Goal: Task Accomplishment & Management: Manage account settings

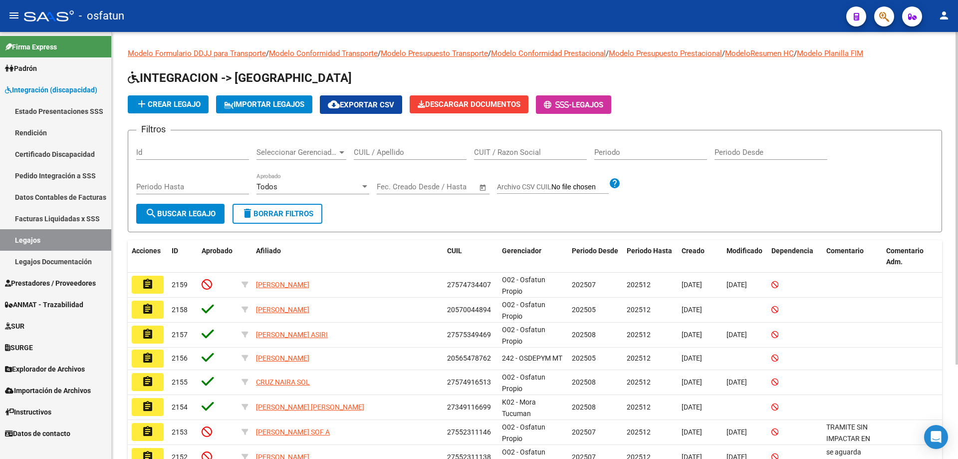
click at [377, 147] on div "CUIL / Apellido" at bounding box center [410, 148] width 113 height 21
paste input "Visbeek"
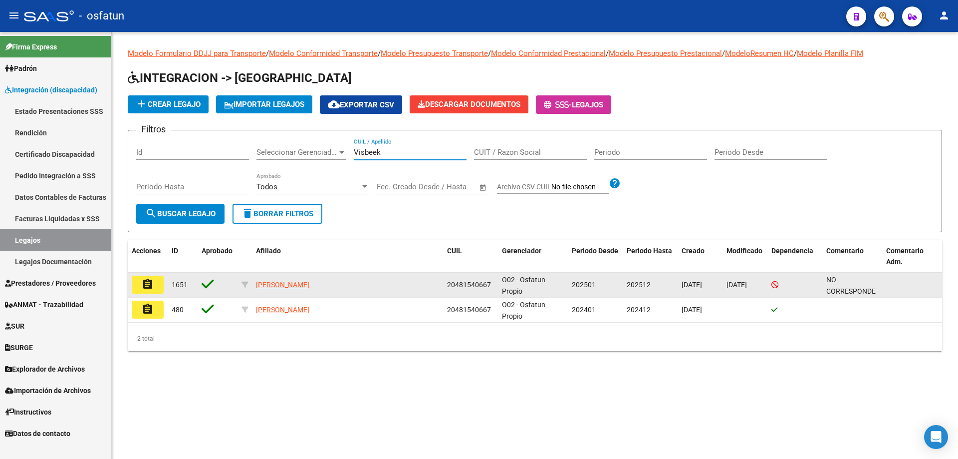
type input "Visbeek"
click at [143, 282] on mat-icon "assignment" at bounding box center [148, 284] width 12 height 12
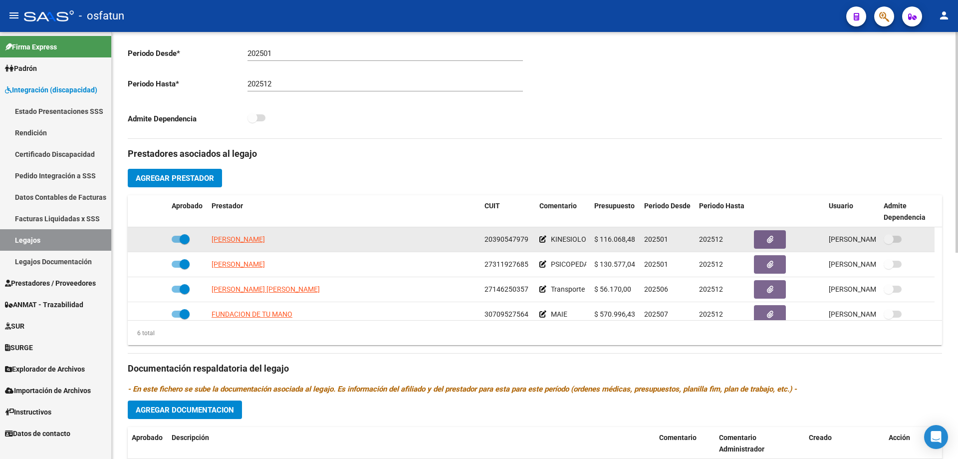
scroll to position [60, 0]
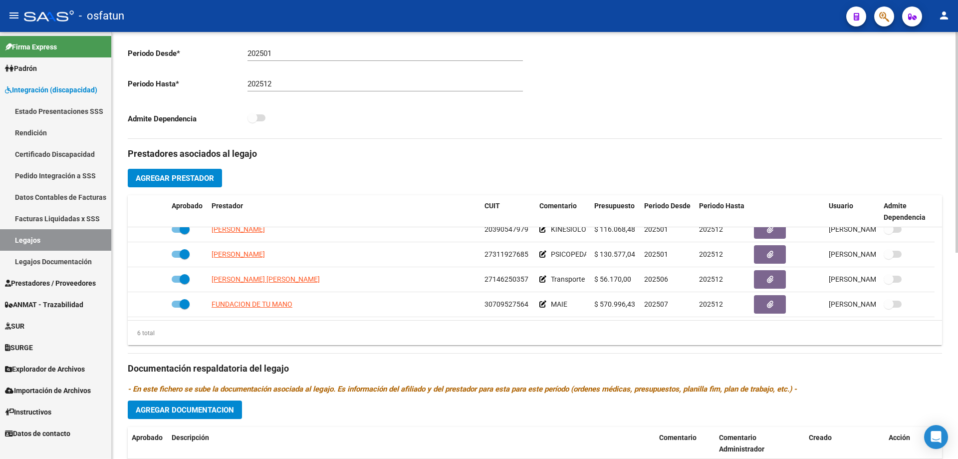
click at [875, 405] on div "Prestadores asociados al legajo Agregar Prestador Aprobado Prestador CUIT Comen…" at bounding box center [535, 362] width 814 height 446
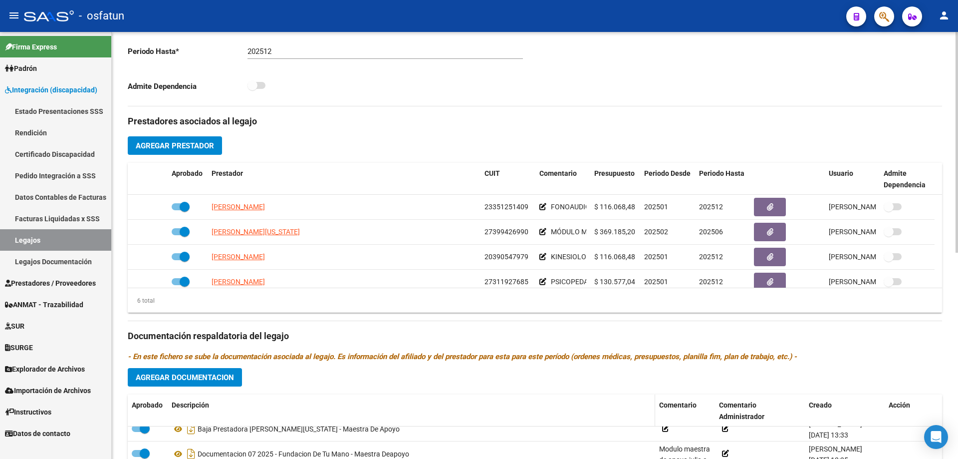
scroll to position [50, 0]
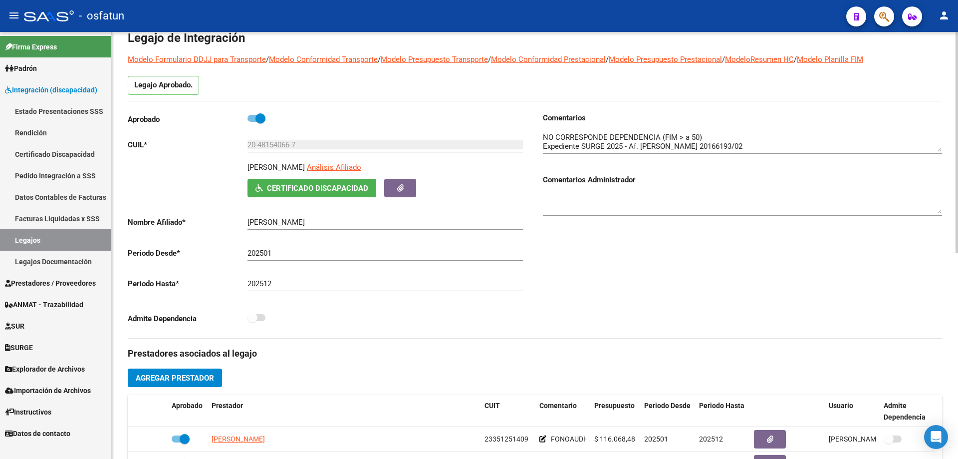
click at [328, 323] on div "Admite Dependencia" at bounding box center [327, 320] width 399 height 18
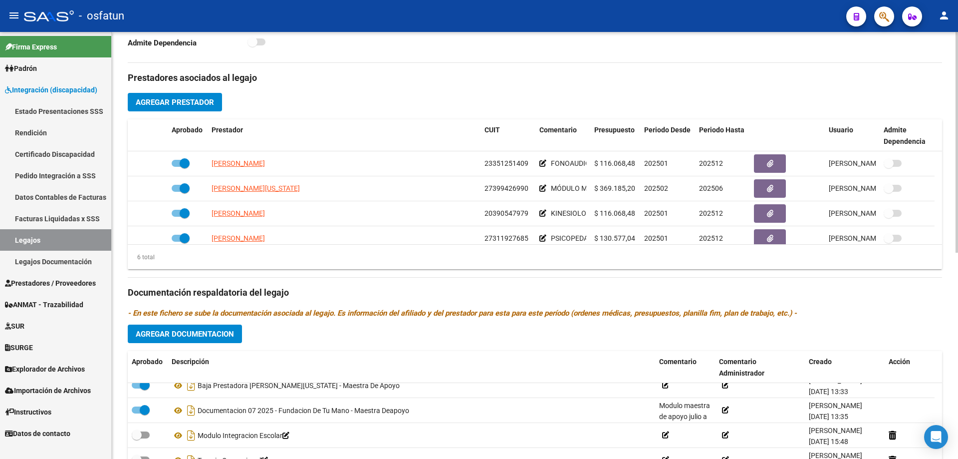
scroll to position [399, 0]
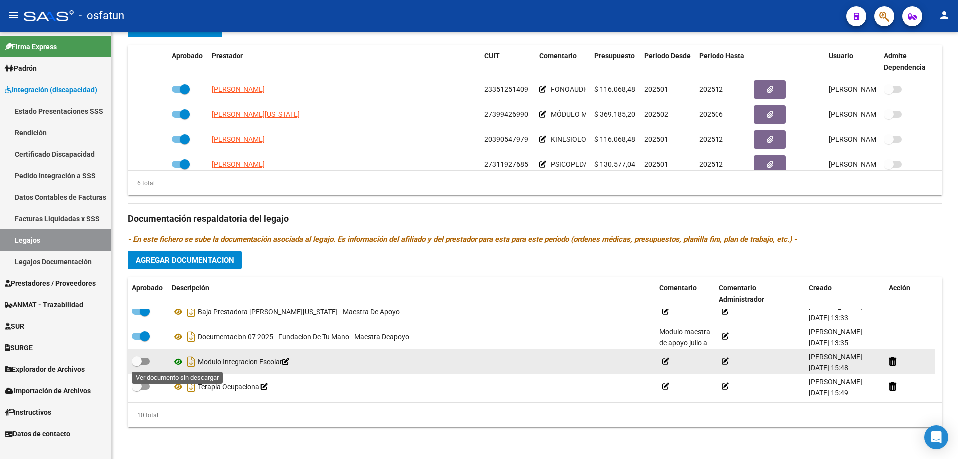
click at [177, 362] on icon at bounding box center [178, 361] width 13 height 12
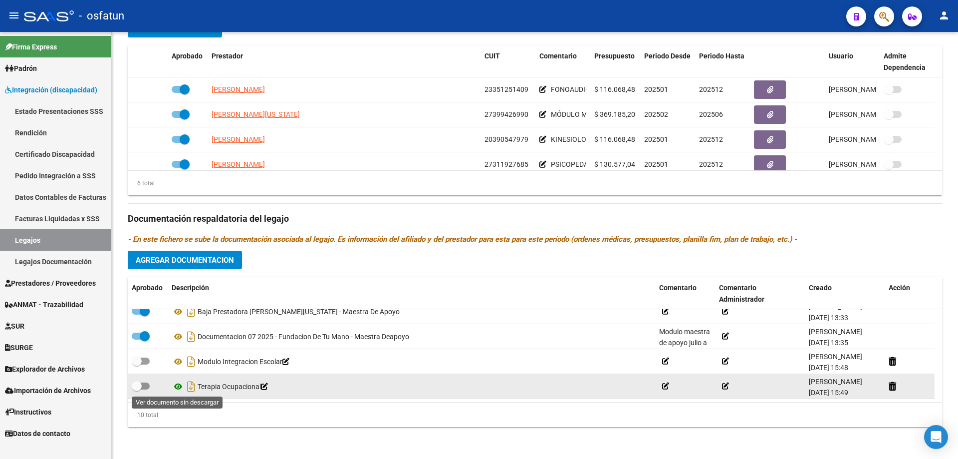
click at [178, 386] on icon at bounding box center [178, 386] width 13 height 12
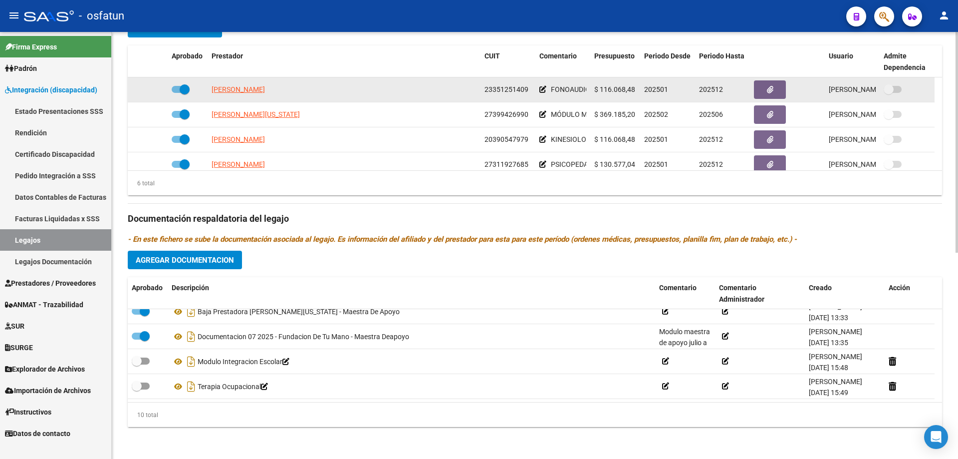
click at [175, 90] on span at bounding box center [181, 89] width 18 height 7
click at [176, 93] on input "checkbox" at bounding box center [176, 93] width 0 height 0
checkbox input "false"
click at [154, 86] on icon at bounding box center [153, 89] width 7 height 7
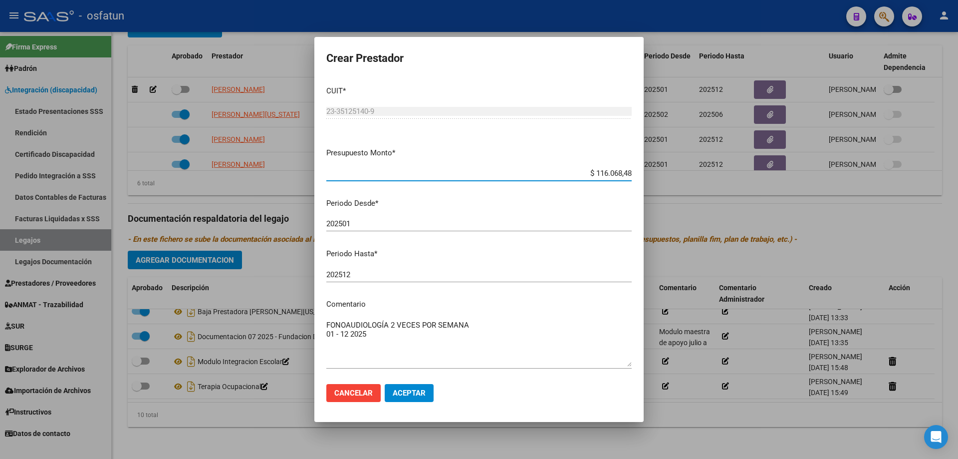
click at [379, 277] on input "202512" at bounding box center [478, 274] width 305 height 9
type input "202502"
click at [429, 399] on button "Aceptar" at bounding box center [409, 393] width 49 height 18
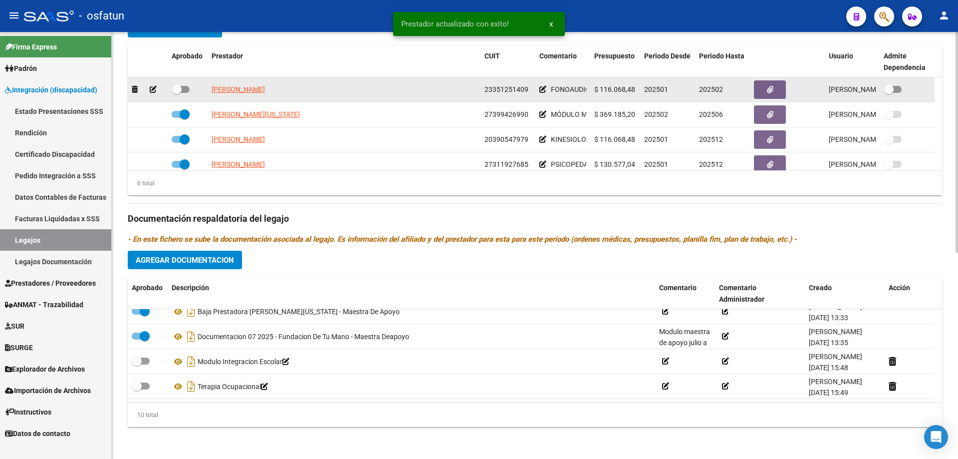
click at [181, 89] on span at bounding box center [177, 89] width 10 height 10
click at [177, 93] on input "checkbox" at bounding box center [176, 93] width 0 height 0
checkbox input "true"
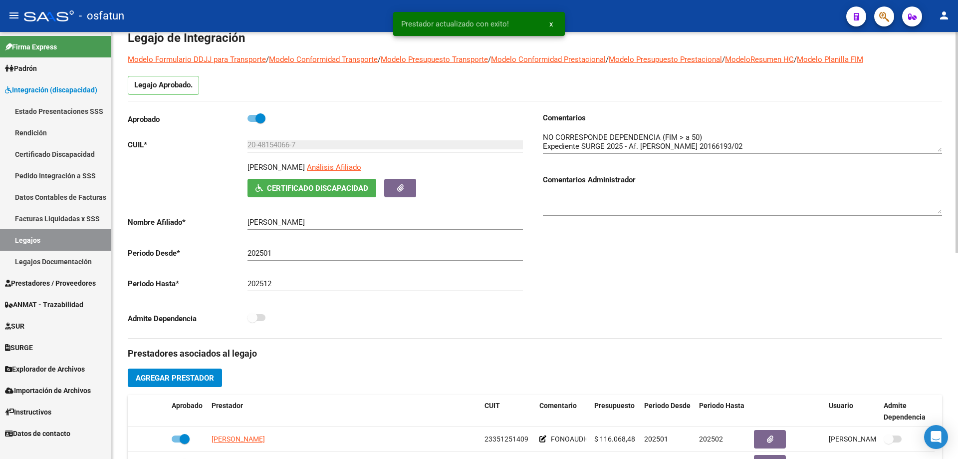
scroll to position [0, 0]
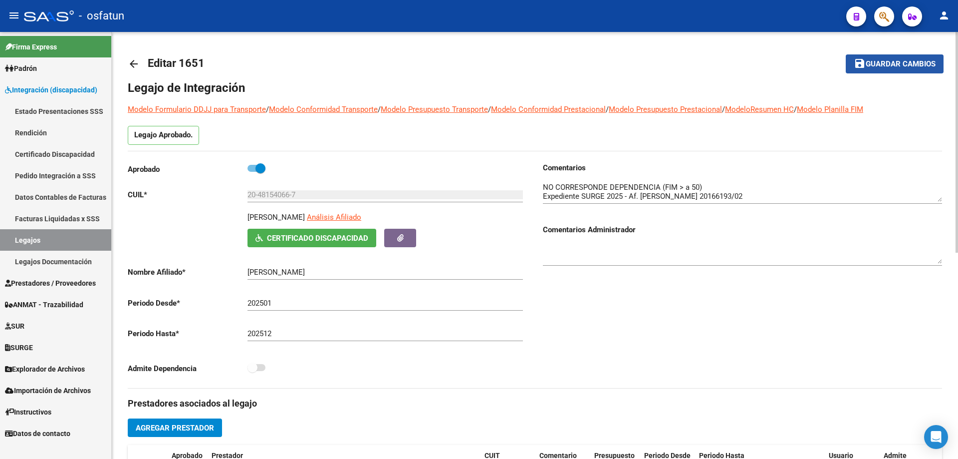
click at [914, 61] on span "Guardar cambios" at bounding box center [901, 64] width 70 height 9
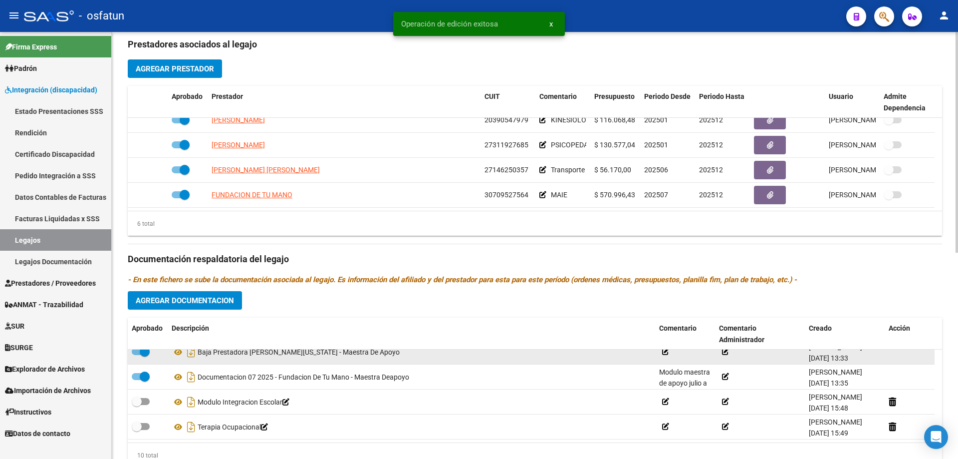
scroll to position [399, 0]
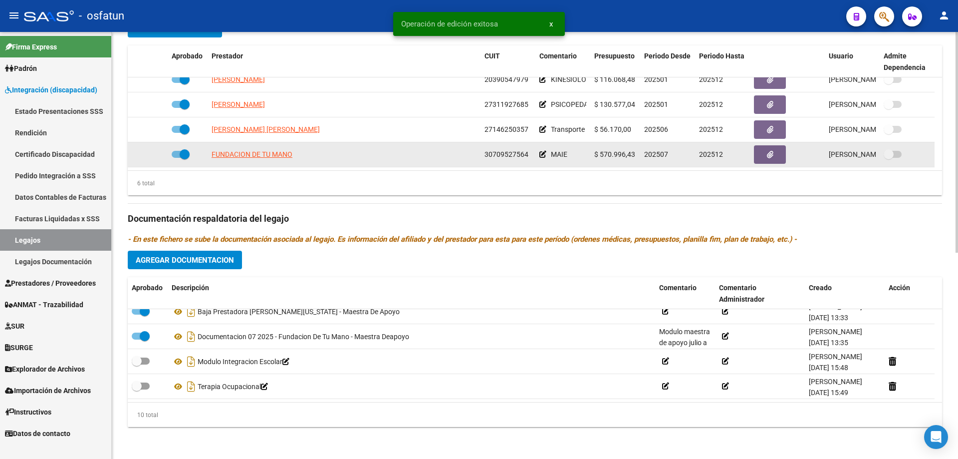
click at [509, 151] on span "30709527564" at bounding box center [507, 154] width 44 height 8
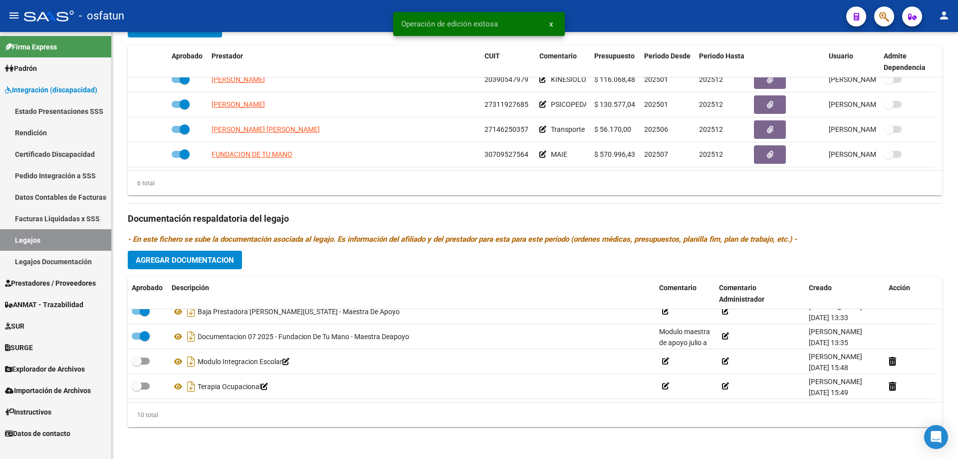
copy span "30709527564"
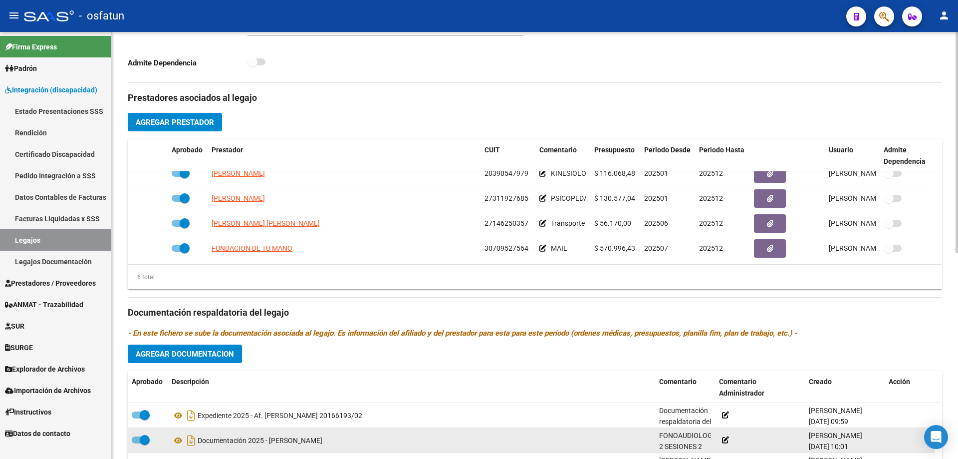
scroll to position [299, 0]
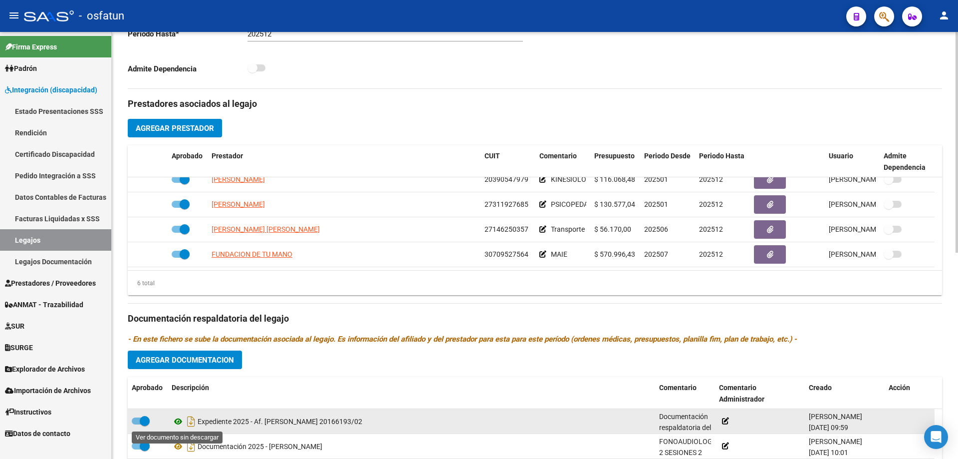
click at [176, 422] on icon at bounding box center [178, 421] width 13 height 12
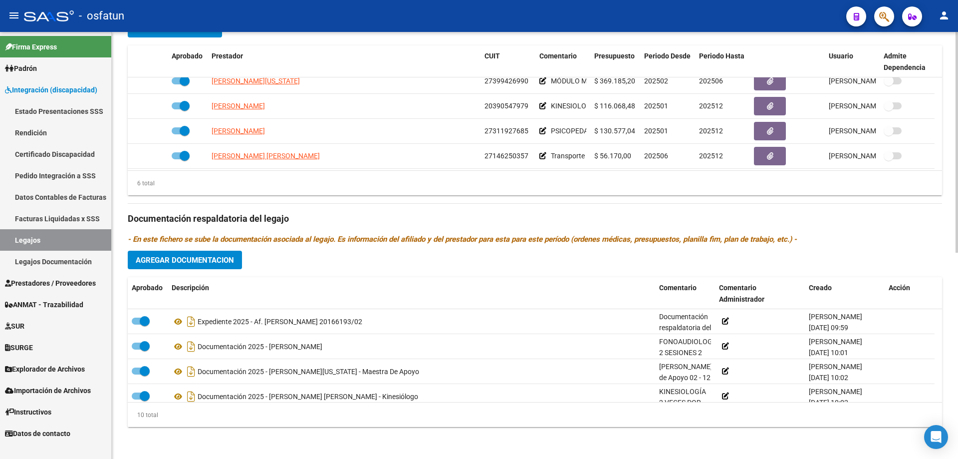
scroll to position [50, 0]
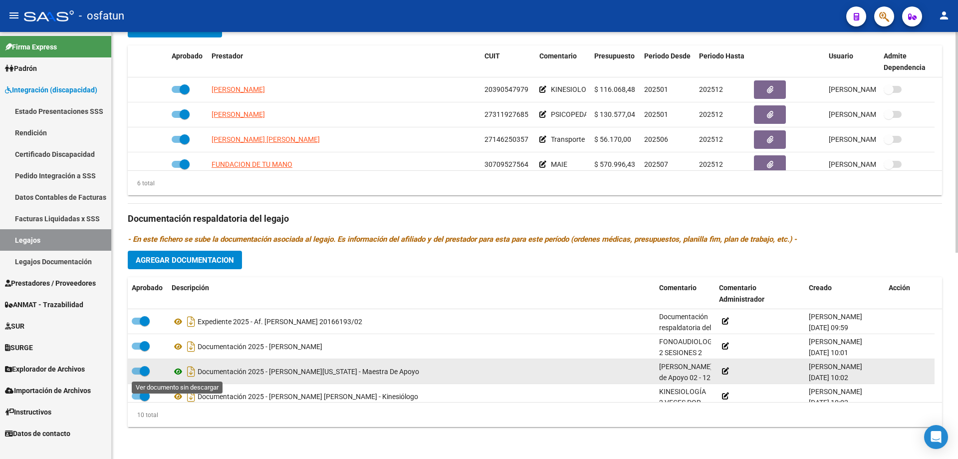
click at [176, 371] on icon at bounding box center [178, 371] width 13 height 12
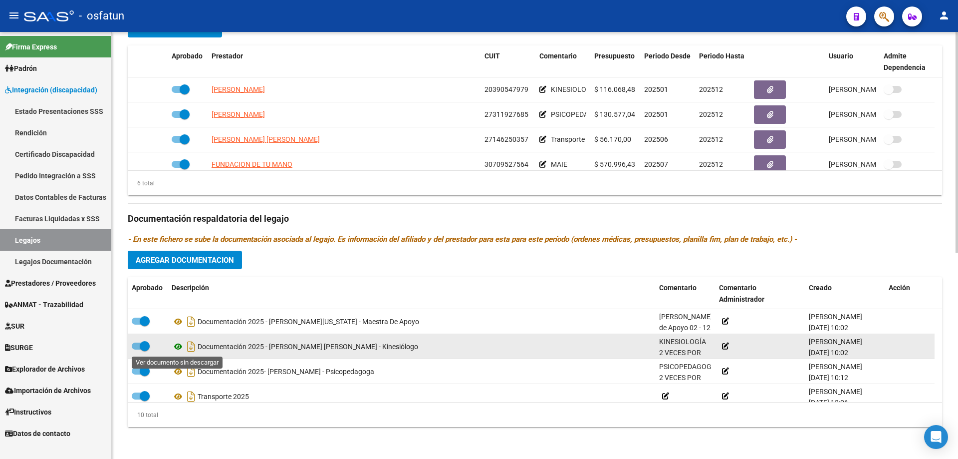
click at [178, 349] on icon at bounding box center [178, 346] width 13 height 12
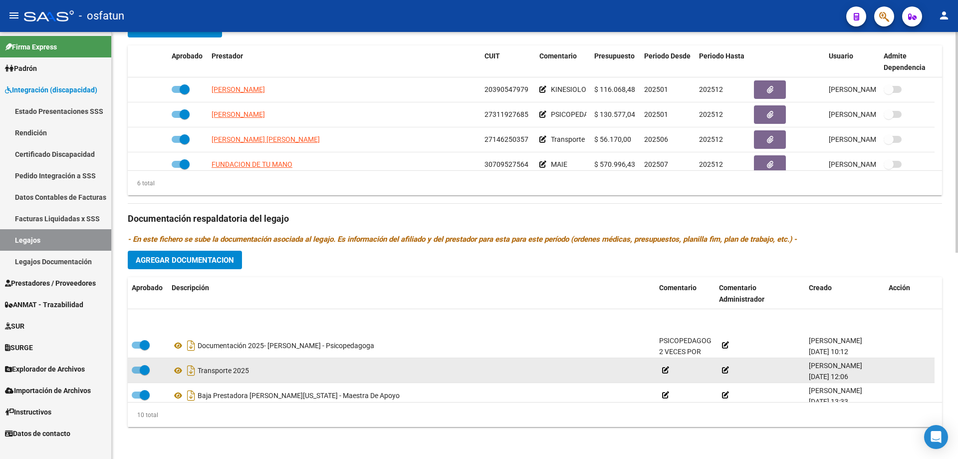
scroll to position [100, 0]
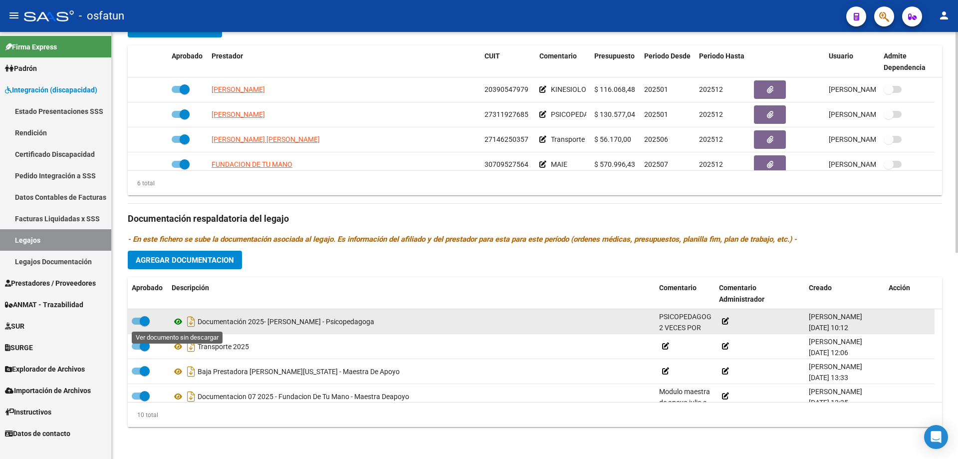
click at [174, 322] on icon at bounding box center [178, 321] width 13 height 12
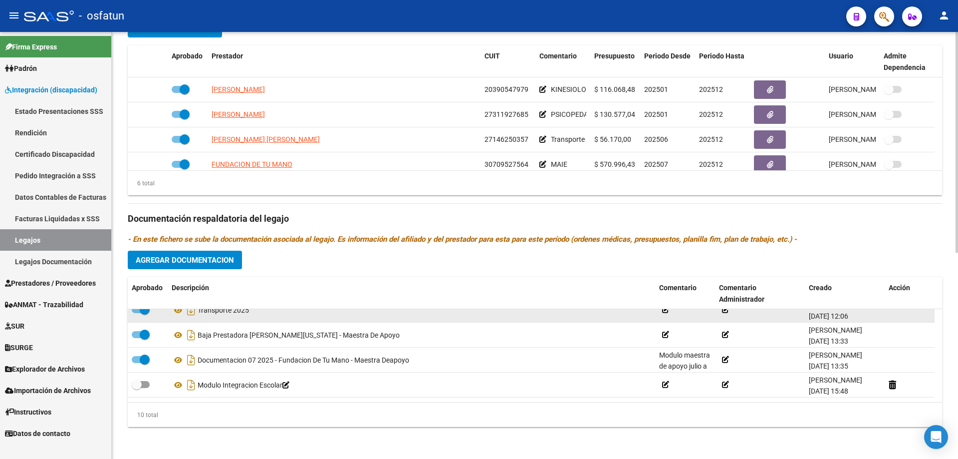
scroll to position [160, 0]
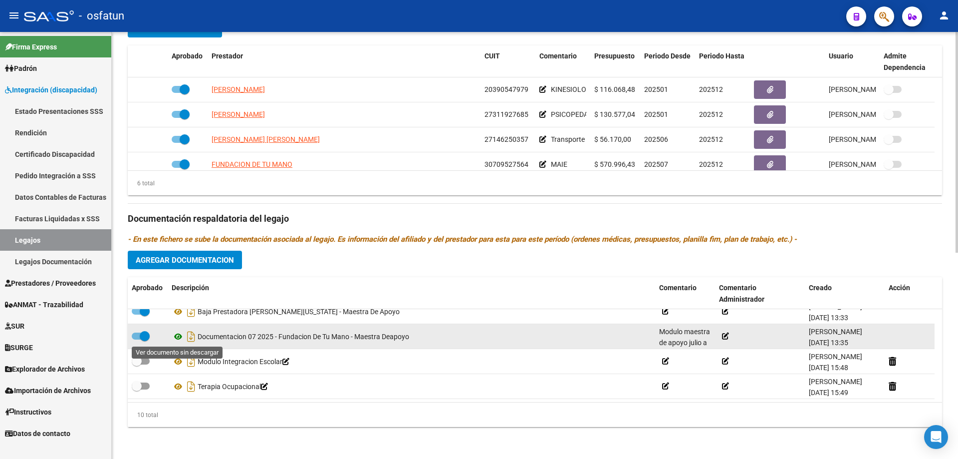
click at [179, 336] on icon at bounding box center [178, 336] width 13 height 12
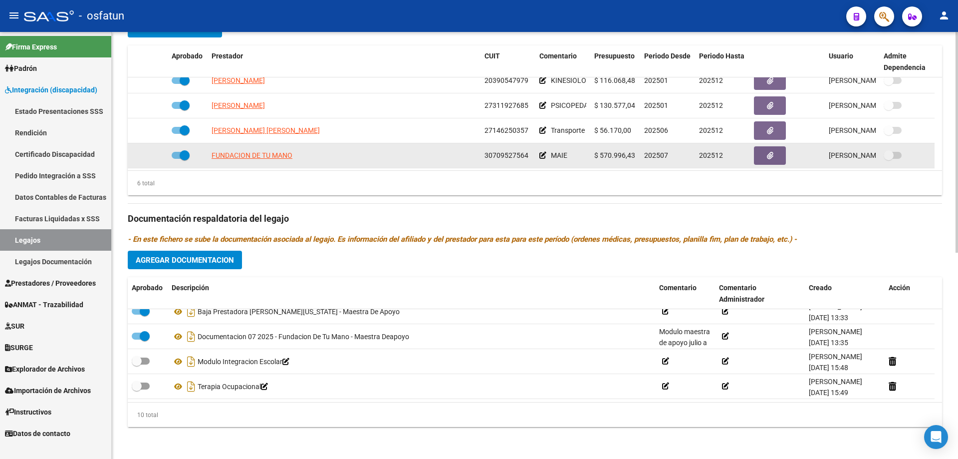
scroll to position [60, 0]
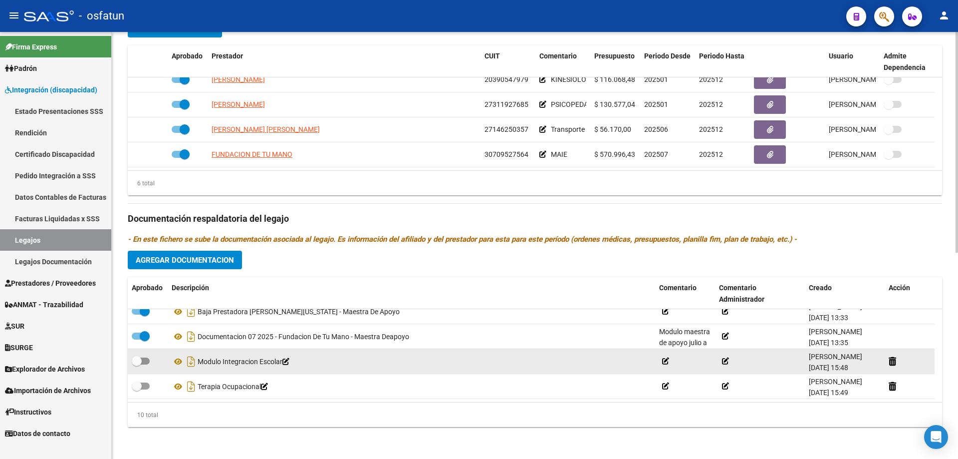
click at [558, 352] on datatable-body-cell "Modulo Integracion Escolar" at bounding box center [412, 361] width 488 height 24
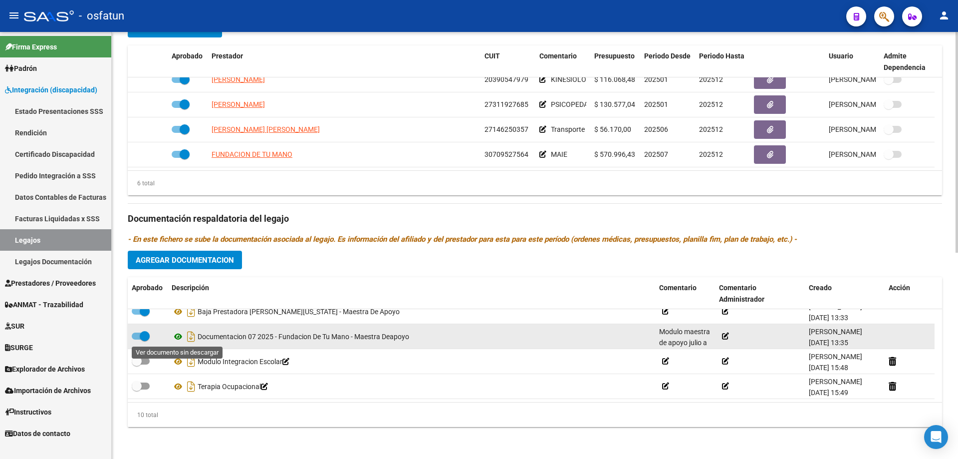
click at [175, 339] on icon at bounding box center [178, 336] width 13 height 12
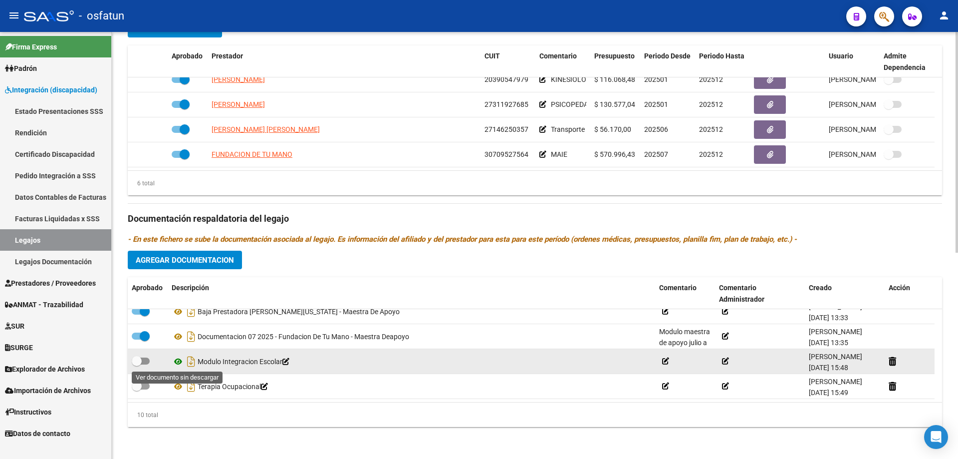
click at [177, 362] on icon at bounding box center [178, 361] width 13 height 12
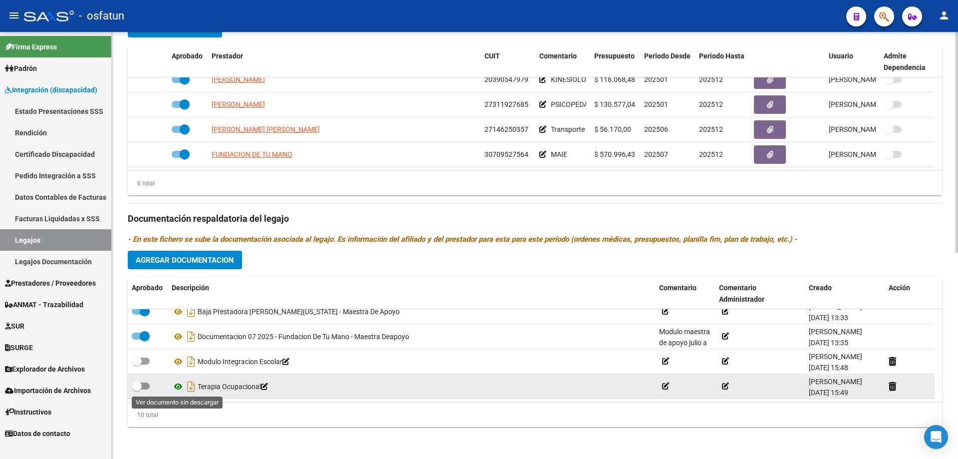
click at [176, 385] on icon at bounding box center [178, 386] width 13 height 12
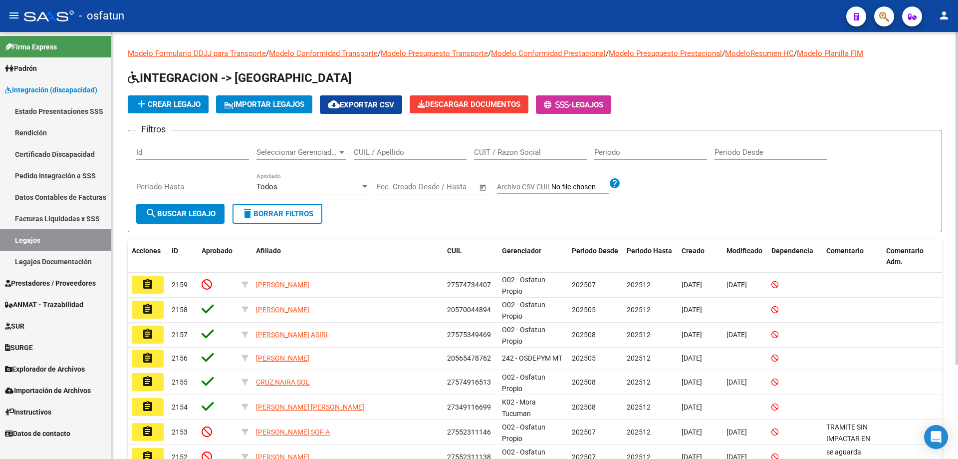
click at [381, 162] on div "CUIL / Apellido" at bounding box center [410, 153] width 113 height 31
click at [381, 155] on input "CUIL / Apellido" at bounding box center [410, 152] width 113 height 9
paste input "27-58123333-2"
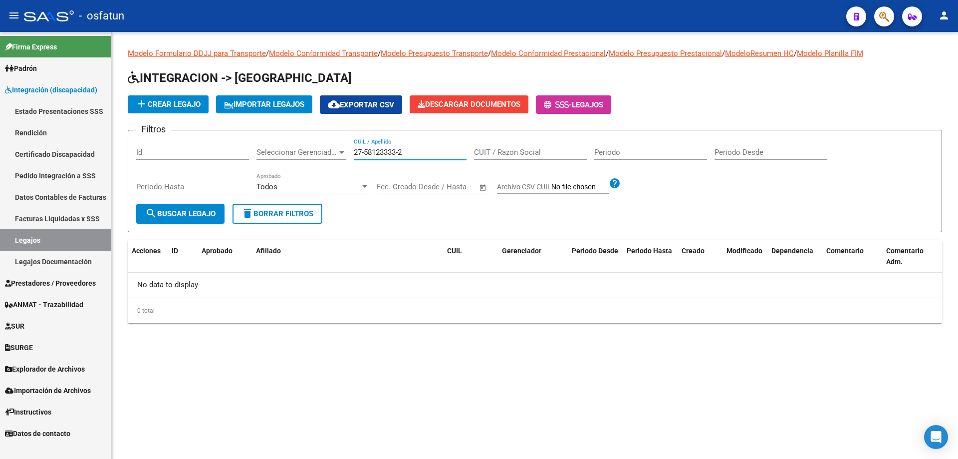
click at [361, 152] on input "27-58123333-2" at bounding box center [410, 152] width 113 height 9
click at [366, 150] on input "27-58123333-2" at bounding box center [410, 152] width 113 height 9
click at [405, 154] on input "58123333-2" at bounding box center [410, 152] width 113 height 9
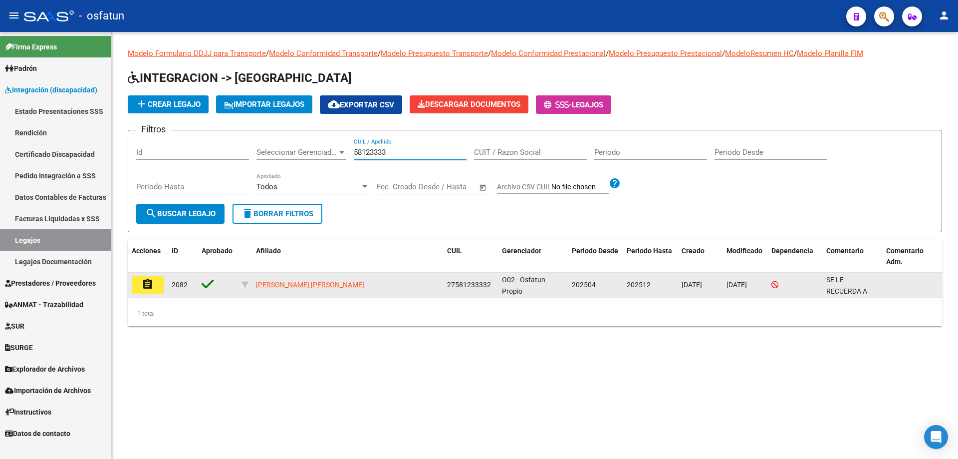
type input "58123333"
click at [140, 289] on button "assignment" at bounding box center [148, 284] width 32 height 18
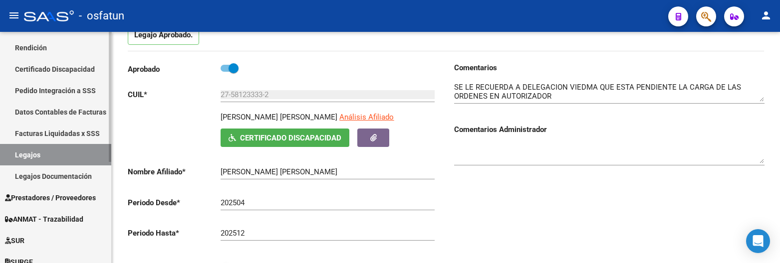
scroll to position [100, 0]
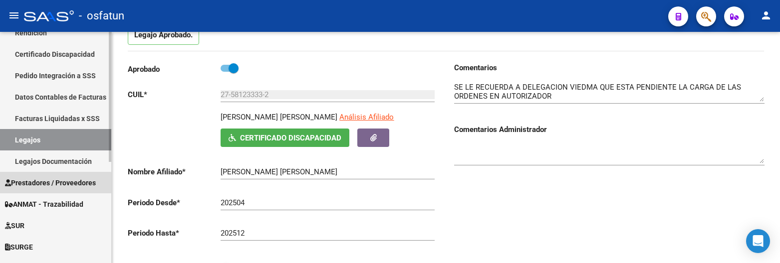
click at [52, 184] on span "Prestadores / Proveedores" at bounding box center [50, 183] width 91 height 11
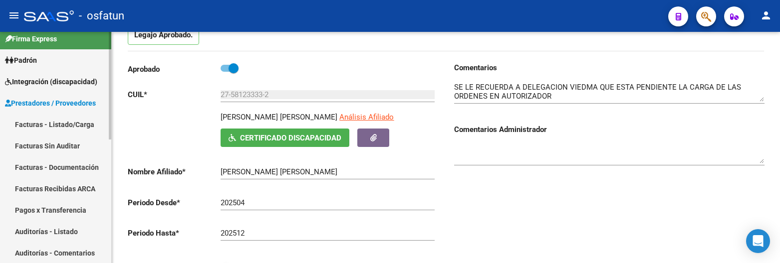
scroll to position [0, 0]
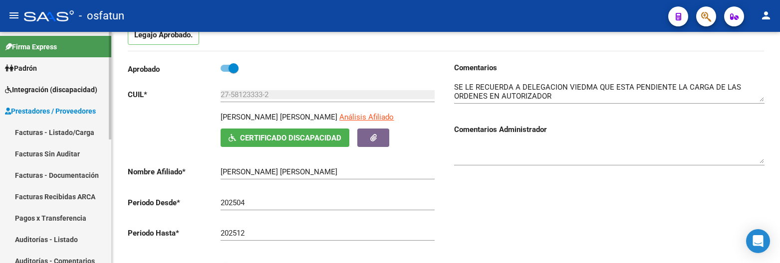
click at [72, 132] on link "Facturas - Listado/Carga" at bounding box center [55, 132] width 111 height 21
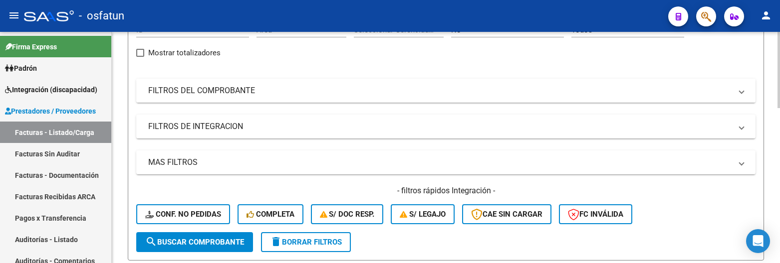
scroll to position [61, 0]
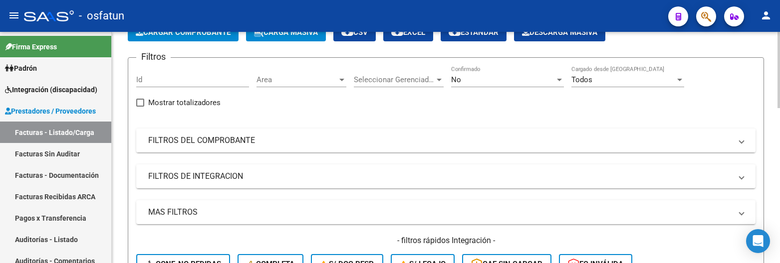
drag, startPoint x: 362, startPoint y: 125, endPoint x: 361, endPoint y: 146, distance: 20.5
click at [361, 129] on div "Filtros Id Area Area Seleccionar Gerenciador Seleccionar Gerenciador No Confirm…" at bounding box center [445, 174] width 619 height 217
click at [361, 146] on mat-panel-title "FILTROS DEL COMPROBANTE" at bounding box center [439, 140] width 583 height 11
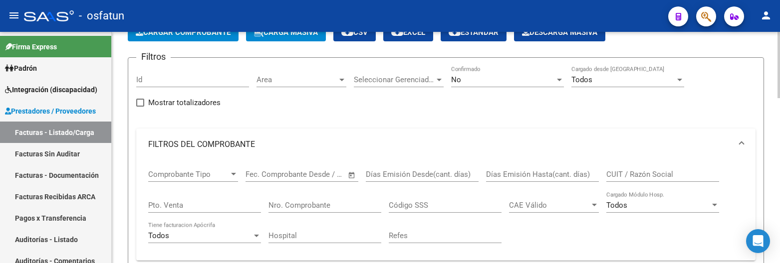
click at [620, 180] on div "CUIT / Razón Social" at bounding box center [662, 171] width 113 height 21
click at [621, 177] on input "CUIT / Razón Social" at bounding box center [662, 174] width 113 height 9
paste input "30710381433"
type input "30710381433"
click at [512, 78] on div "No" at bounding box center [503, 79] width 104 height 9
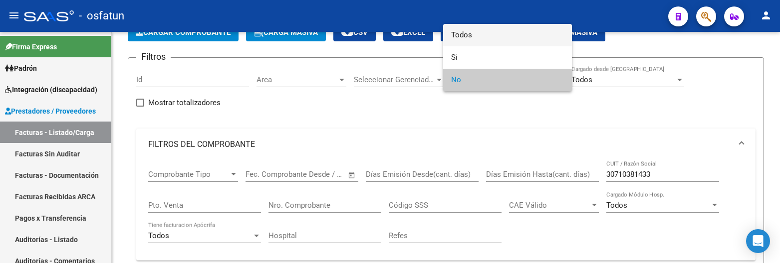
click at [455, 34] on span "Todos" at bounding box center [507, 35] width 113 height 22
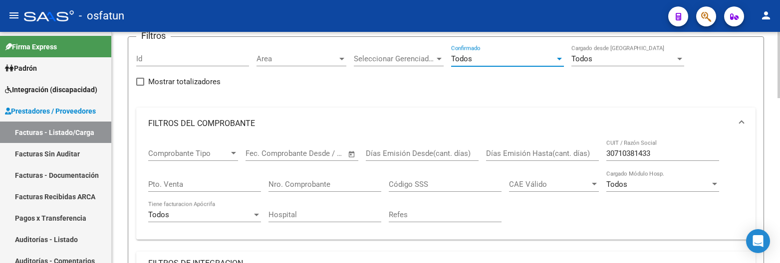
scroll to position [310, 0]
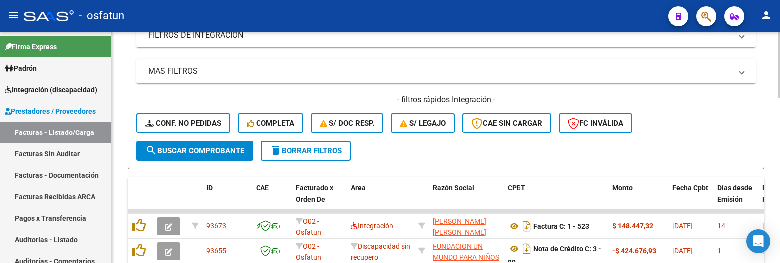
click at [214, 153] on span "search Buscar Comprobante" at bounding box center [194, 151] width 99 height 9
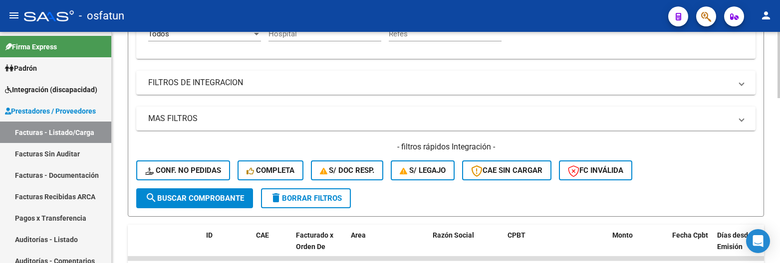
scroll to position [260, 0]
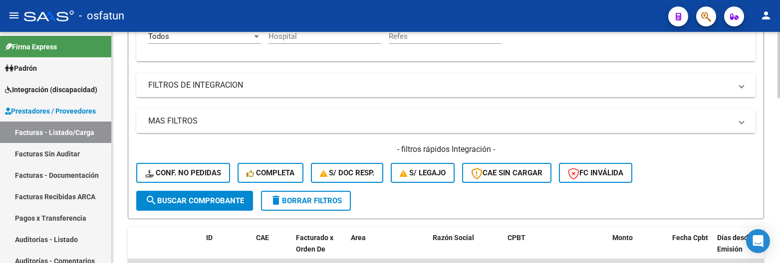
click at [210, 114] on mat-expansion-panel-header "MAS FILTROS" at bounding box center [445, 121] width 619 height 24
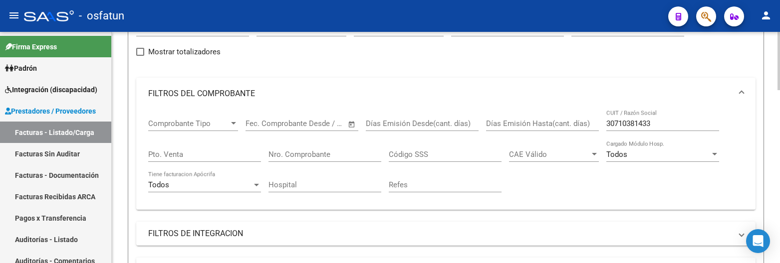
scroll to position [111, 0]
click at [202, 151] on input "Pto. Venta" at bounding box center [204, 155] width 113 height 9
click at [313, 150] on div "Nro. Comprobante" at bounding box center [324, 152] width 113 height 21
type input "6144"
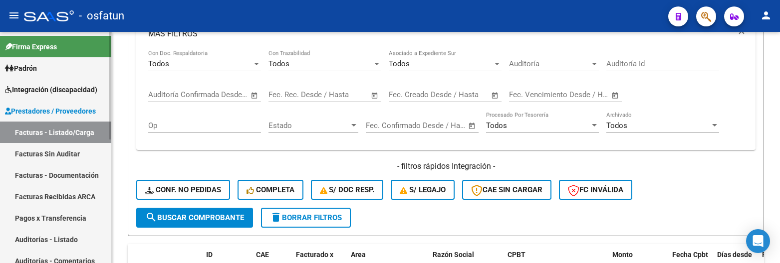
scroll to position [347, 0]
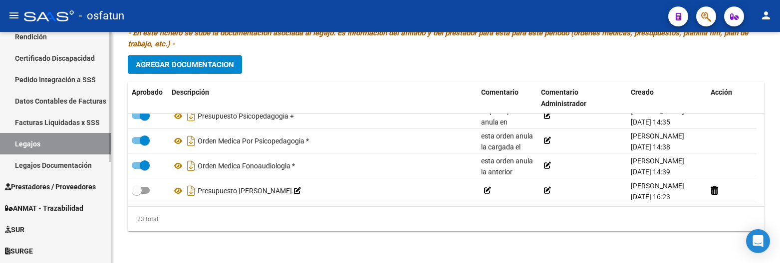
scroll to position [100, 0]
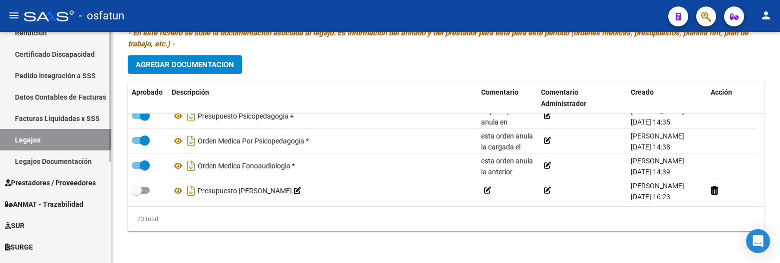
click at [59, 188] on span "Prestadores / Proveedores" at bounding box center [50, 183] width 91 height 11
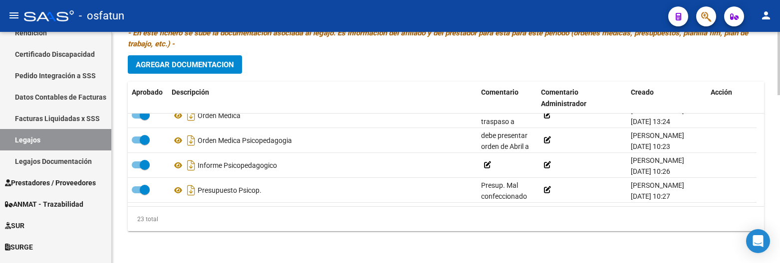
scroll to position [284, 0]
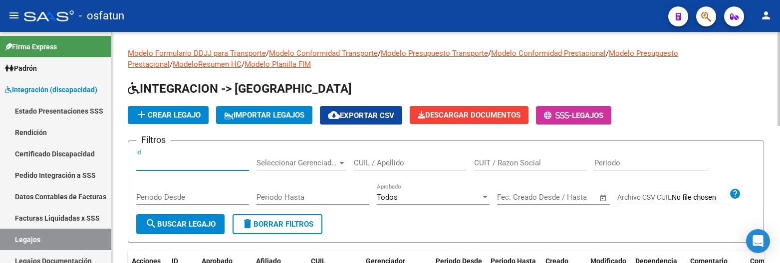
click at [169, 162] on input "Id" at bounding box center [192, 163] width 113 height 9
paste input "2032"
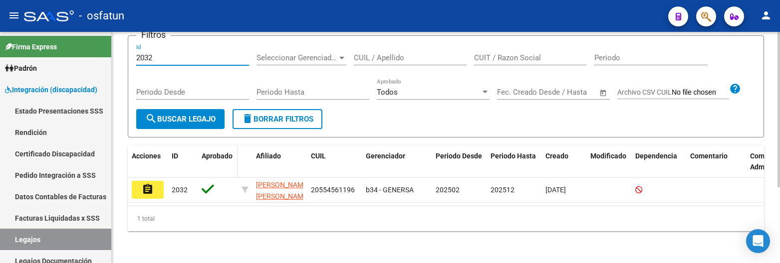
scroll to position [113, 0]
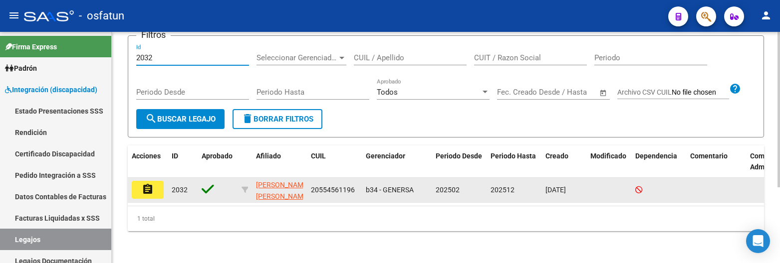
type input "2032"
click at [147, 184] on mat-icon "assignment" at bounding box center [148, 190] width 12 height 12
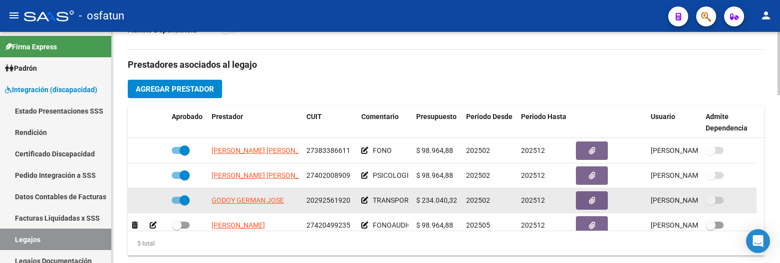
scroll to position [35, 0]
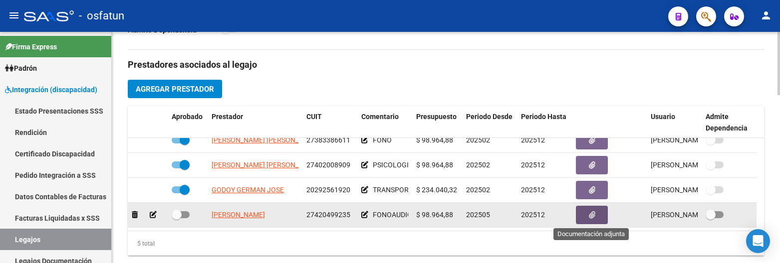
click at [596, 220] on button "button" at bounding box center [592, 215] width 32 height 18
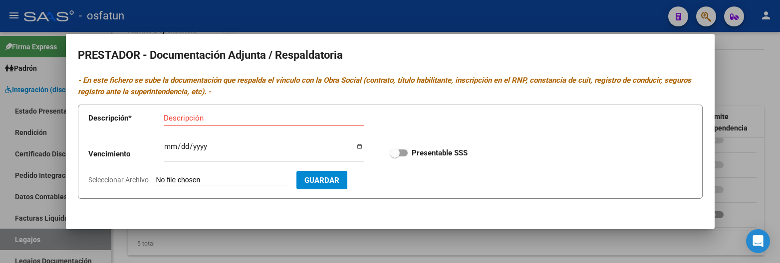
click at [277, 243] on div at bounding box center [390, 131] width 780 height 263
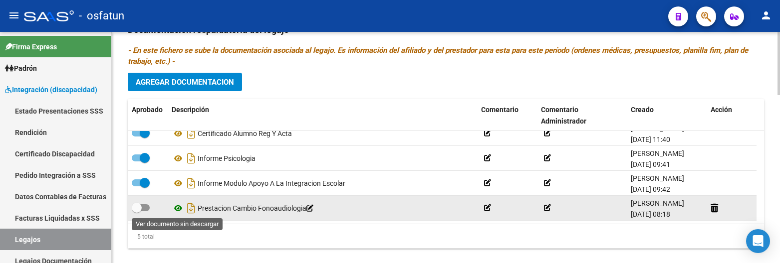
click at [178, 209] on icon at bounding box center [178, 209] width 13 height 12
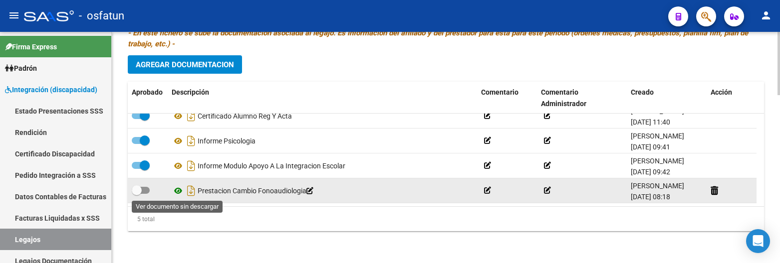
click at [177, 192] on icon at bounding box center [178, 191] width 13 height 12
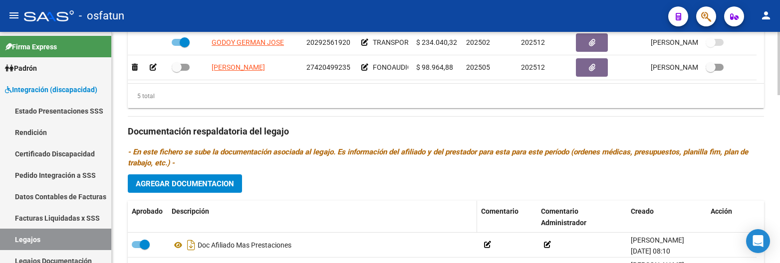
scroll to position [367, 0]
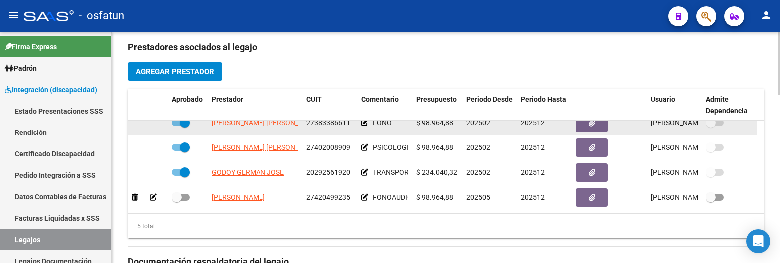
drag, startPoint x: 207, startPoint y: 123, endPoint x: 300, endPoint y: 125, distance: 93.3
click at [300, 125] on div "FERREYRA JESICA DESIREE 27383386611 FONO $ 98.964,88 202502 202512 Eugenia Fune…" at bounding box center [442, 123] width 629 height 25
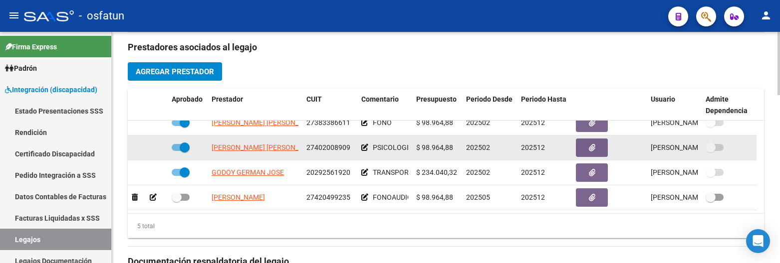
scroll to position [0, 0]
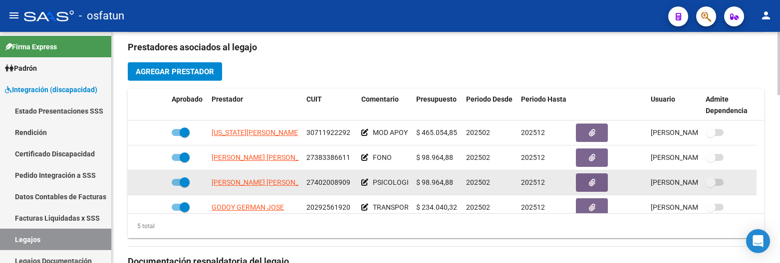
drag, startPoint x: 299, startPoint y: 156, endPoint x: 328, endPoint y: 185, distance: 40.6
click at [211, 159] on datatable-body-cell "FERREYRA JESICA DESIREE" at bounding box center [255, 158] width 95 height 24
copy span "FERREYRA JESICA DESIREE"
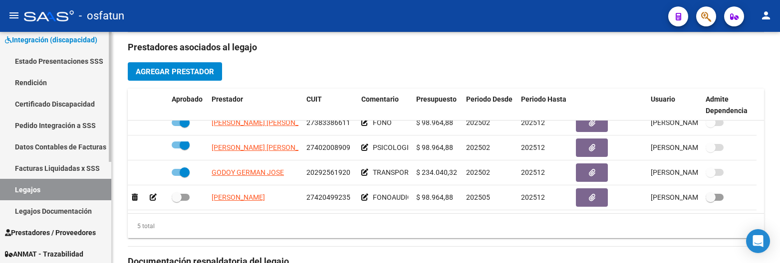
scroll to position [100, 0]
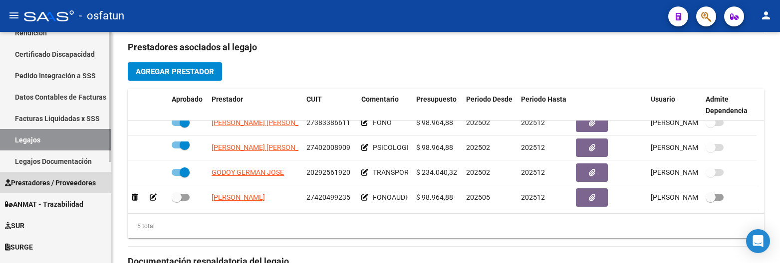
click at [44, 188] on span "Prestadores / Proveedores" at bounding box center [50, 183] width 91 height 11
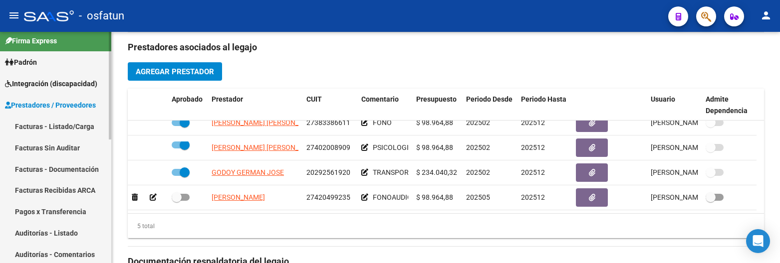
scroll to position [0, 0]
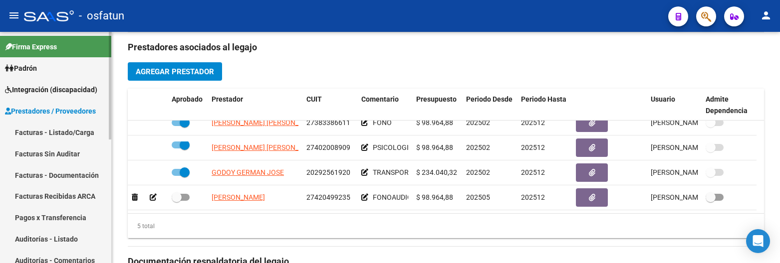
click at [76, 131] on link "Facturas - Listado/Carga" at bounding box center [55, 132] width 111 height 21
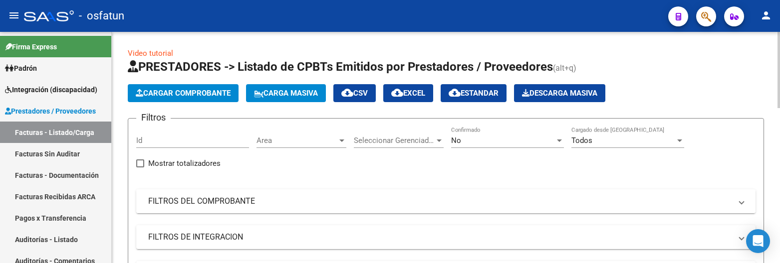
click at [232, 194] on mat-expansion-panel-header "FILTROS DEL COMPROBANTE" at bounding box center [445, 202] width 619 height 24
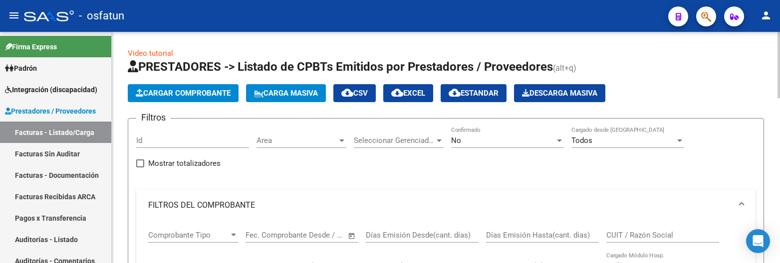
click at [653, 239] on input "CUIT / Razón Social" at bounding box center [662, 235] width 113 height 9
paste input "Andrade"
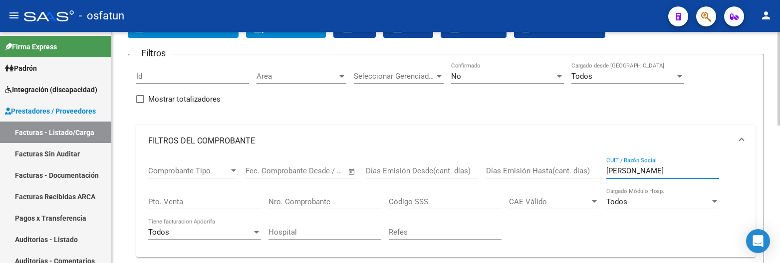
scroll to position [50, 0]
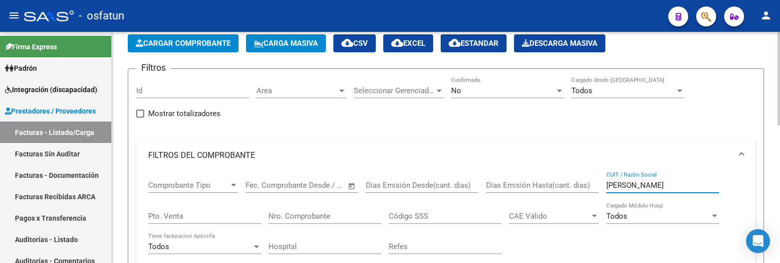
click at [554, 90] on div "No" at bounding box center [503, 90] width 104 height 9
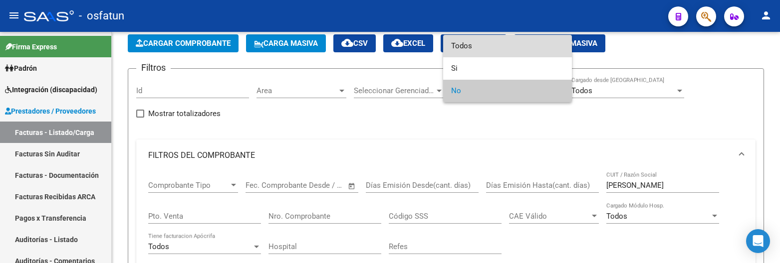
click at [491, 53] on span "Todos" at bounding box center [507, 46] width 113 height 22
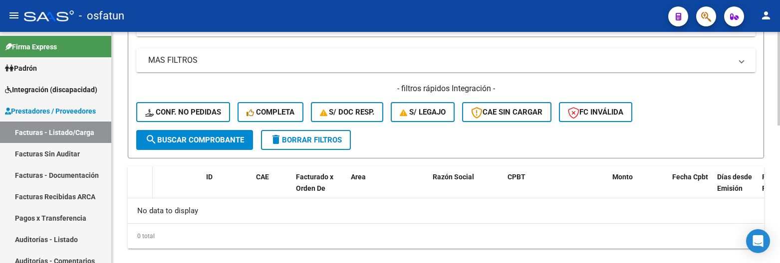
scroll to position [339, 0]
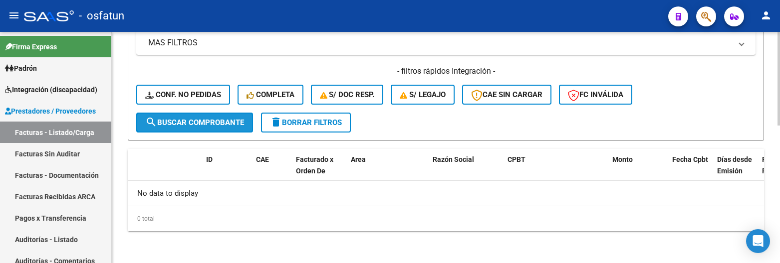
click at [199, 125] on span "search Buscar Comprobante" at bounding box center [194, 122] width 99 height 9
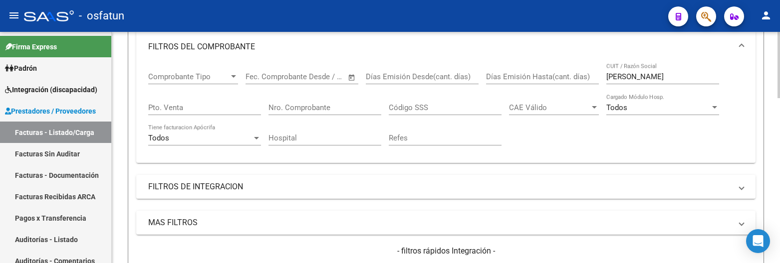
scroll to position [139, 0]
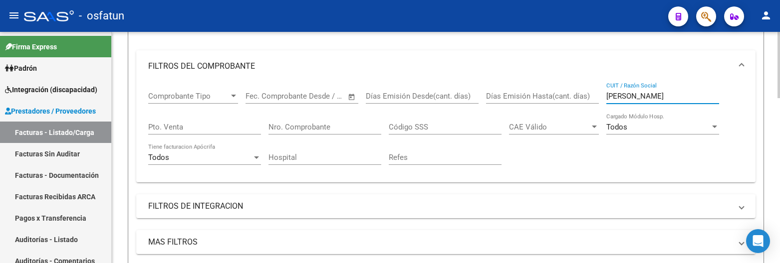
click at [625, 96] on input "Andrade" at bounding box center [662, 96] width 113 height 9
paste input "35.193.474"
click at [618, 96] on input "35.193.474" at bounding box center [662, 96] width 113 height 9
click at [630, 92] on input "35193.474" at bounding box center [662, 96] width 113 height 9
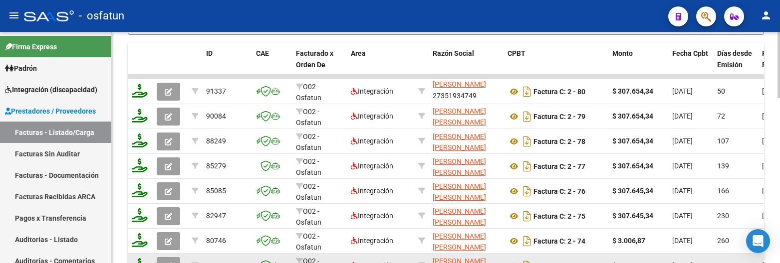
scroll to position [489, 0]
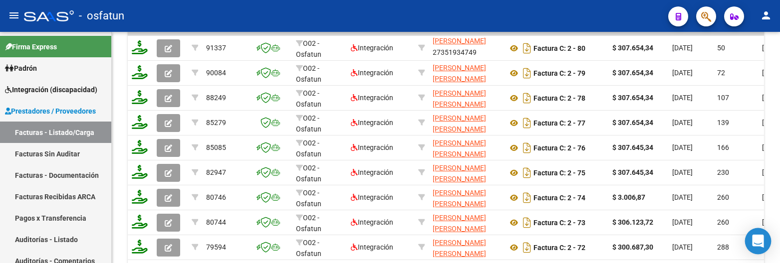
type input "35193474"
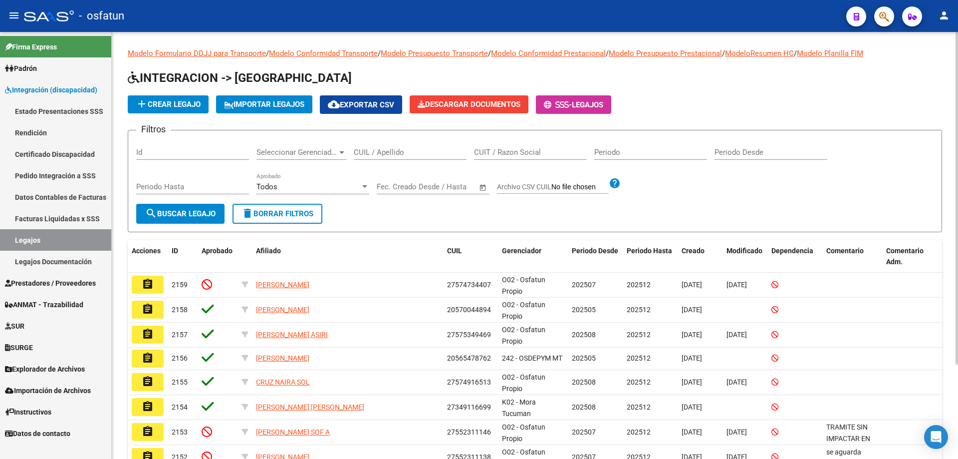
click at [498, 144] on div "CUIT / Razon Social" at bounding box center [530, 148] width 113 height 21
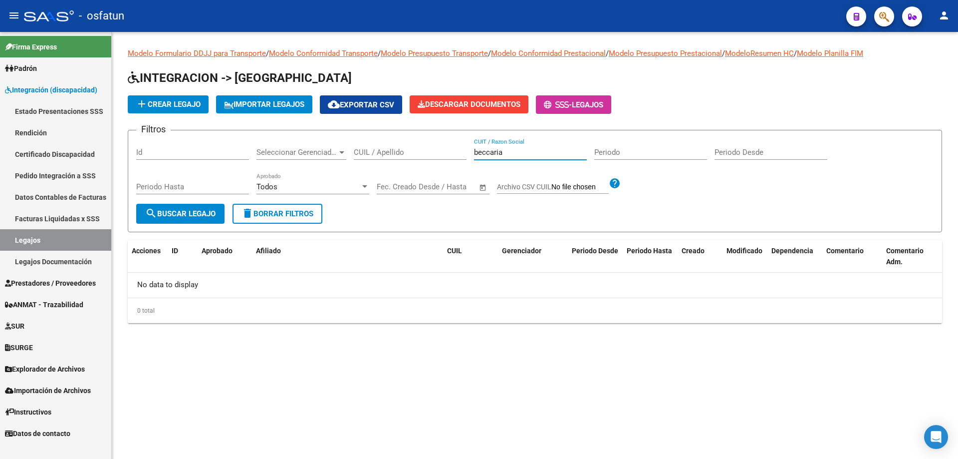
type input "beccaria"
click at [41, 282] on span "Prestadores / Proveedores" at bounding box center [50, 282] width 91 height 11
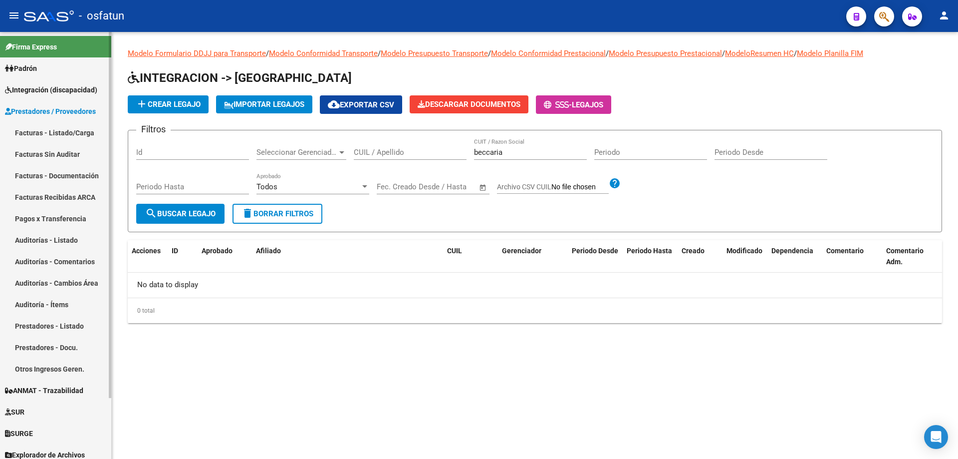
click at [90, 131] on link "Facturas - Listado/Carga" at bounding box center [55, 132] width 111 height 21
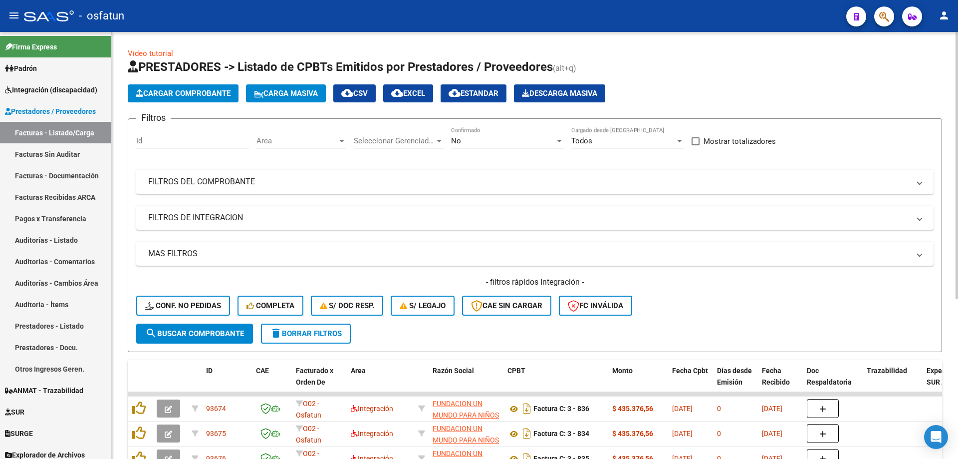
click at [355, 179] on mat-panel-title "FILTROS DEL COMPROBANTE" at bounding box center [528, 181] width 761 height 11
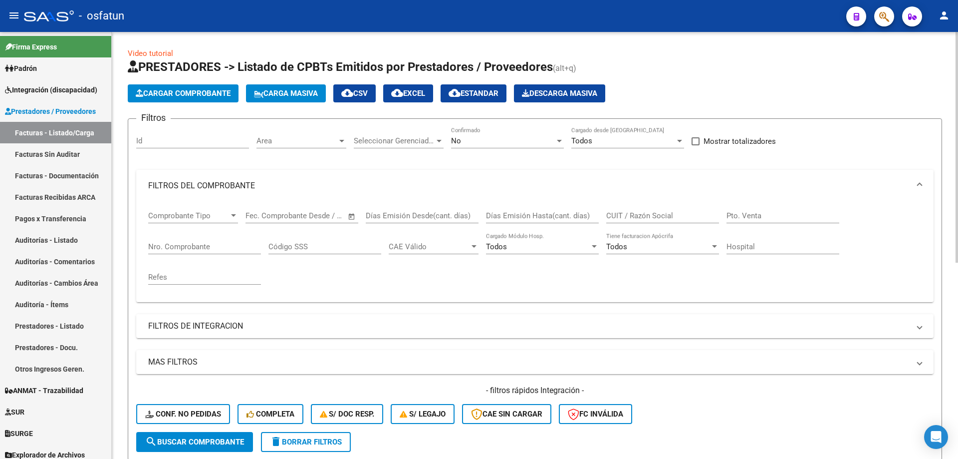
click at [623, 213] on input "CUIT / Razón Social" at bounding box center [662, 215] width 113 height 9
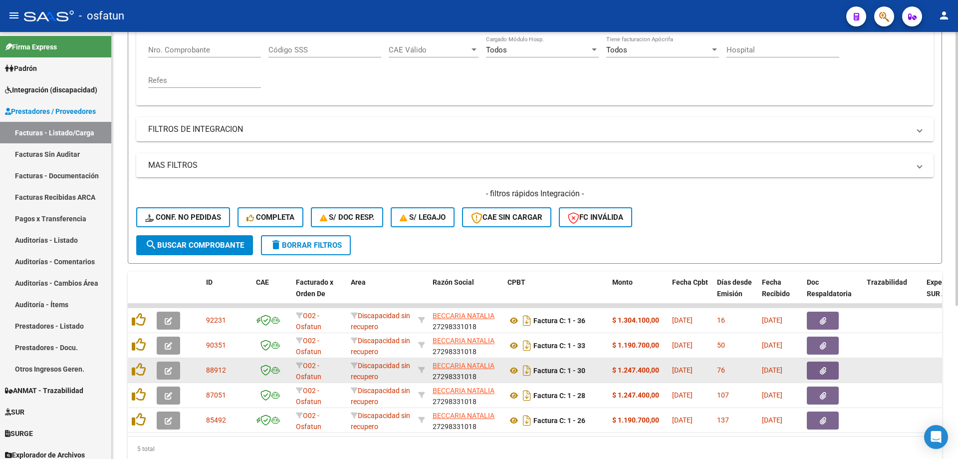
scroll to position [239, 0]
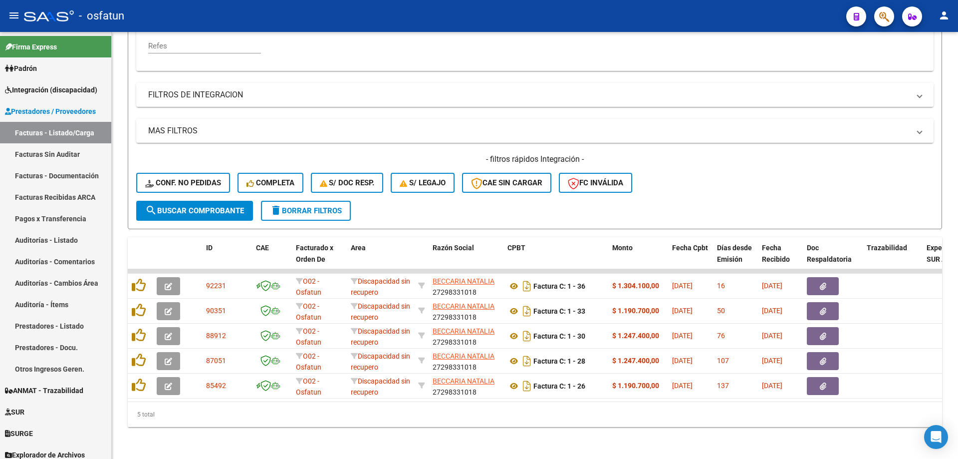
type input "beccaria"
drag, startPoint x: 245, startPoint y: 98, endPoint x: 127, endPoint y: 2, distance: 152.3
click at [245, 98] on mat-expansion-panel-header "FILTROS DE INTEGRACION" at bounding box center [534, 95] width 797 height 24
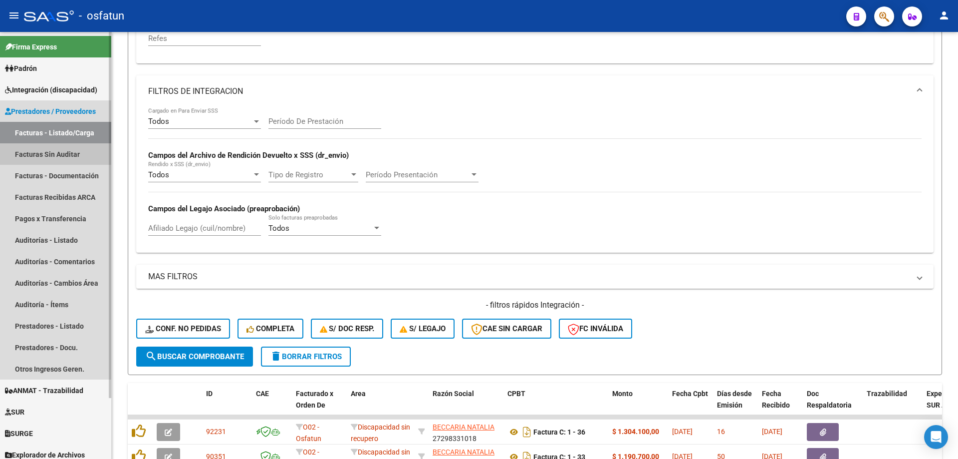
click at [48, 150] on link "Facturas Sin Auditar" at bounding box center [55, 153] width 111 height 21
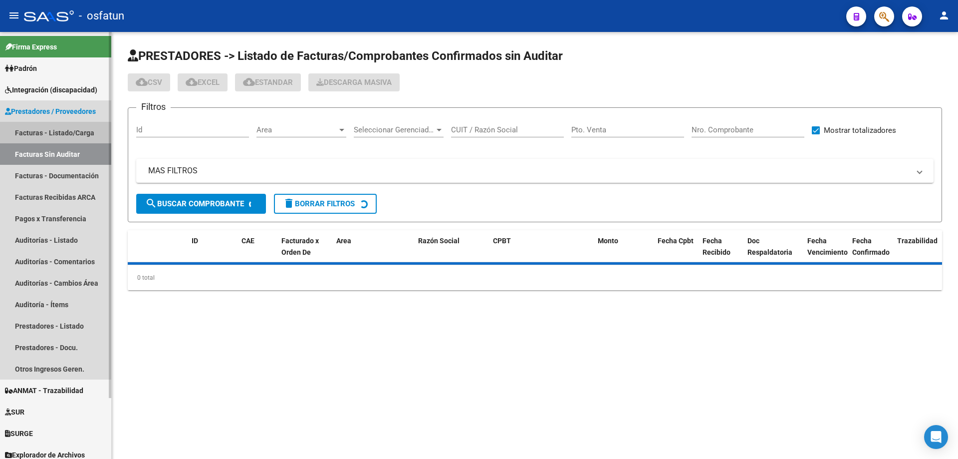
click at [50, 134] on link "Facturas - Listado/Carga" at bounding box center [55, 132] width 111 height 21
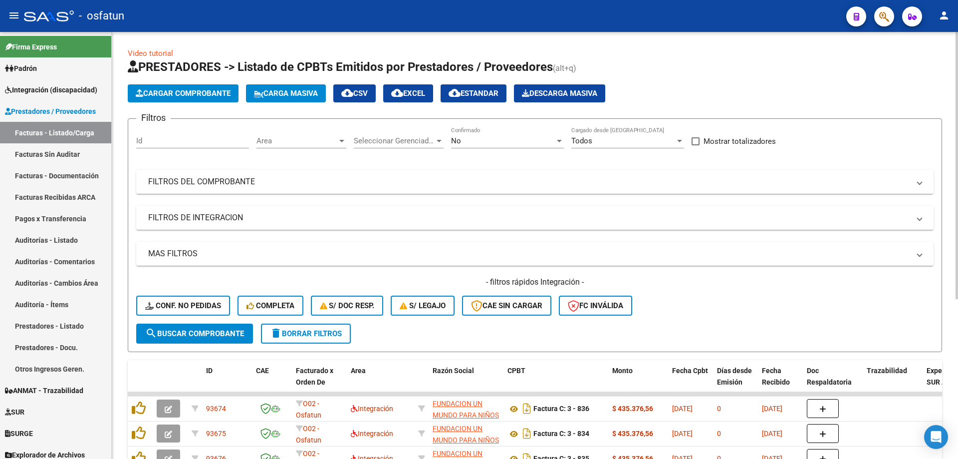
click at [252, 171] on mat-expansion-panel-header "FILTROS DEL COMPROBANTE" at bounding box center [534, 182] width 797 height 24
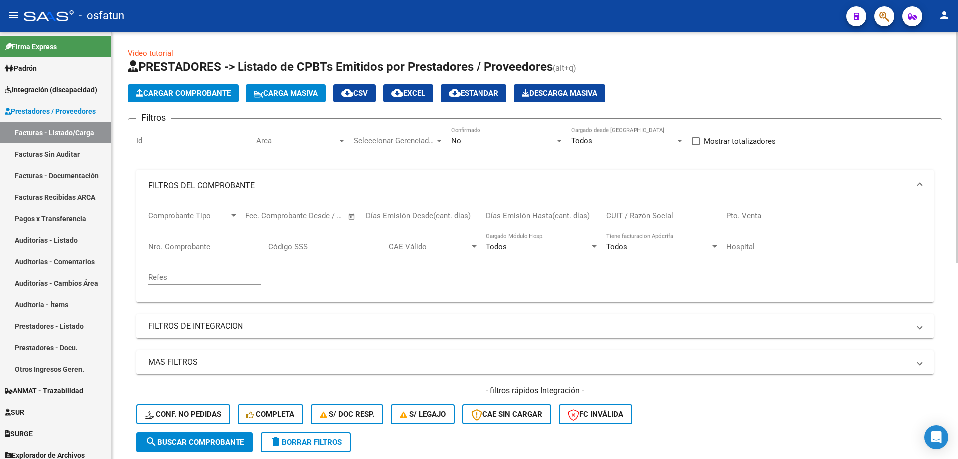
click at [192, 326] on mat-panel-title "FILTROS DE INTEGRACION" at bounding box center [528, 325] width 761 height 11
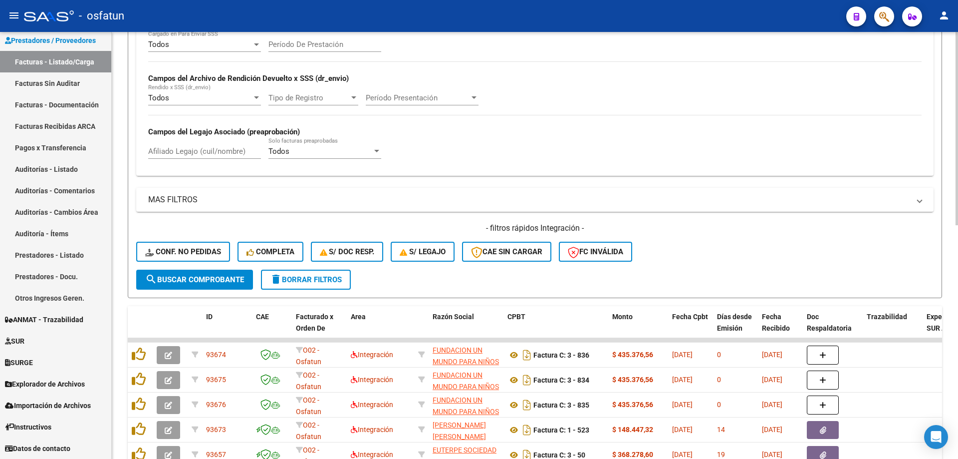
scroll to position [299, 0]
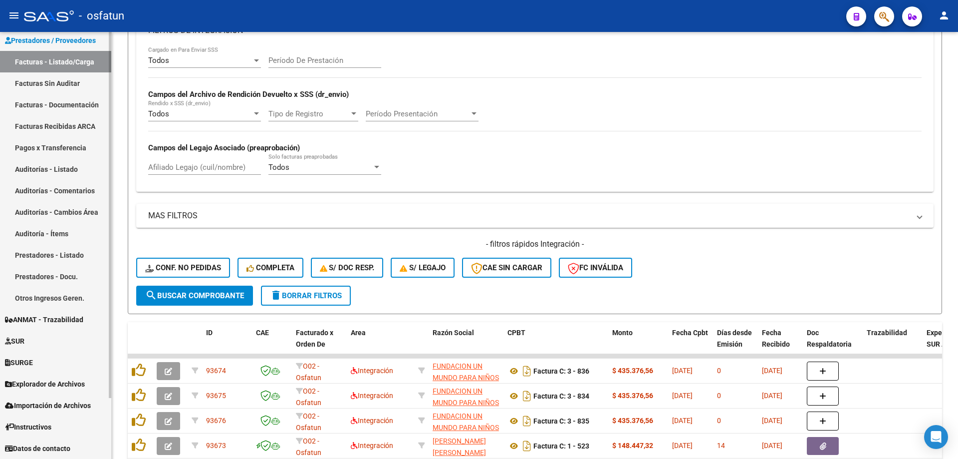
click at [47, 76] on link "Facturas Sin Auditar" at bounding box center [55, 82] width 111 height 21
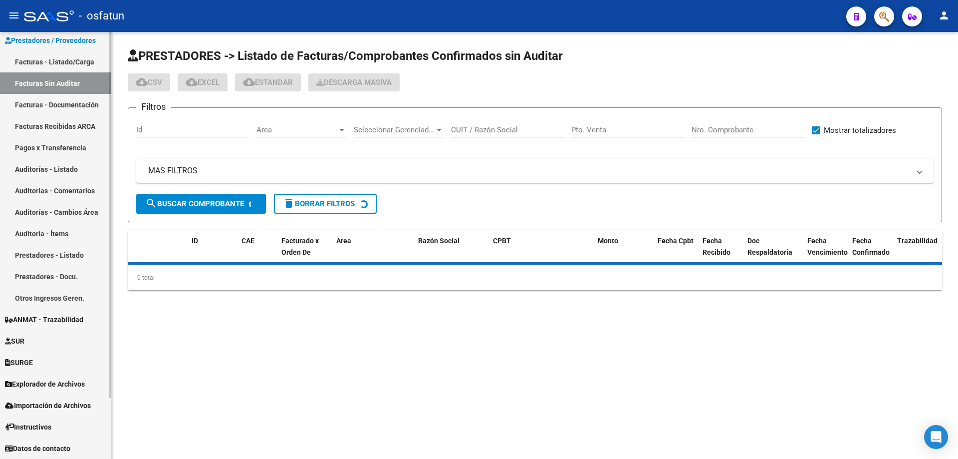
click at [51, 62] on link "Facturas - Listado/Carga" at bounding box center [55, 61] width 111 height 21
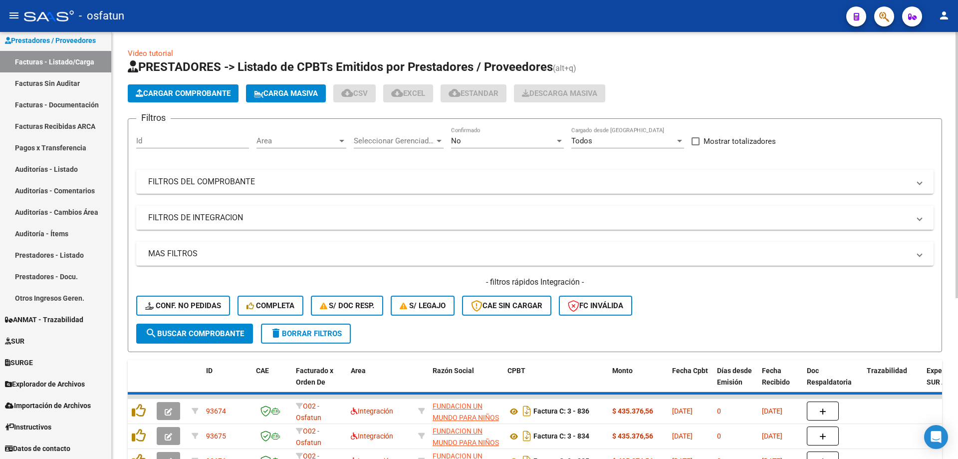
click at [203, 211] on mat-expansion-panel-header "FILTROS DE INTEGRACION" at bounding box center [534, 218] width 797 height 24
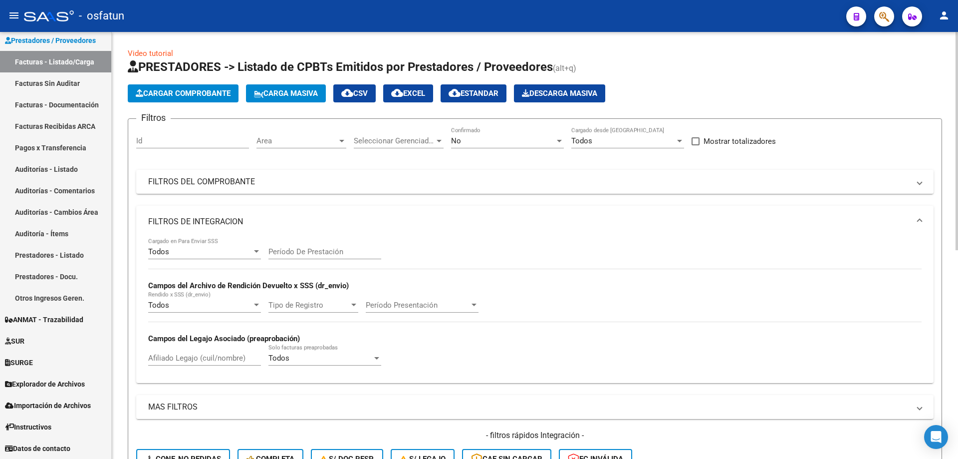
click at [297, 244] on div "Período De Prestación" at bounding box center [324, 248] width 113 height 21
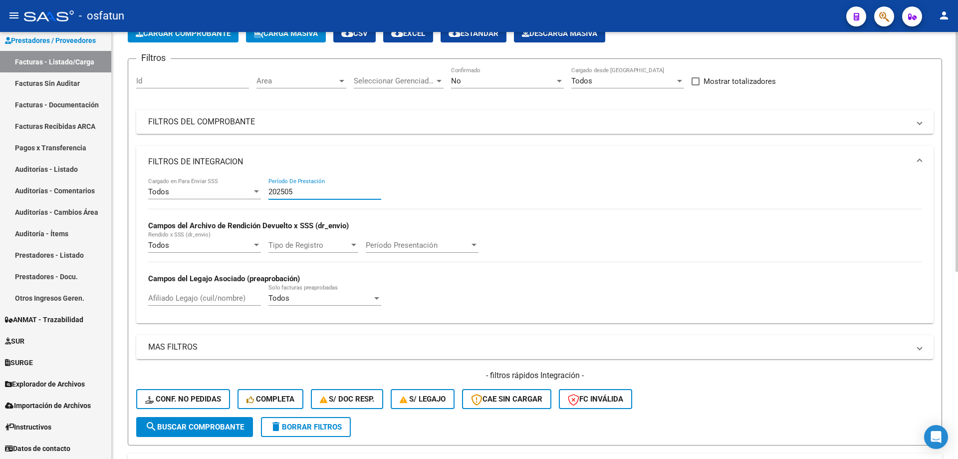
scroll to position [333, 0]
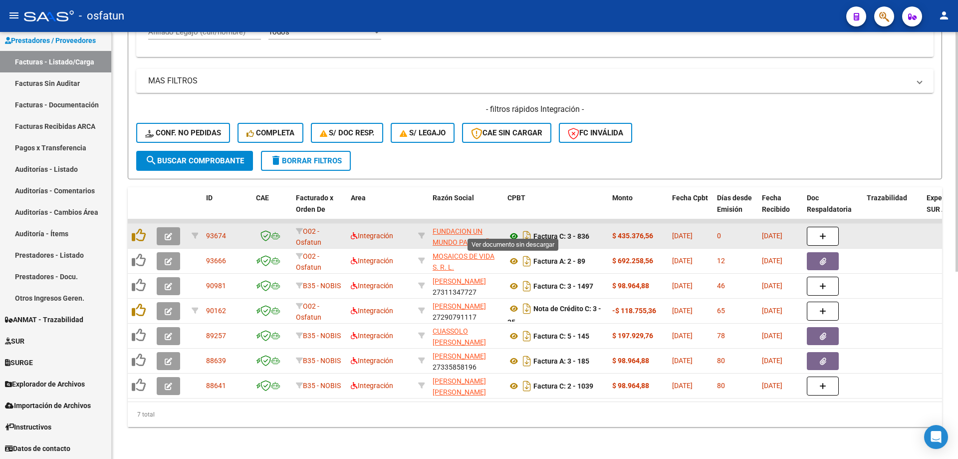
type input "202505"
click at [514, 230] on icon at bounding box center [513, 236] width 13 height 12
click at [163, 229] on button "button" at bounding box center [168, 236] width 23 height 18
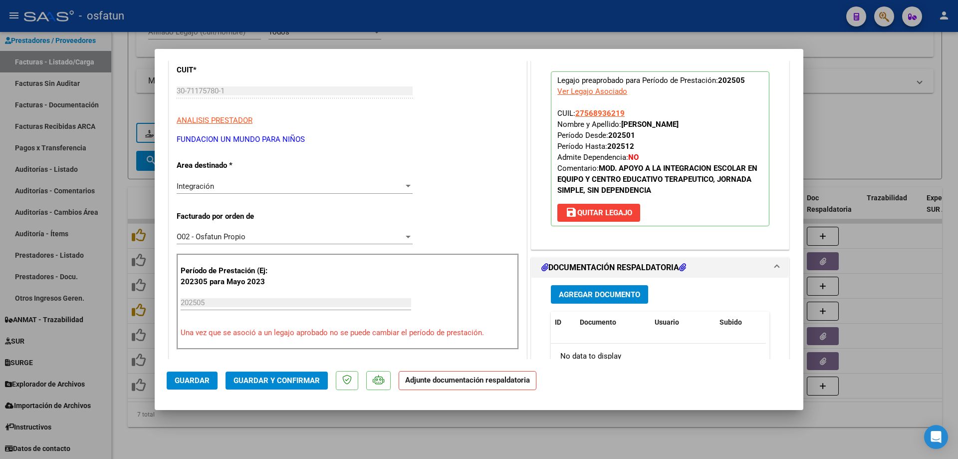
scroll to position [100, 0]
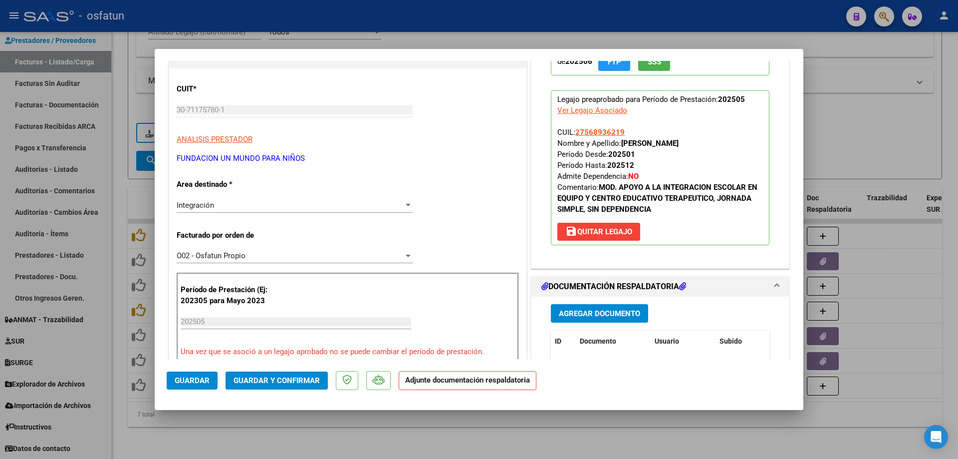
click at [635, 135] on p "Legajo preaprobado para Período de Prestación: 202505 Ver Legajo Asociado CUIL:…" at bounding box center [660, 167] width 219 height 155
click at [634, 143] on strong "VILLARROEL AGUIRRE JOSEFINA" at bounding box center [649, 143] width 57 height 9
copy strong "VILLARROEL"
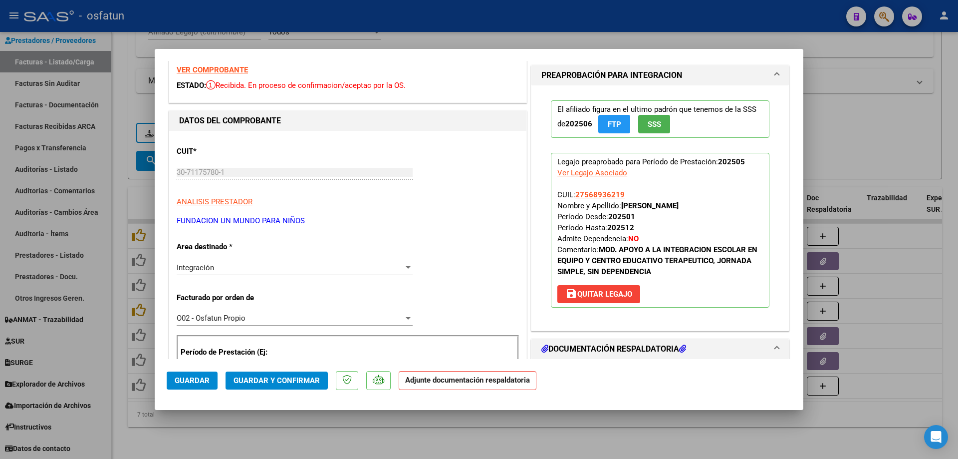
scroll to position [0, 0]
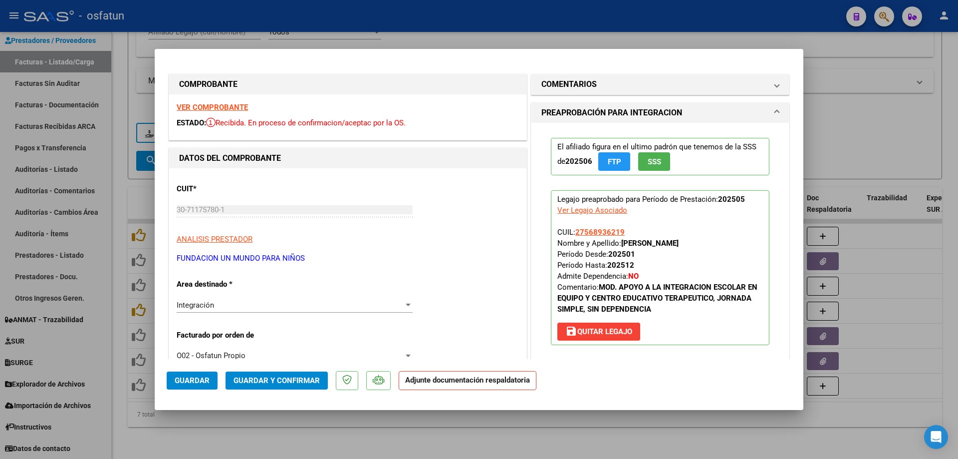
click at [375, 436] on div at bounding box center [479, 229] width 958 height 459
type input "$ 0,00"
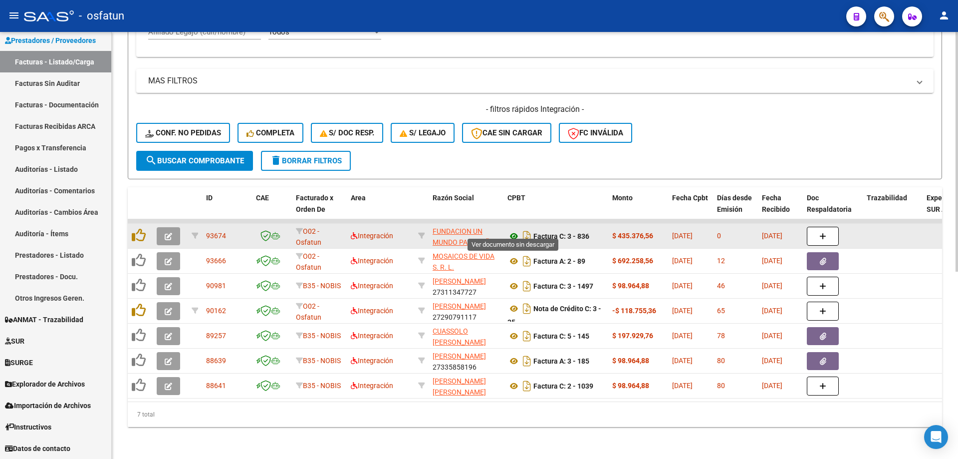
click at [512, 231] on icon at bounding box center [513, 236] width 13 height 12
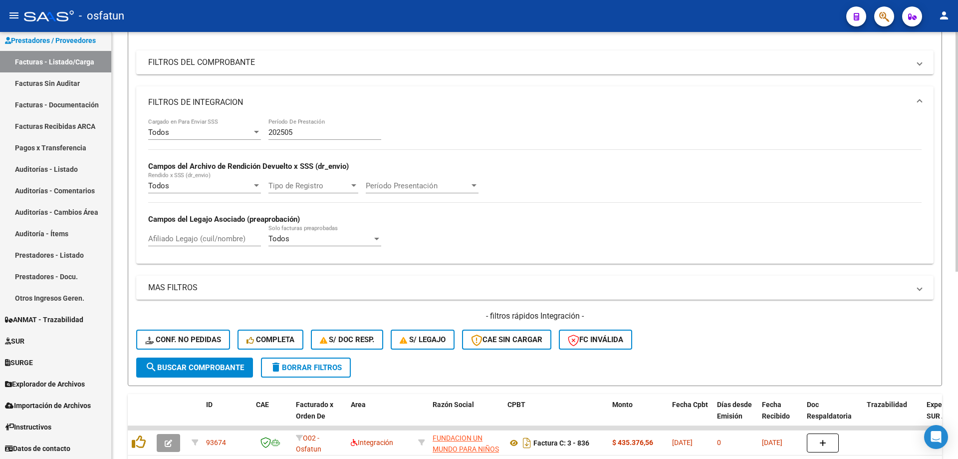
scroll to position [84, 0]
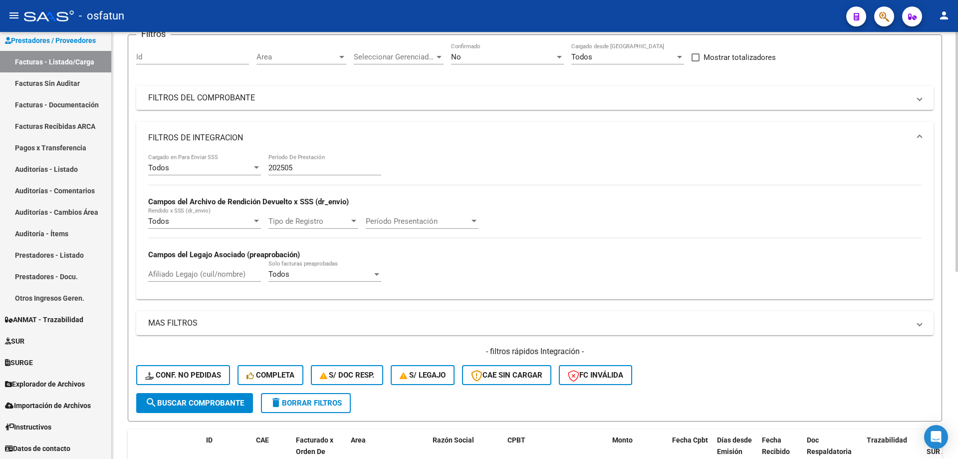
click at [312, 169] on input "202505" at bounding box center [324, 167] width 113 height 9
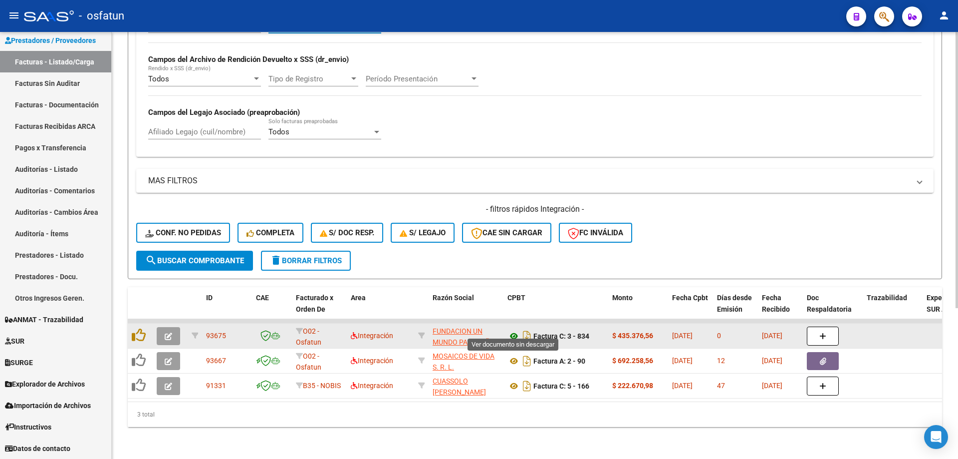
type input "202504"
click at [513, 331] on icon at bounding box center [513, 336] width 13 height 12
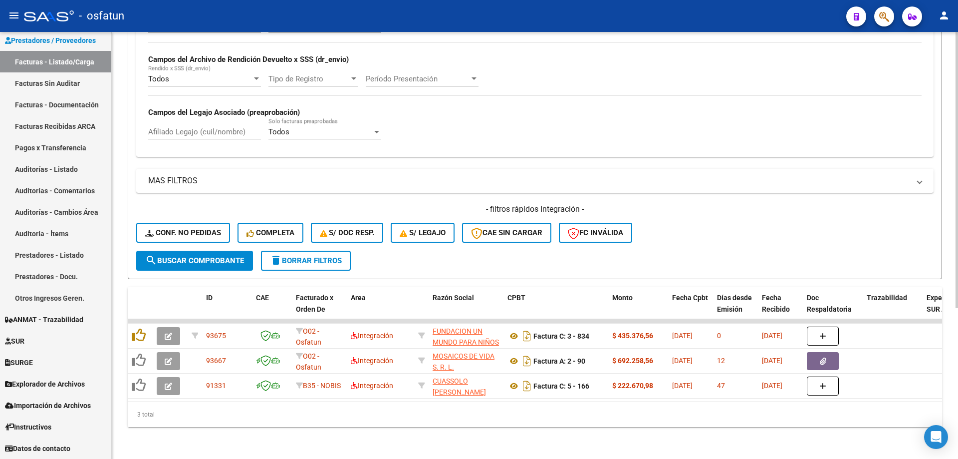
click at [944, 41] on div "Video tutorial PRESTADORES -> Listado de CPBTs Emitidos por Prestadores / Prove…" at bounding box center [535, 132] width 846 height 653
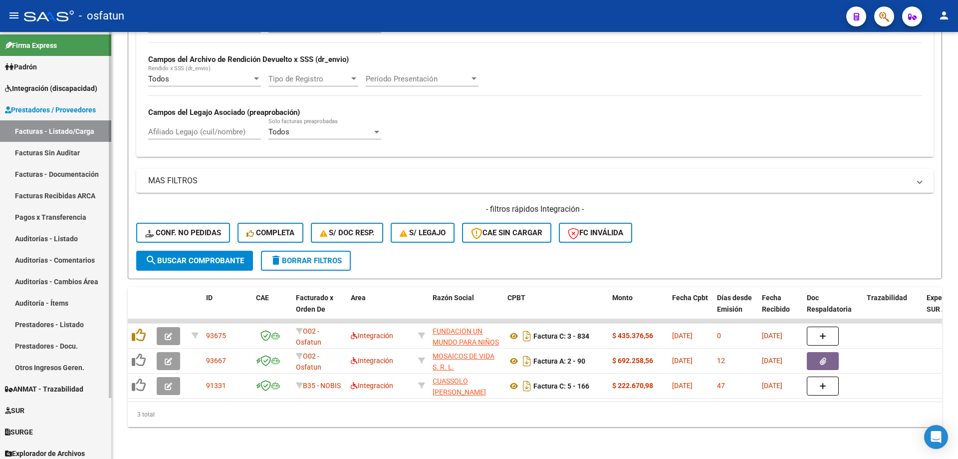
scroll to position [0, 0]
click at [50, 99] on link "Integración (discapacidad)" at bounding box center [55, 89] width 111 height 21
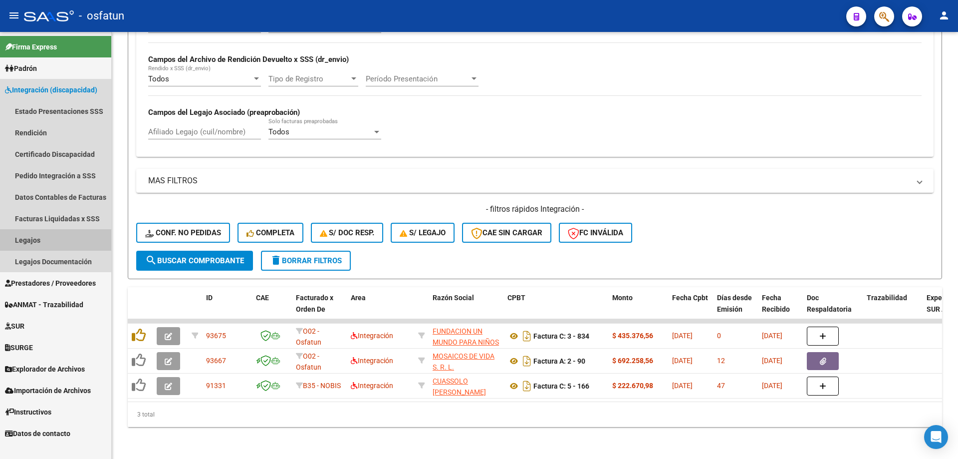
drag, startPoint x: 57, startPoint y: 238, endPoint x: 78, endPoint y: 230, distance: 22.4
click at [57, 239] on link "Legajos" at bounding box center [55, 239] width 111 height 21
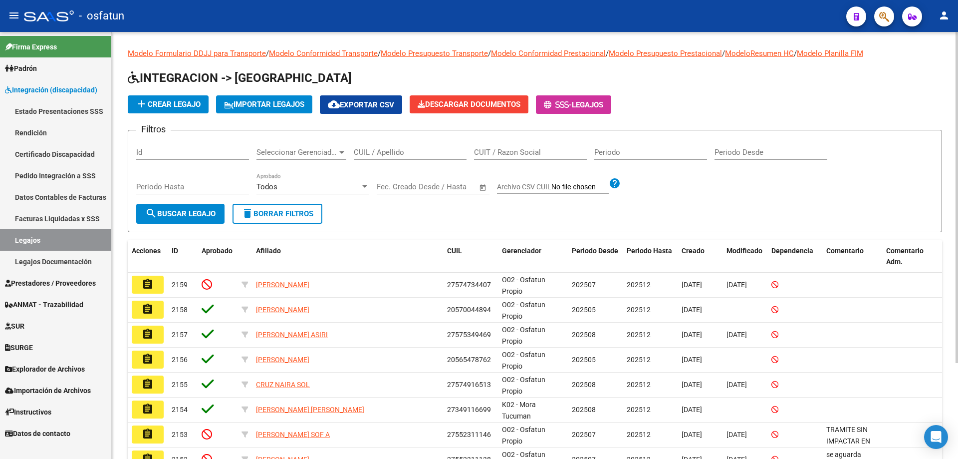
drag, startPoint x: 390, startPoint y: 160, endPoint x: 395, endPoint y: 156, distance: 6.4
click at [390, 159] on div "CUIL / Apellido" at bounding box center [410, 148] width 113 height 21
click at [395, 156] on input "CUIL / Apellido" at bounding box center [410, 152] width 113 height 9
paste input "Lentini"
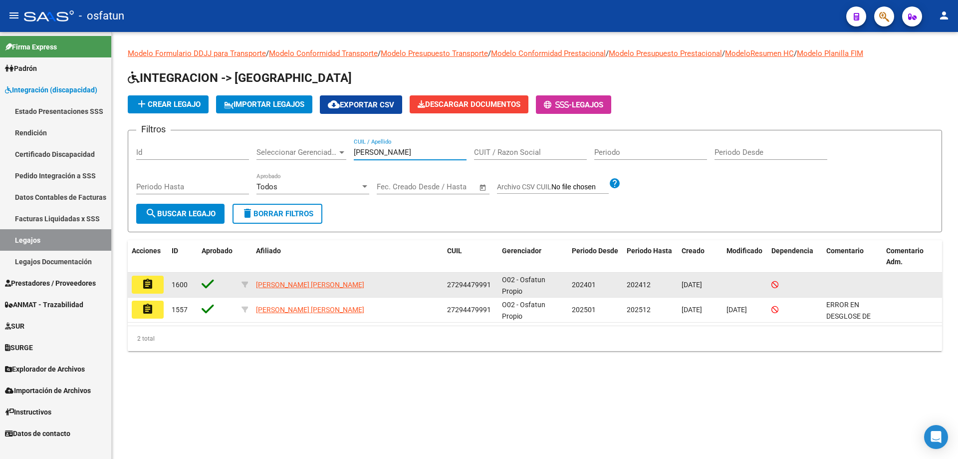
type input "Lentini"
drag, startPoint x: 455, startPoint y: 281, endPoint x: 488, endPoint y: 281, distance: 32.9
click at [488, 281] on span "27294479991" at bounding box center [469, 284] width 44 height 8
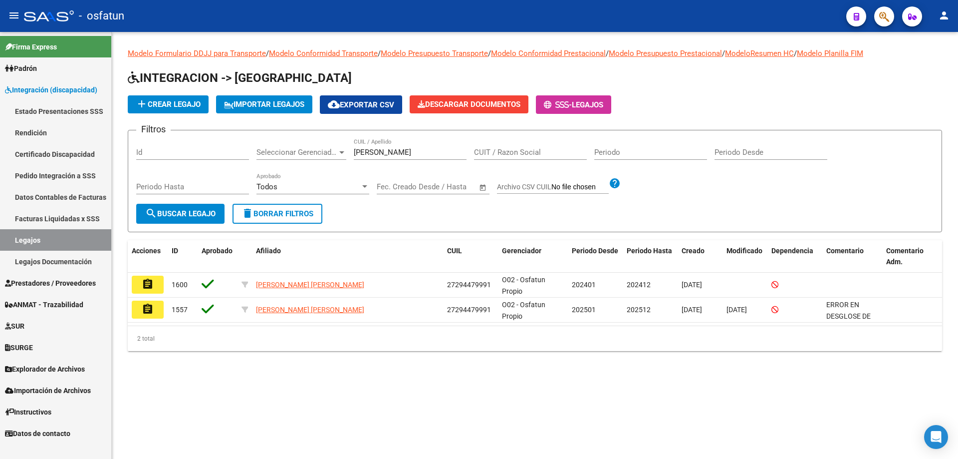
copy span "29447999"
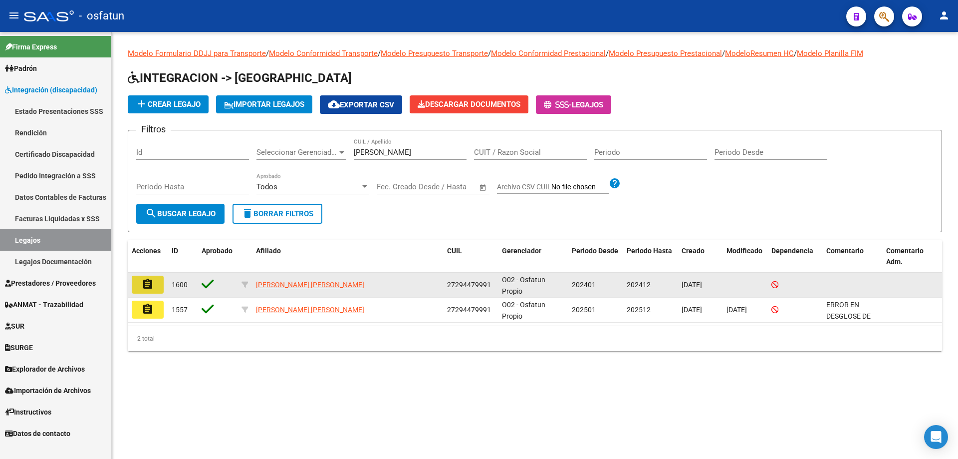
drag, startPoint x: 161, startPoint y: 289, endPoint x: 165, endPoint y: 281, distance: 9.2
click at [161, 289] on button "assignment" at bounding box center [148, 284] width 32 height 18
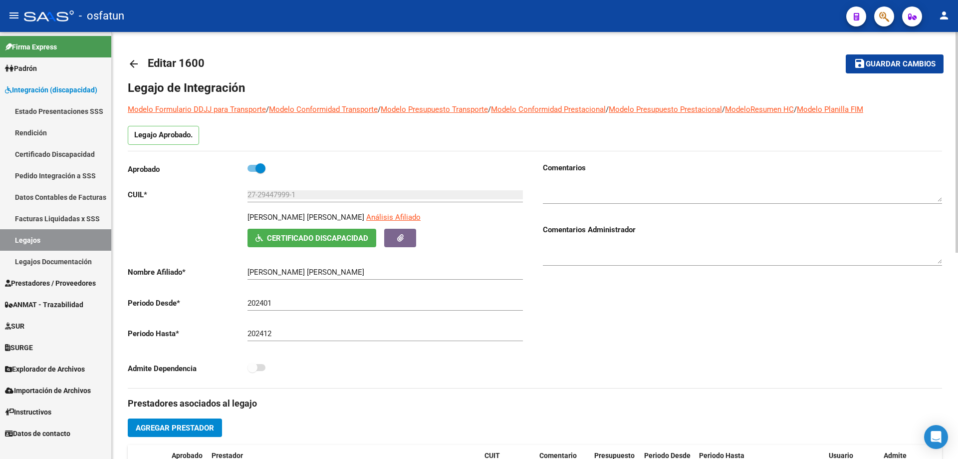
click at [631, 179] on div at bounding box center [742, 188] width 399 height 30
type textarea "ADH"
click at [912, 65] on span "Guardar cambios" at bounding box center [901, 64] width 70 height 9
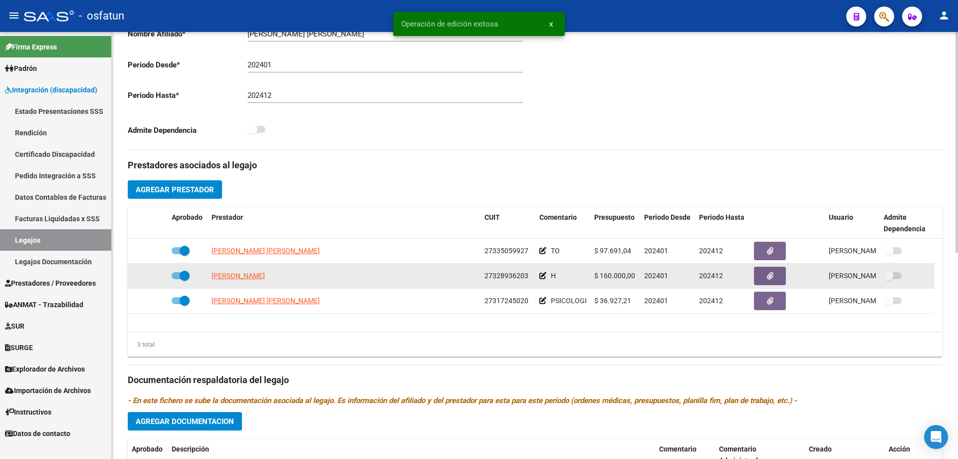
scroll to position [249, 0]
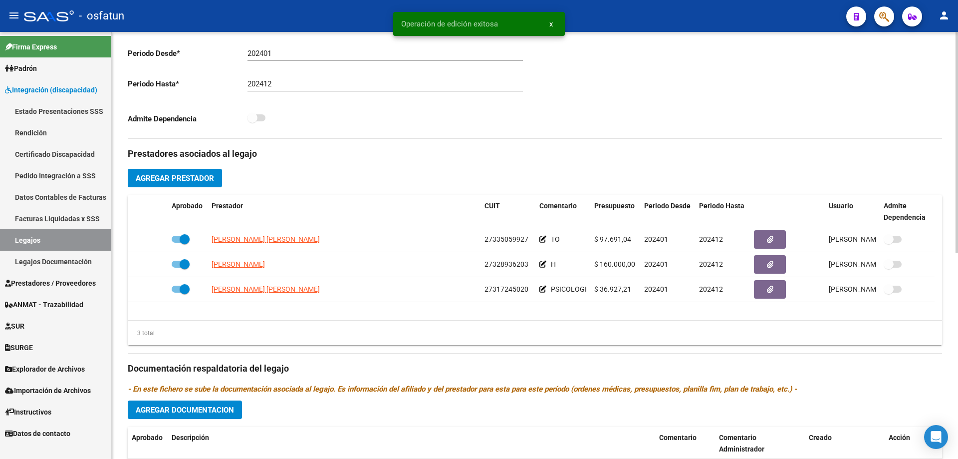
click at [749, 156] on h3 "Prestadores asociados al legajo" at bounding box center [535, 154] width 814 height 14
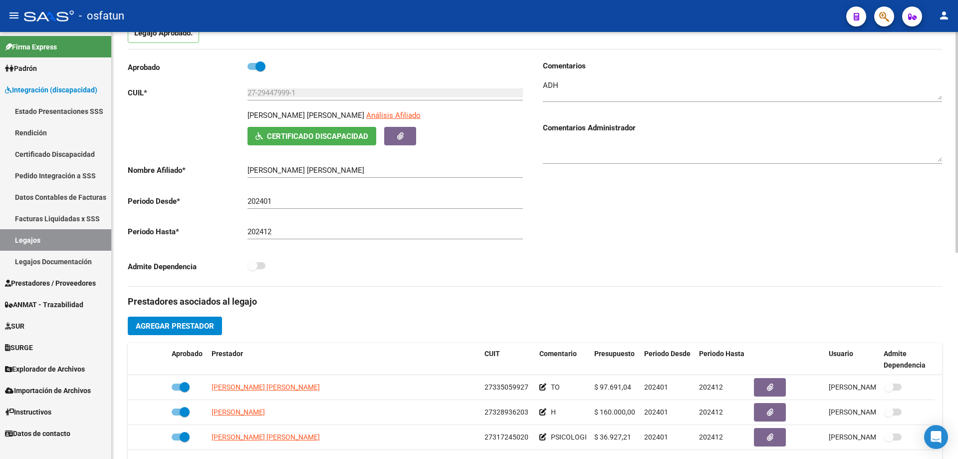
scroll to position [100, 0]
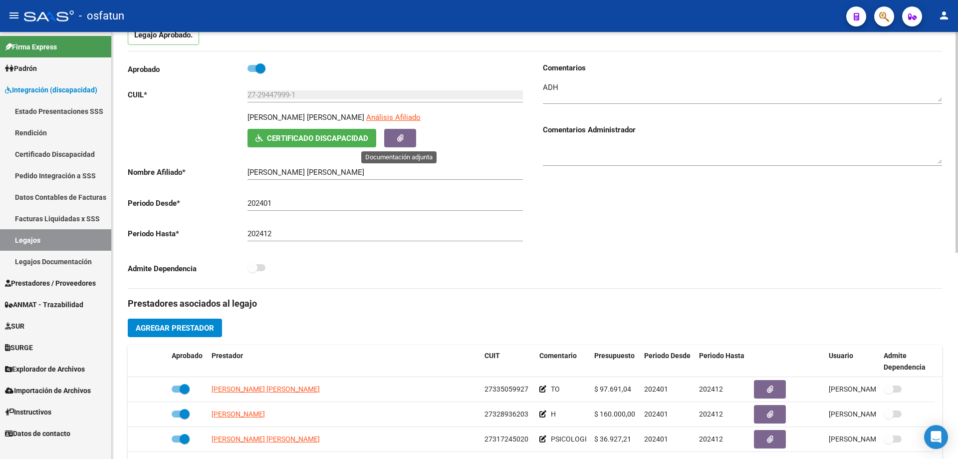
click at [410, 142] on button "button" at bounding box center [400, 138] width 32 height 18
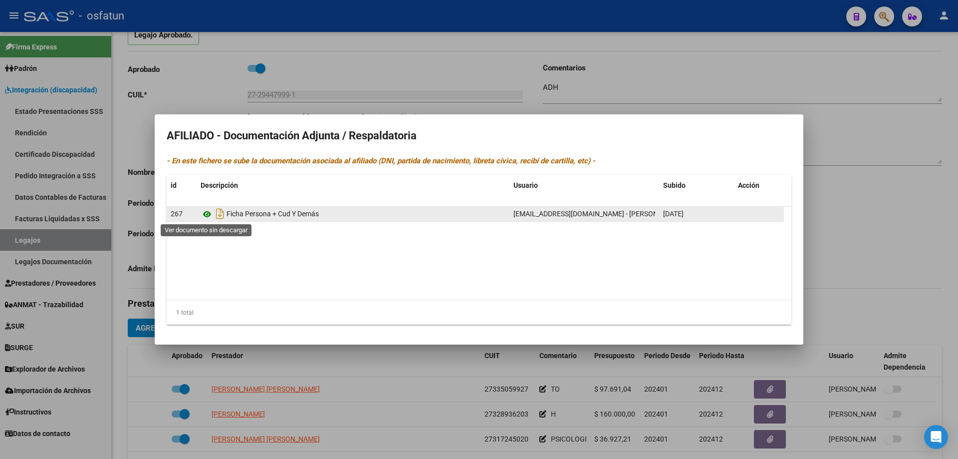
click at [209, 209] on icon at bounding box center [207, 214] width 13 height 12
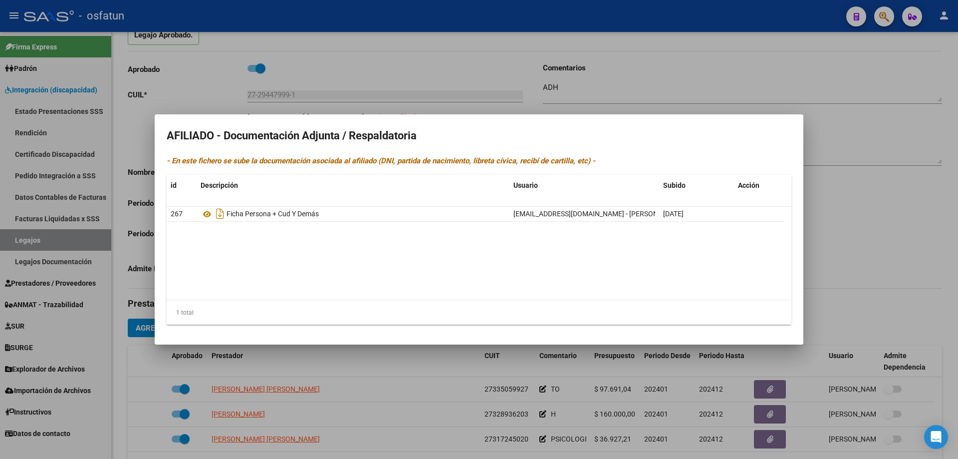
drag, startPoint x: 841, startPoint y: 224, endPoint x: 783, endPoint y: 257, distance: 67.1
click at [840, 224] on div at bounding box center [479, 229] width 958 height 459
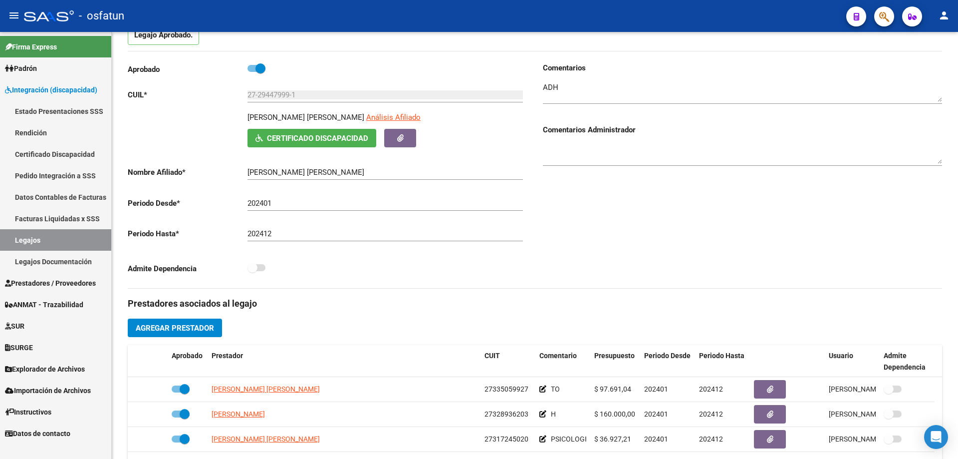
click at [66, 238] on link "Legajos" at bounding box center [55, 239] width 111 height 21
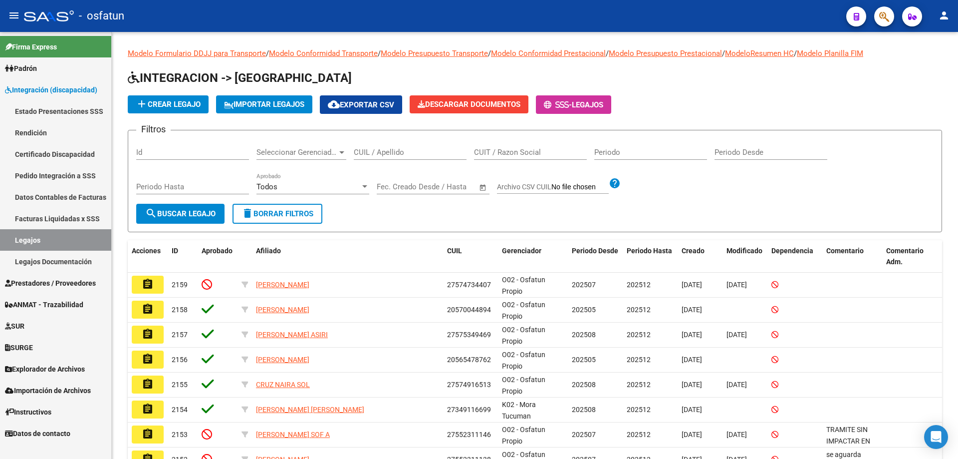
click at [63, 278] on span "Prestadores / Proveedores" at bounding box center [50, 282] width 91 height 11
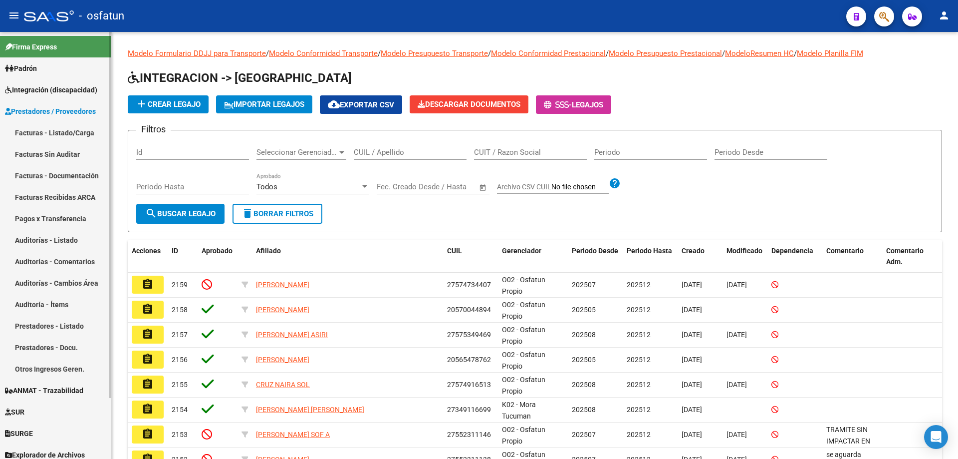
click at [61, 129] on link "Facturas - Listado/Carga" at bounding box center [55, 132] width 111 height 21
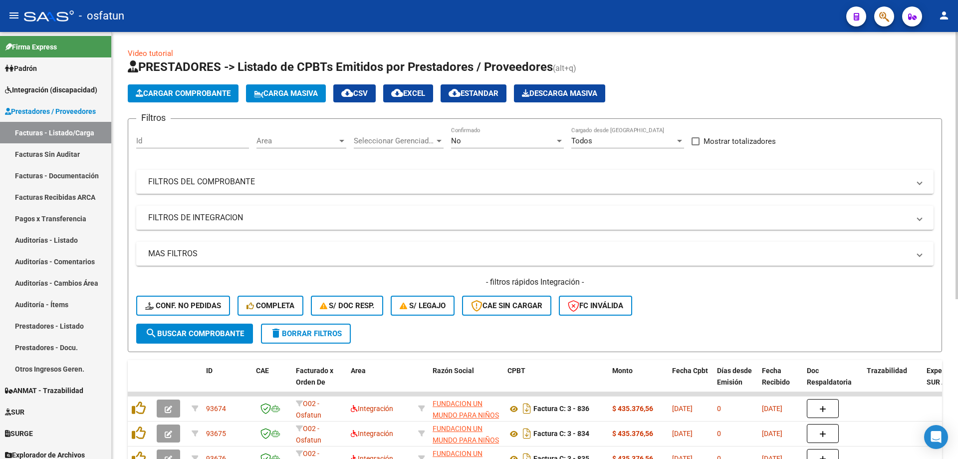
click at [158, 92] on span "Cargar Comprobante" at bounding box center [183, 93] width 95 height 9
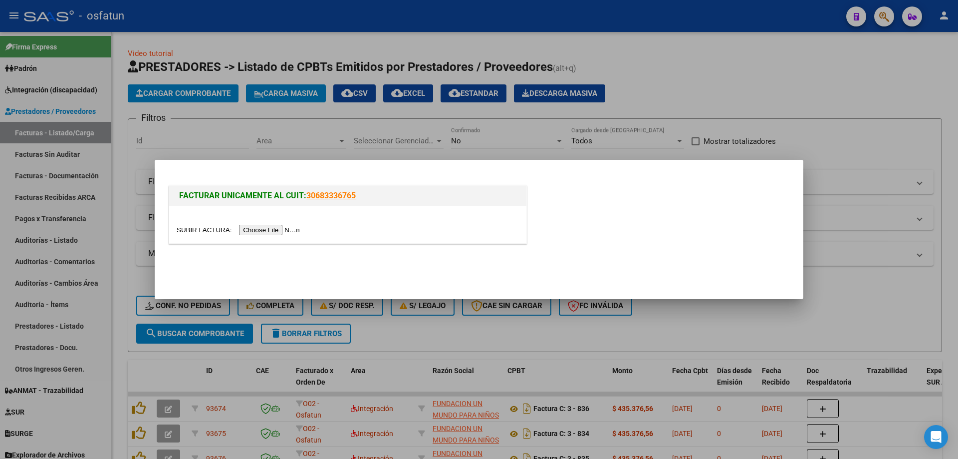
click at [268, 231] on input "file" at bounding box center [240, 230] width 126 height 10
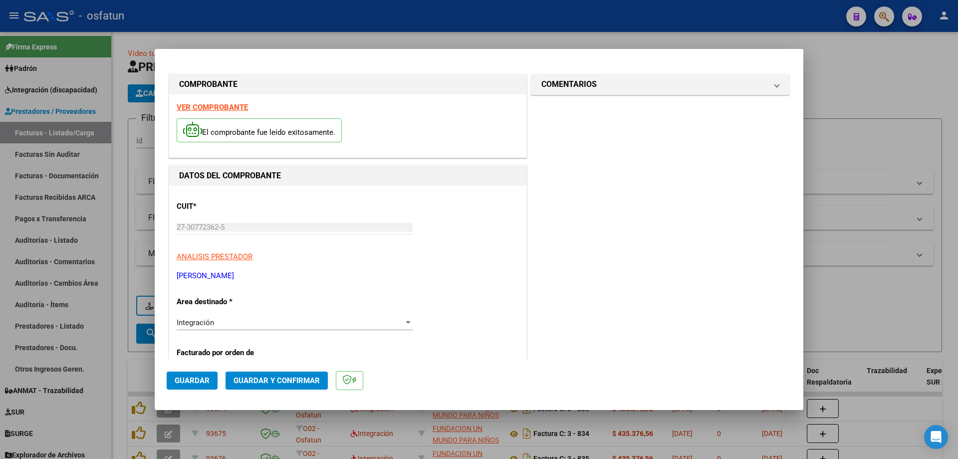
click at [208, 103] on strong "VER COMPROBANTE" at bounding box center [212, 107] width 71 height 9
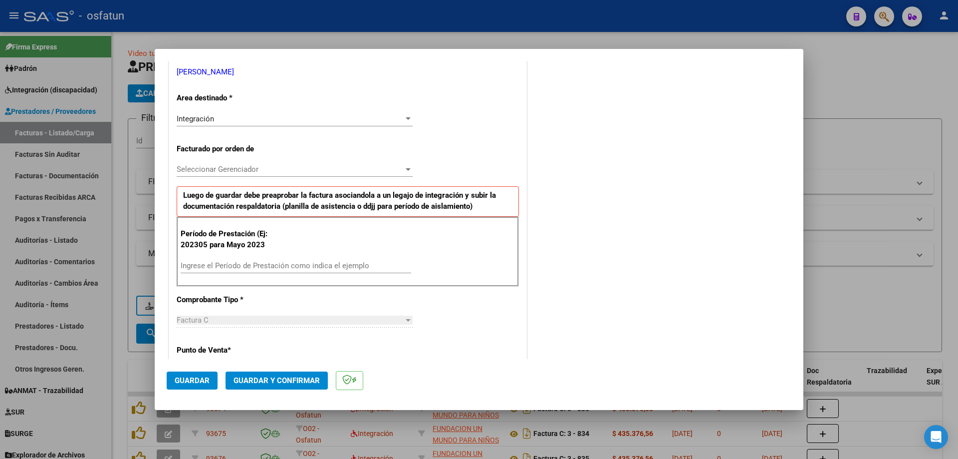
scroll to position [200, 0]
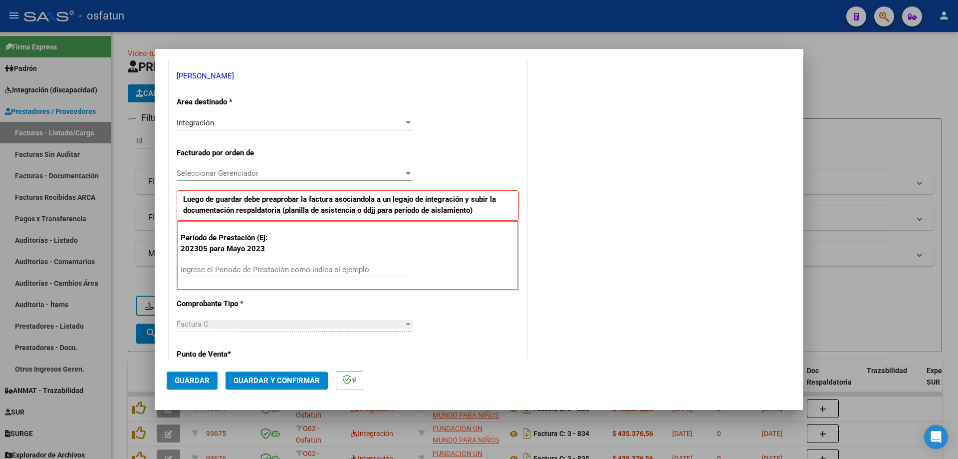
click at [211, 165] on div "CUIT * 27-30772362-5 Ingresar CUIT ANALISIS PRESTADOR MARTINEZ MARIANA EDITH AR…" at bounding box center [347, 415] width 357 height 858
click at [215, 174] on span "Seleccionar Gerenciador" at bounding box center [290, 173] width 227 height 9
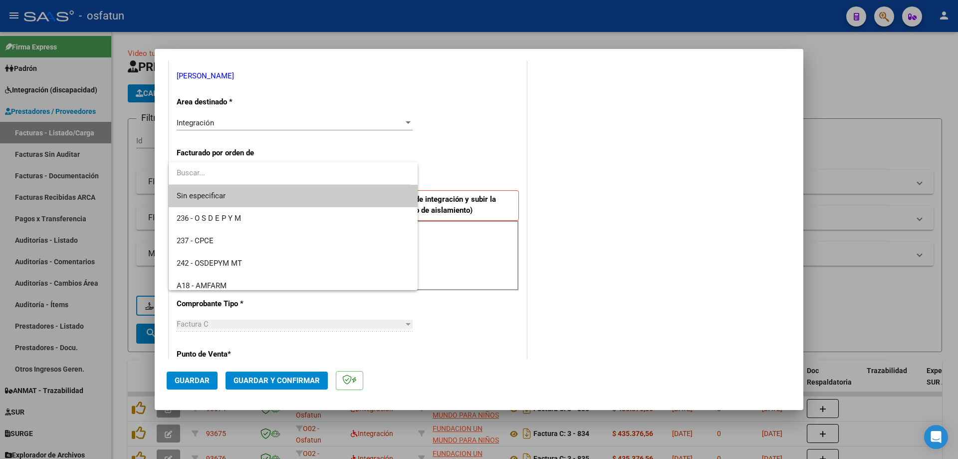
drag, startPoint x: 495, startPoint y: 160, endPoint x: 192, endPoint y: 269, distance: 322.9
click at [492, 161] on div at bounding box center [479, 229] width 958 height 459
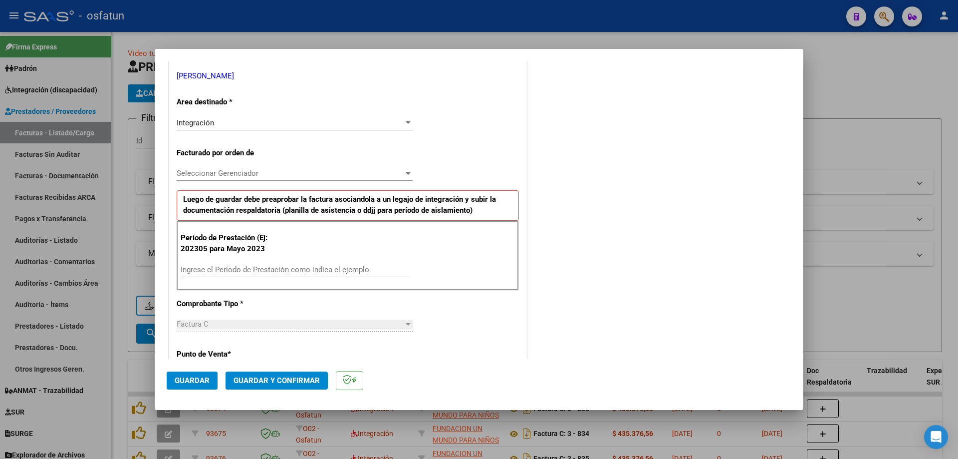
click at [247, 262] on div "Ingrese el Período de Prestación como indica el ejemplo" at bounding box center [296, 269] width 231 height 15
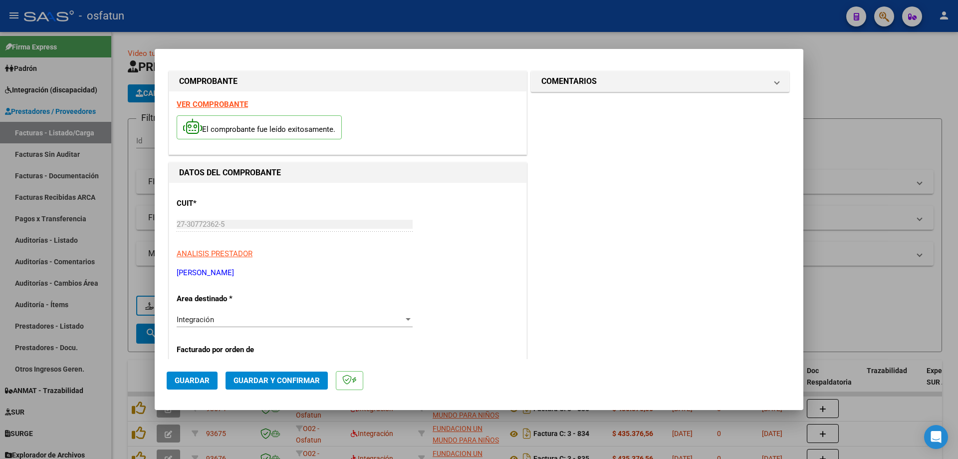
scroll to position [0, 0]
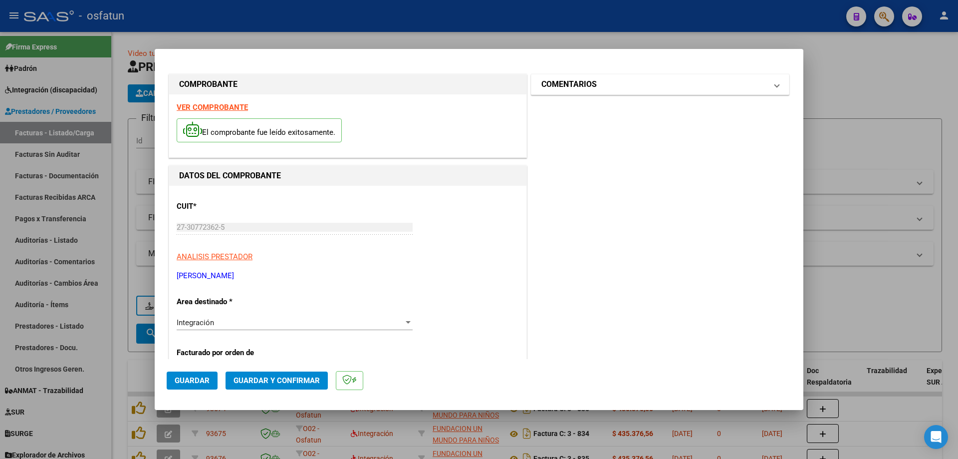
type input "202507"
click at [600, 86] on mat-panel-title "COMENTARIOS" at bounding box center [654, 84] width 226 height 12
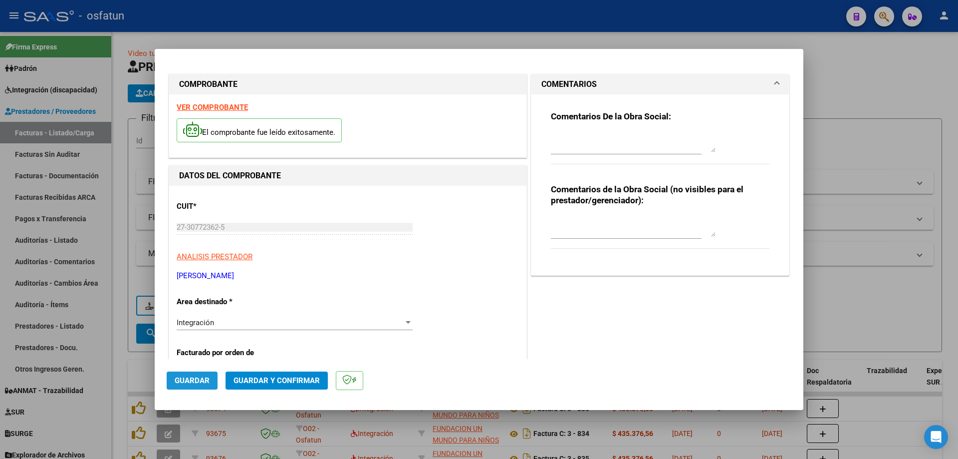
click at [195, 374] on button "Guardar" at bounding box center [192, 380] width 51 height 18
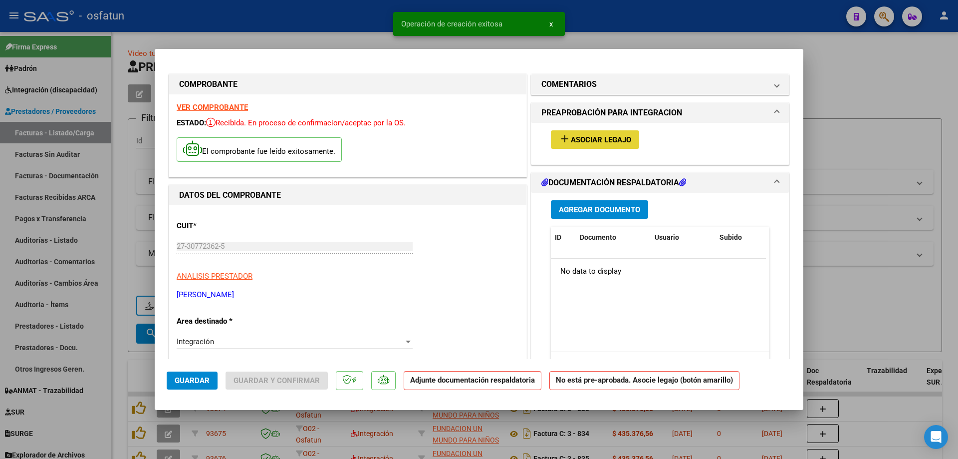
click at [594, 134] on button "add Asociar Legajo" at bounding box center [595, 139] width 88 height 18
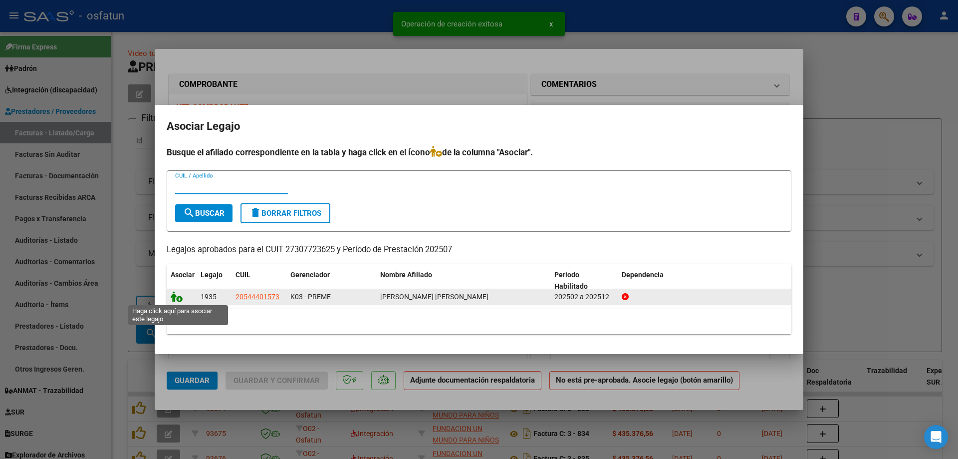
click at [182, 297] on icon at bounding box center [177, 296] width 12 height 11
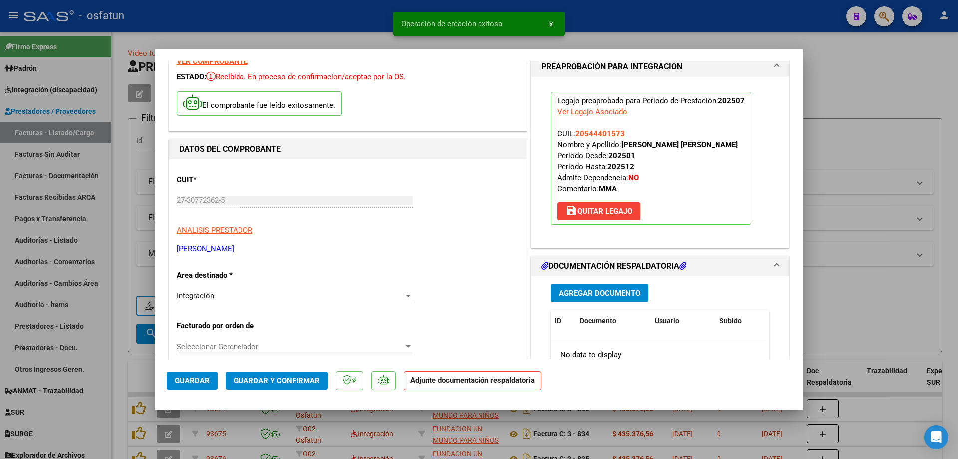
scroll to position [100, 0]
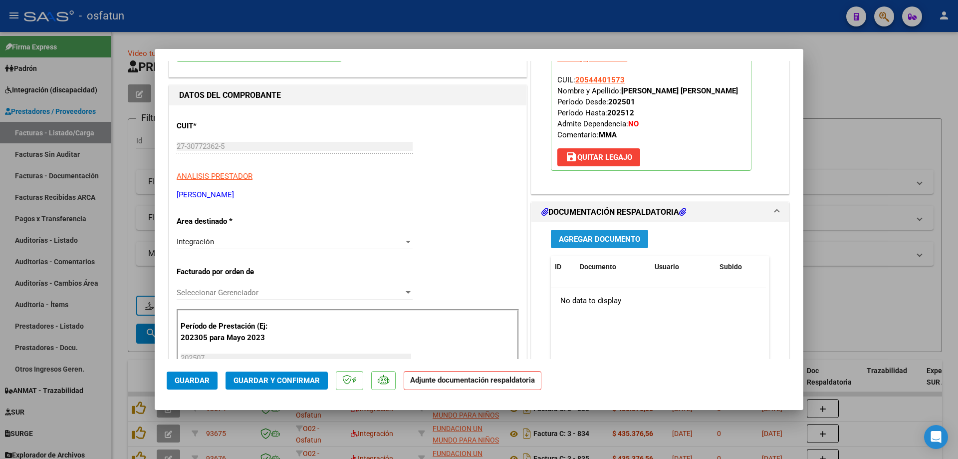
click at [605, 241] on button "Agregar Documento" at bounding box center [599, 239] width 97 height 18
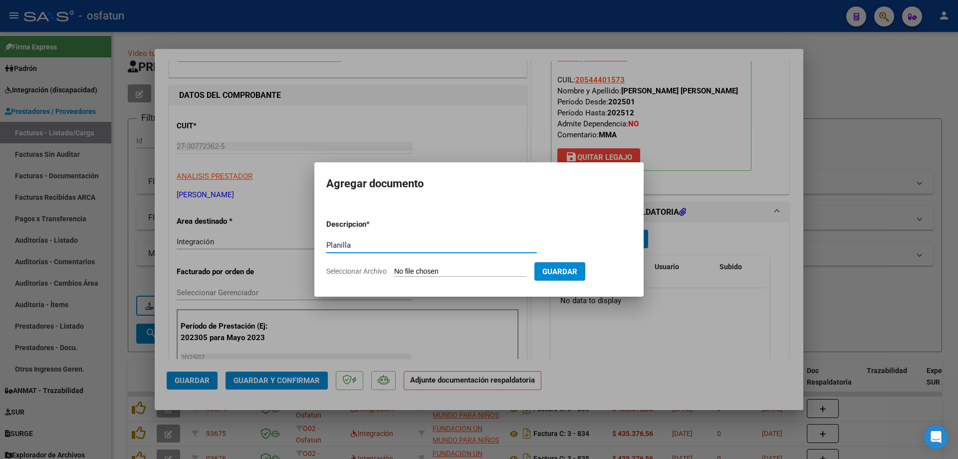
type input "Planilla"
click at [578, 277] on button "Guardar" at bounding box center [559, 271] width 51 height 18
click at [577, 268] on span "Guardar" at bounding box center [559, 271] width 35 height 9
drag, startPoint x: 568, startPoint y: 287, endPoint x: 580, endPoint y: 270, distance: 20.1
click at [574, 277] on mat-dialog-container "Agregar documento Descripcion * Planilla Escriba aquí una descripcion Seleccion…" at bounding box center [478, 229] width 329 height 134
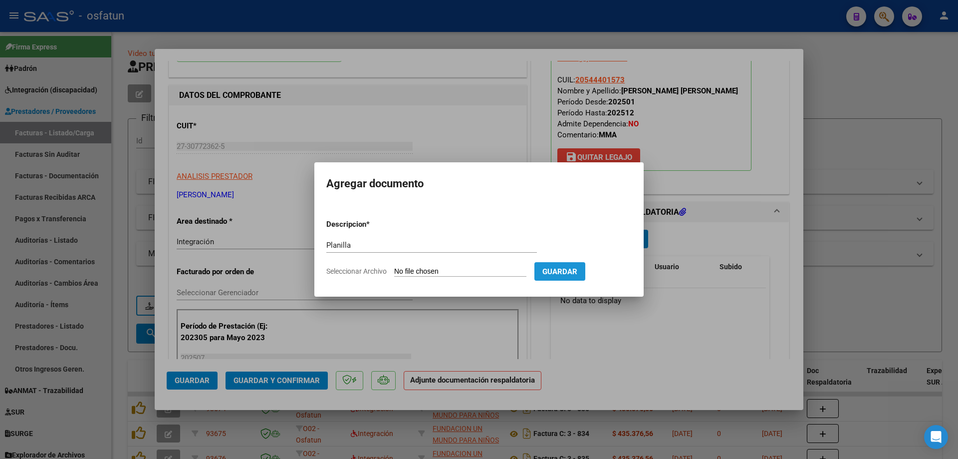
click at [577, 269] on span "Guardar" at bounding box center [559, 271] width 35 height 9
click at [457, 270] on input "Seleccionar Archivo" at bounding box center [460, 271] width 132 height 9
type input "C:\fakepath\467 plani.pdf"
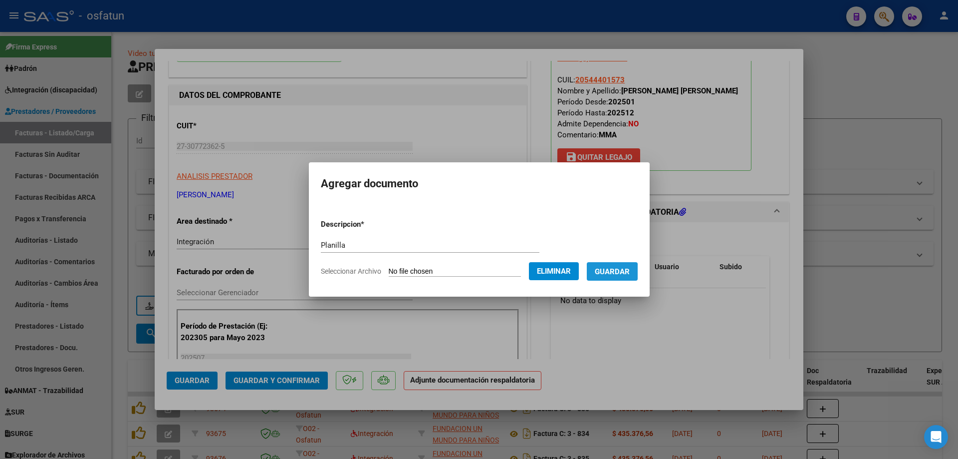
click at [618, 273] on span "Guardar" at bounding box center [612, 271] width 35 height 9
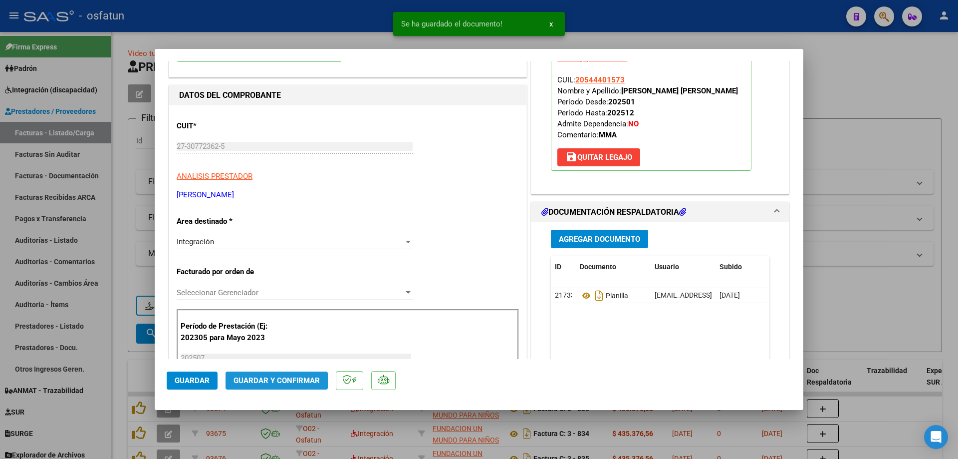
click at [296, 377] on span "Guardar y Confirmar" at bounding box center [277, 380] width 86 height 9
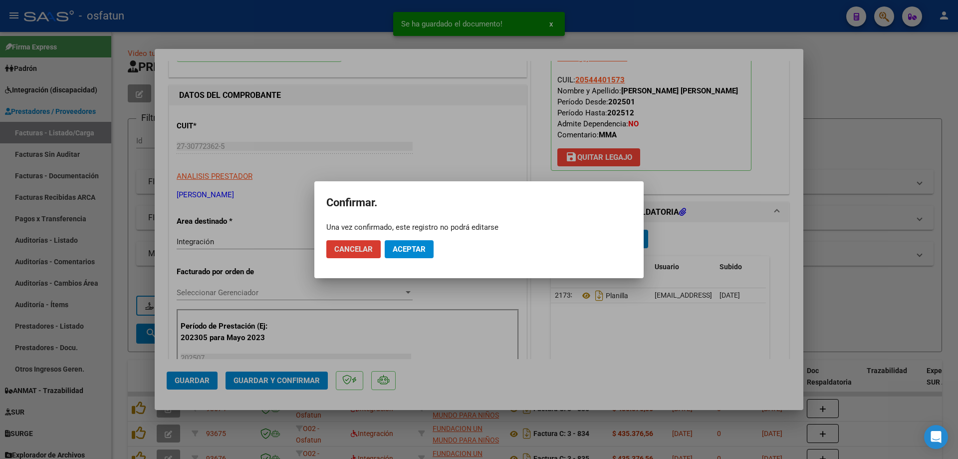
click at [413, 254] on button "Aceptar" at bounding box center [409, 249] width 49 height 18
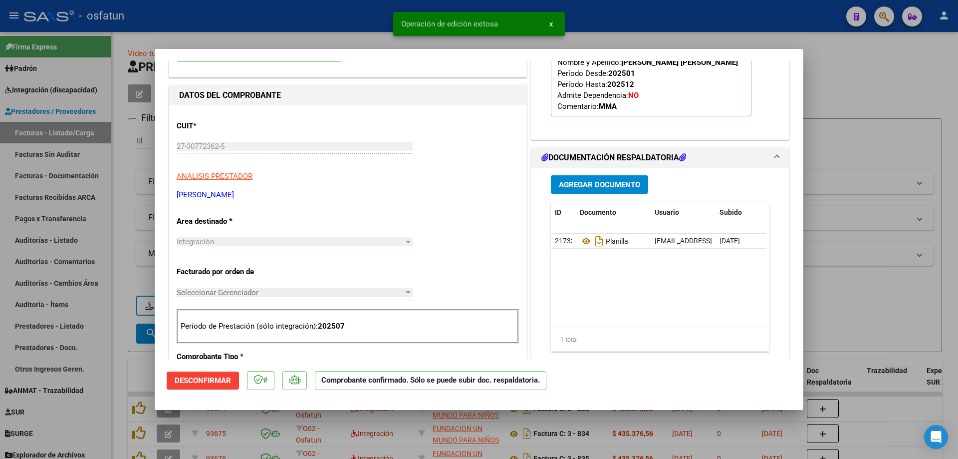
click at [913, 245] on div at bounding box center [479, 229] width 958 height 459
type input "$ 0,00"
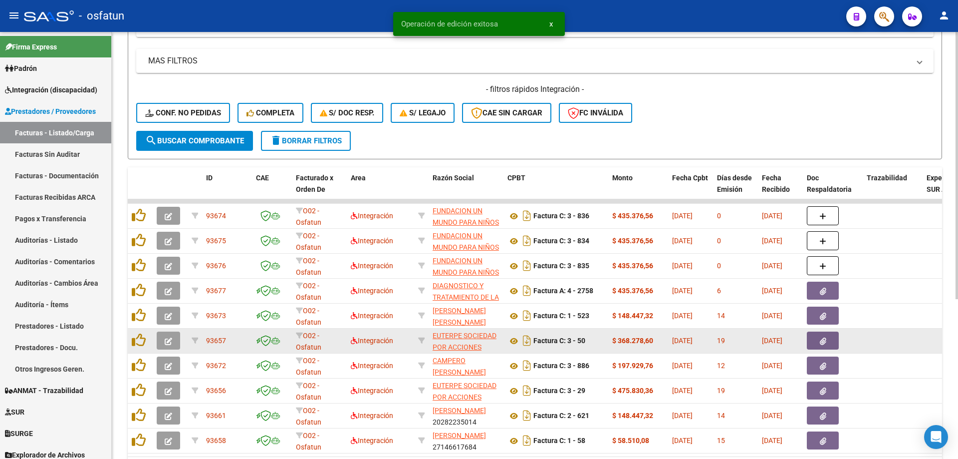
scroll to position [249, 0]
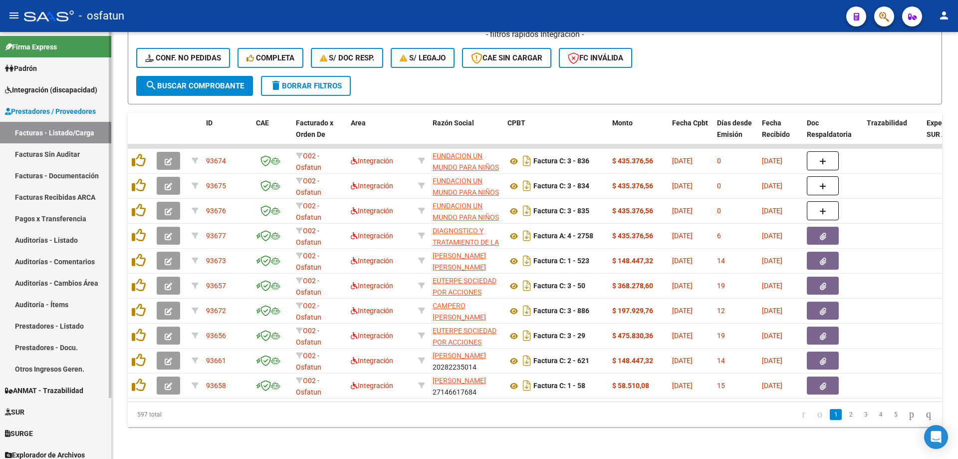
click at [73, 85] on span "Integración (discapacidad)" at bounding box center [51, 89] width 92 height 11
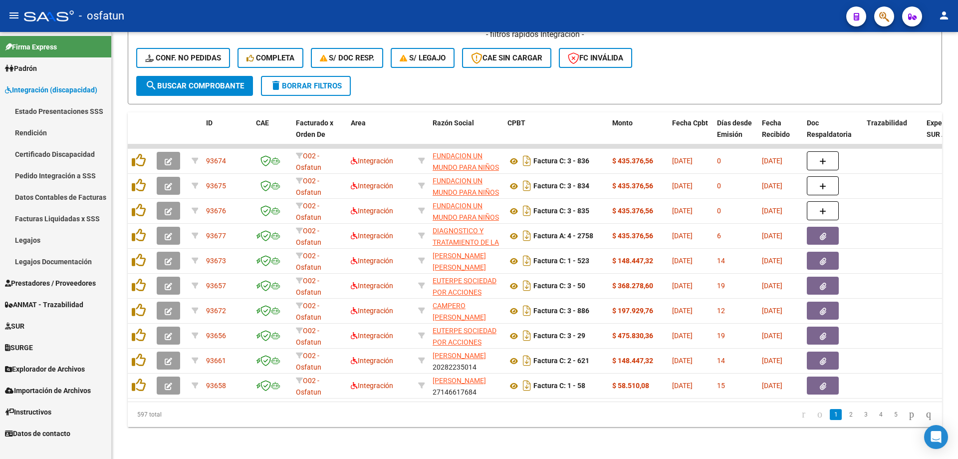
click at [28, 233] on link "Legajos" at bounding box center [55, 239] width 111 height 21
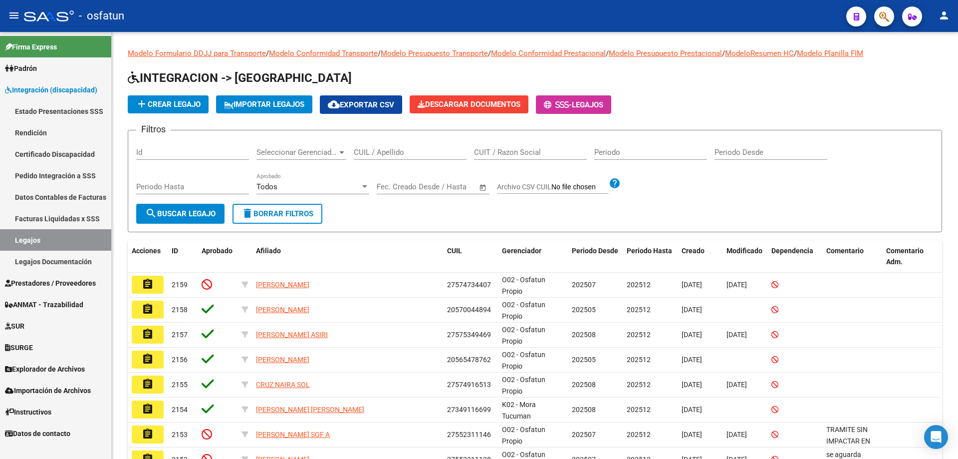
click at [42, 282] on span "Prestadores / Proveedores" at bounding box center [50, 282] width 91 height 11
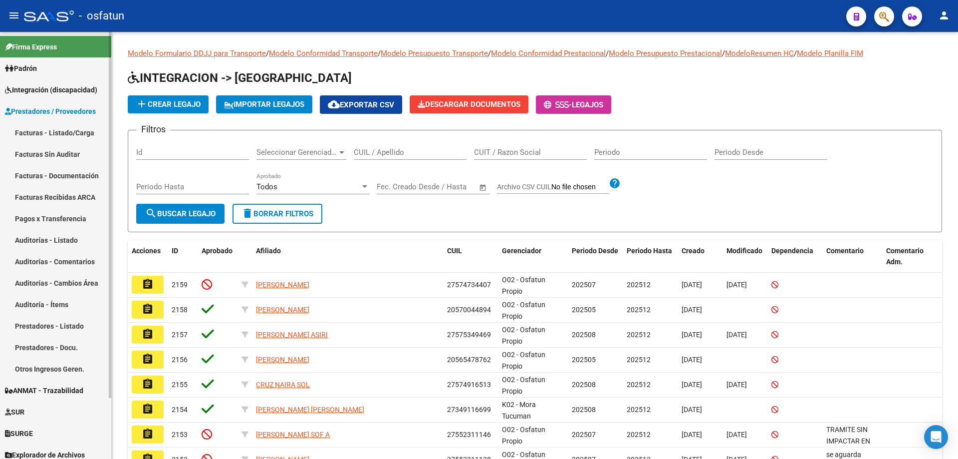
click at [75, 133] on link "Facturas - Listado/Carga" at bounding box center [55, 132] width 111 height 21
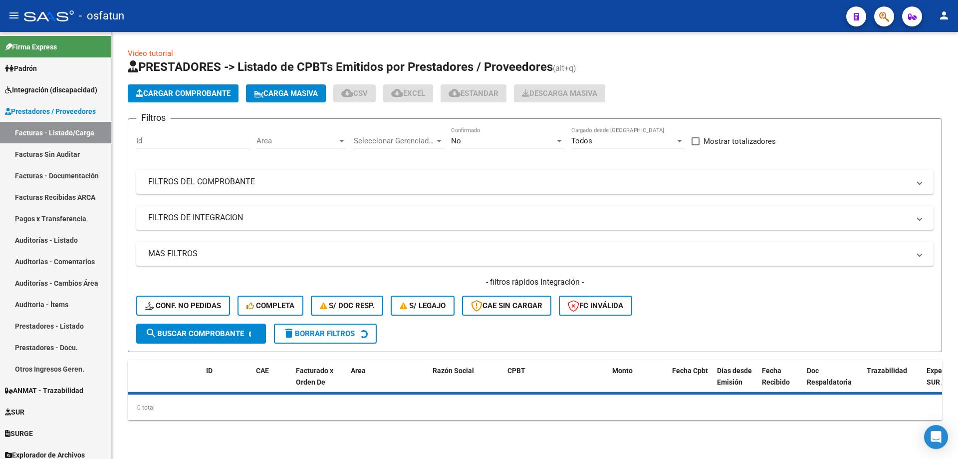
click at [341, 178] on mat-panel-title "FILTROS DEL COMPROBANTE" at bounding box center [528, 181] width 761 height 11
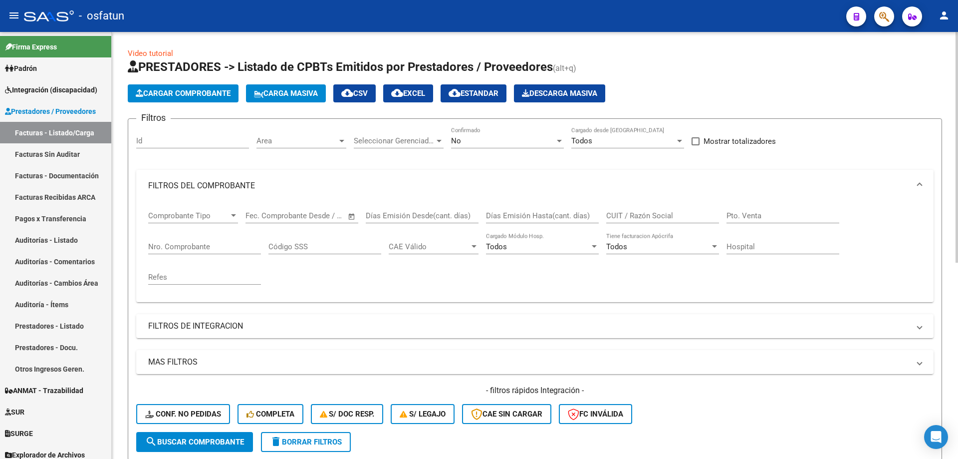
click at [664, 216] on input "CUIT / Razón Social" at bounding box center [662, 215] width 113 height 9
paste input "27307723625"
type input "27307723625"
click at [512, 141] on div "No" at bounding box center [503, 140] width 104 height 9
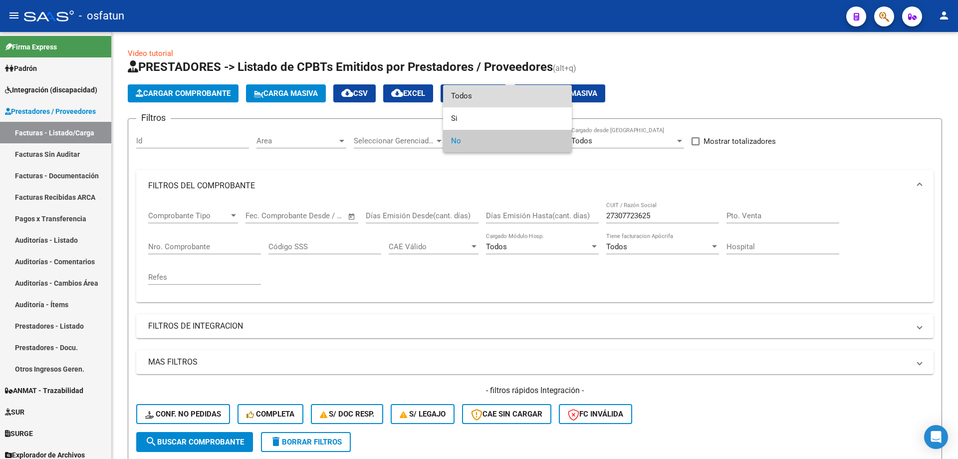
click at [474, 94] on span "Todos" at bounding box center [507, 96] width 113 height 22
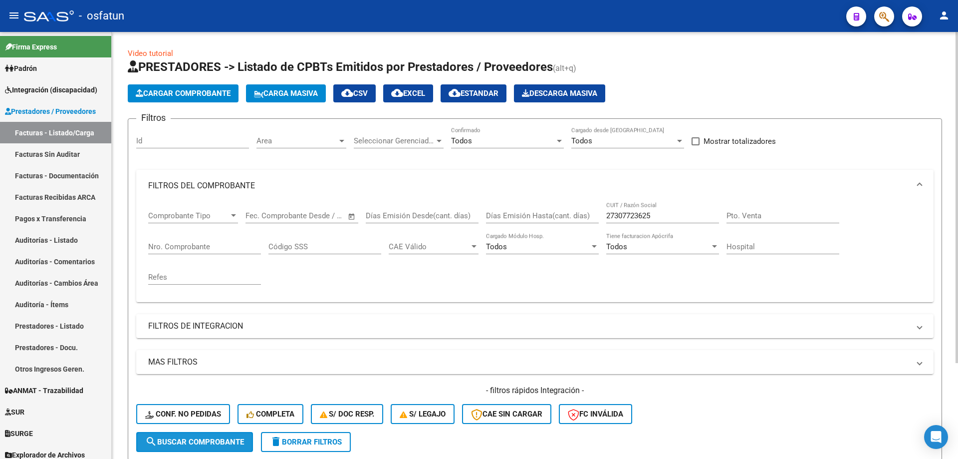
click at [243, 438] on span "search Buscar Comprobante" at bounding box center [194, 441] width 99 height 9
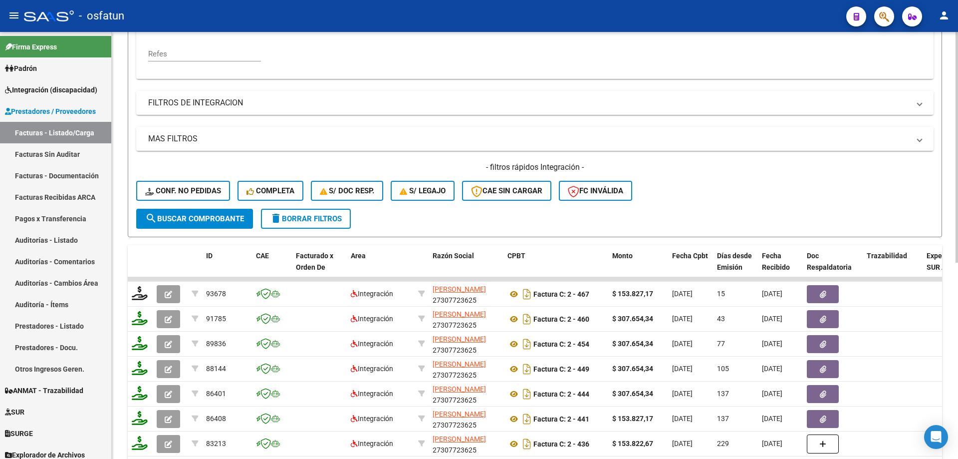
scroll to position [301, 0]
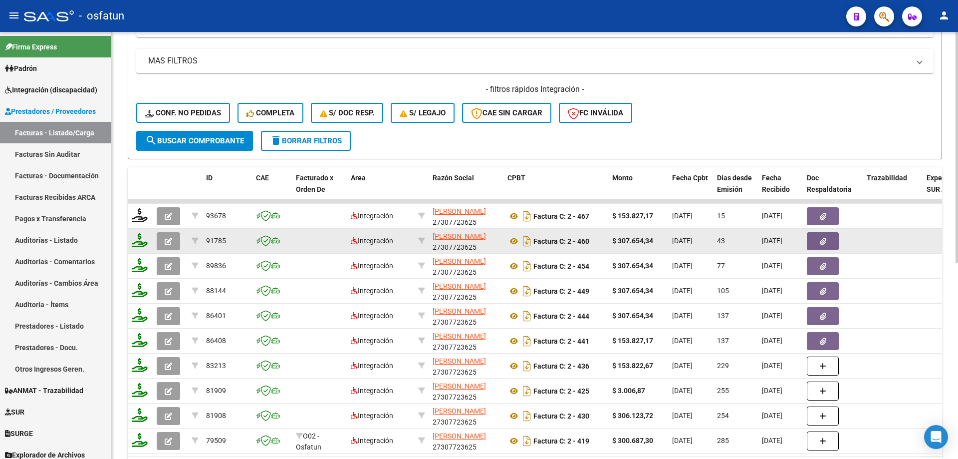
drag, startPoint x: 175, startPoint y: 214, endPoint x: 191, endPoint y: 232, distance: 24.4
click at [191, 232] on datatable-scroller "93678 Integración MARTINEZ MARIANA EDITH 27307723625 Factura C: 2 - 467 $ 153.8…" at bounding box center [535, 326] width 814 height 254
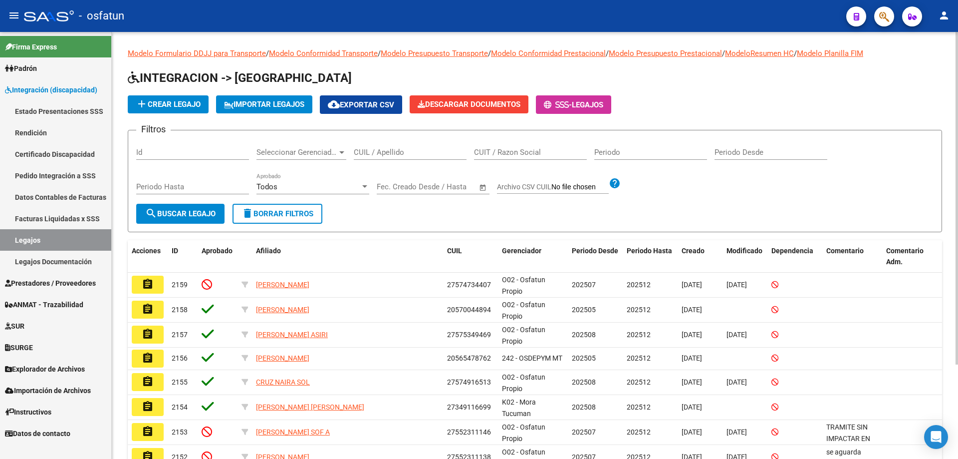
click at [399, 148] on input "CUIL / Apellido" at bounding box center [410, 152] width 113 height 9
paste input "VILLARROEL"
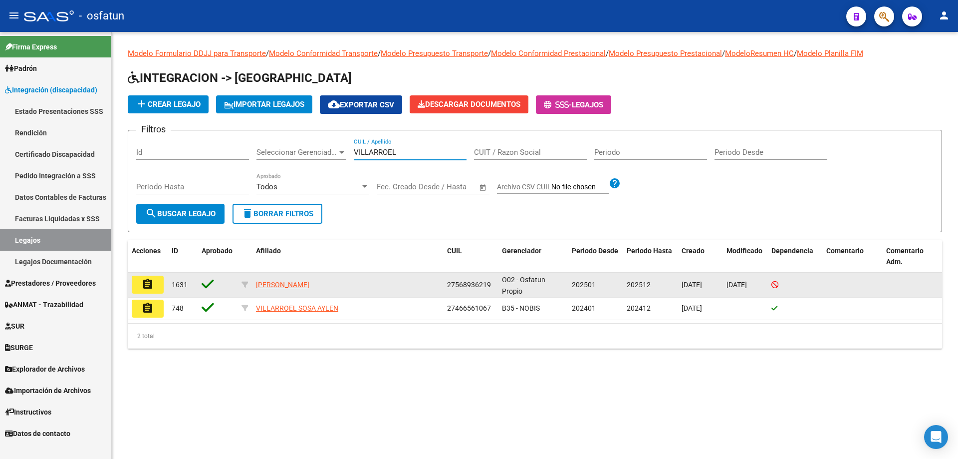
type input "VILLARROEL"
click at [158, 287] on button "assignment" at bounding box center [148, 284] width 32 height 18
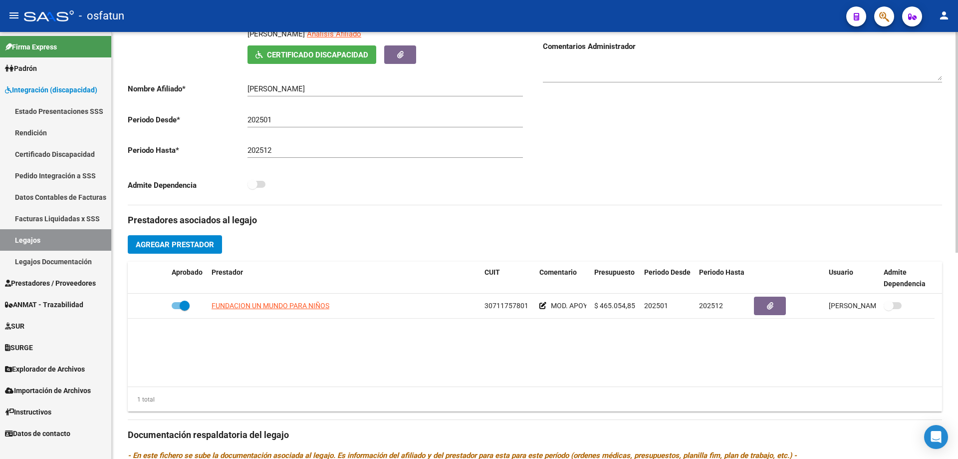
scroll to position [200, 0]
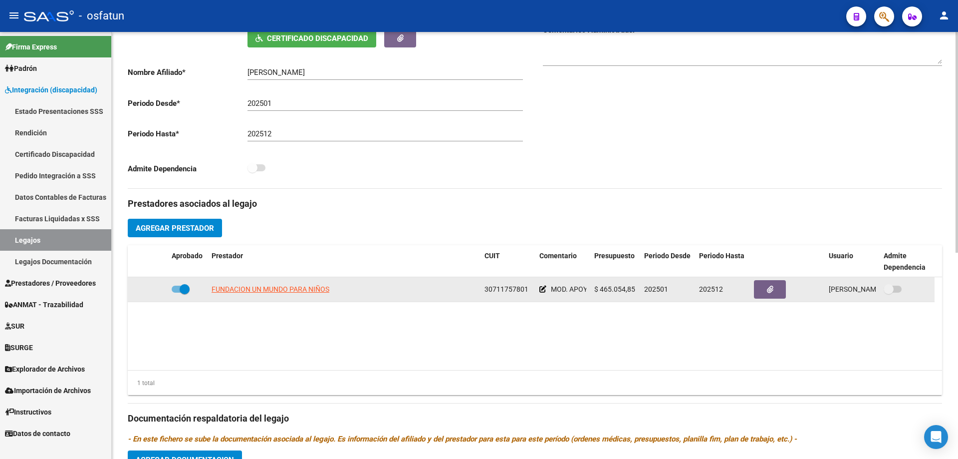
click at [538, 287] on datatable-body-cell "MOD. APOYO A LA INTEGRACION ESCOLAR EN EQUIPO Y CENTRO EDUCATIVO TERAPEUTICO, J…" at bounding box center [562, 289] width 55 height 24
click at [543, 288] on icon at bounding box center [542, 288] width 7 height 7
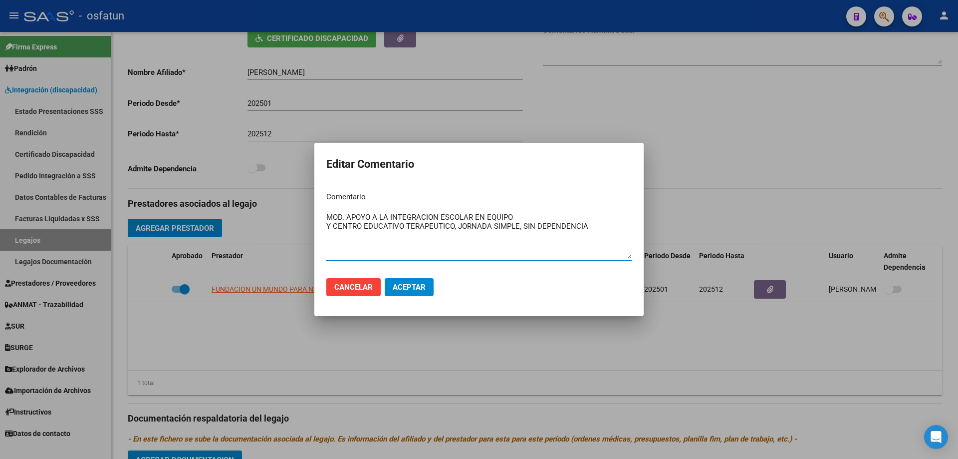
drag, startPoint x: 335, startPoint y: 224, endPoint x: 660, endPoint y: 237, distance: 325.1
click at [660, 237] on div "Editar Comentario Comentario MOD. APOYO A LA INTEGRACION ESCOLAR EN EQUIPO Y CE…" at bounding box center [479, 229] width 958 height 459
drag, startPoint x: 448, startPoint y: 227, endPoint x: 334, endPoint y: 227, distance: 113.3
click at [334, 227] on textarea "MOD. APOYO A LA INTEGRACION ESCOLAR EN EQUIPO Y MOD. REHABILITACION SIMPLE" at bounding box center [478, 235] width 305 height 47
type textarea "MOD. APOYO A LA INTEGRACION ESCOLAR EN EQUIPO Y MOD. REHABILITACION SIMPLE"
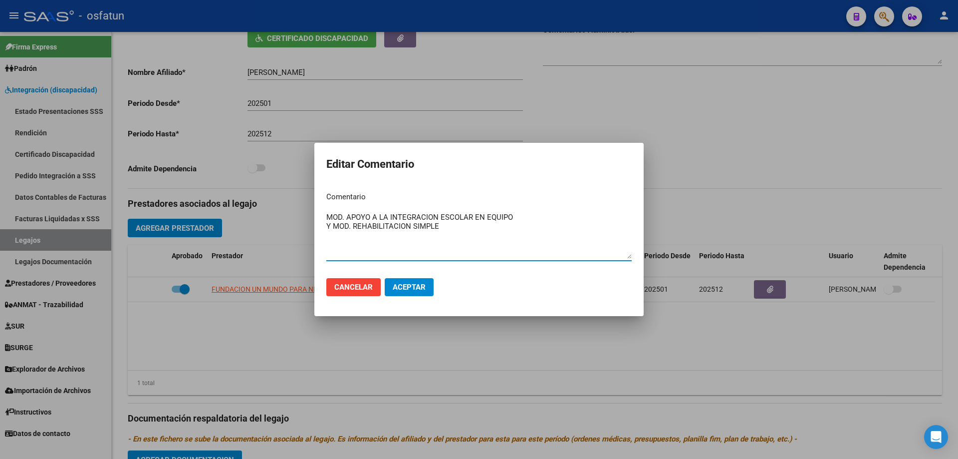
click at [408, 284] on span "Aceptar" at bounding box center [409, 286] width 33 height 9
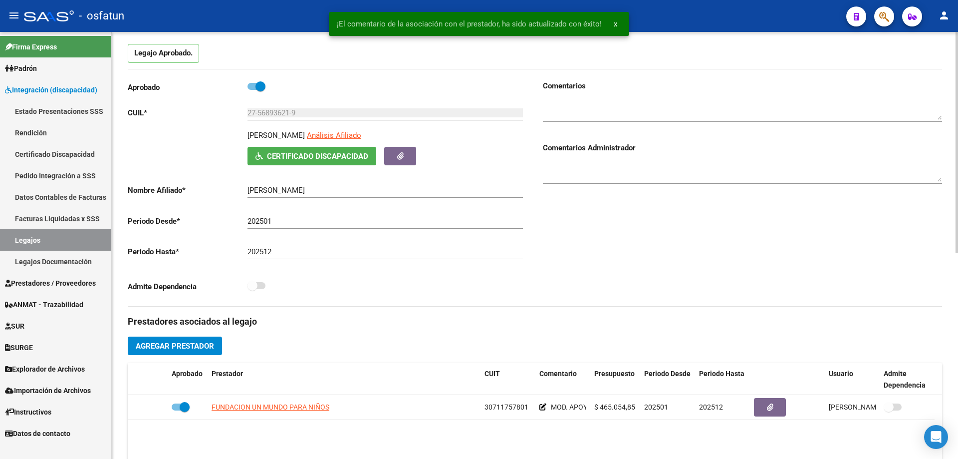
scroll to position [50, 0]
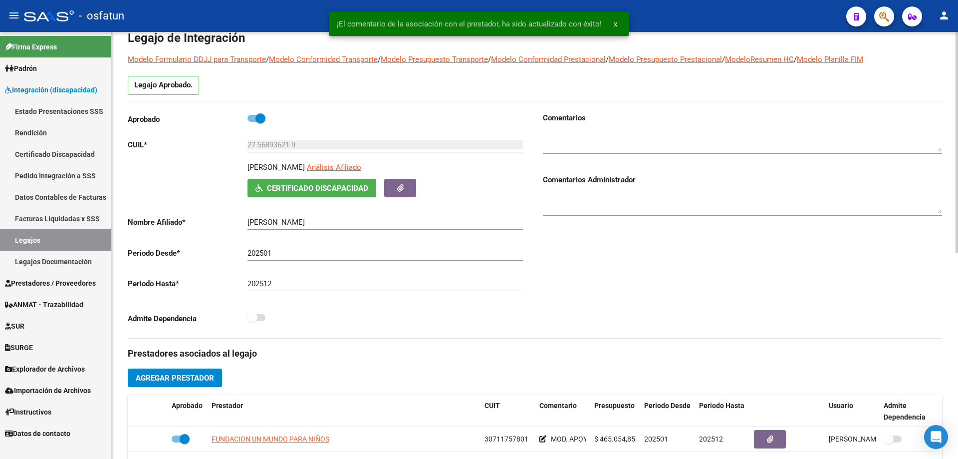
click at [589, 154] on div at bounding box center [742, 143] width 399 height 40
click at [575, 202] on textarea at bounding box center [742, 204] width 399 height 20
paste textarea "MOD. REHABILITACION SIMPLE"
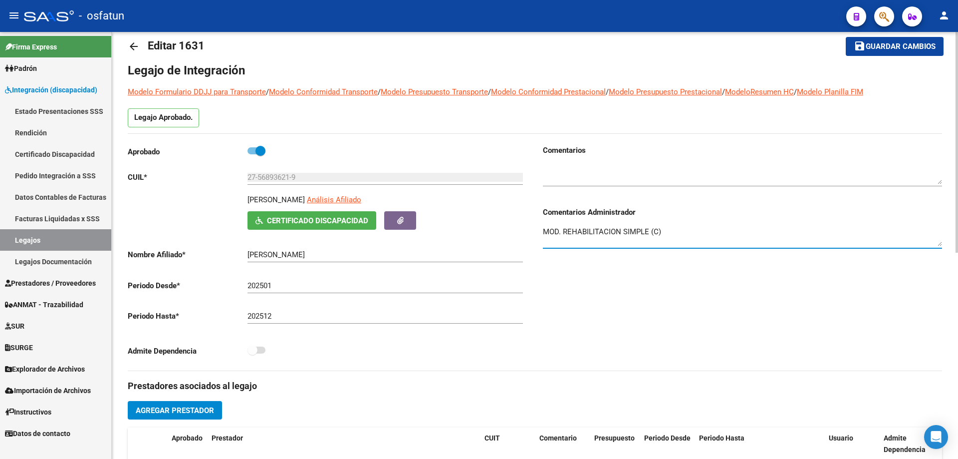
scroll to position [0, 0]
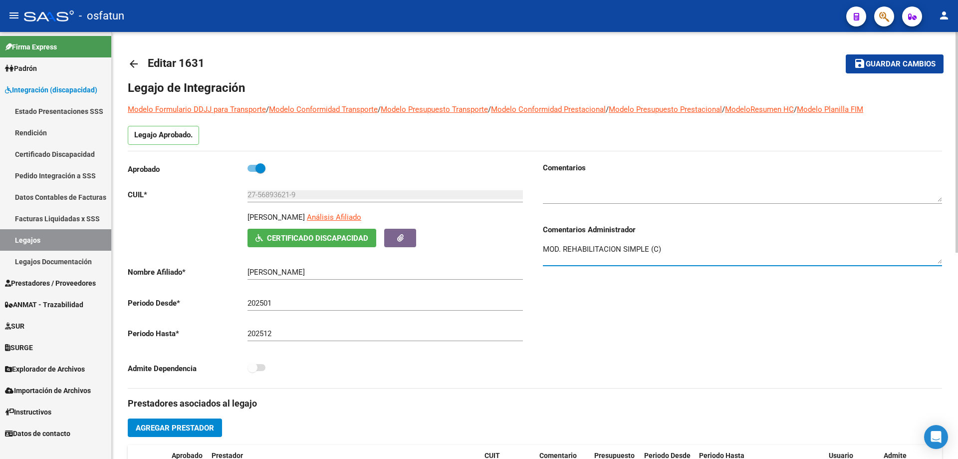
type textarea "MOD. REHABILITACION SIMPLE (C)"
click at [894, 66] on span "Guardar cambios" at bounding box center [901, 64] width 70 height 9
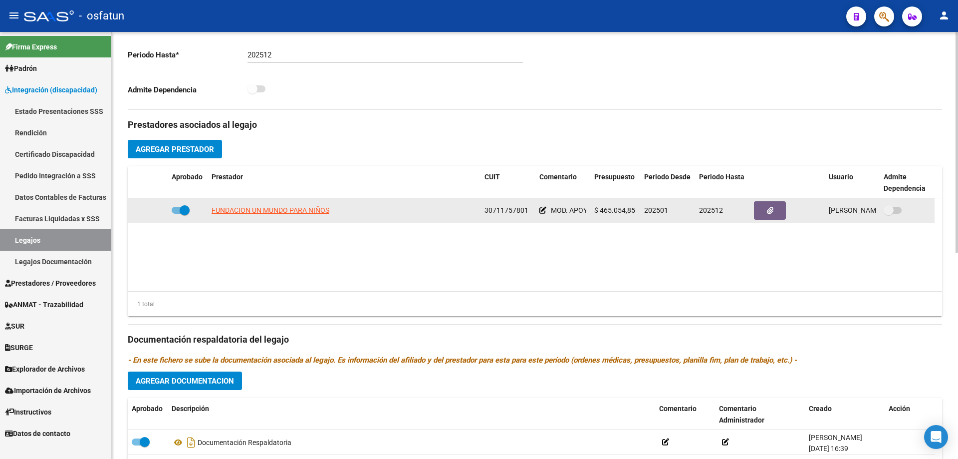
scroll to position [249, 0]
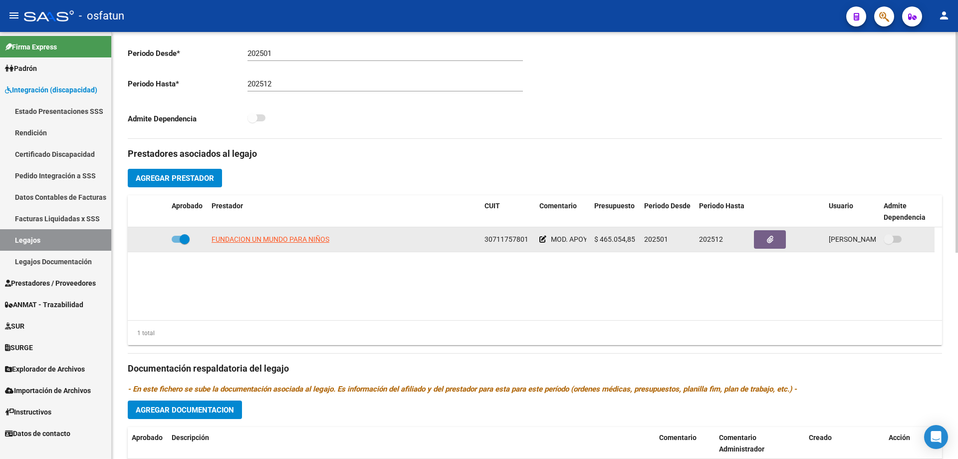
click at [541, 239] on icon at bounding box center [542, 239] width 7 height 7
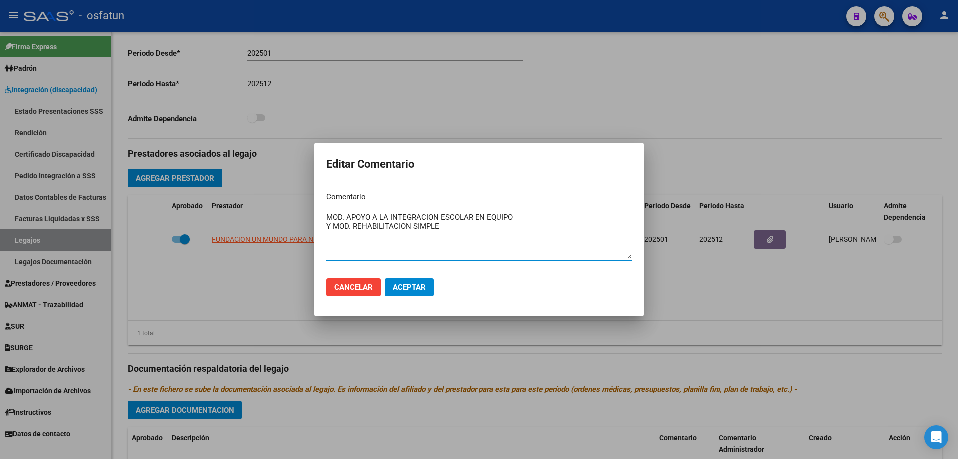
click at [432, 230] on textarea "MOD. APOYO A LA INTEGRACION ESCOLAR EN EQUIPO Y MOD. REHABILITACION SIMPLE" at bounding box center [478, 235] width 305 height 47
type textarea "MOD. APOYO A LA INTEGRACION ESCOLAR EN EQUIPO Y MOD. REHABILITACION INTENSIVO"
click at [414, 296] on button "Aceptar" at bounding box center [409, 287] width 49 height 18
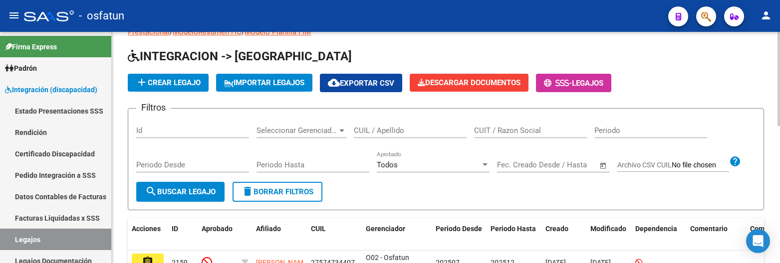
scroll to position [50, 0]
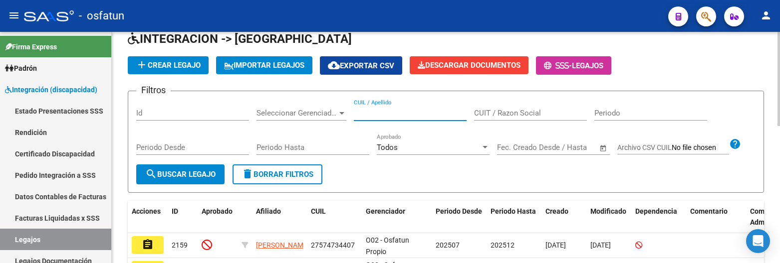
click at [400, 115] on input "CUIL / Apellido" at bounding box center [410, 113] width 113 height 9
paste input "53461091"
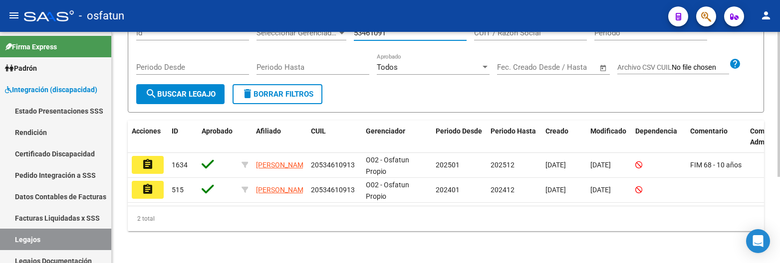
scroll to position [138, 0]
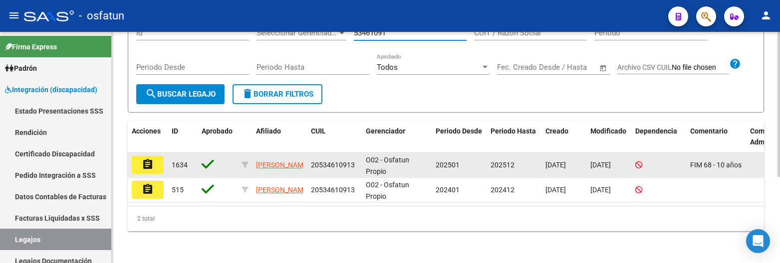
type input "53461091"
click at [163, 158] on button "assignment" at bounding box center [148, 165] width 32 height 18
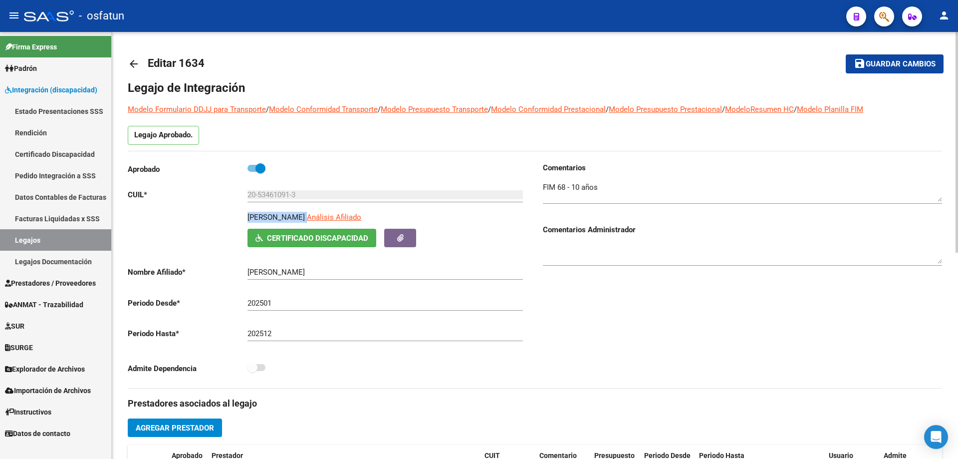
drag, startPoint x: 338, startPoint y: 217, endPoint x: 249, endPoint y: 215, distance: 89.3
click at [249, 215] on div "GEREZ MATEO BENJAMIN Análisis Afiliado" at bounding box center [386, 220] width 279 height 17
copy div "GEREZ MATEO BENJAMIN"
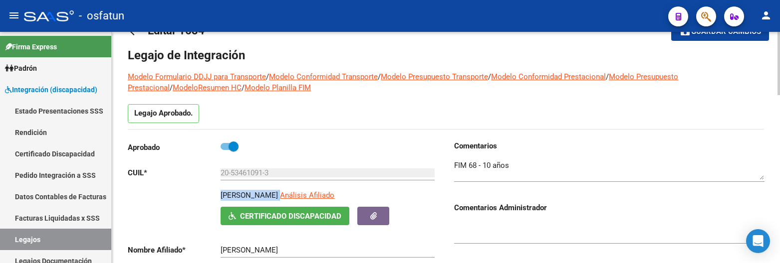
scroll to position [50, 0]
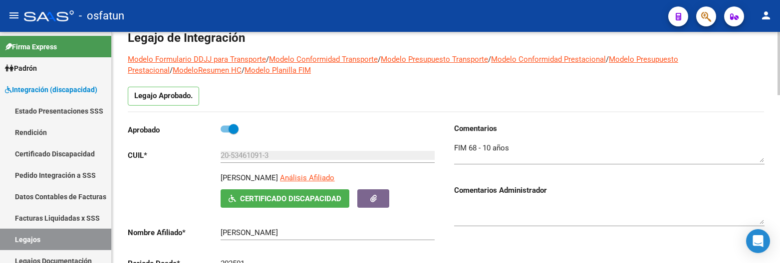
drag, startPoint x: 234, startPoint y: 166, endPoint x: 241, endPoint y: 158, distance: 11.0
click at [234, 164] on div "20-53461091-3 Ingresar CUIL" at bounding box center [328, 157] width 214 height 31
click at [241, 157] on input "20-53461091-3" at bounding box center [328, 155] width 214 height 9
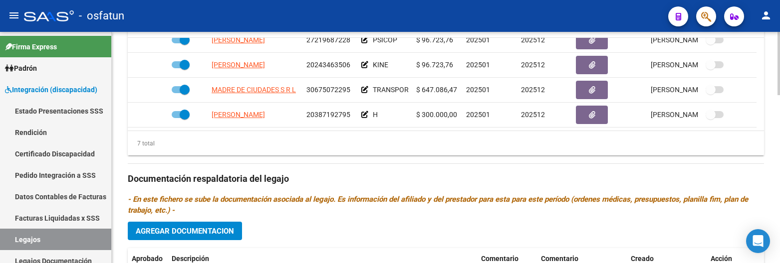
scroll to position [449, 0]
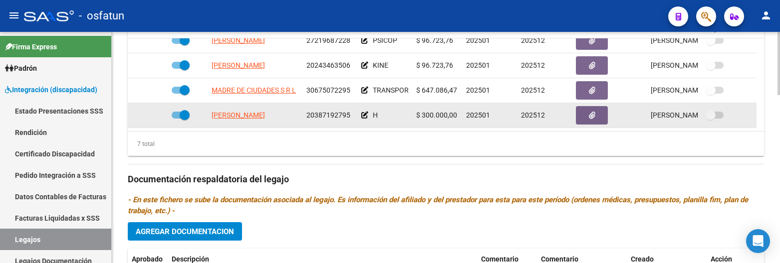
drag, startPoint x: 207, startPoint y: 114, endPoint x: 316, endPoint y: 119, distance: 108.9
click at [316, 119] on div "GUZMAN RAMIRO AGUSTIN 20387192795 H $ 300.000,00 202501 202512 Maria Beatriz Mu…" at bounding box center [442, 115] width 629 height 25
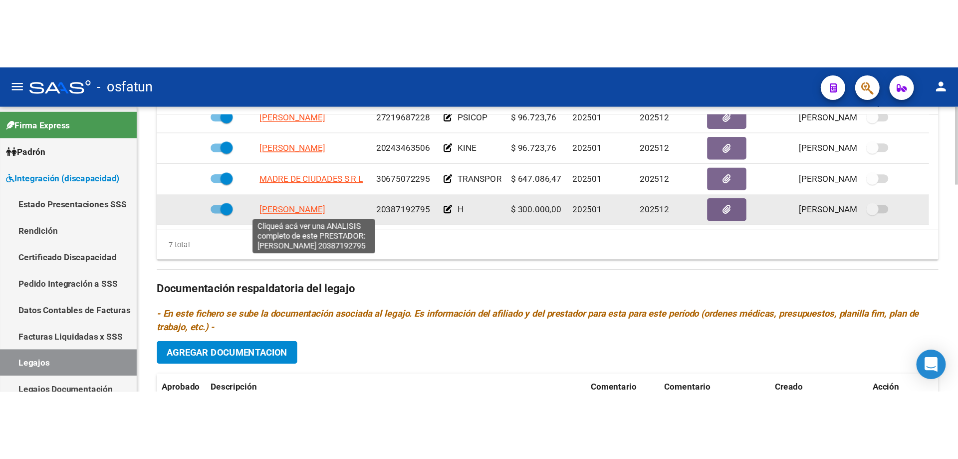
scroll to position [0, 1]
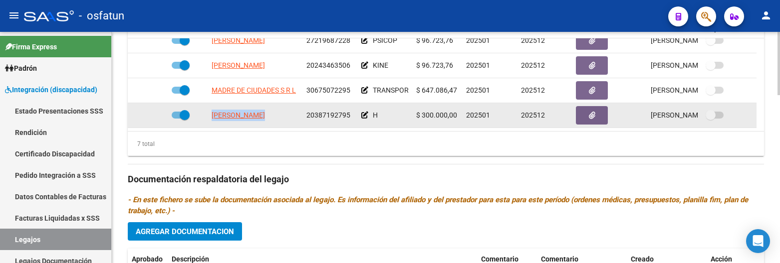
drag, startPoint x: 210, startPoint y: 114, endPoint x: 307, endPoint y: 117, distance: 97.3
click at [307, 117] on div "GUZMAN RAMIRO AGUSTIN 20387192795 H $ 300.000,00 202501 202512 Maria Beatriz Mu…" at bounding box center [442, 115] width 629 height 25
copy span "[PERSON_NAME]"
click at [332, 115] on span "20387192795" at bounding box center [328, 115] width 44 height 8
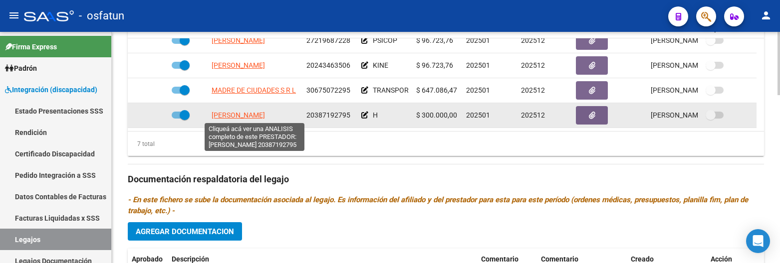
click at [255, 114] on span "[PERSON_NAME]" at bounding box center [238, 115] width 53 height 8
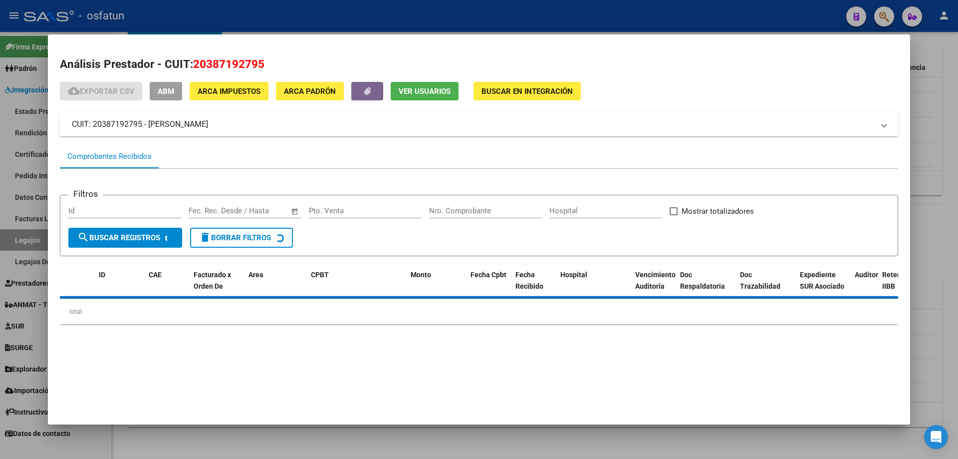
scroll to position [0, 0]
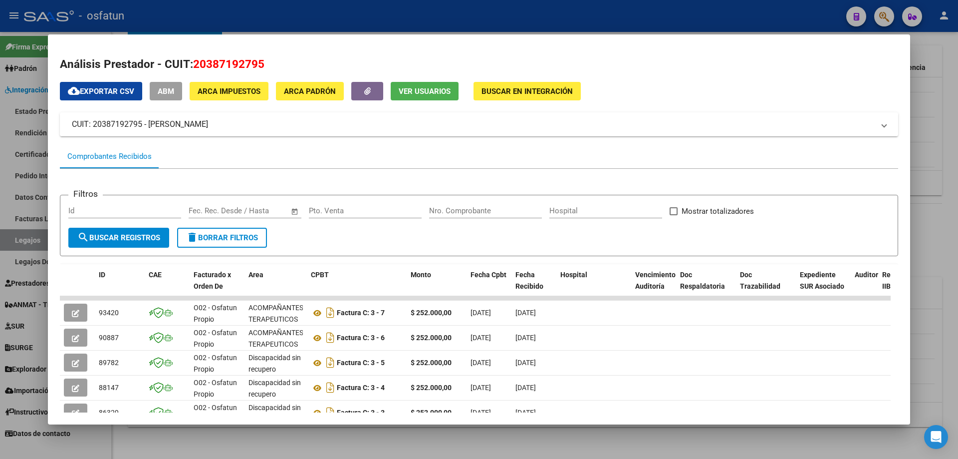
click at [225, 58] on span "20387192795" at bounding box center [228, 63] width 71 height 13
copy span "20387192795"
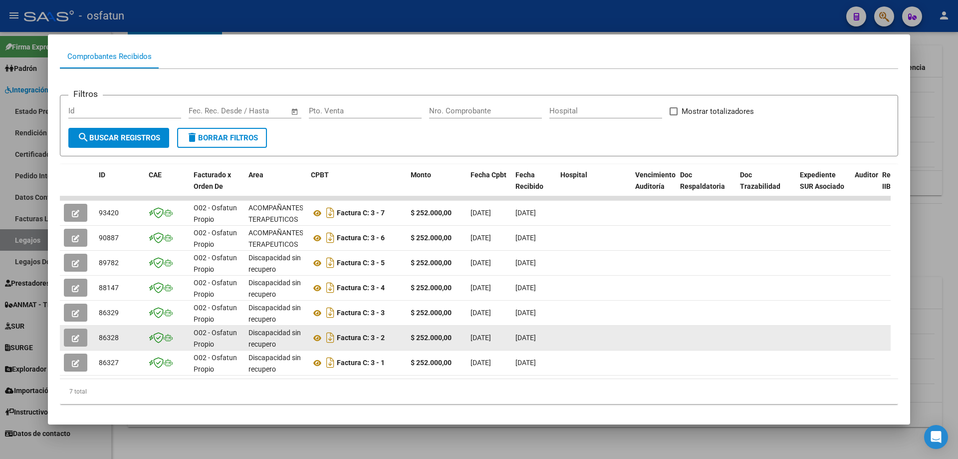
scroll to position [2, 0]
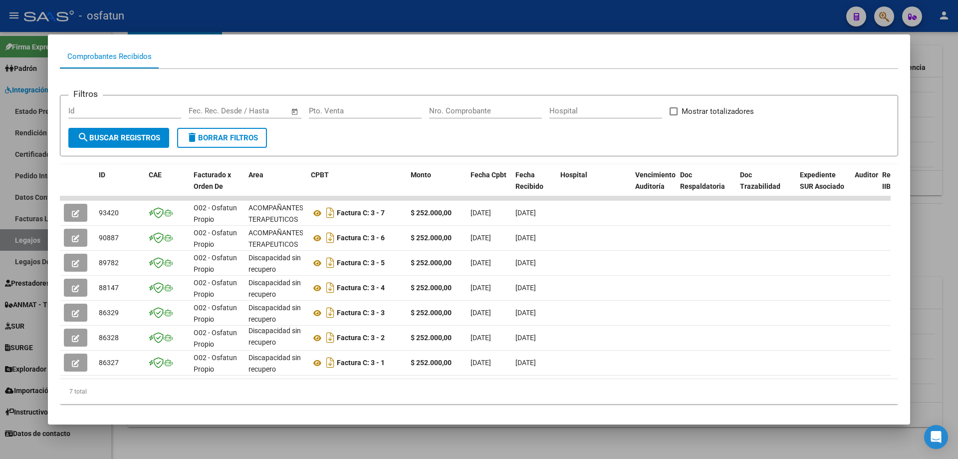
click at [224, 10] on div at bounding box center [479, 229] width 958 height 459
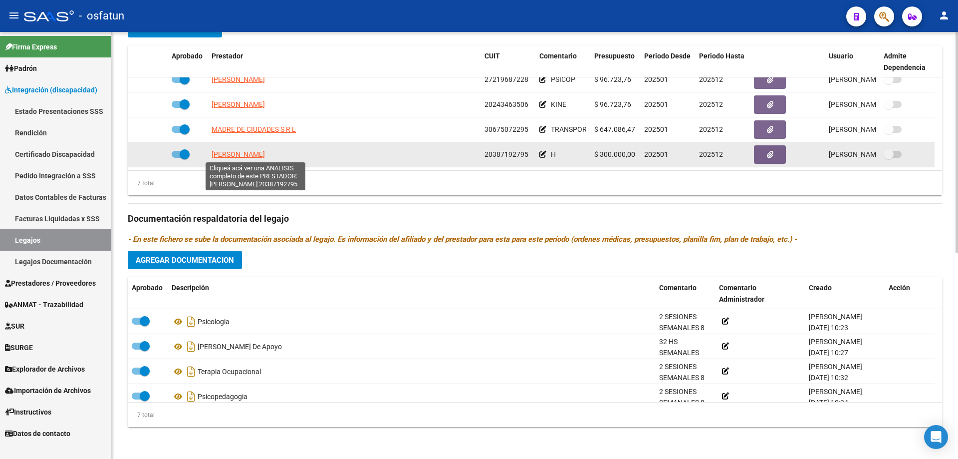
click at [245, 153] on span "[PERSON_NAME]" at bounding box center [238, 154] width 53 height 8
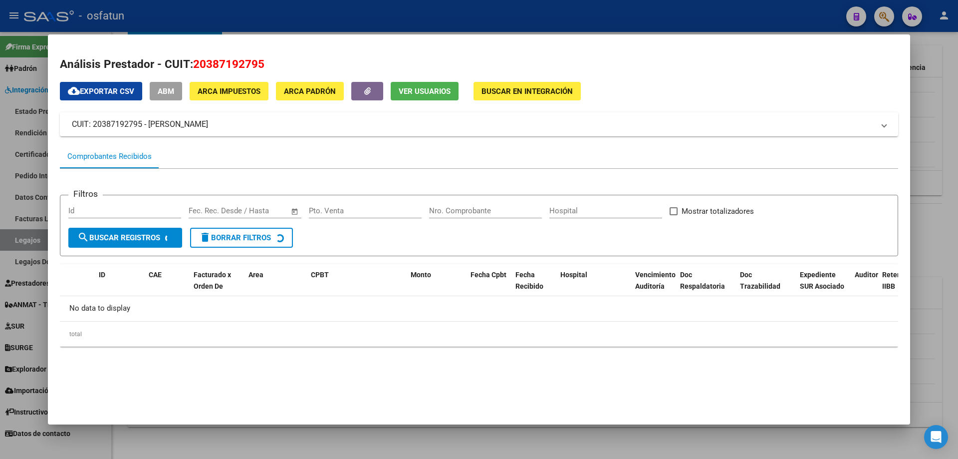
click at [239, 65] on span "20387192795" at bounding box center [228, 63] width 71 height 13
copy span "20387192795"
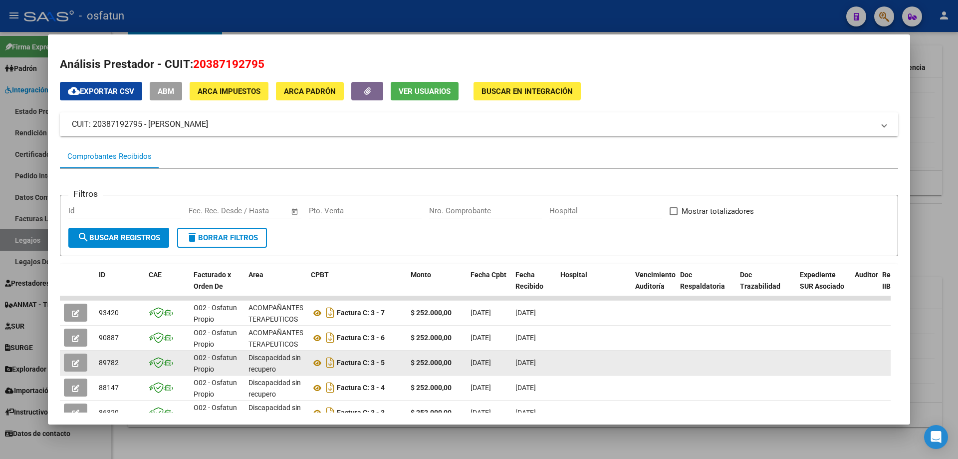
scroll to position [118, 0]
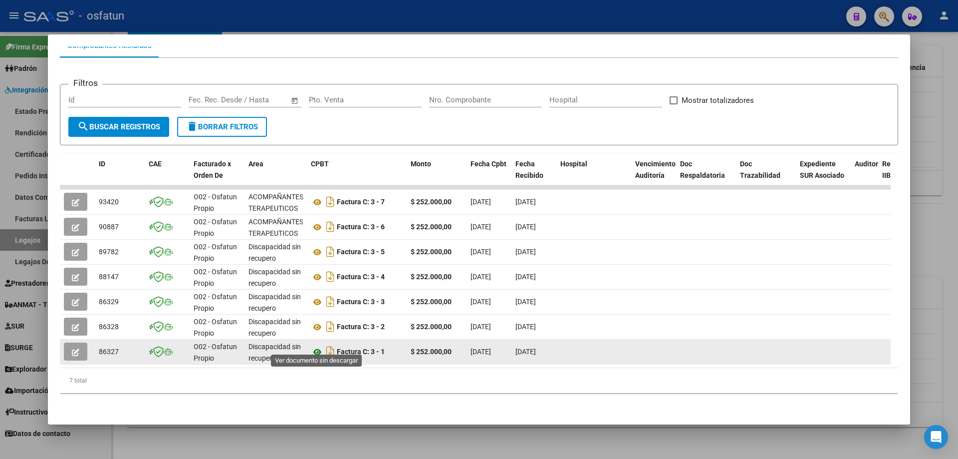
click at [317, 263] on icon at bounding box center [317, 352] width 13 height 12
click at [316, 263] on icon at bounding box center [317, 352] width 13 height 12
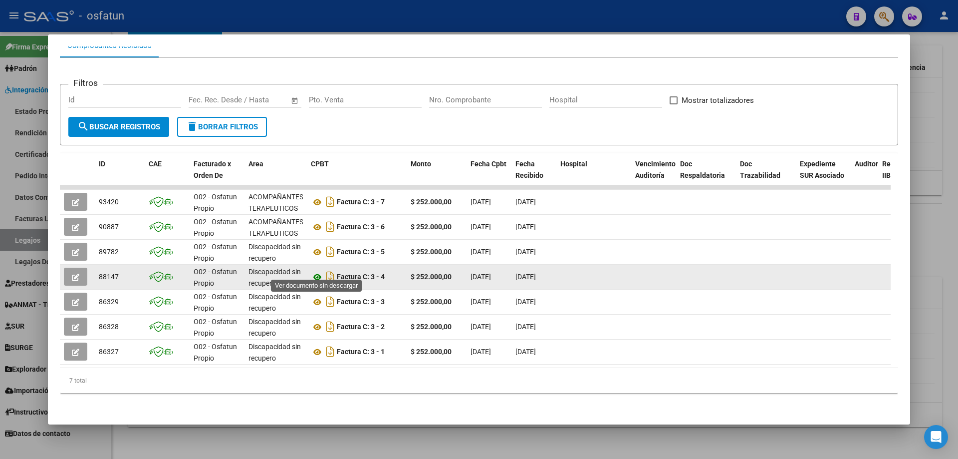
click at [313, 263] on icon at bounding box center [317, 277] width 13 height 12
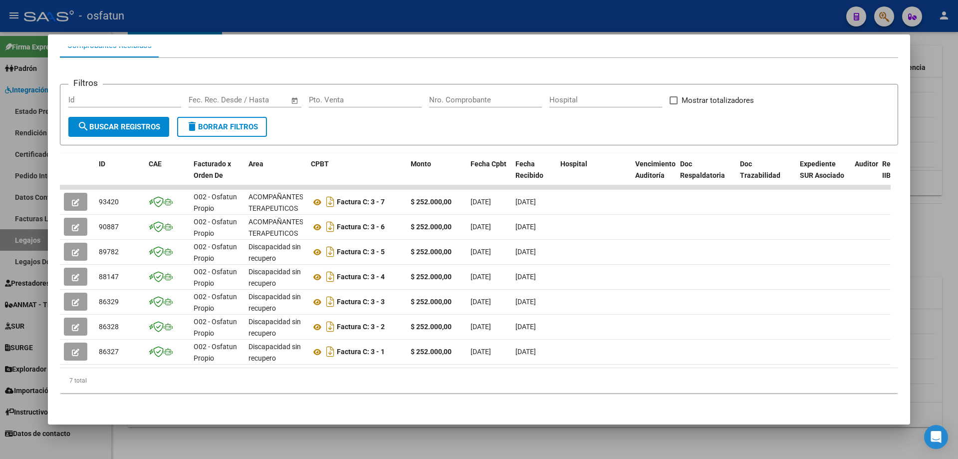
click at [468, 263] on div "Análisis Prestador - CUIT: 20387192795 cloud_download Exportar CSV ABM ARCA Imp…" at bounding box center [479, 178] width 838 height 467
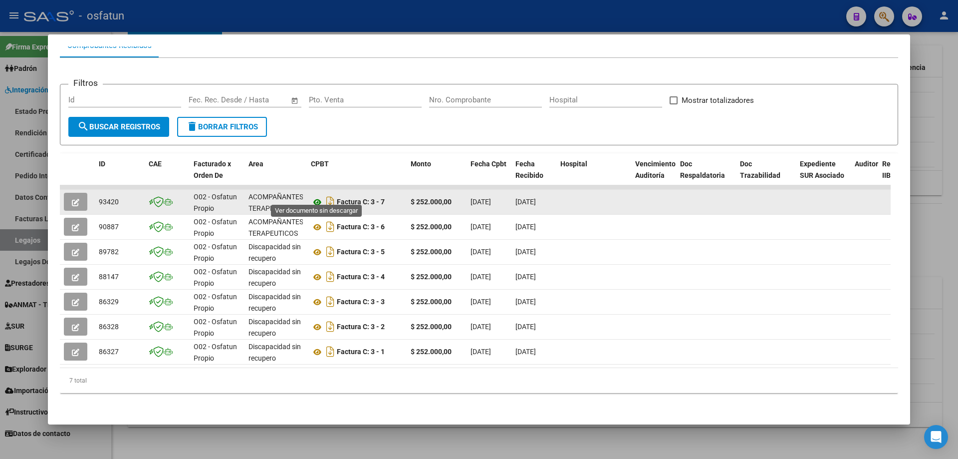
click at [315, 196] on icon at bounding box center [317, 202] width 13 height 12
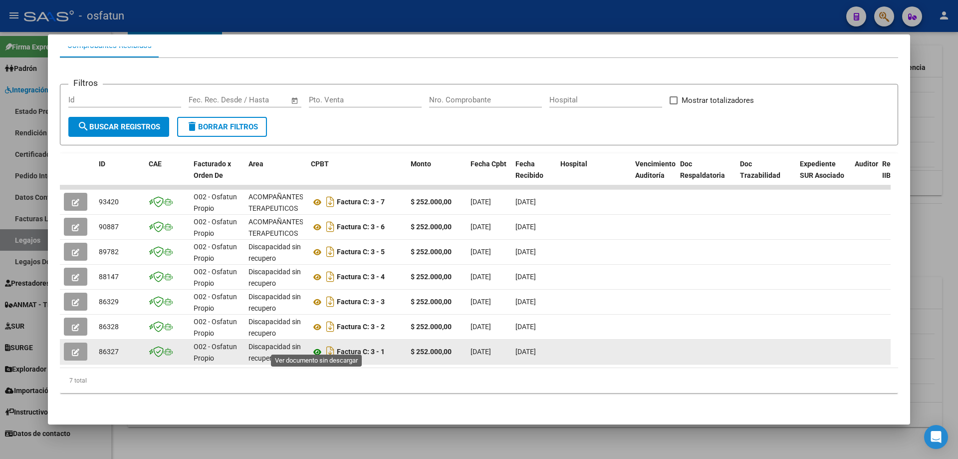
click at [317, 263] on icon at bounding box center [317, 352] width 13 height 12
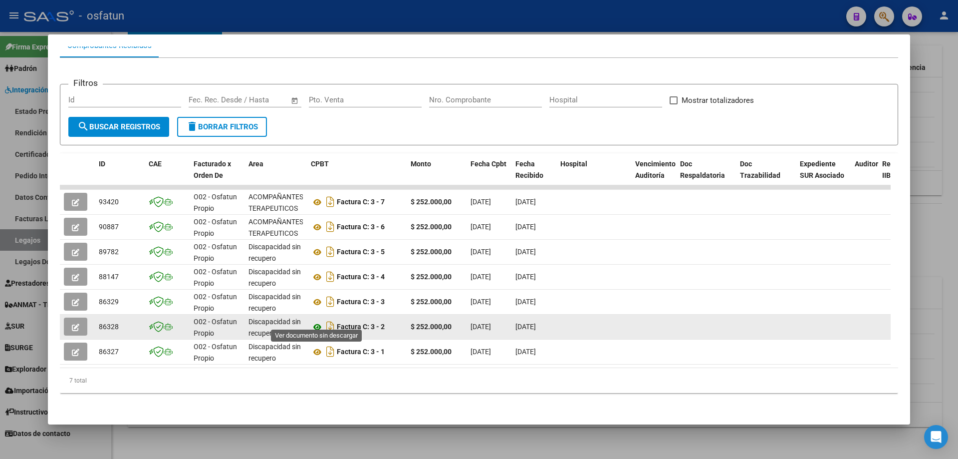
click at [319, 263] on icon at bounding box center [317, 327] width 13 height 12
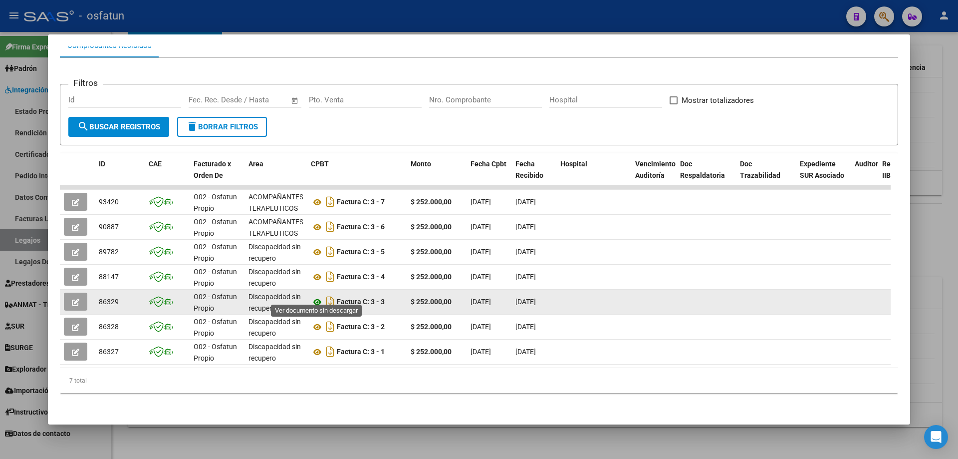
click at [317, 263] on icon at bounding box center [317, 302] width 13 height 12
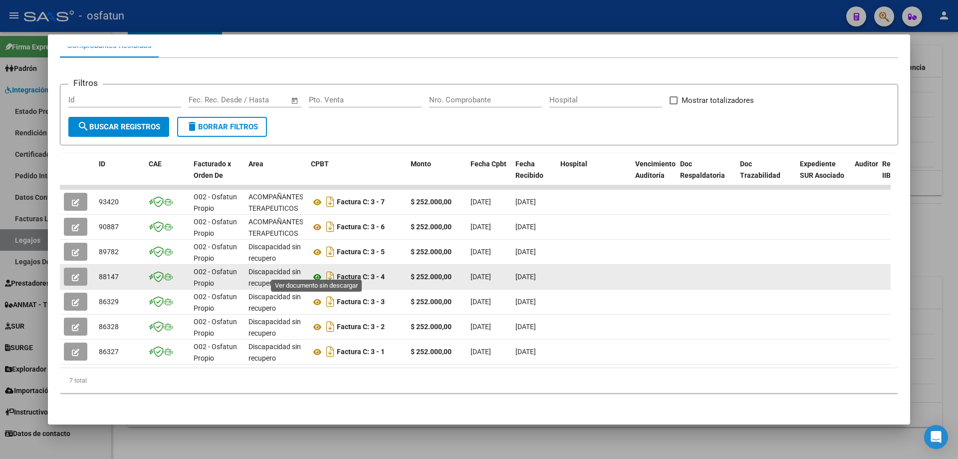
click at [315, 263] on icon at bounding box center [317, 277] width 13 height 12
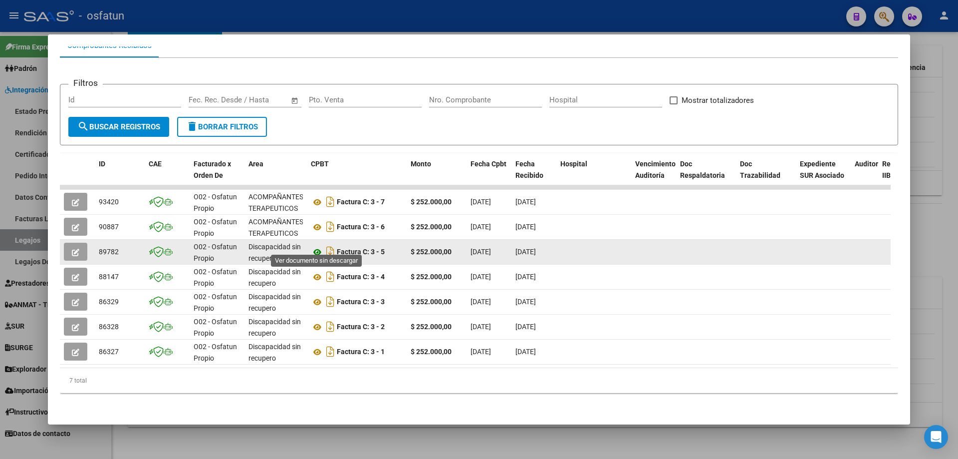
click at [316, 246] on icon at bounding box center [317, 252] width 13 height 12
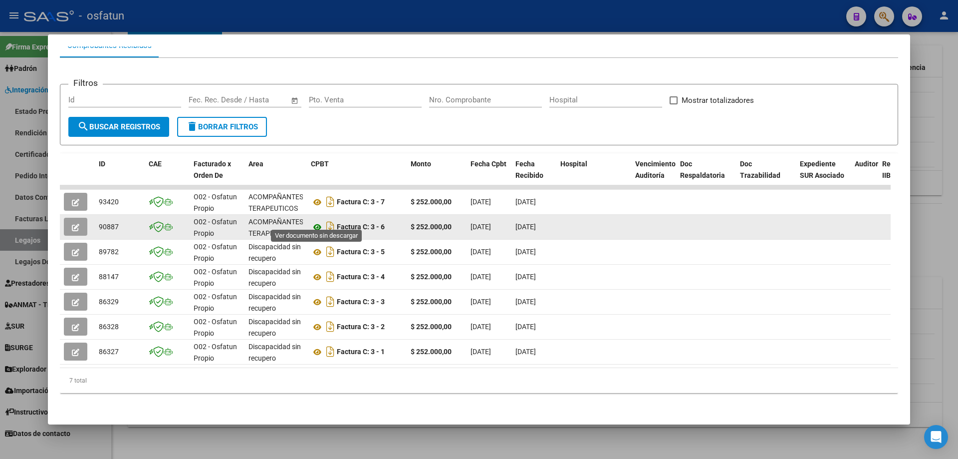
click at [315, 221] on icon at bounding box center [317, 227] width 13 height 12
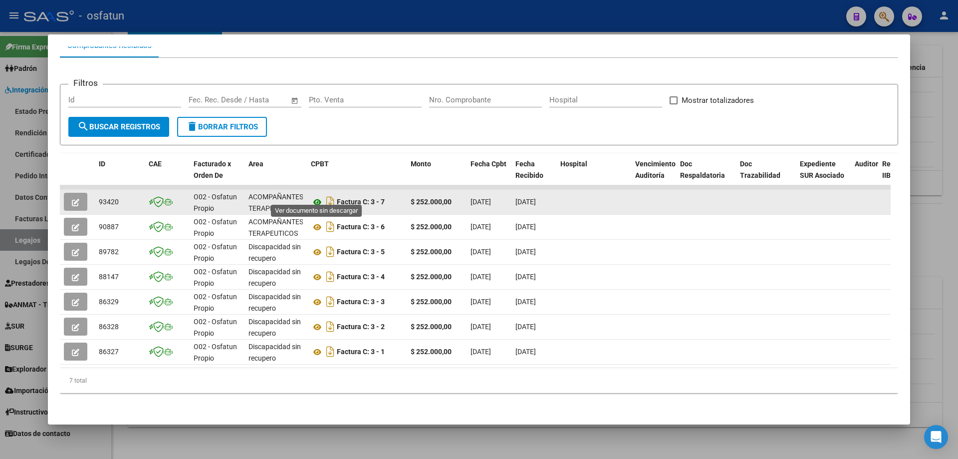
click at [318, 196] on icon at bounding box center [317, 202] width 13 height 12
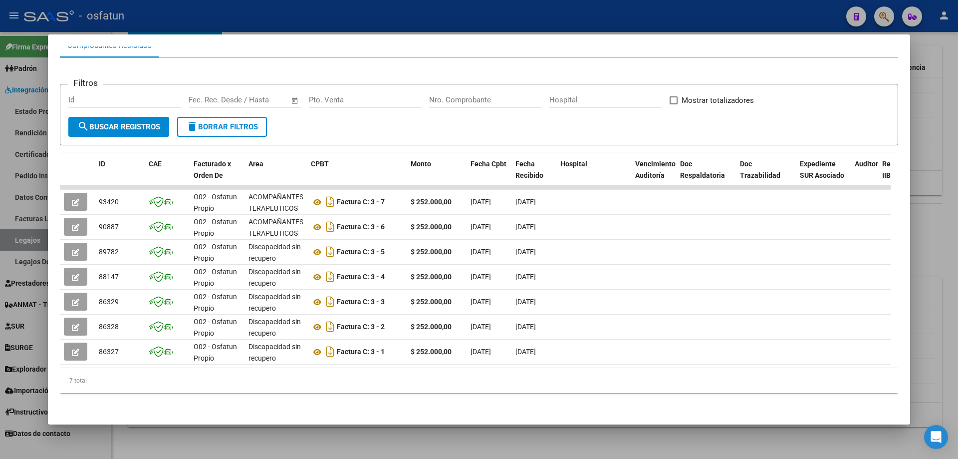
click at [249, 263] on div at bounding box center [479, 229] width 958 height 459
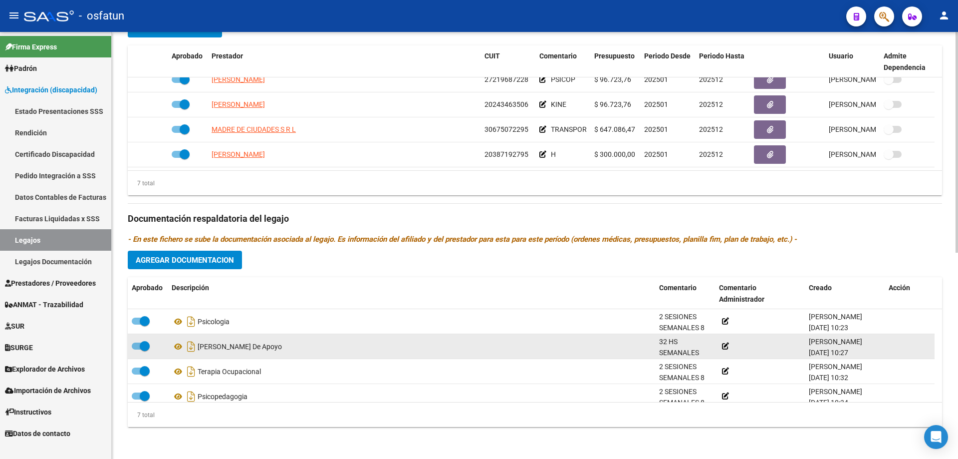
click at [470, 263] on div "[PERSON_NAME] De Apoyo" at bounding box center [412, 346] width 480 height 16
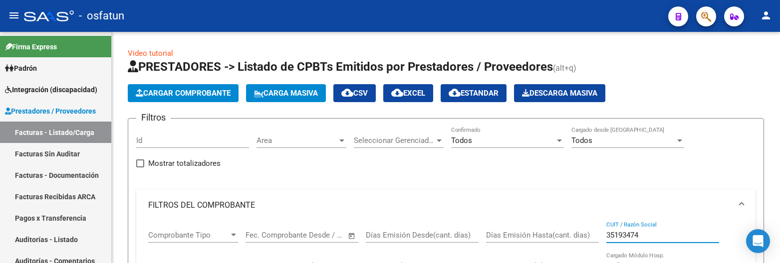
scroll to position [0, 0]
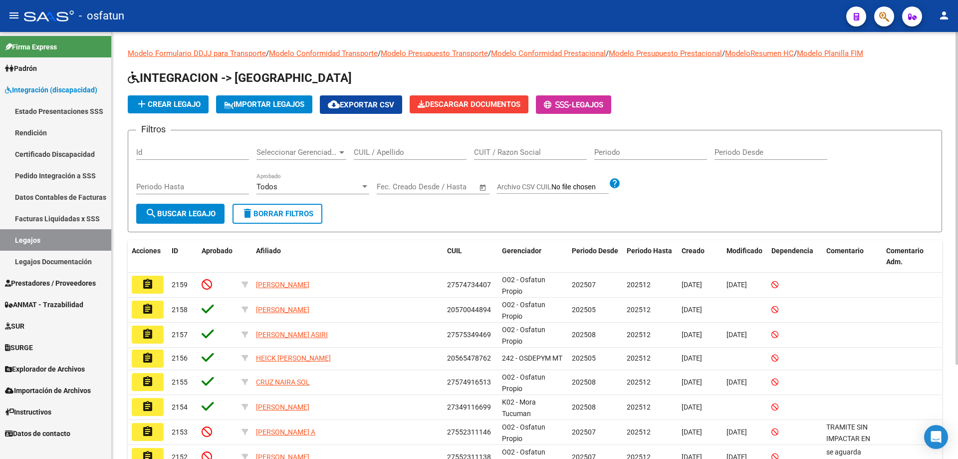
click at [416, 149] on input "CUIL / Apellido" at bounding box center [410, 152] width 113 height 9
paste input "[PERSON_NAME]"
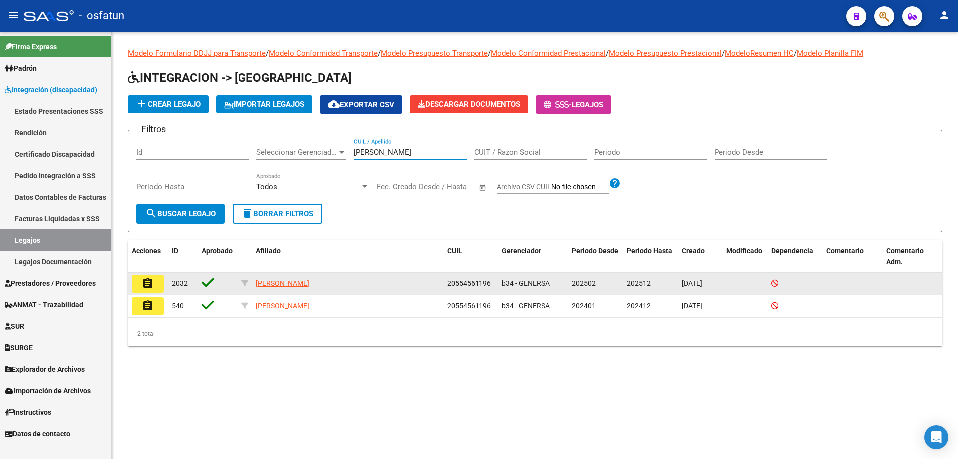
type input "[PERSON_NAME]"
click at [144, 276] on button "assignment" at bounding box center [148, 283] width 32 height 18
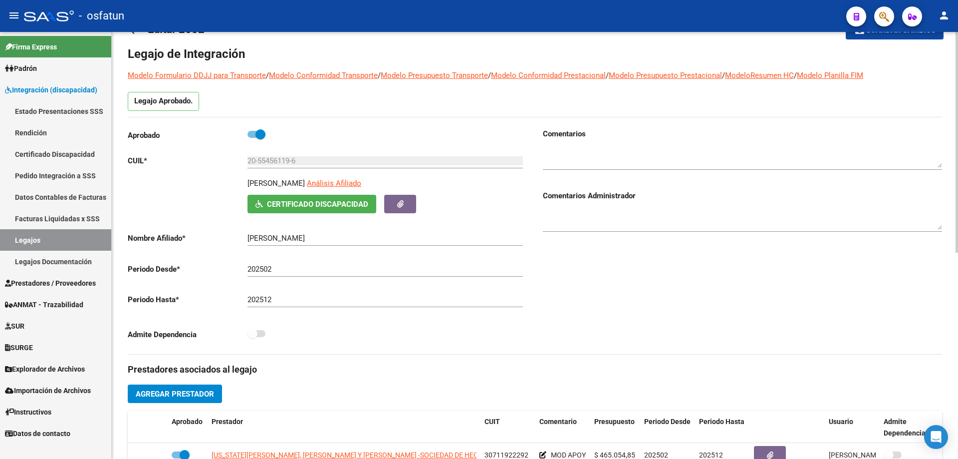
scroll to position [150, 0]
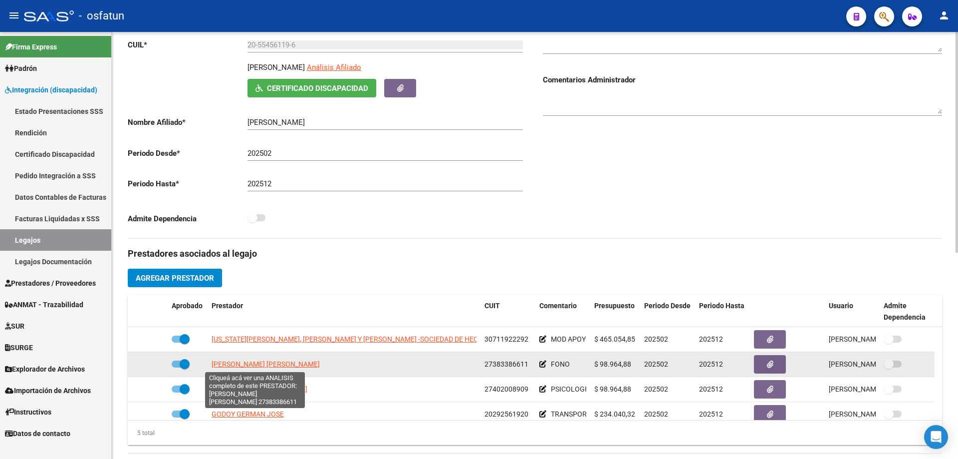
click at [261, 362] on span "FERREYRA JESICA DESIREE" at bounding box center [266, 364] width 108 height 8
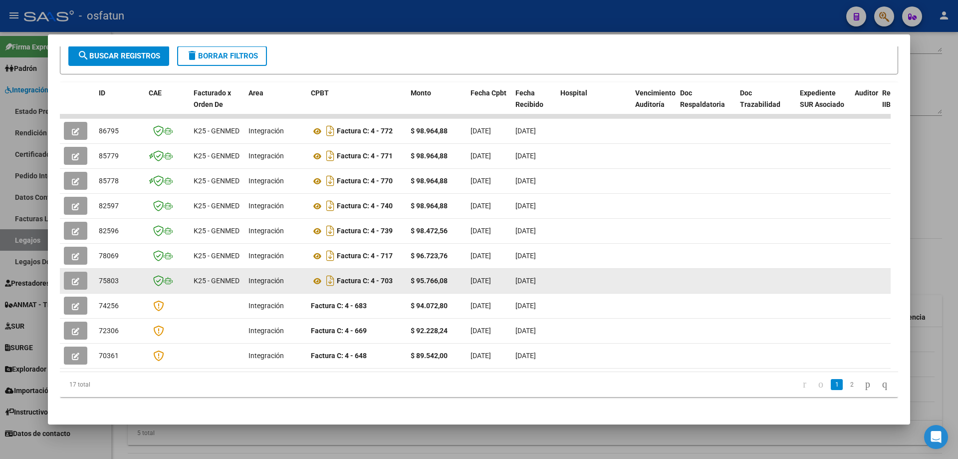
scroll to position [186, 0]
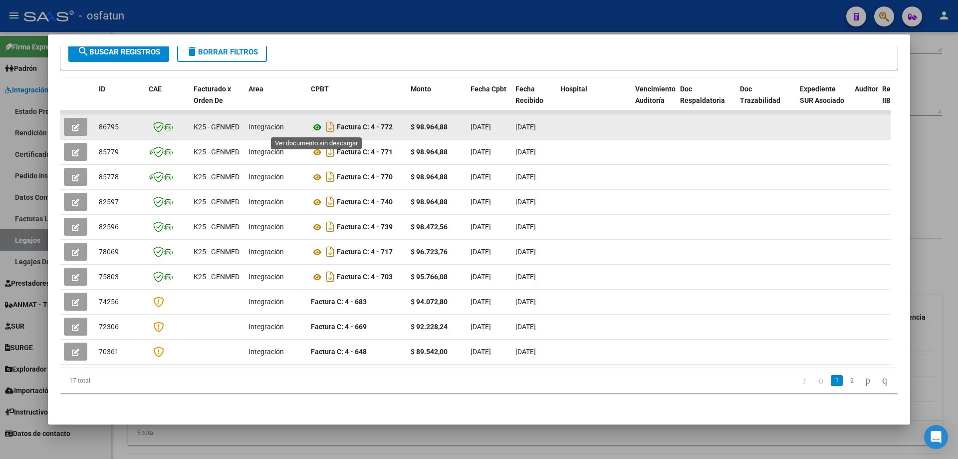
click at [316, 127] on icon at bounding box center [317, 127] width 13 height 12
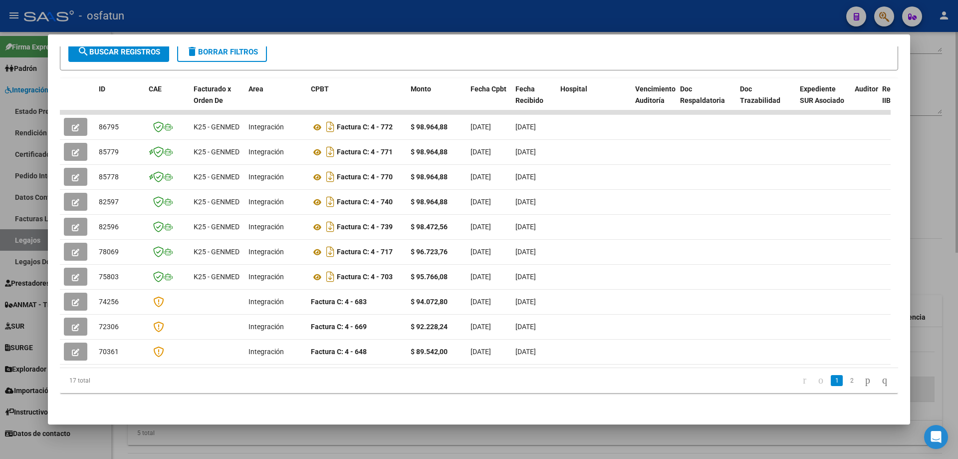
drag, startPoint x: 727, startPoint y: 438, endPoint x: 678, endPoint y: 392, distance: 67.1
click at [726, 438] on div at bounding box center [479, 229] width 958 height 459
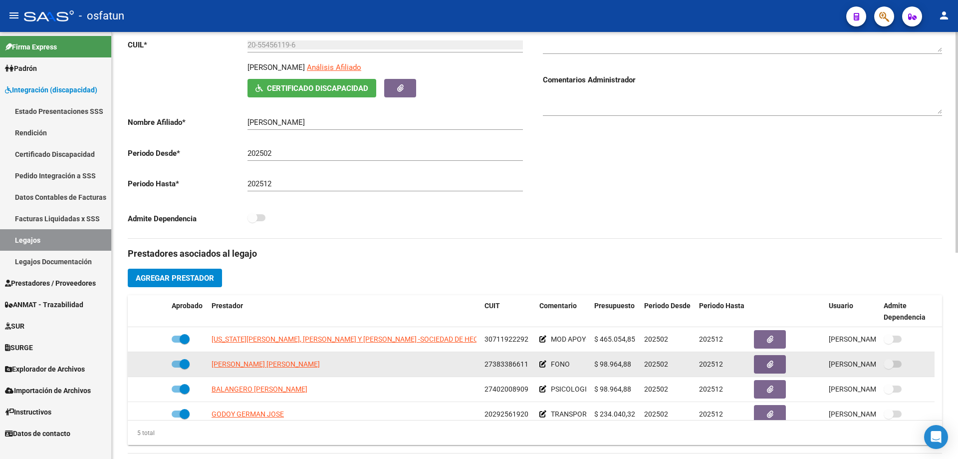
click at [175, 364] on span at bounding box center [181, 363] width 18 height 7
click at [176, 367] on input "checkbox" at bounding box center [176, 367] width 0 height 0
checkbox input "false"
click at [156, 360] on icon at bounding box center [153, 363] width 7 height 7
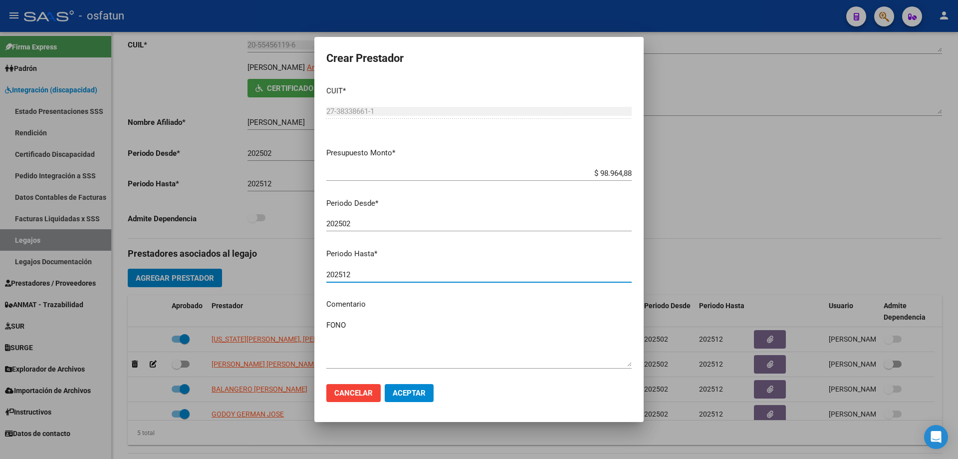
click at [360, 277] on input "202512" at bounding box center [478, 274] width 305 height 9
type input "202504"
click at [419, 386] on button "Aceptar" at bounding box center [409, 393] width 49 height 18
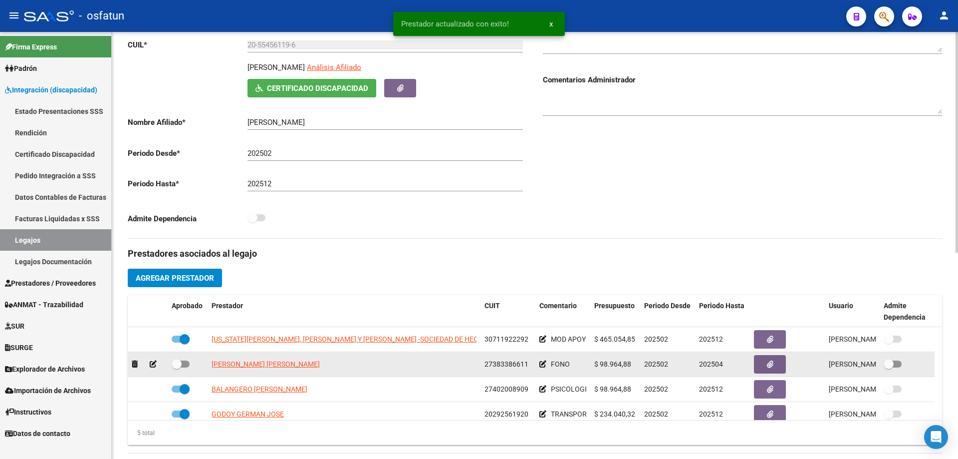
click at [186, 360] on span at bounding box center [181, 363] width 18 height 7
click at [177, 367] on input "checkbox" at bounding box center [176, 367] width 0 height 0
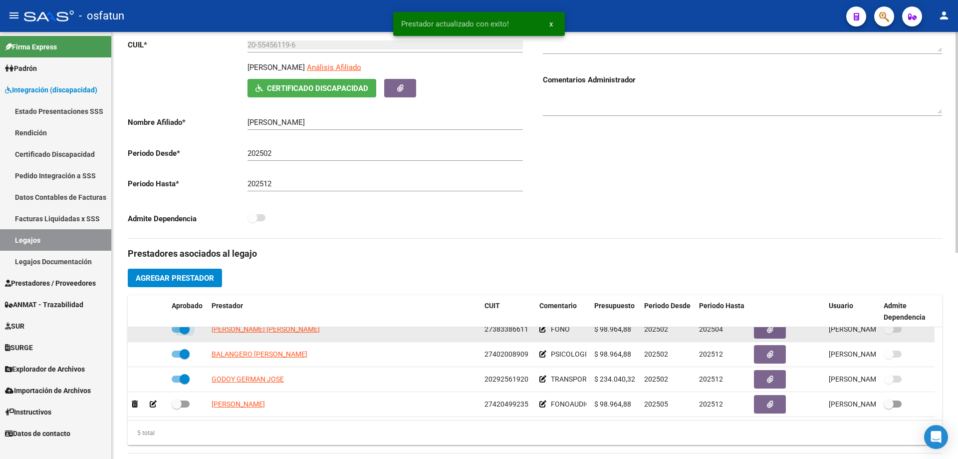
click at [173, 327] on span at bounding box center [181, 328] width 18 height 7
click at [176, 332] on input "checkbox" at bounding box center [176, 332] width 0 height 0
checkbox input "false"
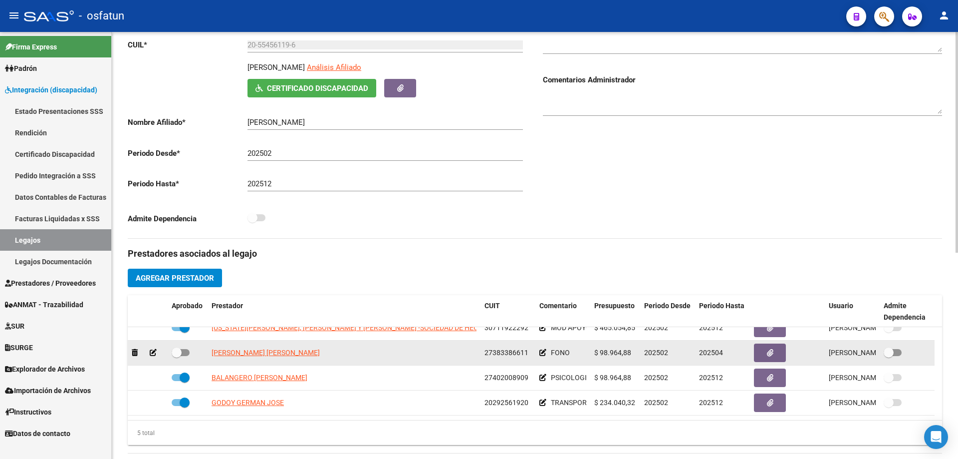
scroll to position [0, 0]
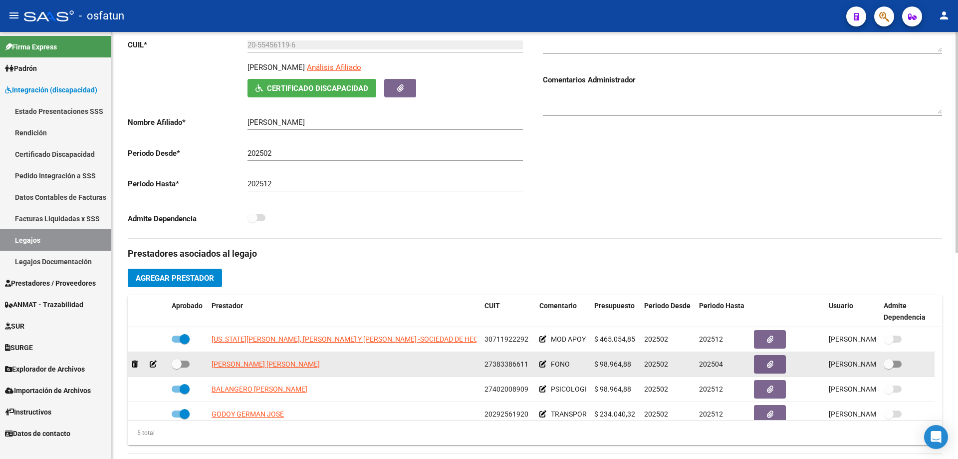
click at [152, 362] on icon at bounding box center [153, 363] width 7 height 7
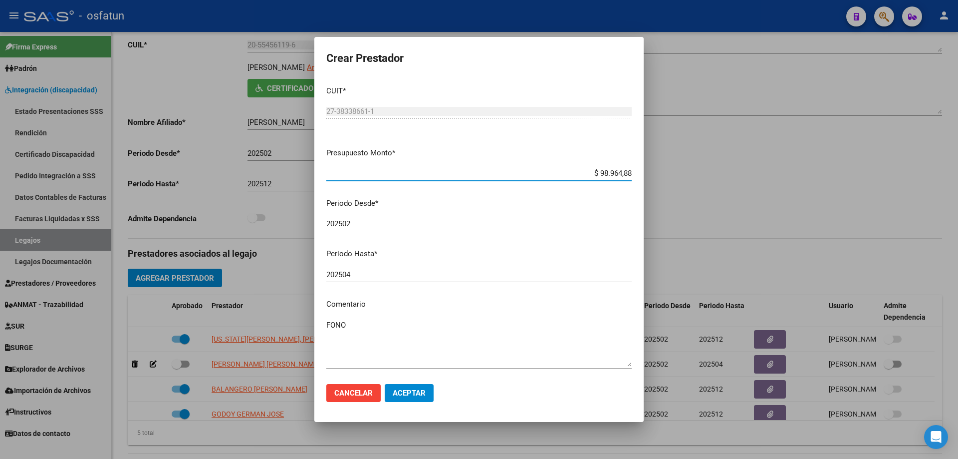
click at [378, 318] on div "FONO Ingresar el comentario" at bounding box center [478, 342] width 305 height 51
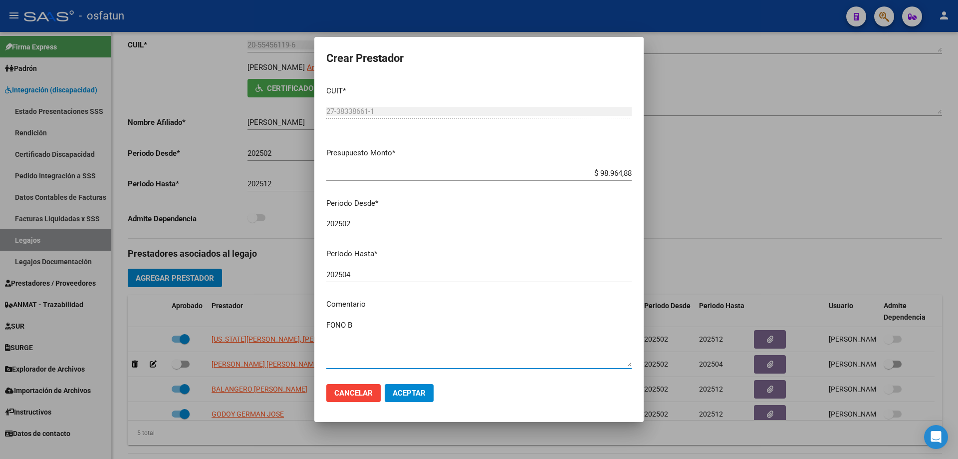
type textarea "FONO B"
click at [406, 391] on span "Aceptar" at bounding box center [409, 392] width 33 height 9
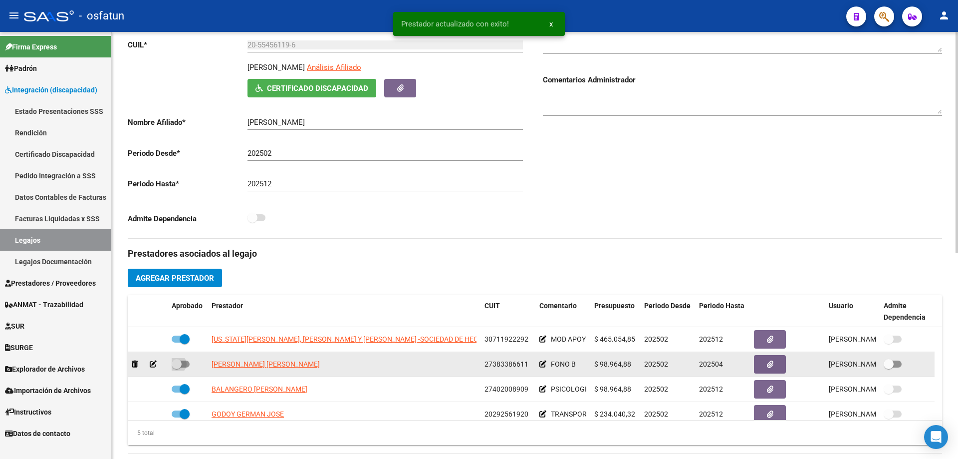
click at [189, 360] on label at bounding box center [181, 364] width 18 height 12
click at [177, 367] on input "checkbox" at bounding box center [176, 367] width 0 height 0
checkbox input "true"
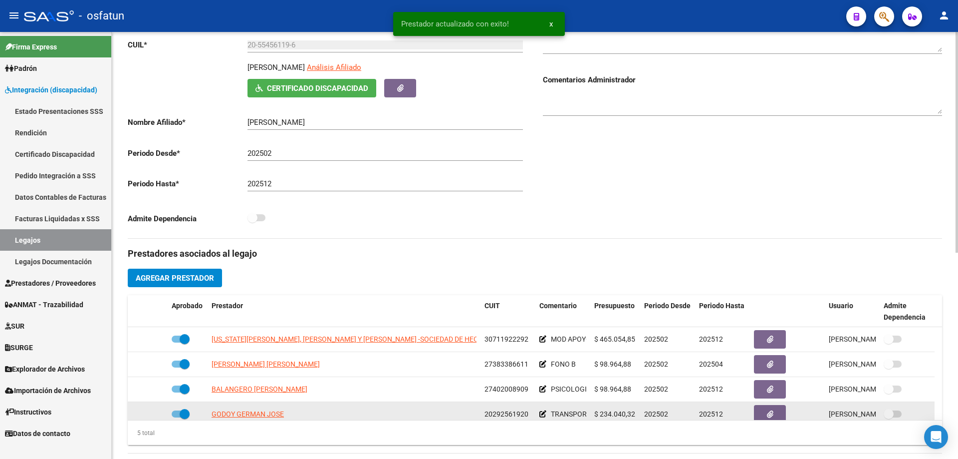
scroll to position [35, 0]
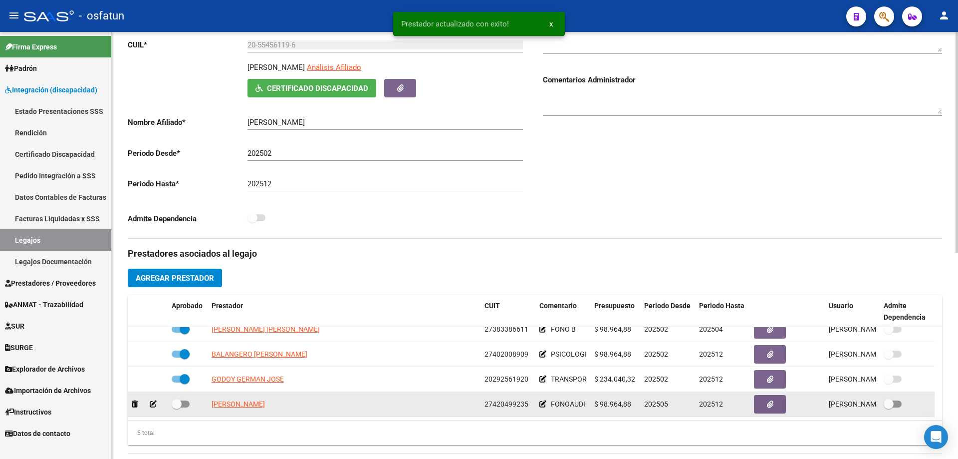
click at [187, 403] on span at bounding box center [181, 403] width 18 height 7
click at [177, 407] on input "checkbox" at bounding box center [176, 407] width 0 height 0
click at [178, 405] on span at bounding box center [181, 403] width 18 height 7
click at [177, 407] on input "checkbox" at bounding box center [176, 407] width 0 height 0
checkbox input "false"
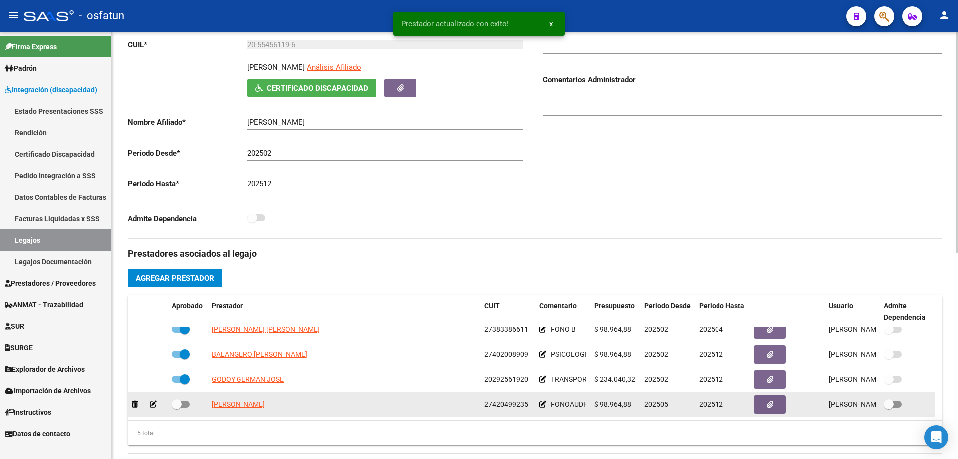
click at [154, 404] on icon at bounding box center [153, 403] width 7 height 7
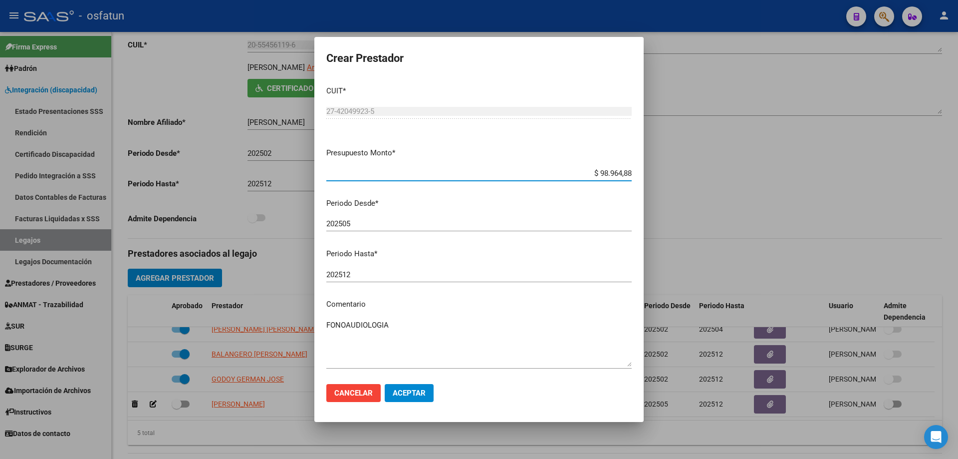
click at [395, 325] on textarea "FONOAUDIOLOGIA" at bounding box center [478, 342] width 305 height 47
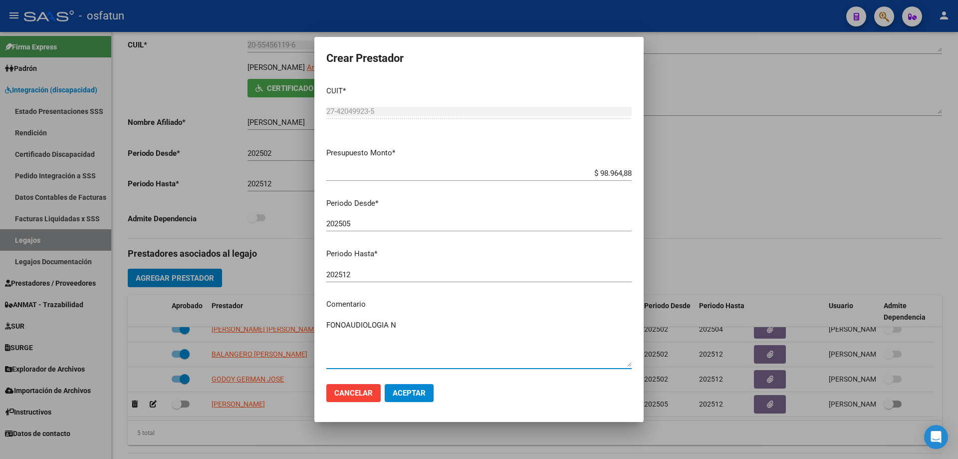
drag, startPoint x: 387, startPoint y: 325, endPoint x: 350, endPoint y: 326, distance: 37.4
click at [350, 326] on textarea "FONOAUDIOLOGIA N" at bounding box center [478, 342] width 305 height 47
type textarea "FONO N"
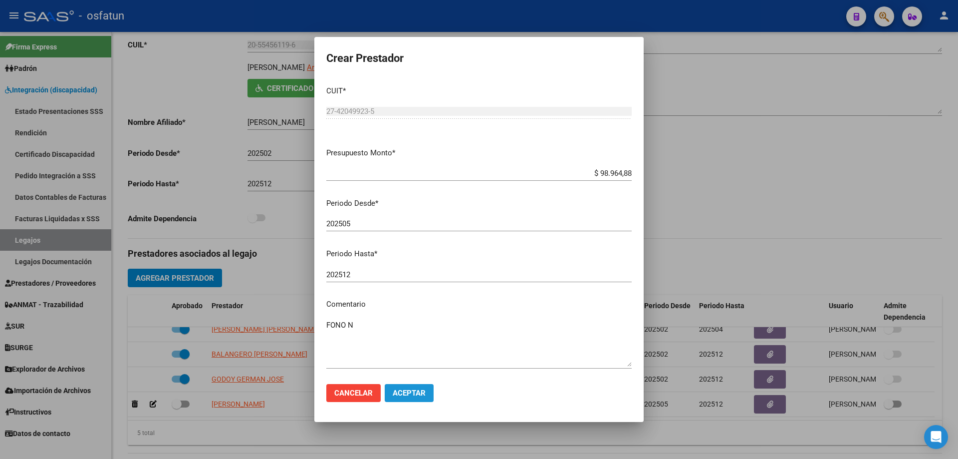
click at [417, 391] on span "Aceptar" at bounding box center [409, 392] width 33 height 9
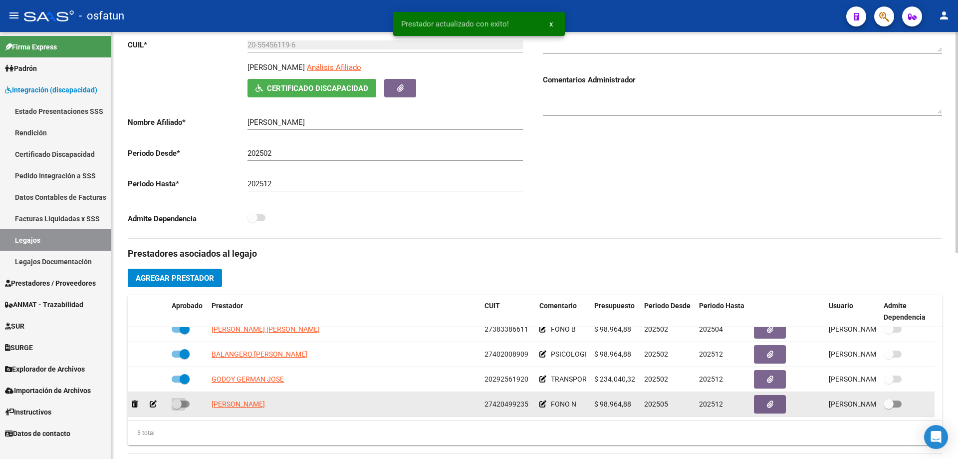
click at [184, 401] on span at bounding box center [181, 403] width 18 height 7
click at [177, 407] on input "checkbox" at bounding box center [176, 407] width 0 height 0
checkbox input "true"
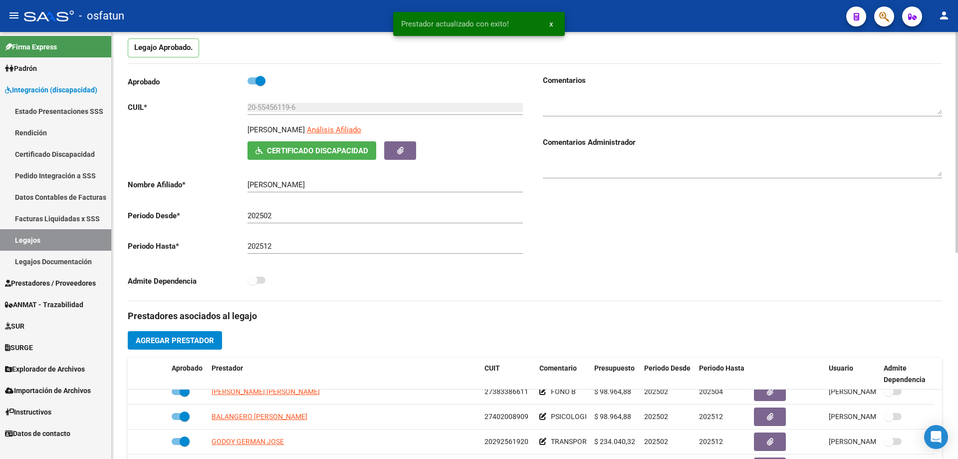
scroll to position [0, 0]
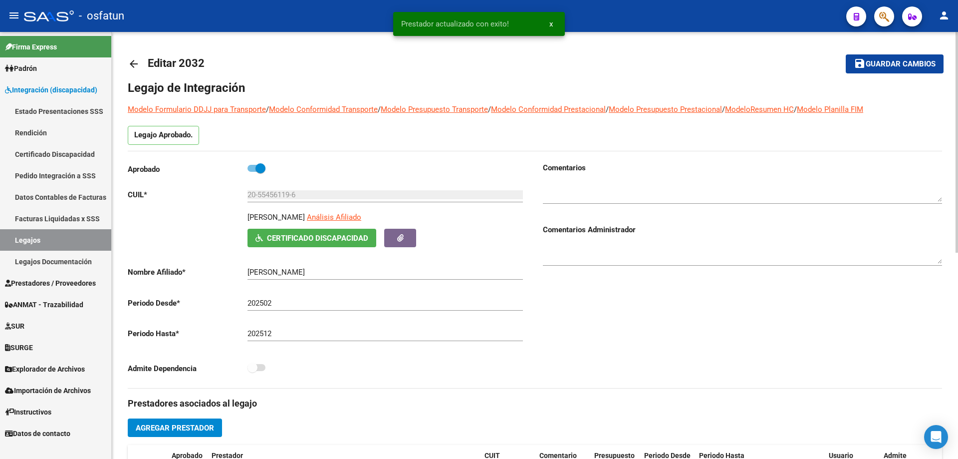
click at [875, 66] on span "Guardar cambios" at bounding box center [901, 64] width 70 height 9
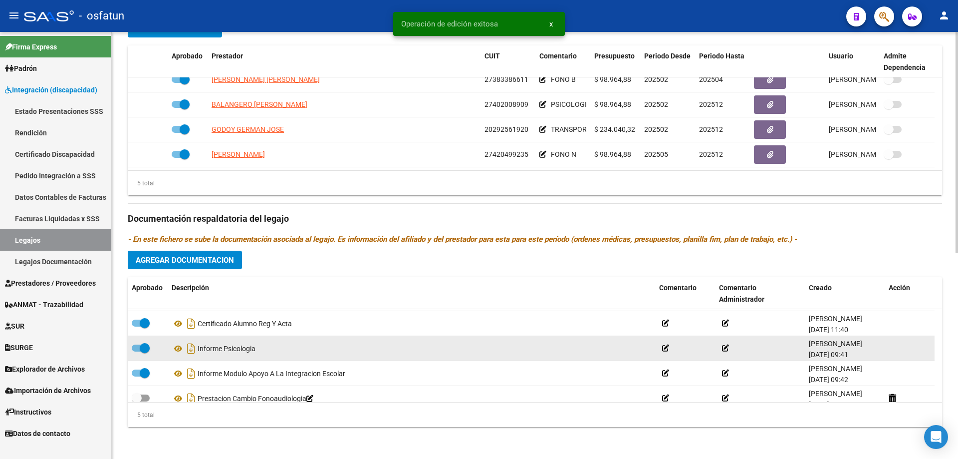
scroll to position [35, 0]
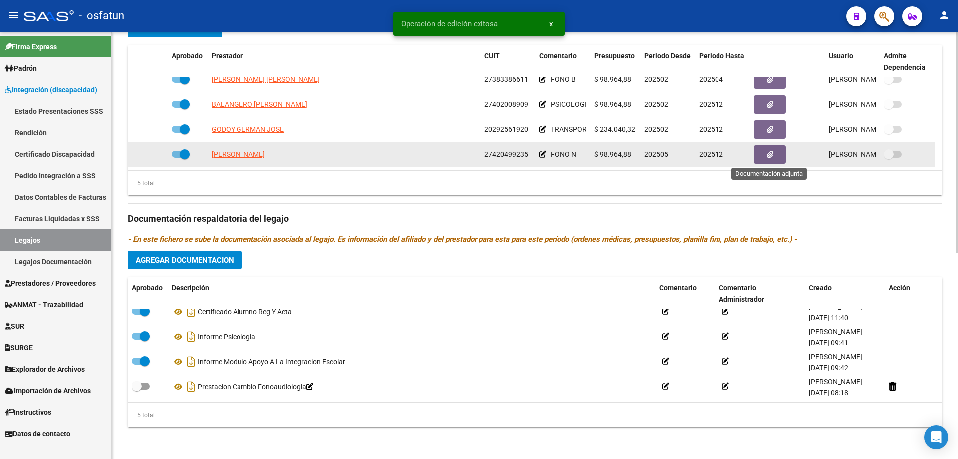
click at [763, 155] on button "button" at bounding box center [770, 154] width 32 height 18
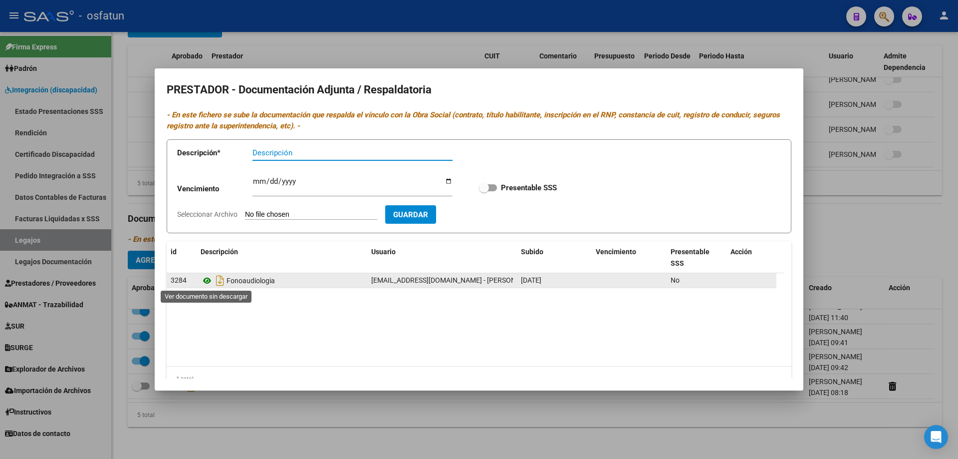
click at [202, 280] on icon at bounding box center [207, 280] width 13 height 12
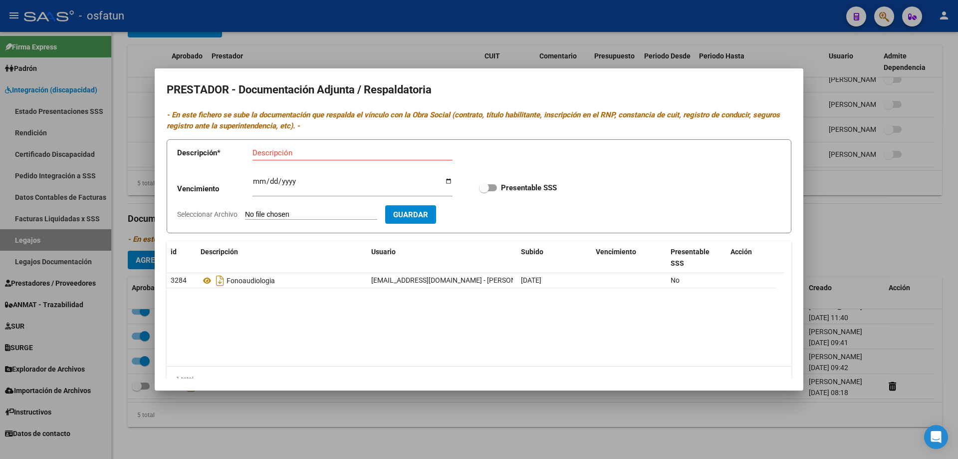
click at [396, 432] on div at bounding box center [479, 229] width 958 height 459
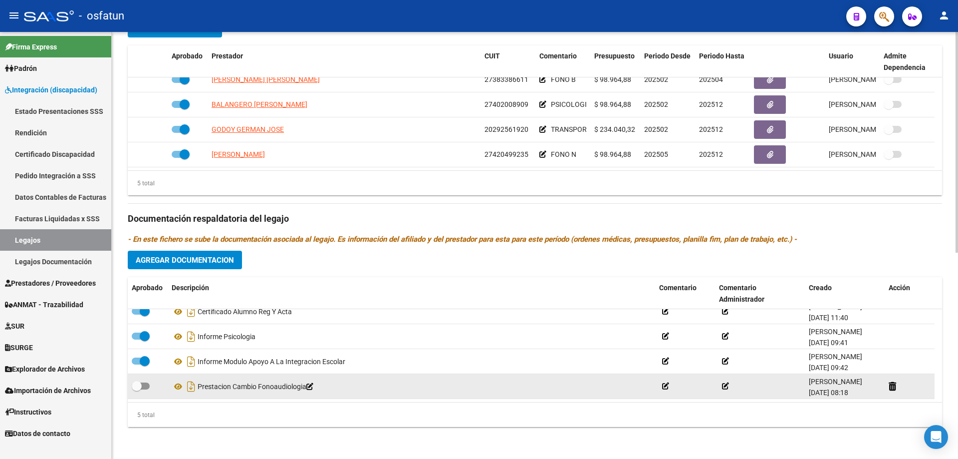
click at [147, 383] on span at bounding box center [141, 385] width 18 height 7
click at [137, 389] on input "checkbox" at bounding box center [136, 389] width 0 height 0
checkbox input "true"
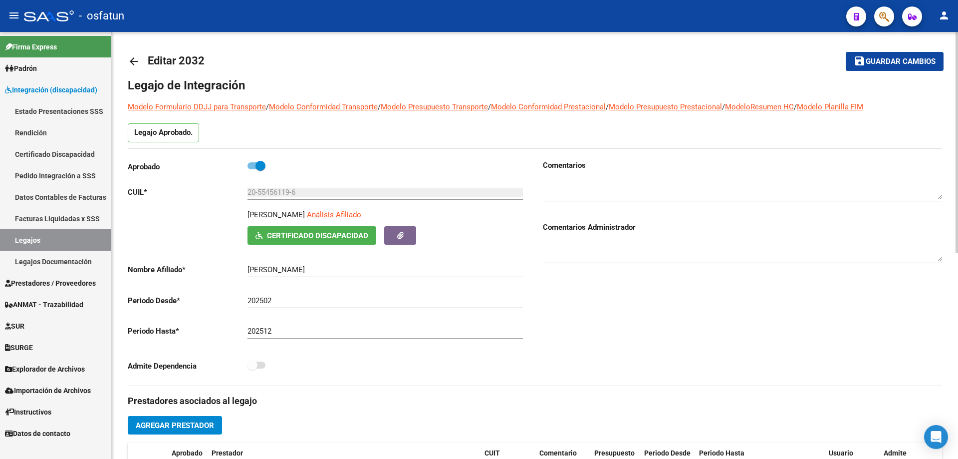
scroll to position [0, 0]
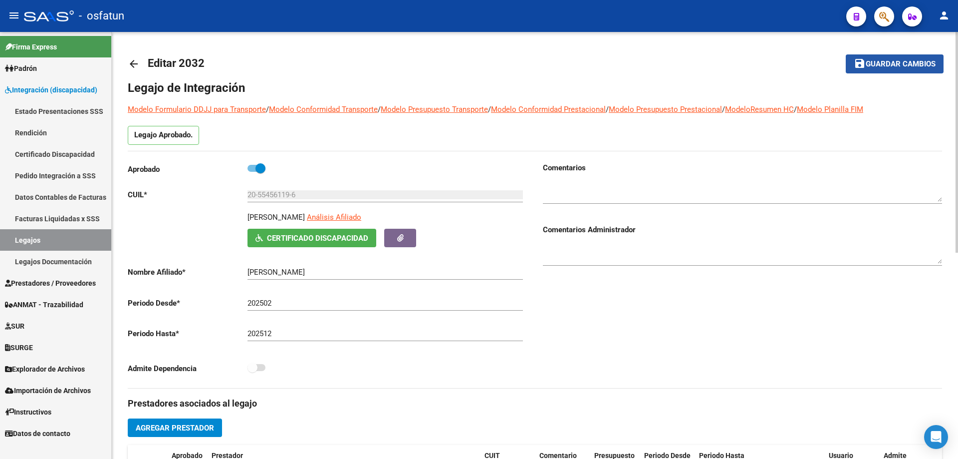
click at [920, 63] on span "Guardar cambios" at bounding box center [901, 64] width 70 height 9
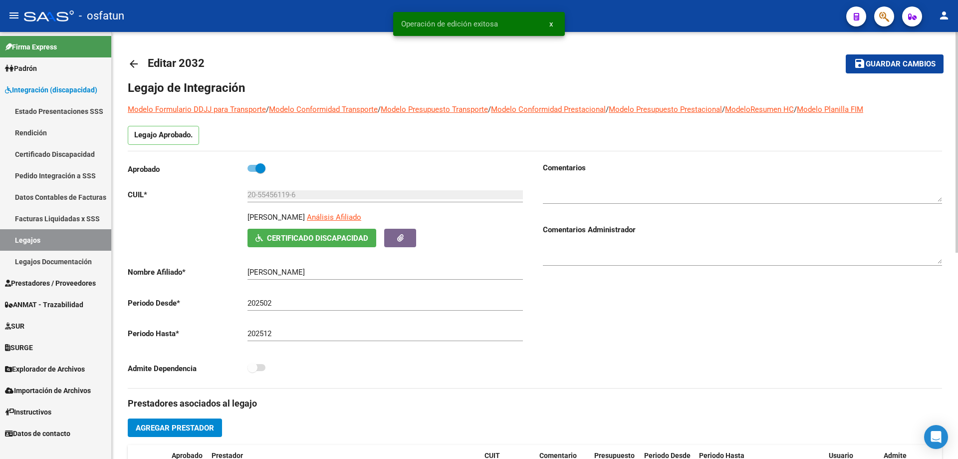
click at [919, 64] on span "Guardar cambios" at bounding box center [901, 64] width 70 height 9
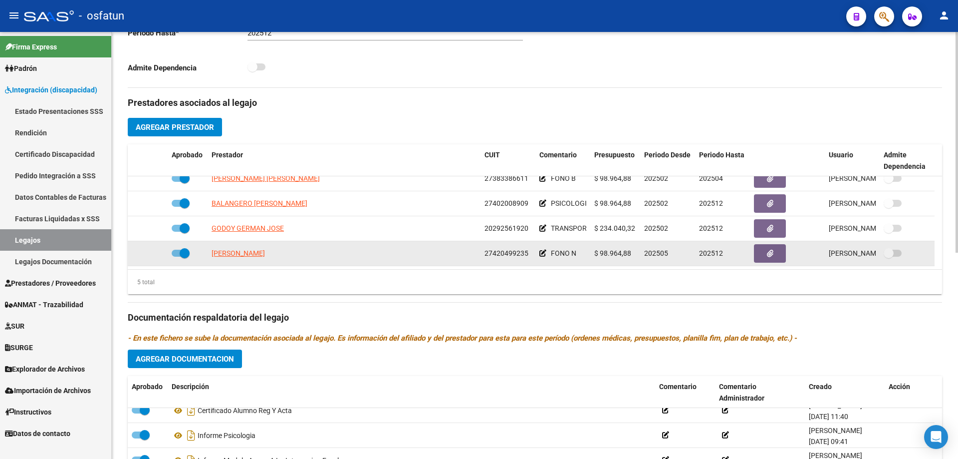
scroll to position [349, 0]
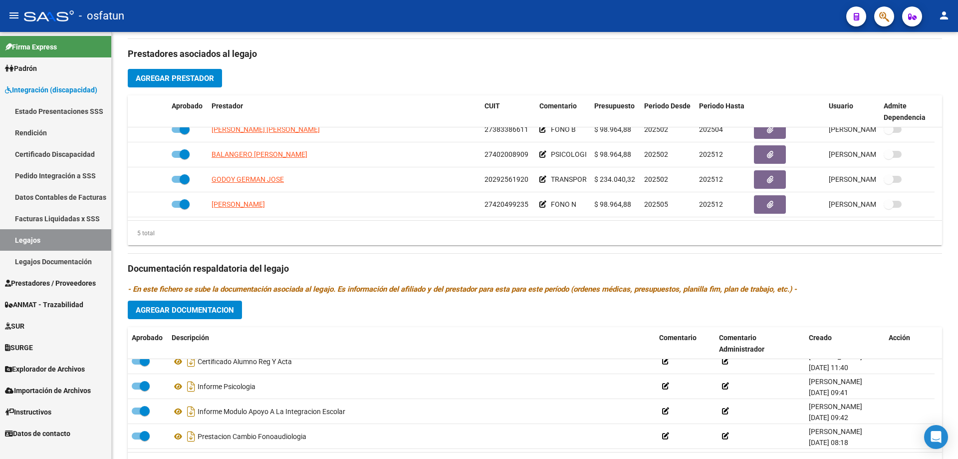
click at [43, 256] on link "Legajos Documentación" at bounding box center [55, 260] width 111 height 21
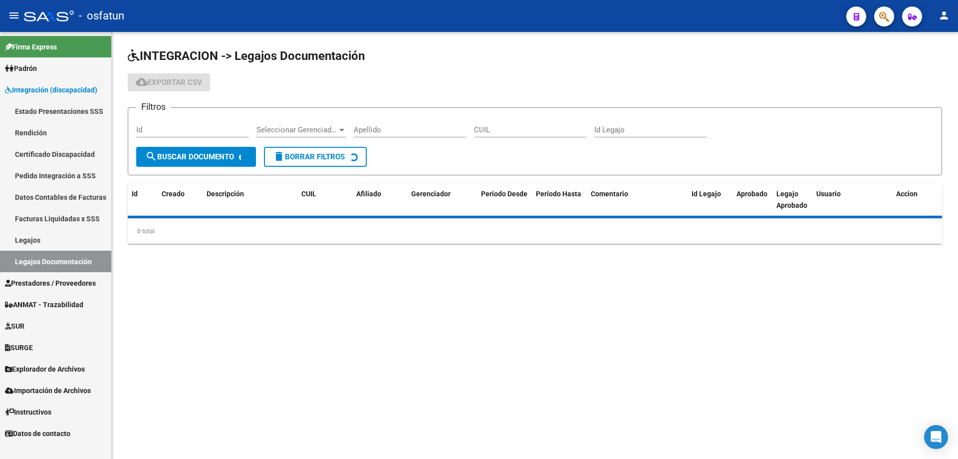
click at [43, 247] on link "Legajos" at bounding box center [55, 239] width 111 height 21
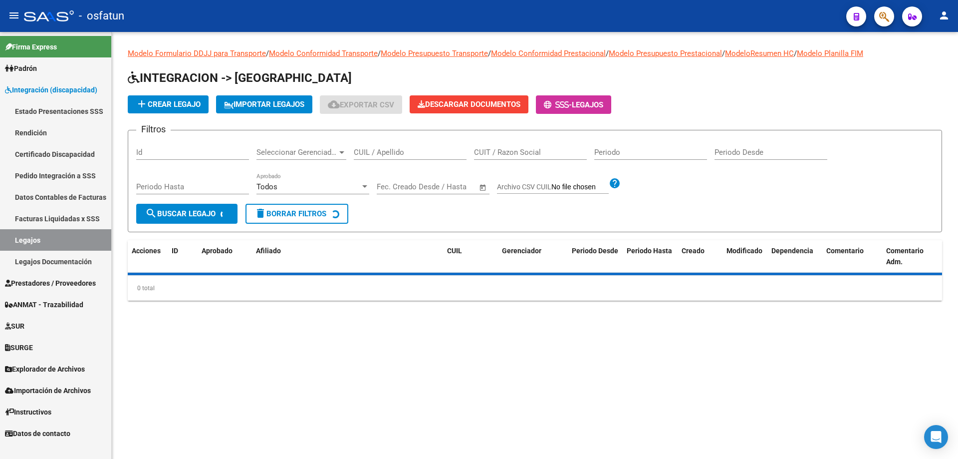
click at [48, 283] on span "Prestadores / Proveedores" at bounding box center [50, 282] width 91 height 11
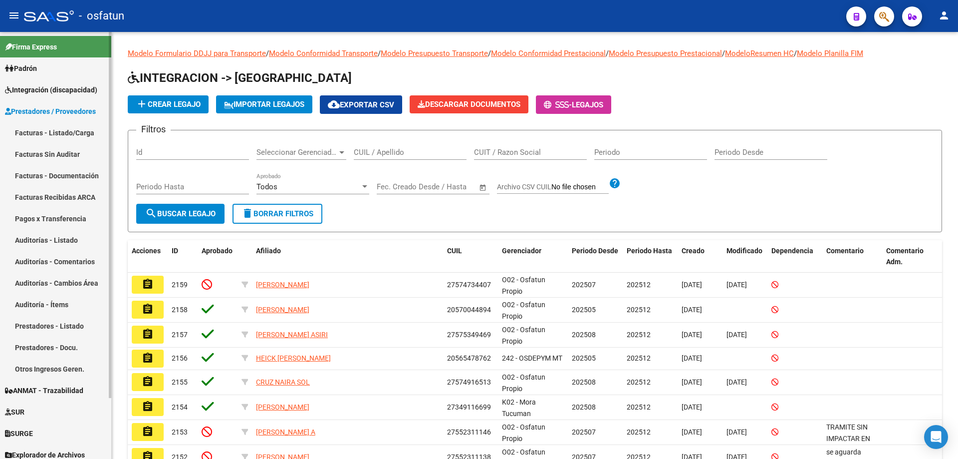
click at [70, 132] on link "Facturas - Listado/Carga" at bounding box center [55, 132] width 111 height 21
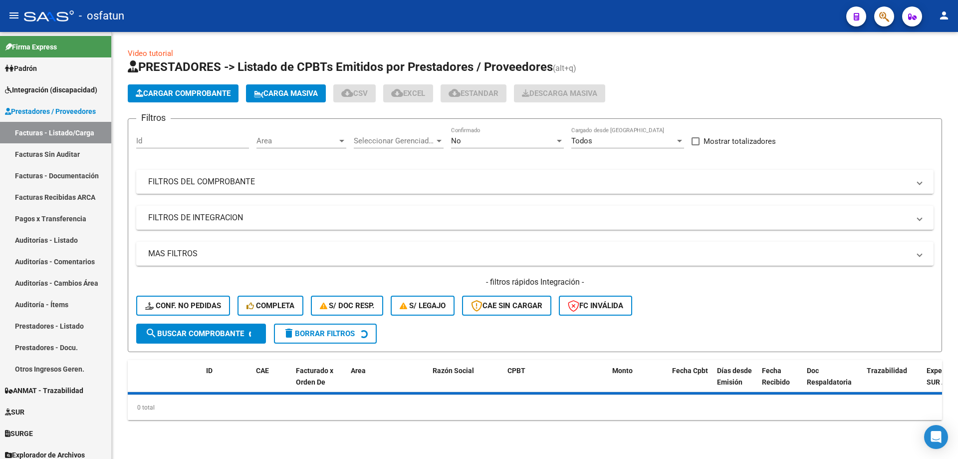
click at [230, 190] on mat-expansion-panel-header "FILTROS DEL COMPROBANTE" at bounding box center [534, 182] width 797 height 24
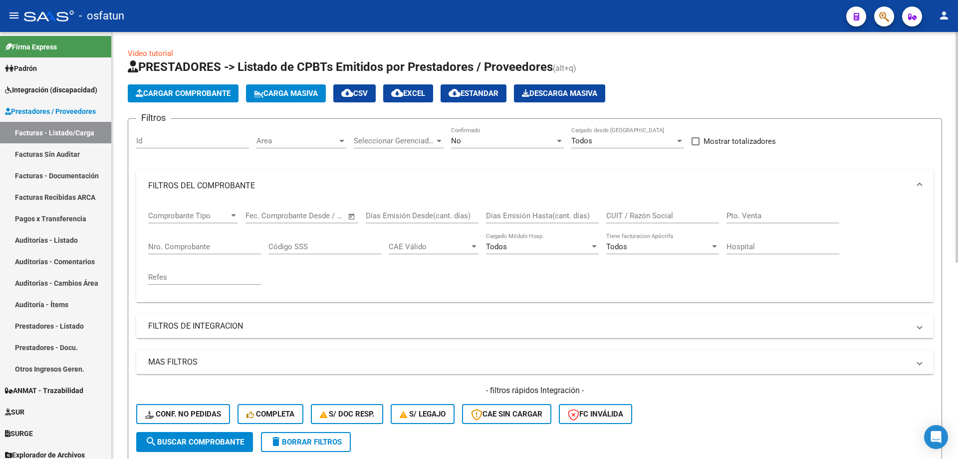
click at [626, 218] on input "CUIT / Razón Social" at bounding box center [662, 215] width 113 height 9
click at [201, 318] on mat-expansion-panel-header "FILTROS DE INTEGRACION" at bounding box center [534, 326] width 797 height 24
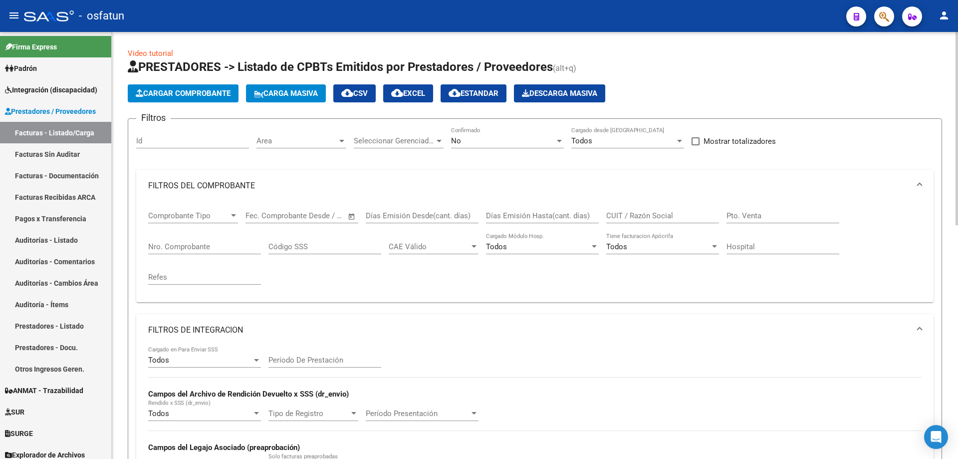
click at [285, 359] on input "Período De Prestación" at bounding box center [324, 359] width 113 height 9
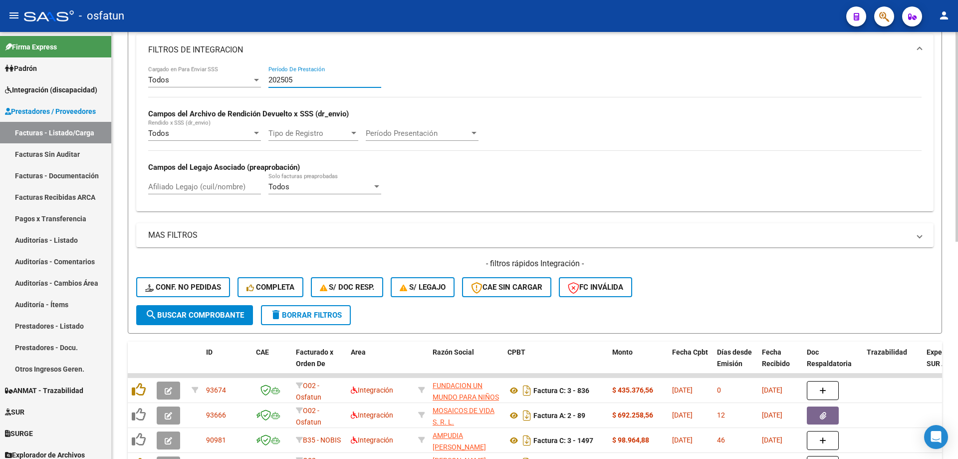
scroll to position [142, 0]
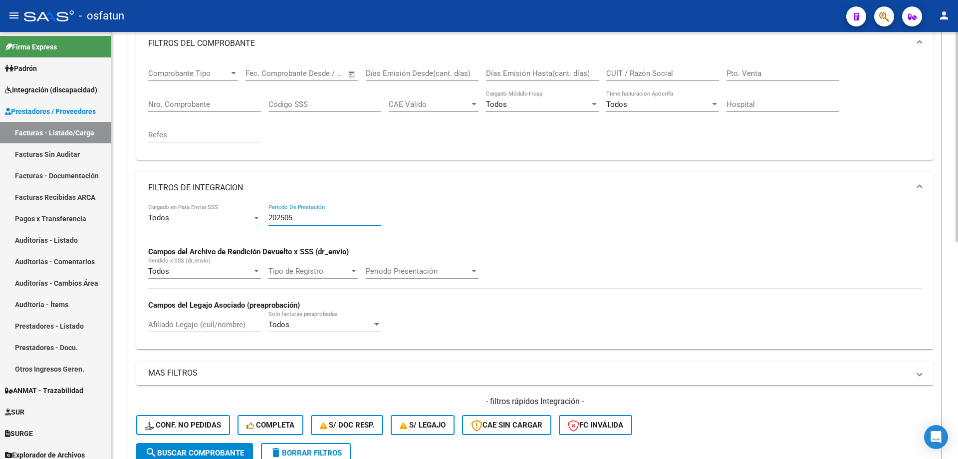
click at [305, 219] on input "202505" at bounding box center [324, 217] width 113 height 9
type input "202505"
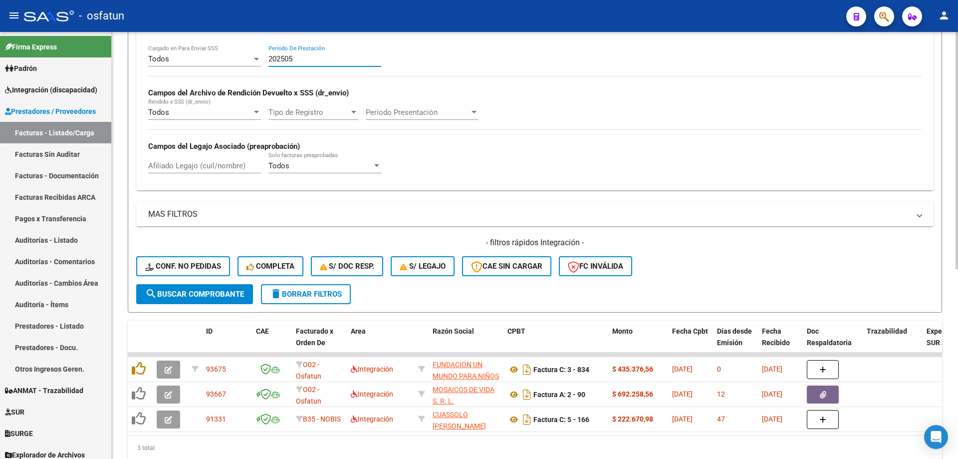
scroll to position [342, 0]
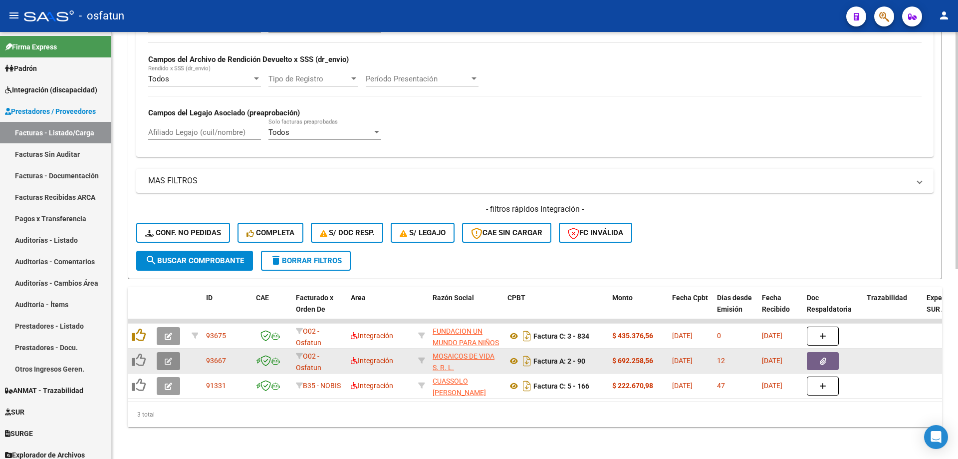
click at [170, 357] on icon "button" at bounding box center [168, 360] width 7 height 7
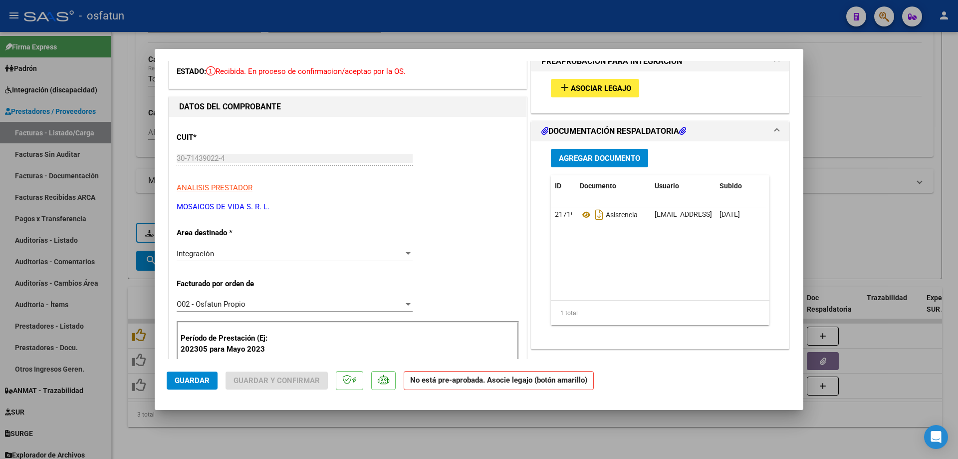
scroll to position [0, 0]
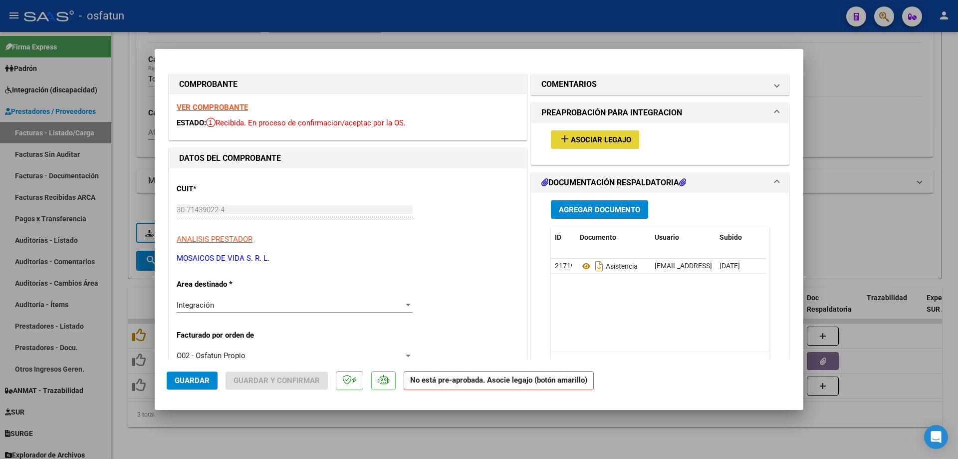
click at [571, 142] on span "Asociar Legajo" at bounding box center [601, 139] width 60 height 9
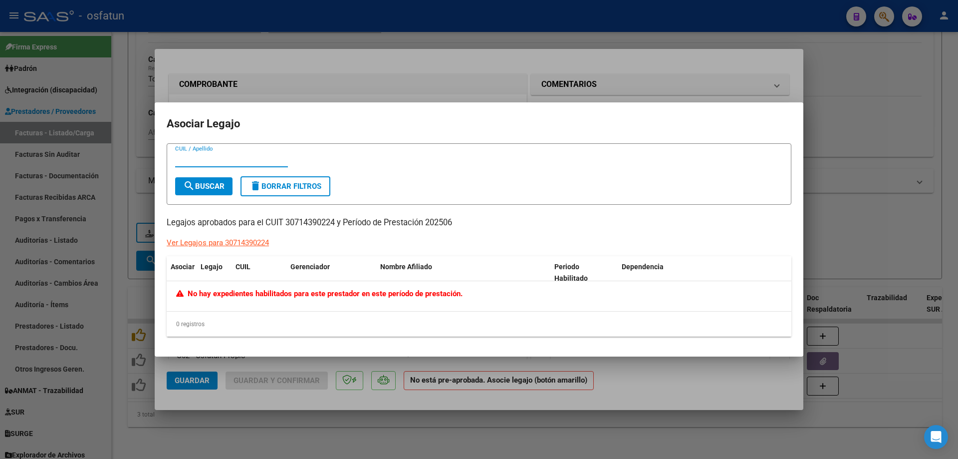
click at [825, 179] on div at bounding box center [479, 229] width 958 height 459
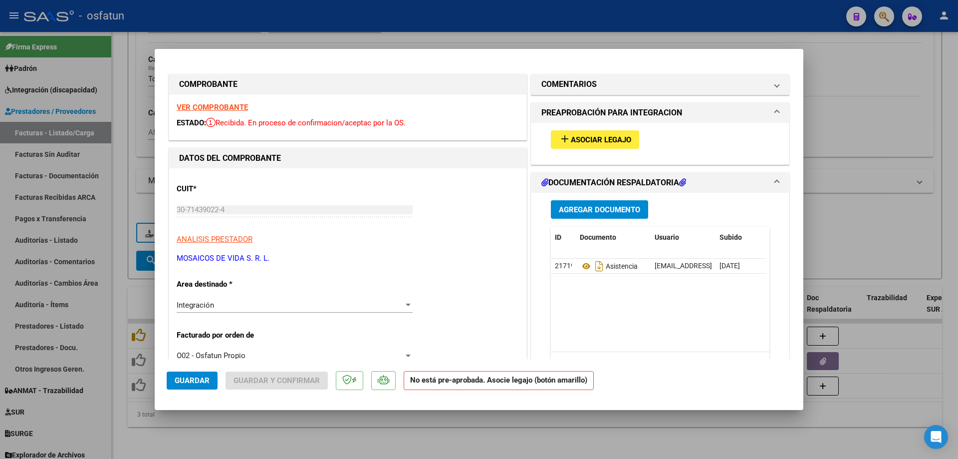
click at [847, 109] on div at bounding box center [479, 229] width 958 height 459
type input "$ 0,00"
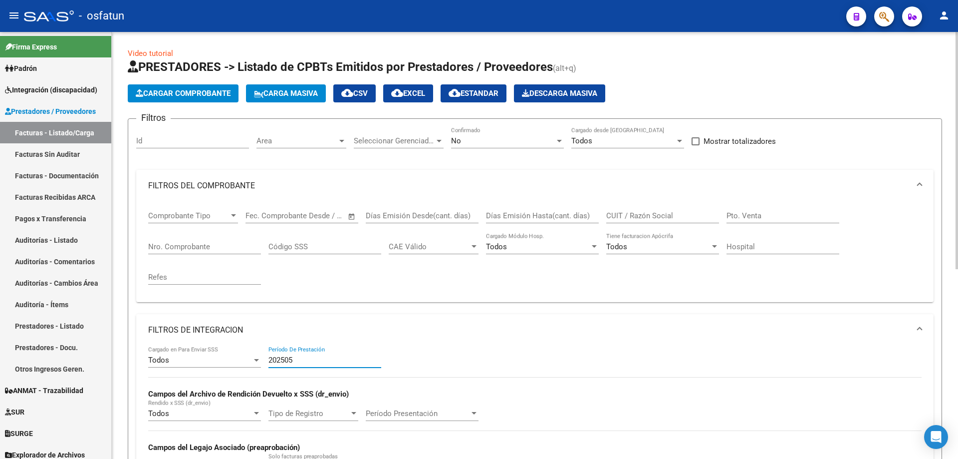
click at [312, 358] on input "202505" at bounding box center [324, 359] width 113 height 9
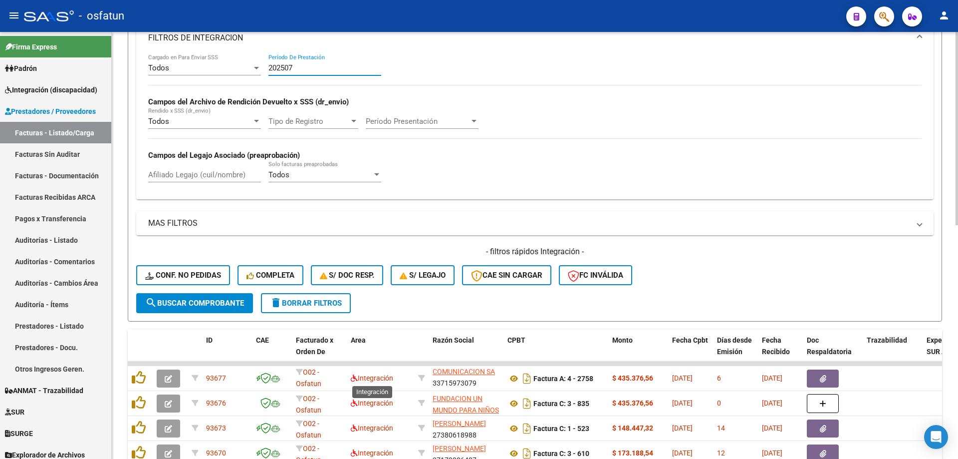
scroll to position [491, 0]
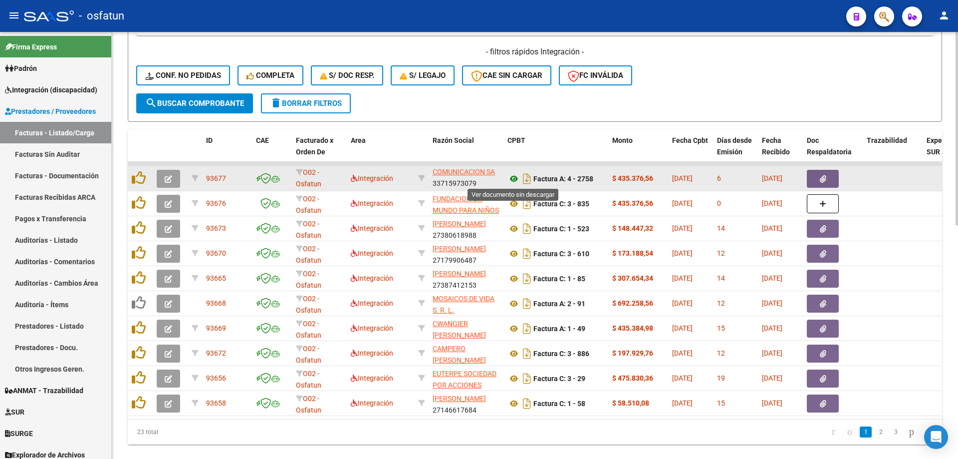
type input "202507"
click at [515, 176] on icon at bounding box center [513, 179] width 13 height 12
click at [171, 179] on icon "button" at bounding box center [168, 178] width 7 height 7
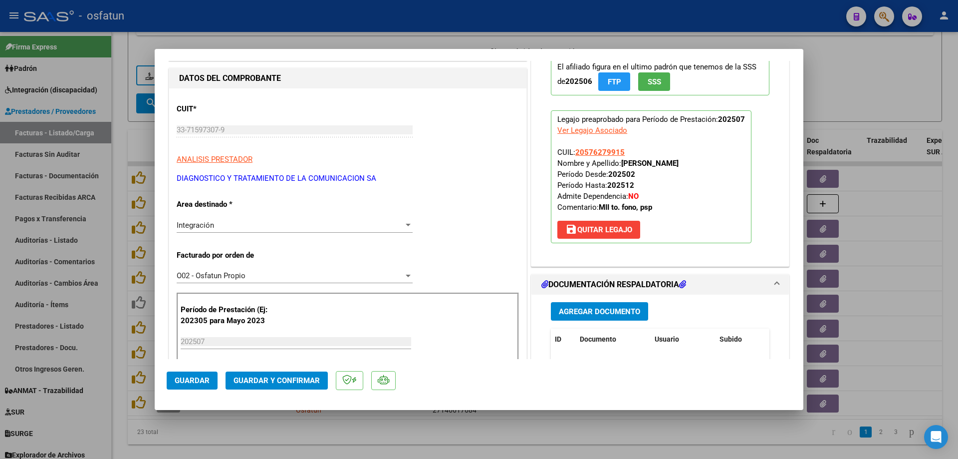
scroll to position [100, 0]
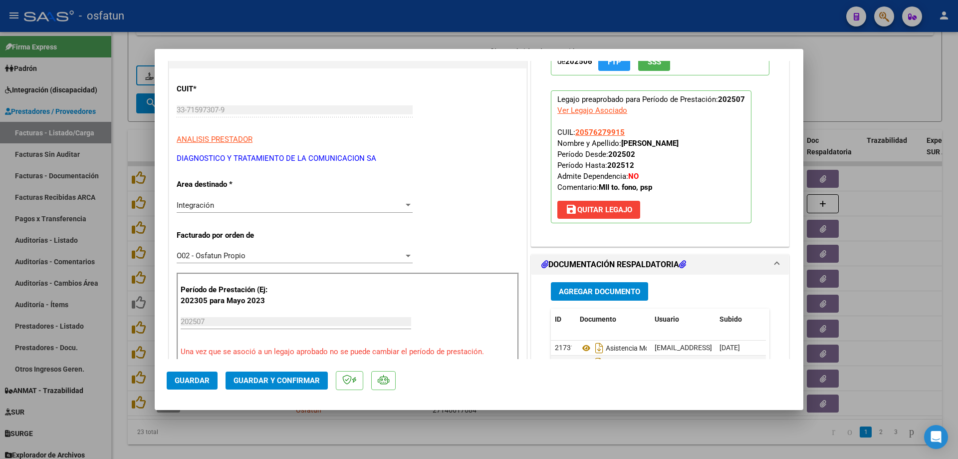
click at [268, 382] on span "Guardar y Confirmar" at bounding box center [277, 380] width 86 height 9
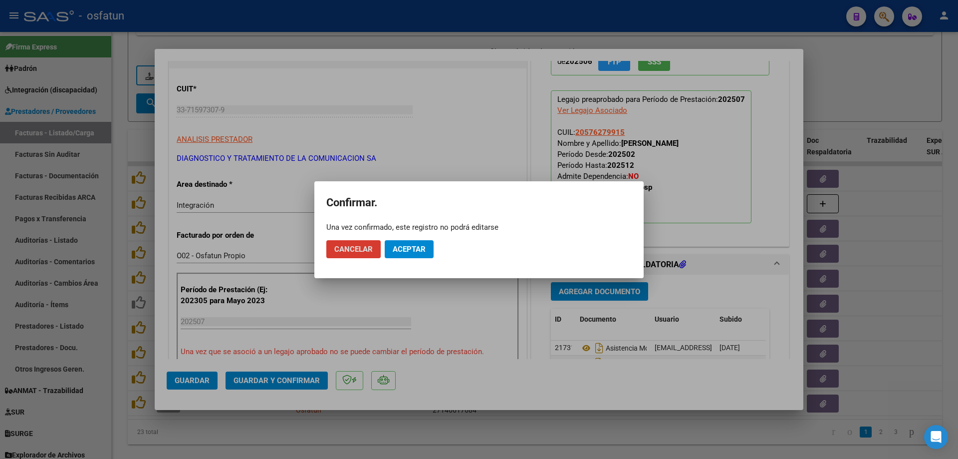
click at [419, 250] on span "Aceptar" at bounding box center [409, 249] width 33 height 9
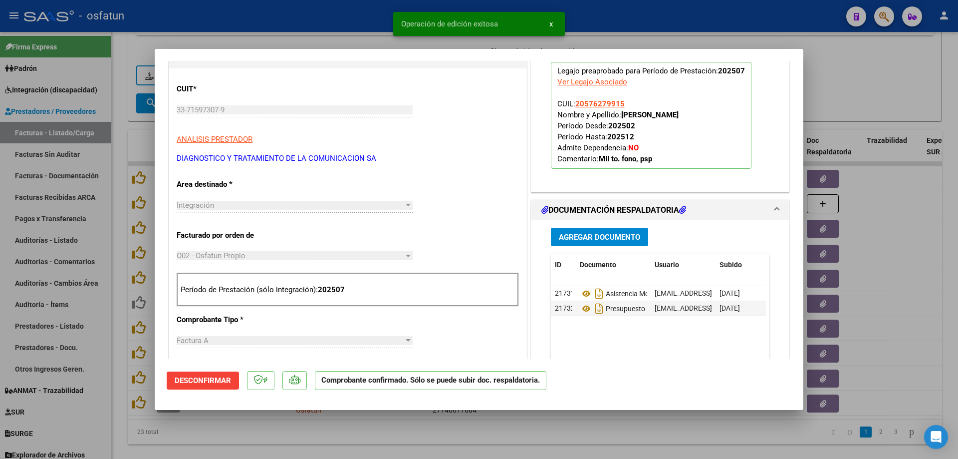
click at [484, 426] on div at bounding box center [479, 229] width 958 height 459
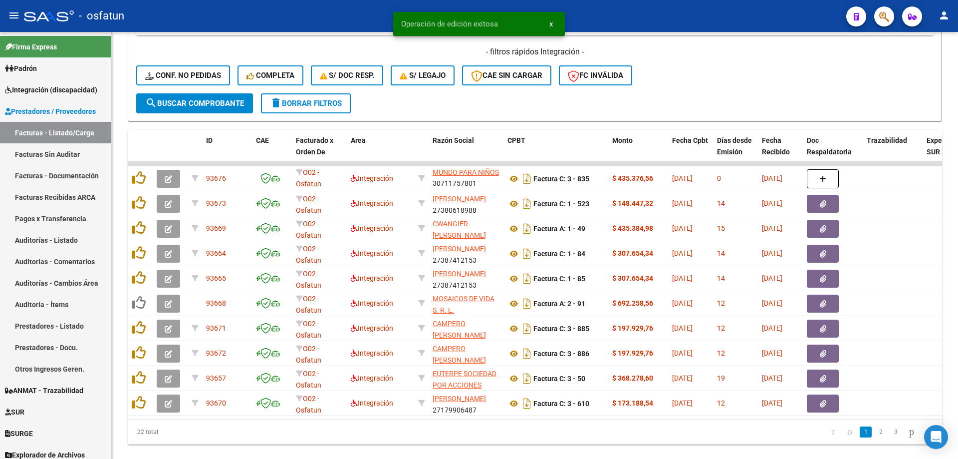
scroll to position [13, 0]
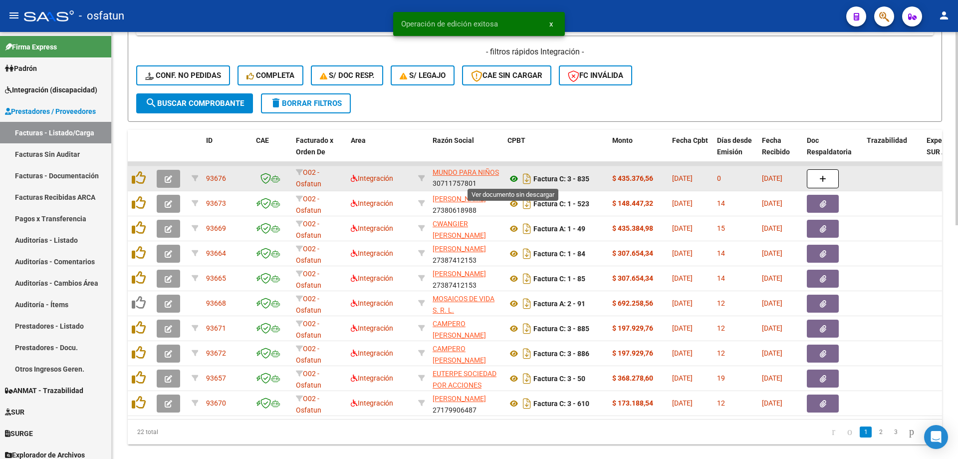
click at [514, 181] on icon at bounding box center [513, 179] width 13 height 12
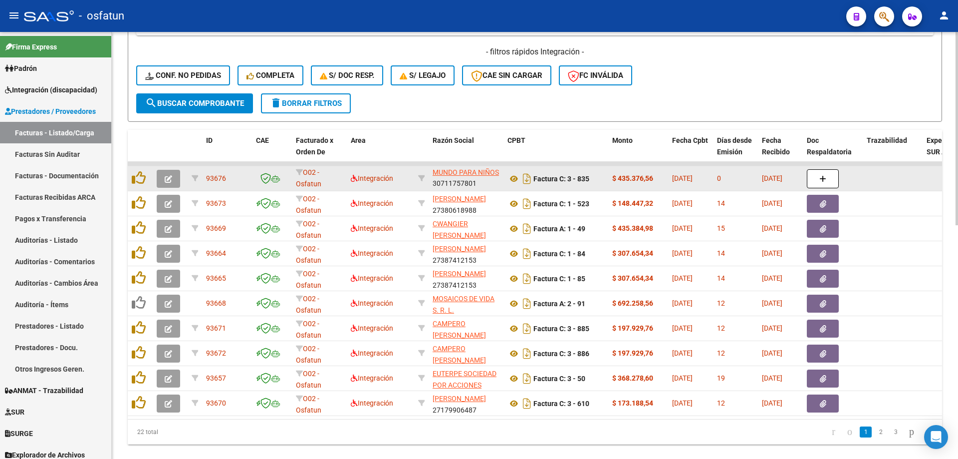
click at [174, 183] on button "button" at bounding box center [168, 179] width 23 height 18
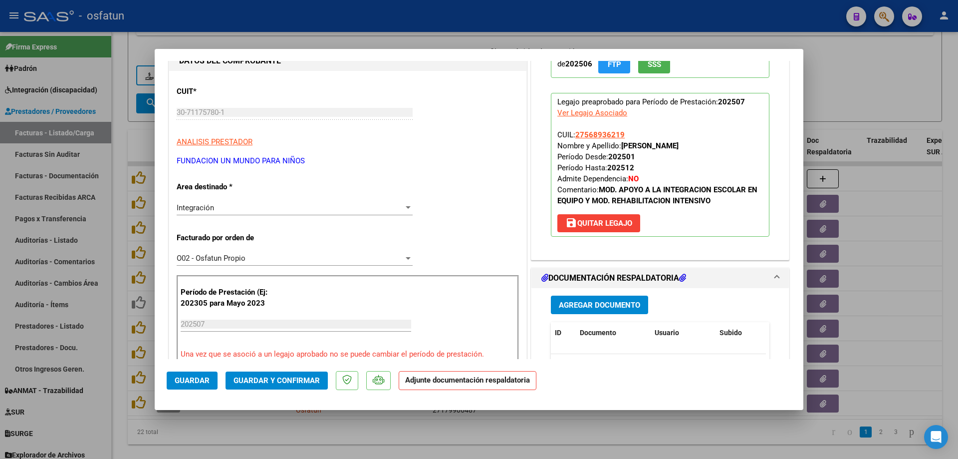
scroll to position [150, 0]
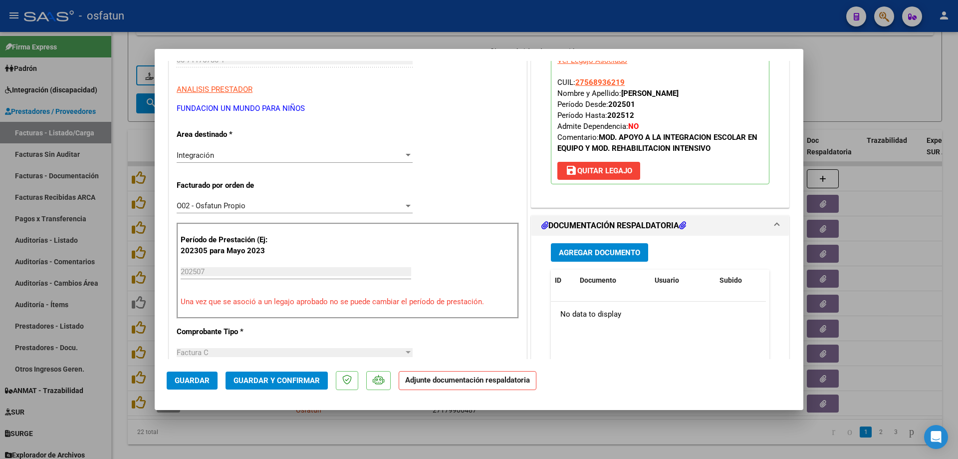
click at [280, 394] on mat-dialog-actions "Guardar Guardar y Confirmar Adjunte documentación respaldatoria" at bounding box center [479, 378] width 625 height 39
click at [287, 377] on span "Guardar y Confirmar" at bounding box center [277, 380] width 86 height 9
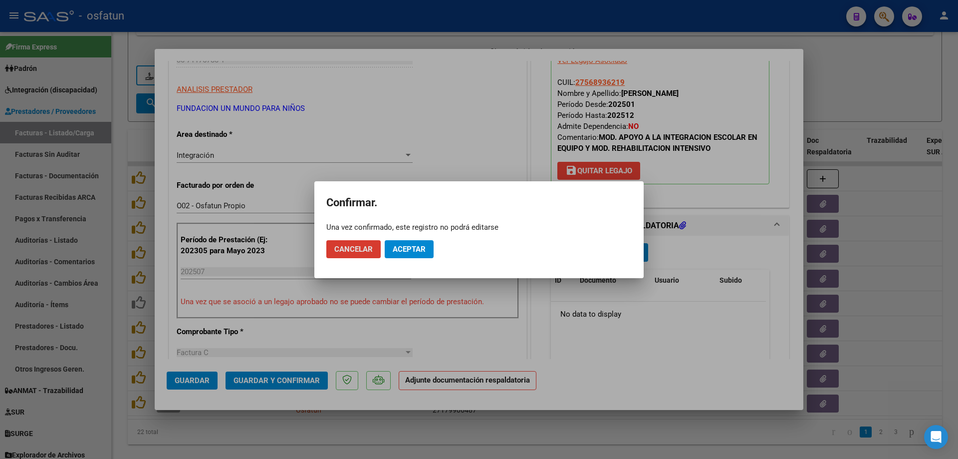
drag, startPoint x: 408, startPoint y: 246, endPoint x: 393, endPoint y: 235, distance: 19.6
click at [393, 235] on mat-dialog-actions "Cancelar Aceptar" at bounding box center [478, 249] width 305 height 34
click at [411, 250] on span "Aceptar" at bounding box center [409, 249] width 33 height 9
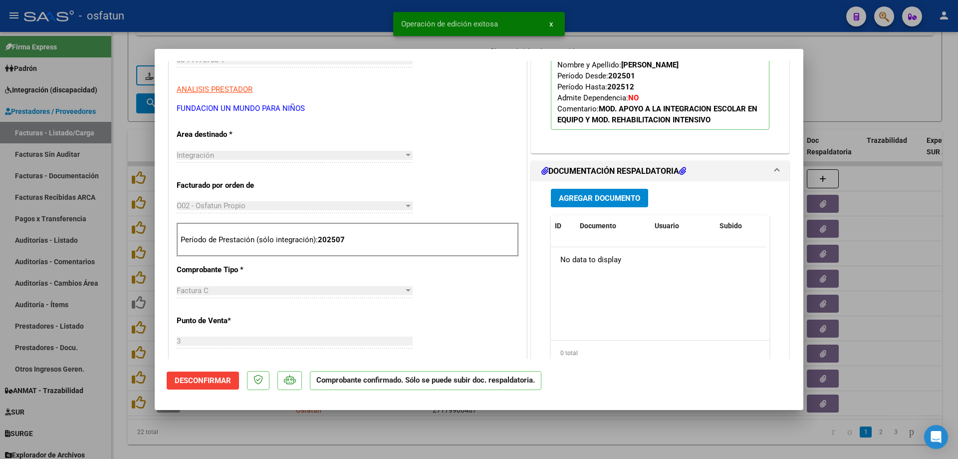
click at [470, 450] on div at bounding box center [479, 229] width 958 height 459
type input "$ 0,00"
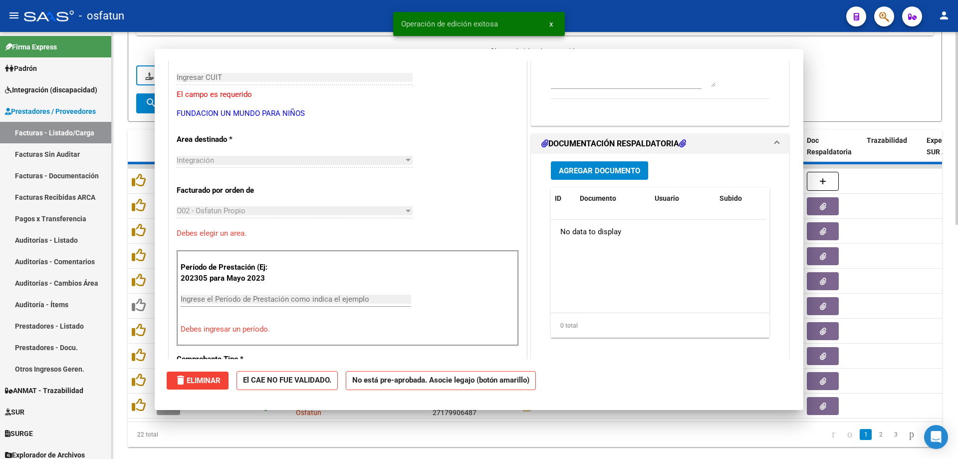
scroll to position [167, 0]
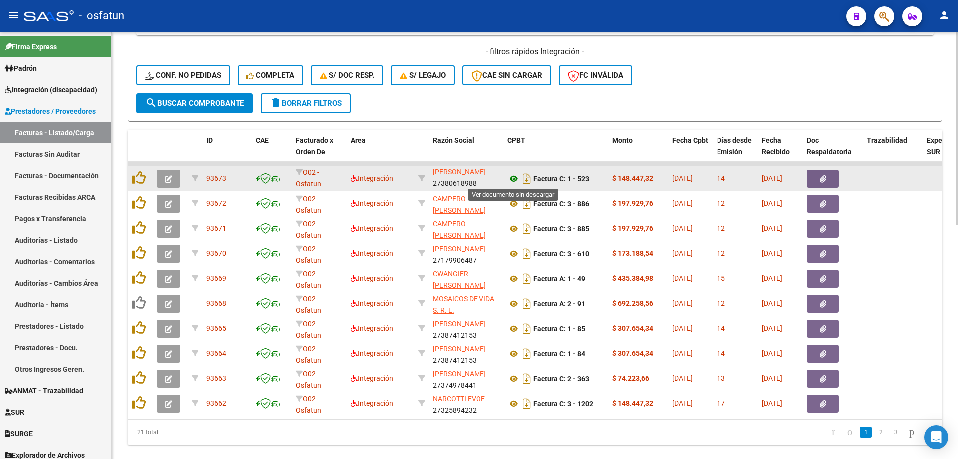
click at [513, 177] on icon at bounding box center [513, 179] width 13 height 12
click at [173, 171] on button "button" at bounding box center [168, 179] width 23 height 18
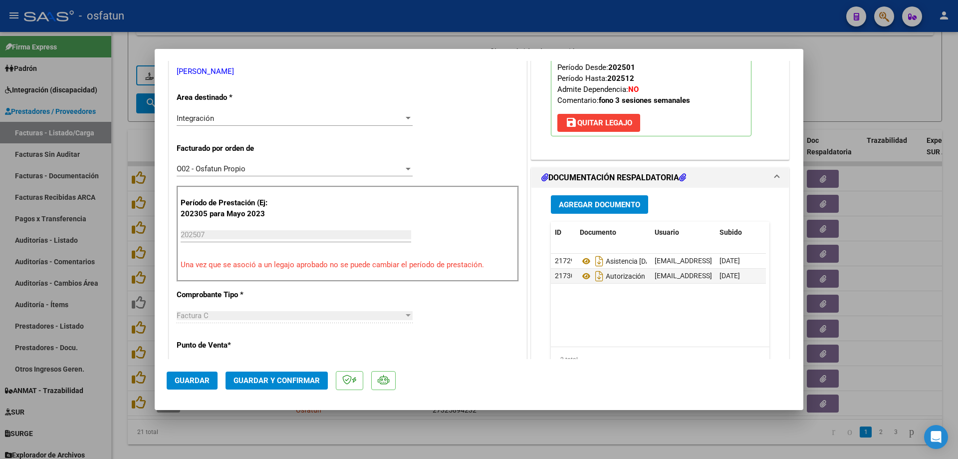
scroll to position [249, 0]
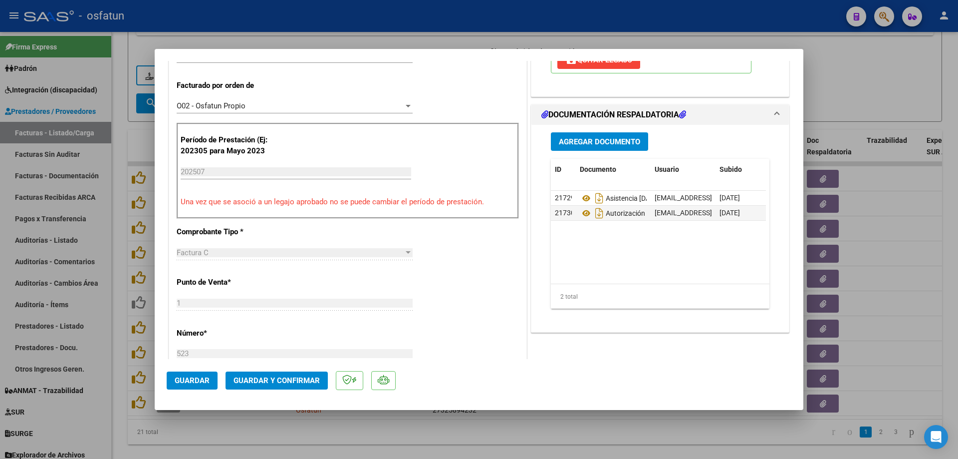
click at [294, 390] on mat-dialog-actions "Guardar Guardar y Confirmar" at bounding box center [479, 378] width 625 height 39
click at [299, 382] on span "Guardar y Confirmar" at bounding box center [277, 380] width 86 height 9
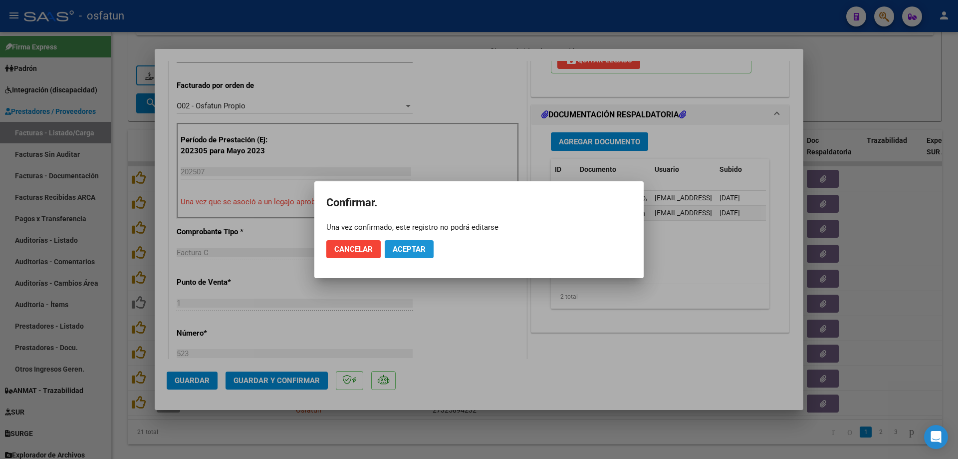
click at [415, 246] on span "Aceptar" at bounding box center [409, 249] width 33 height 9
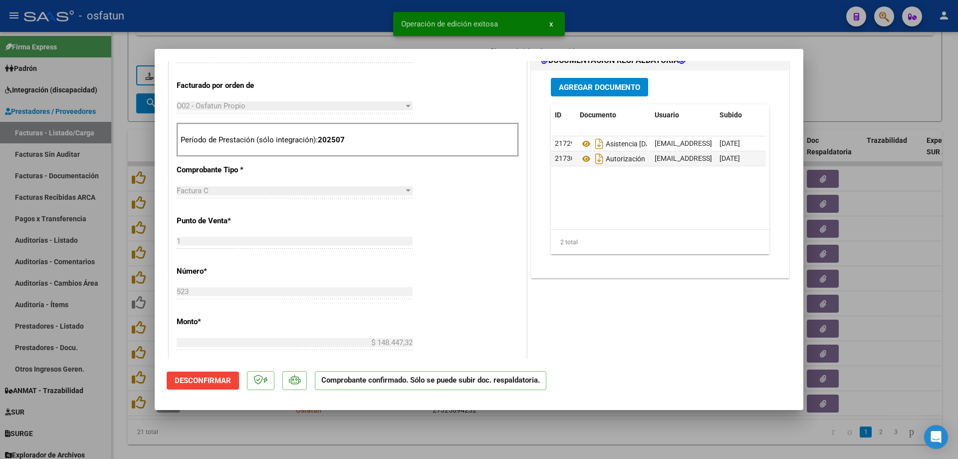
drag, startPoint x: 314, startPoint y: 30, endPoint x: 329, endPoint y: 4, distance: 30.4
click at [315, 28] on div at bounding box center [479, 229] width 958 height 459
type input "$ 0,00"
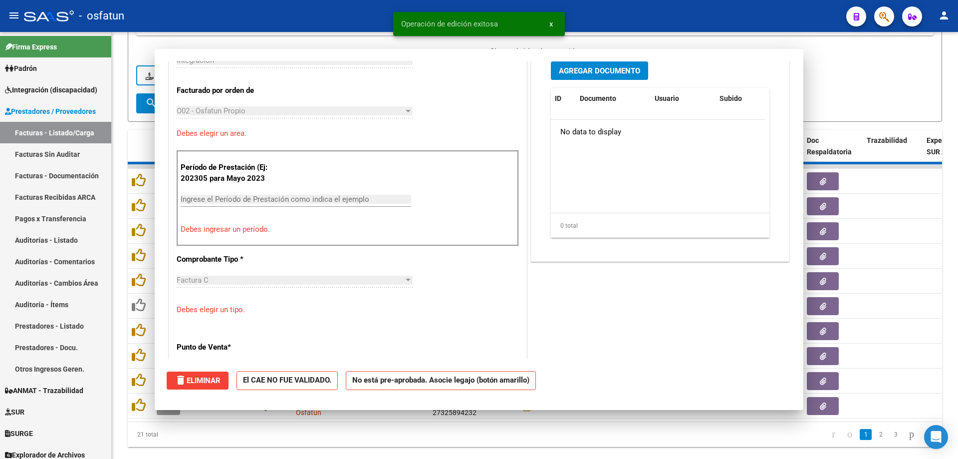
scroll to position [267, 0]
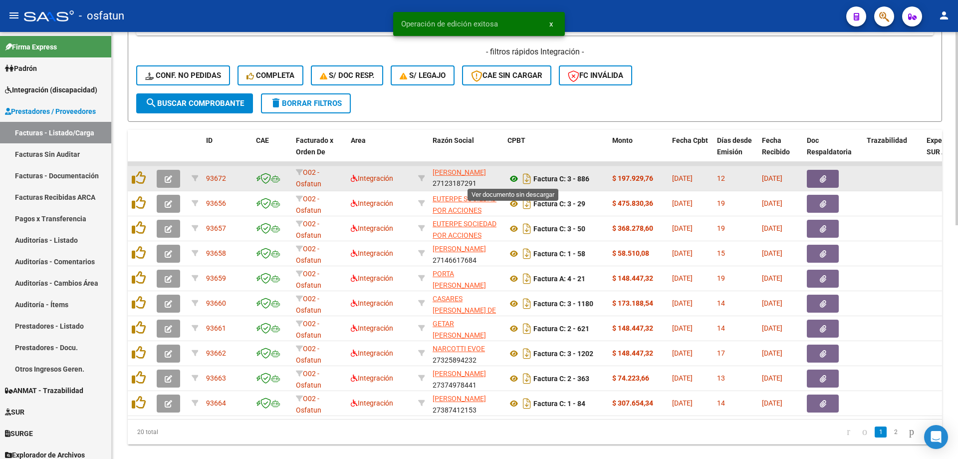
click at [513, 177] on icon at bounding box center [513, 179] width 13 height 12
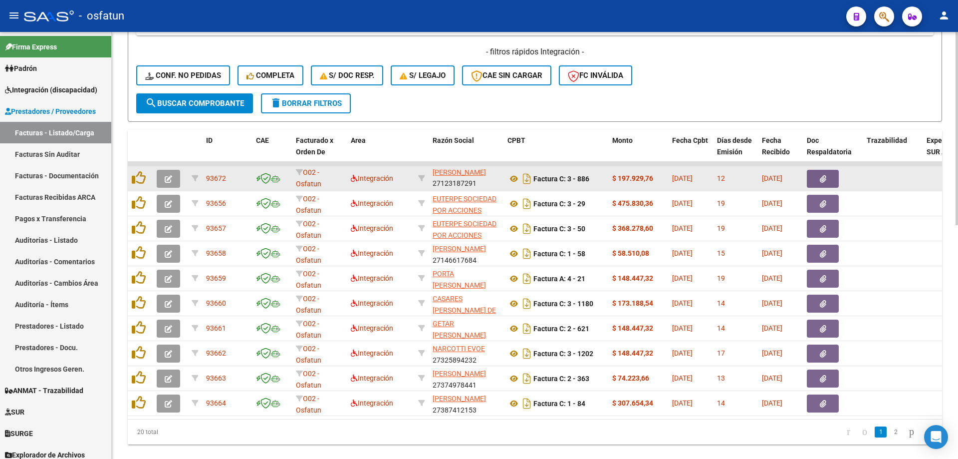
click at [170, 180] on icon "button" at bounding box center [168, 178] width 7 height 7
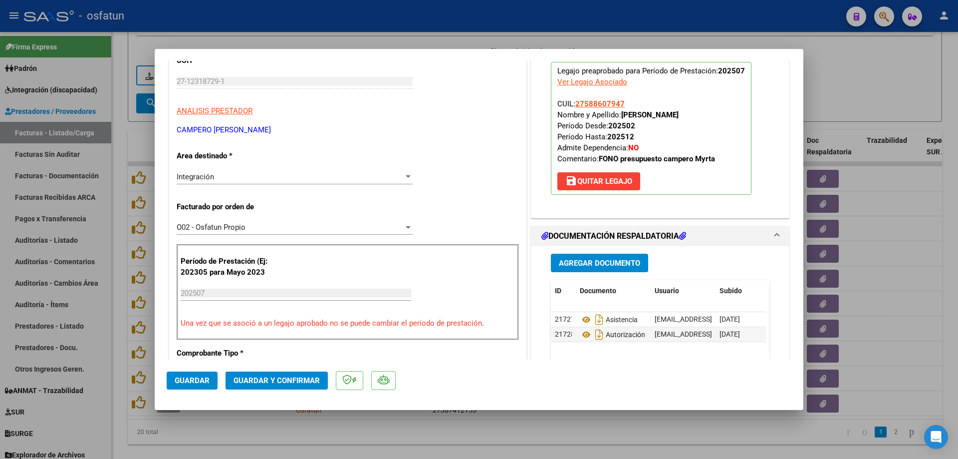
scroll to position [150, 0]
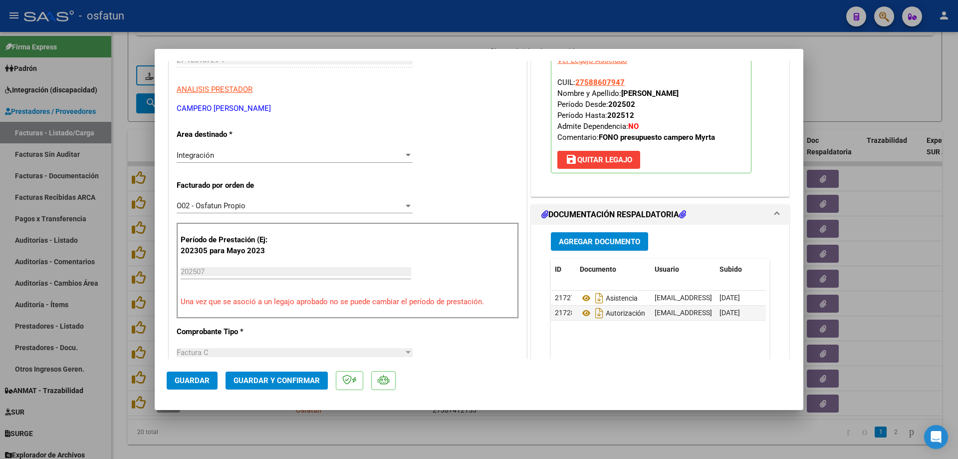
click at [316, 375] on button "Guardar y Confirmar" at bounding box center [277, 380] width 102 height 18
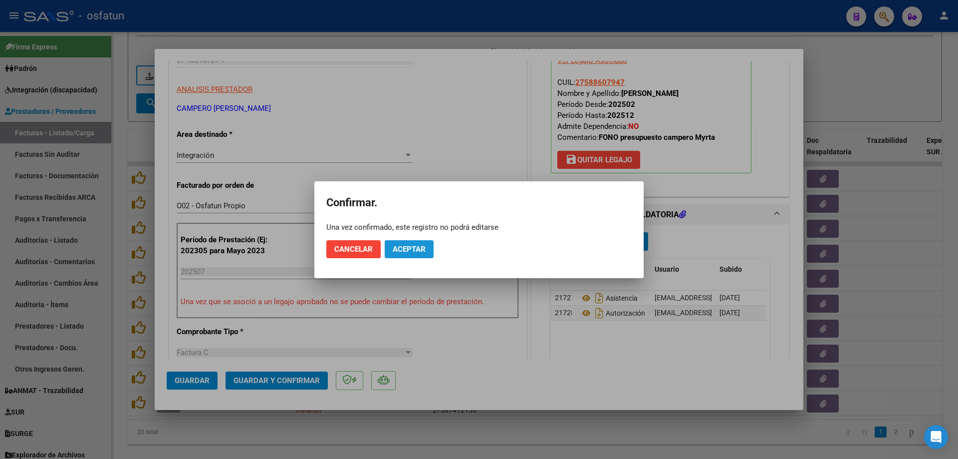
click at [400, 257] on button "Aceptar" at bounding box center [409, 249] width 49 height 18
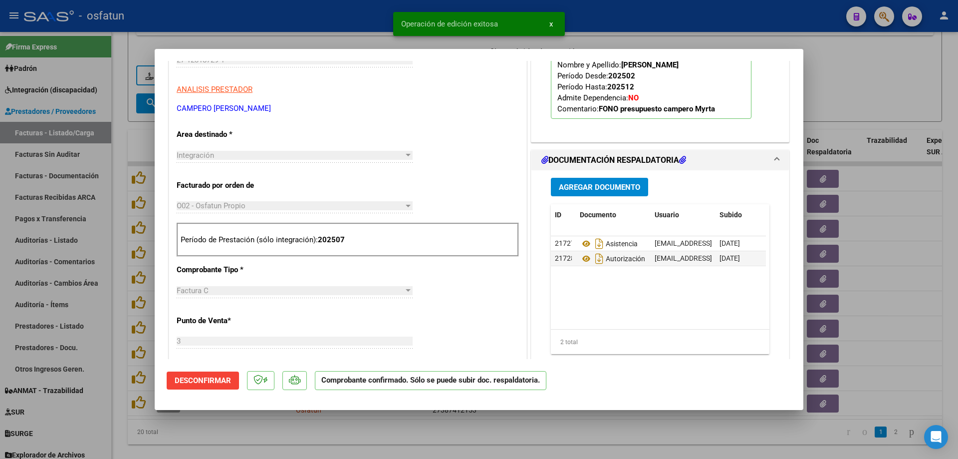
click at [330, 18] on div at bounding box center [479, 229] width 958 height 459
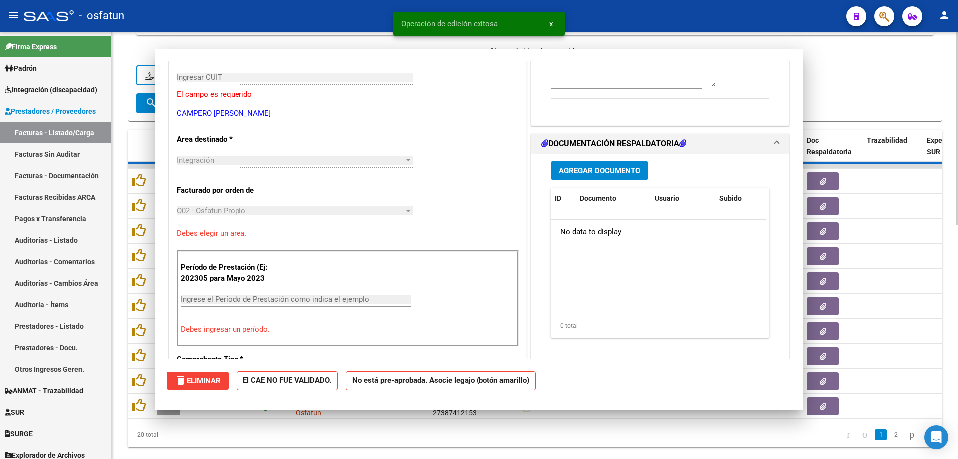
scroll to position [0, 0]
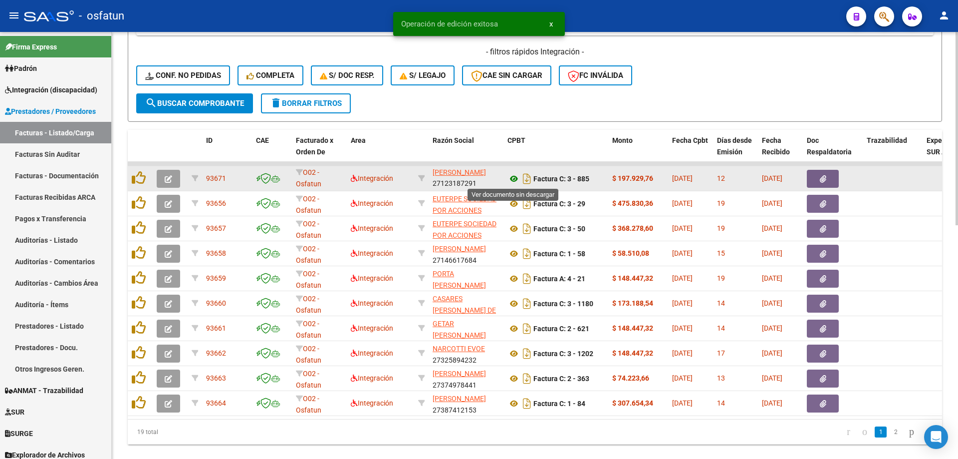
click at [517, 177] on icon at bounding box center [513, 179] width 13 height 12
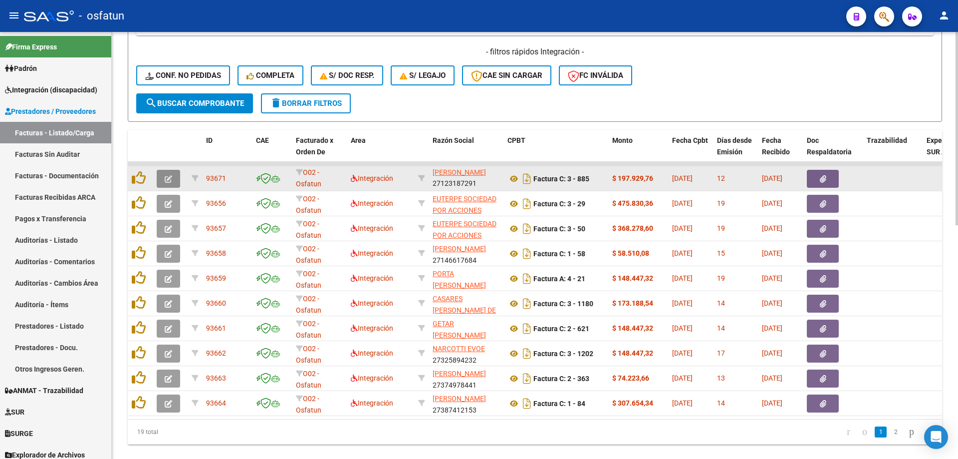
click at [168, 184] on button "button" at bounding box center [168, 179] width 23 height 18
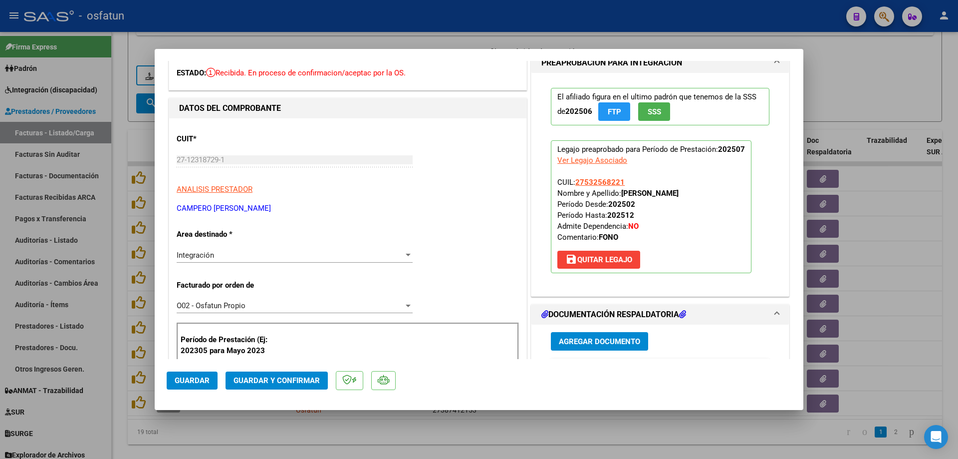
scroll to position [100, 0]
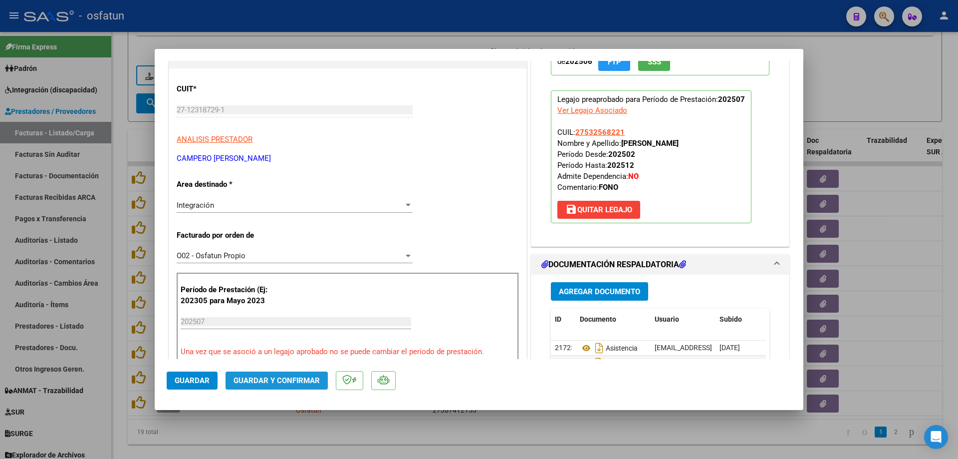
click at [292, 375] on button "Guardar y Confirmar" at bounding box center [277, 380] width 102 height 18
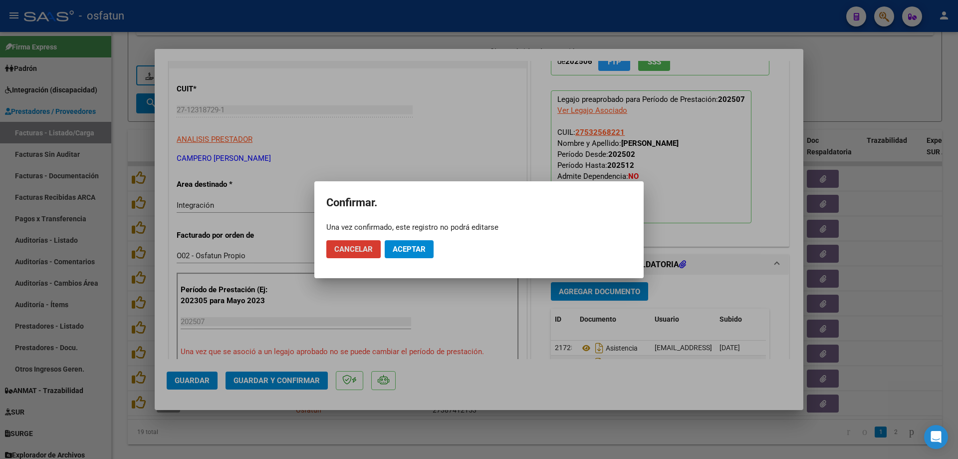
click at [415, 249] on span "Aceptar" at bounding box center [409, 249] width 33 height 9
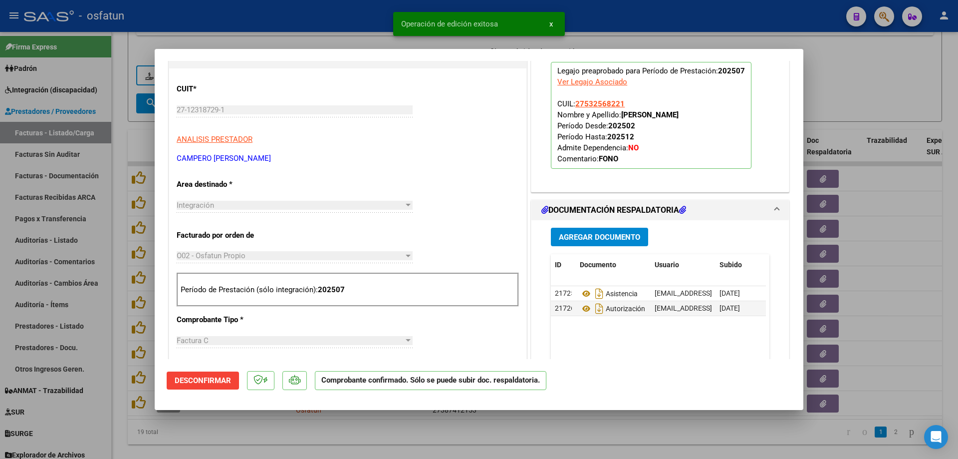
click at [326, 12] on div at bounding box center [479, 229] width 958 height 459
type input "$ 0,00"
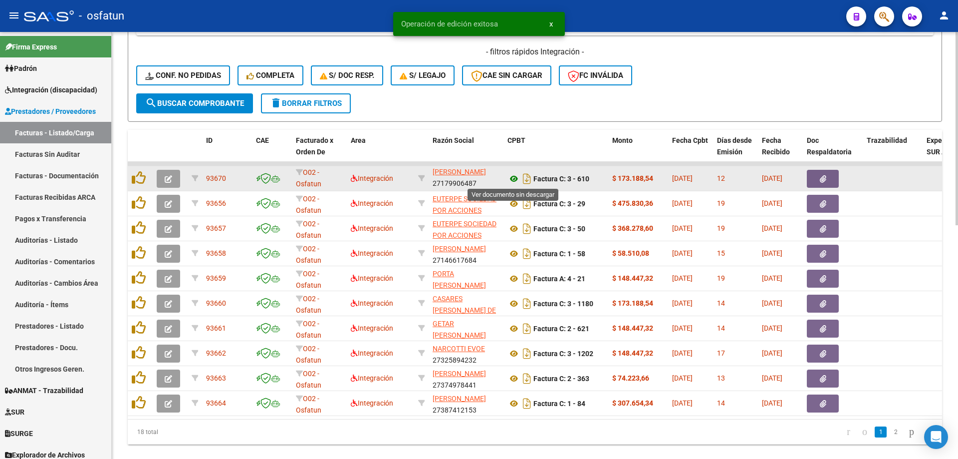
click at [513, 177] on icon at bounding box center [513, 179] width 13 height 12
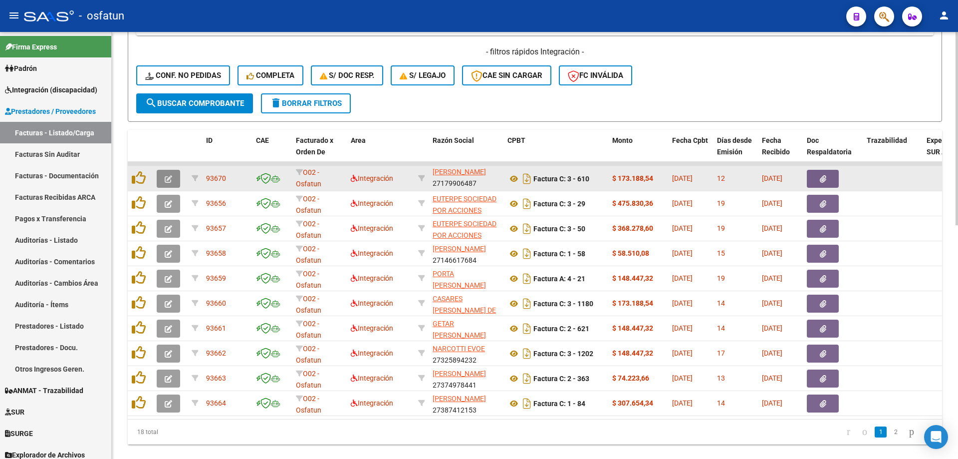
click at [172, 178] on button "button" at bounding box center [168, 179] width 23 height 18
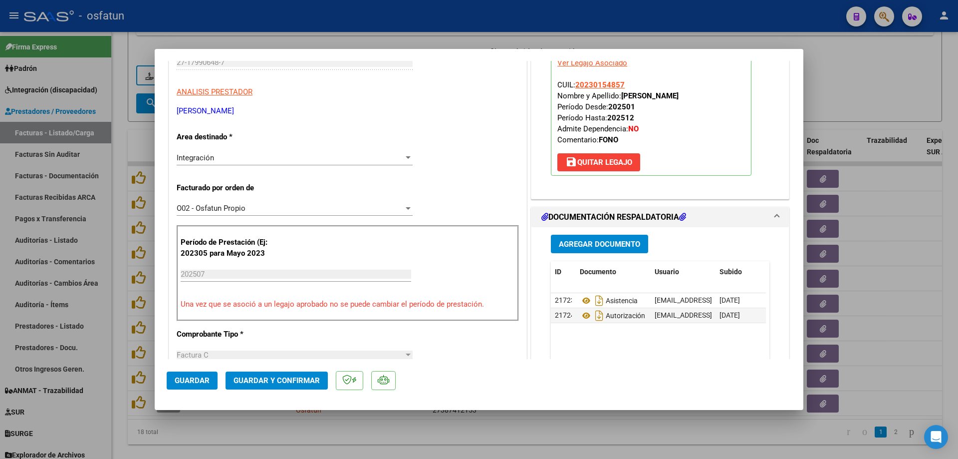
scroll to position [150, 0]
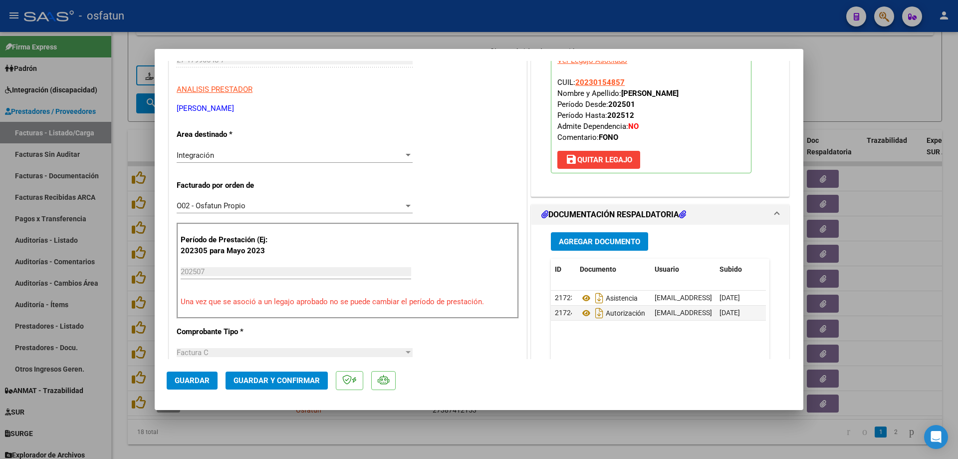
click at [289, 375] on button "Guardar y Confirmar" at bounding box center [277, 380] width 102 height 18
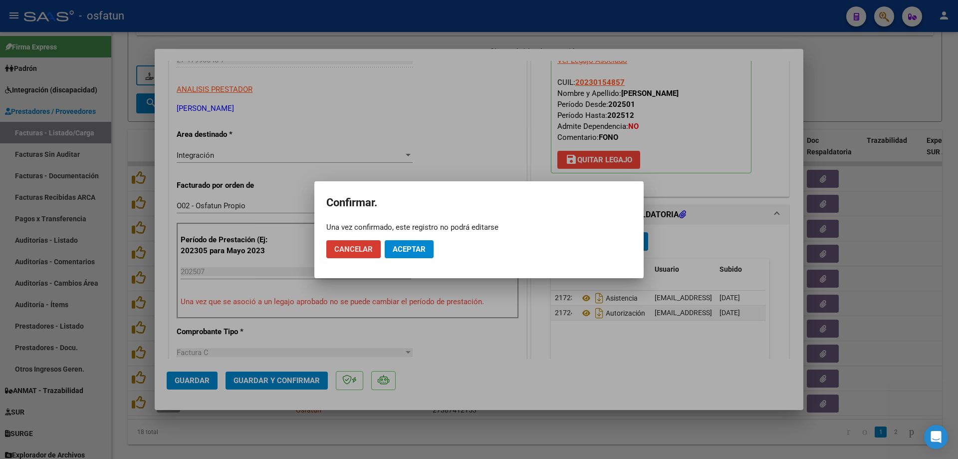
click at [411, 252] on span "Aceptar" at bounding box center [409, 249] width 33 height 9
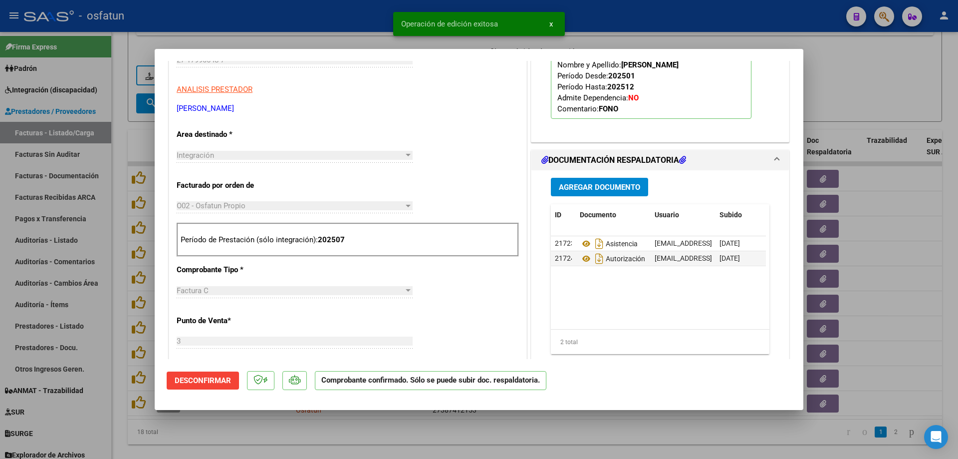
click at [352, 36] on div at bounding box center [479, 229] width 958 height 459
type input "$ 0,00"
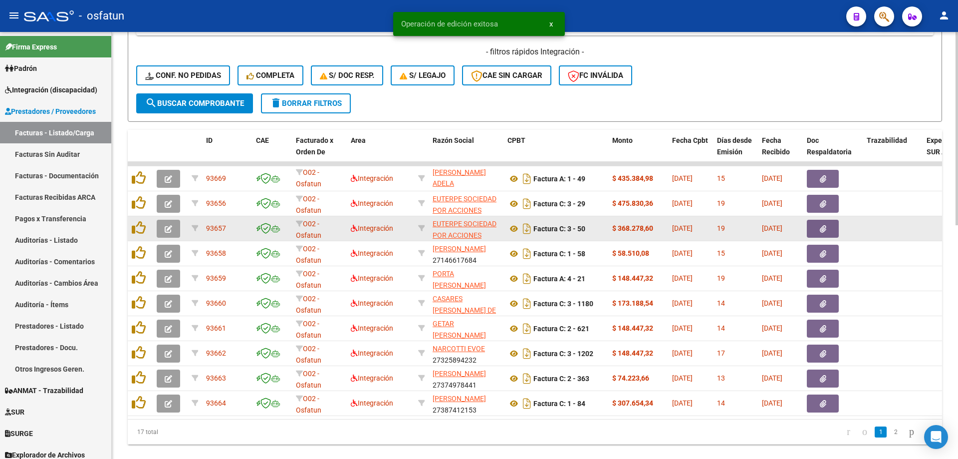
scroll to position [516, 0]
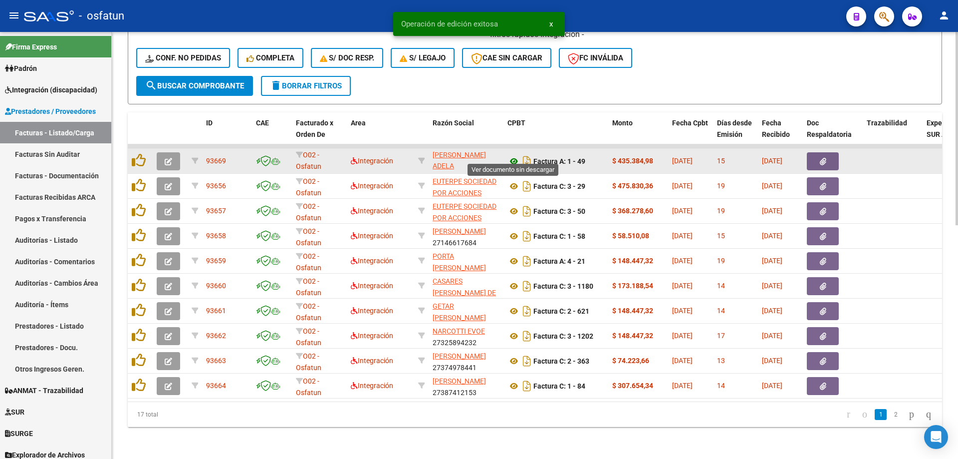
click at [513, 155] on icon at bounding box center [513, 161] width 13 height 12
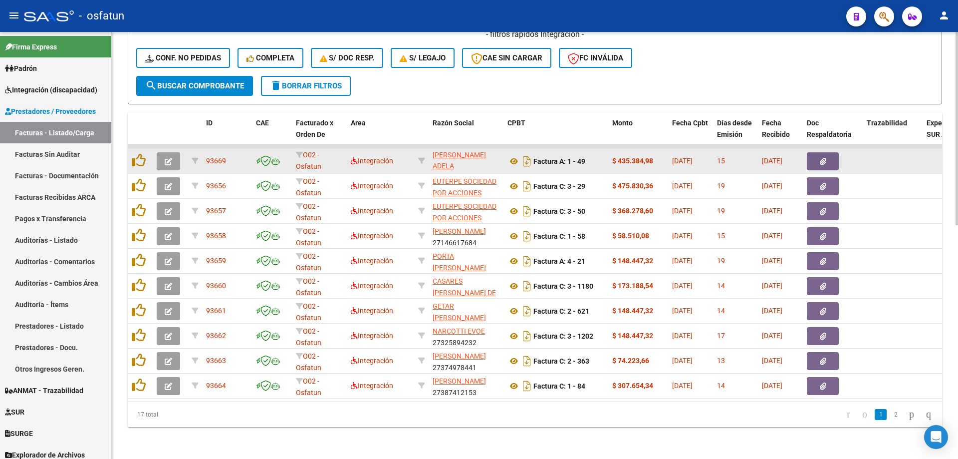
click at [167, 158] on icon "button" at bounding box center [168, 161] width 7 height 7
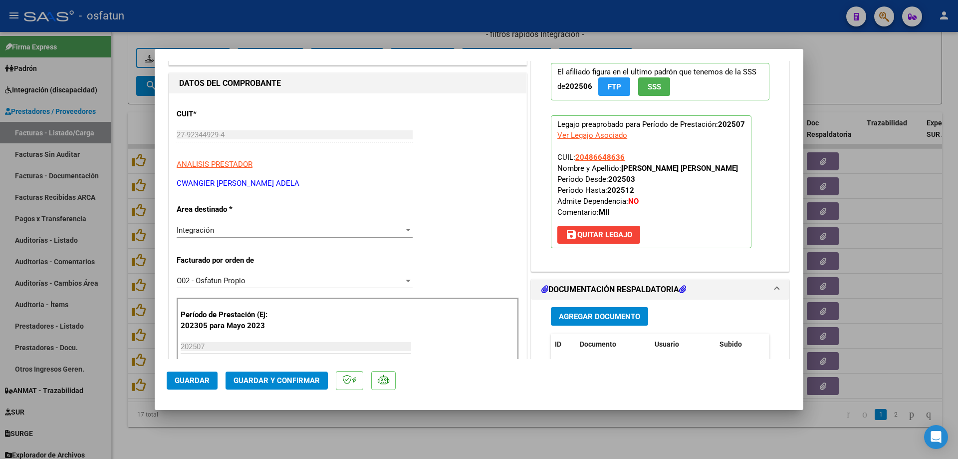
scroll to position [100, 0]
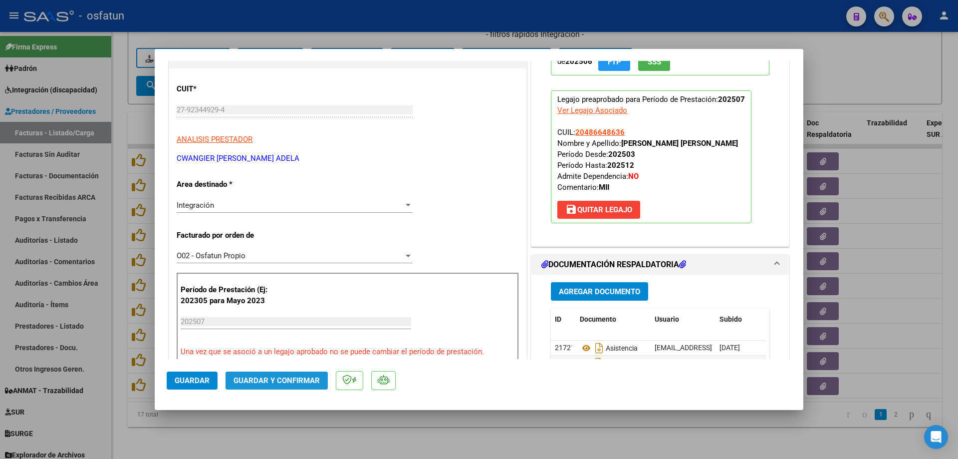
click at [284, 373] on button "Guardar y Confirmar" at bounding box center [277, 380] width 102 height 18
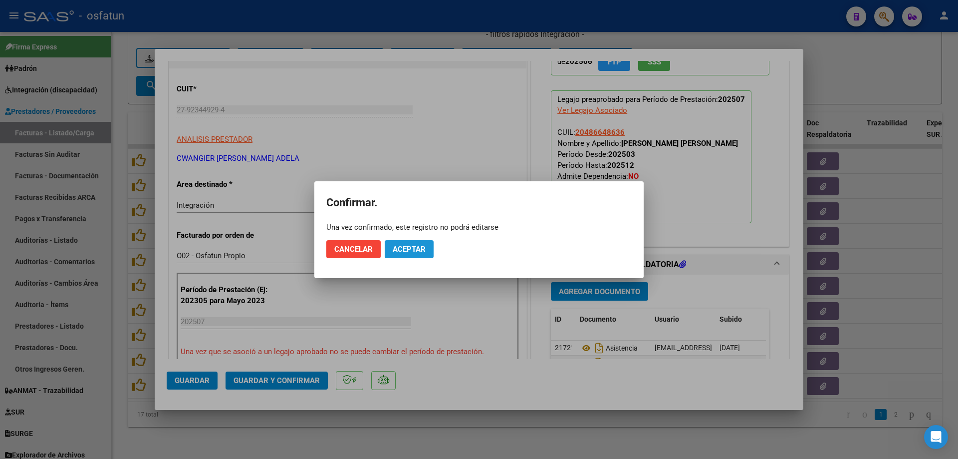
click at [404, 251] on span "Aceptar" at bounding box center [409, 249] width 33 height 9
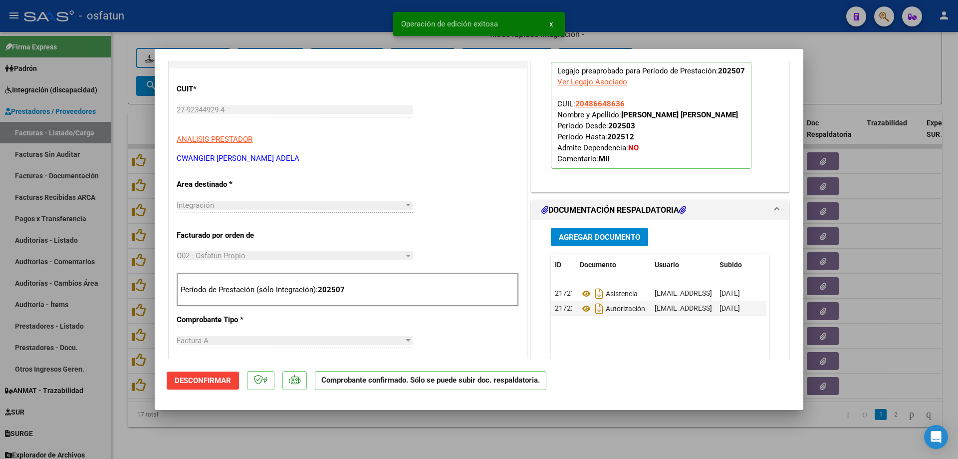
click at [349, 29] on div at bounding box center [479, 229] width 958 height 459
type input "$ 0,00"
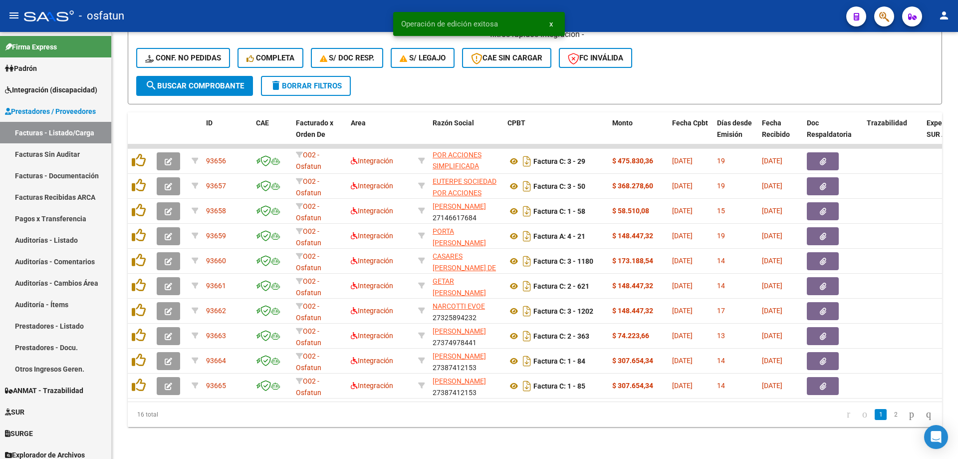
scroll to position [24, 0]
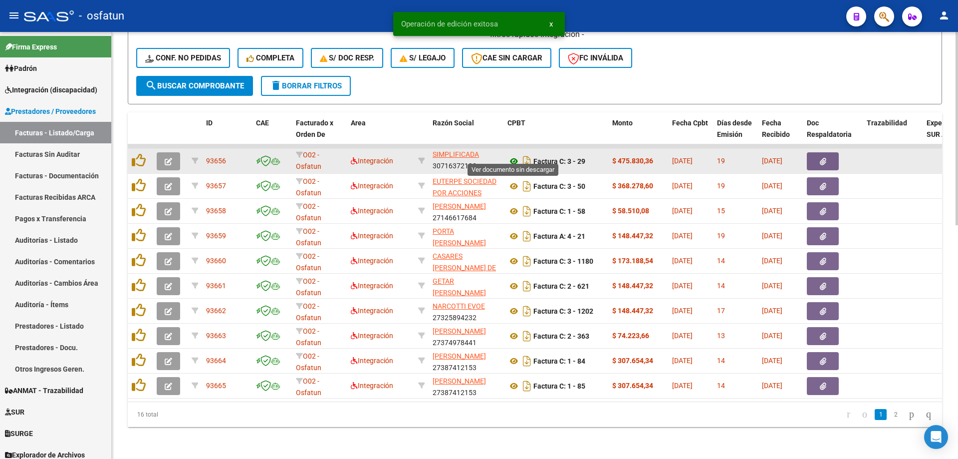
click at [513, 156] on icon at bounding box center [513, 161] width 13 height 12
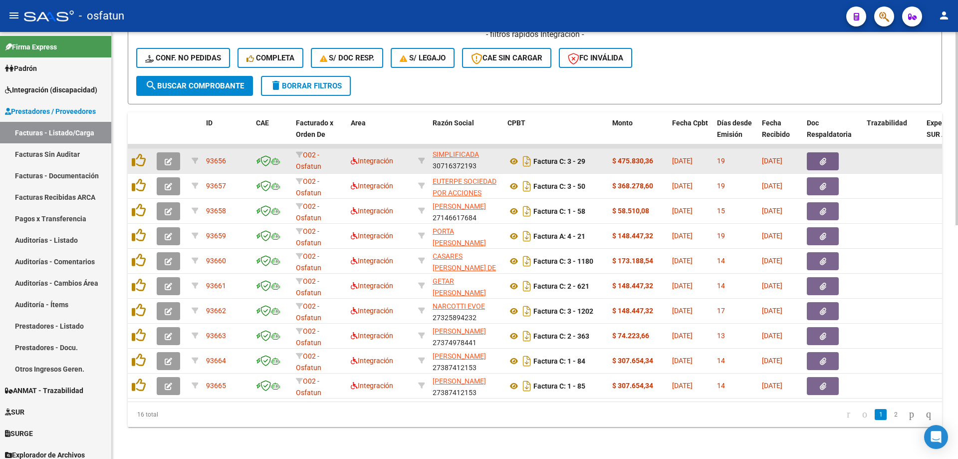
click at [160, 155] on button "button" at bounding box center [168, 161] width 23 height 18
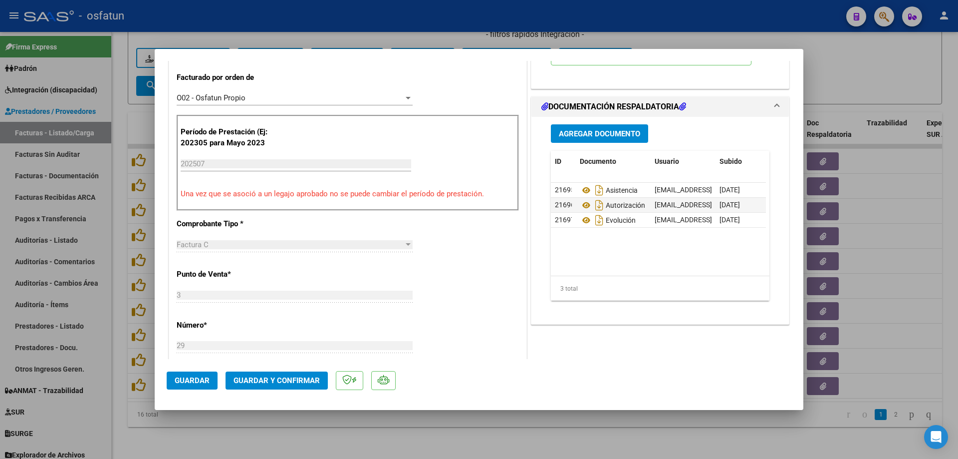
scroll to position [299, 0]
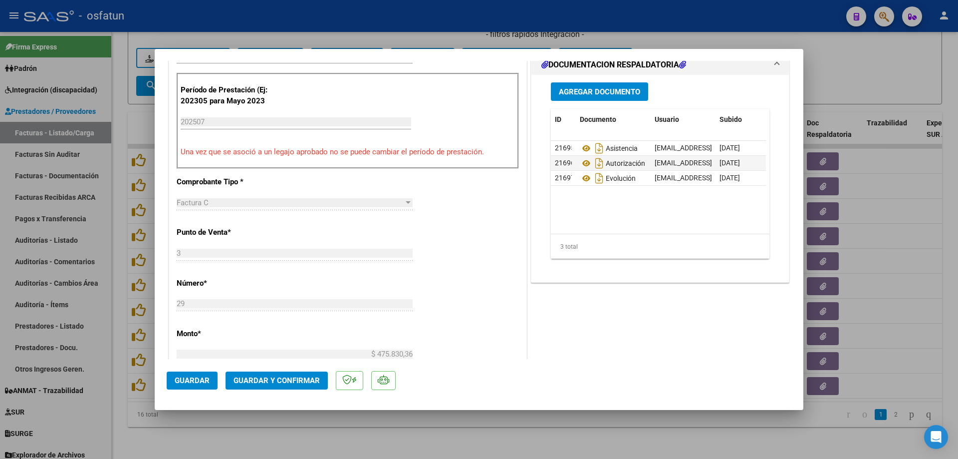
click at [280, 377] on span "Guardar y Confirmar" at bounding box center [277, 380] width 86 height 9
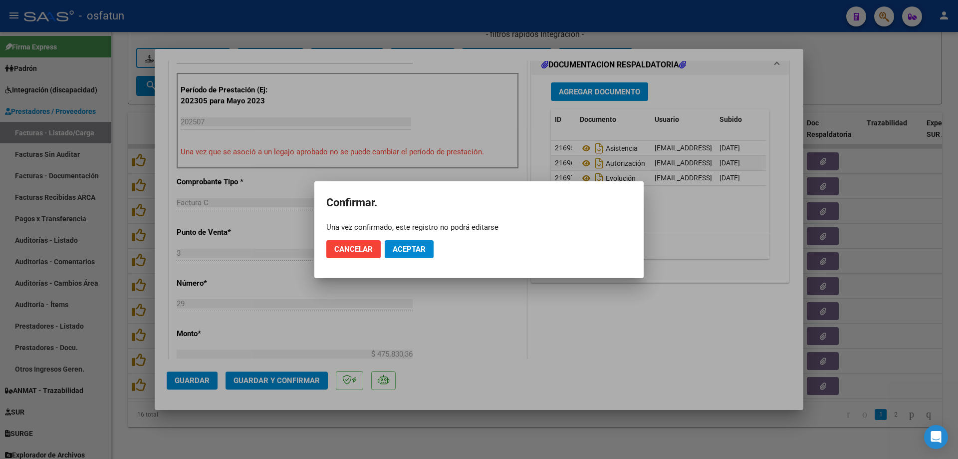
click at [410, 238] on mat-dialog-actions "Cancelar Aceptar" at bounding box center [478, 249] width 305 height 34
click at [414, 249] on span "Aceptar" at bounding box center [409, 249] width 33 height 9
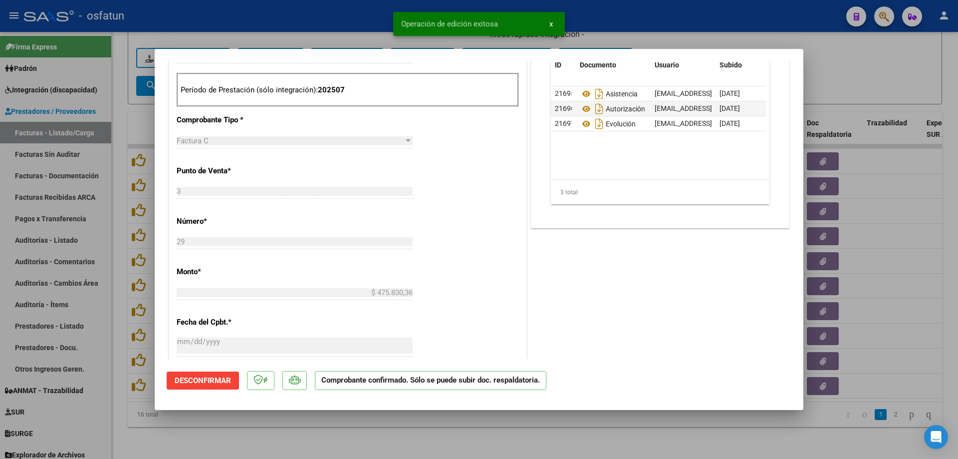
click at [347, 4] on div at bounding box center [479, 229] width 958 height 459
type input "$ 0,00"
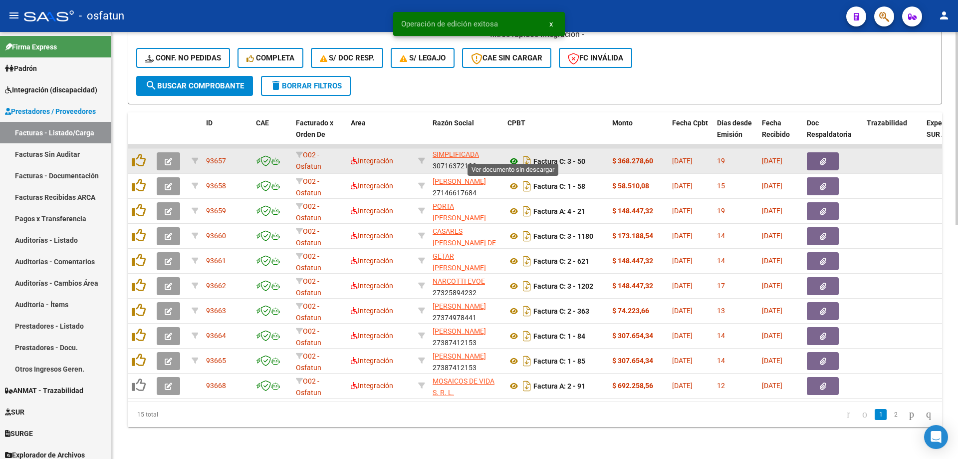
click at [515, 155] on icon at bounding box center [513, 161] width 13 height 12
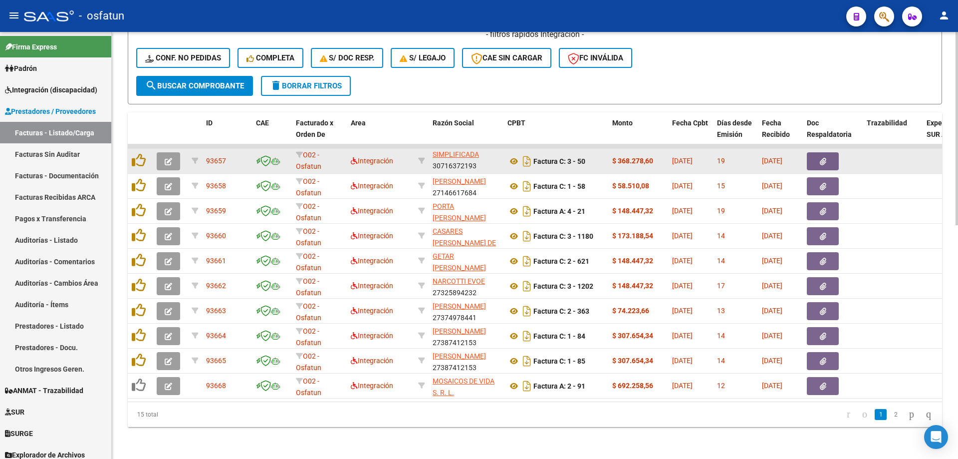
click at [182, 153] on div at bounding box center [170, 161] width 27 height 18
click at [176, 155] on button "button" at bounding box center [168, 161] width 23 height 18
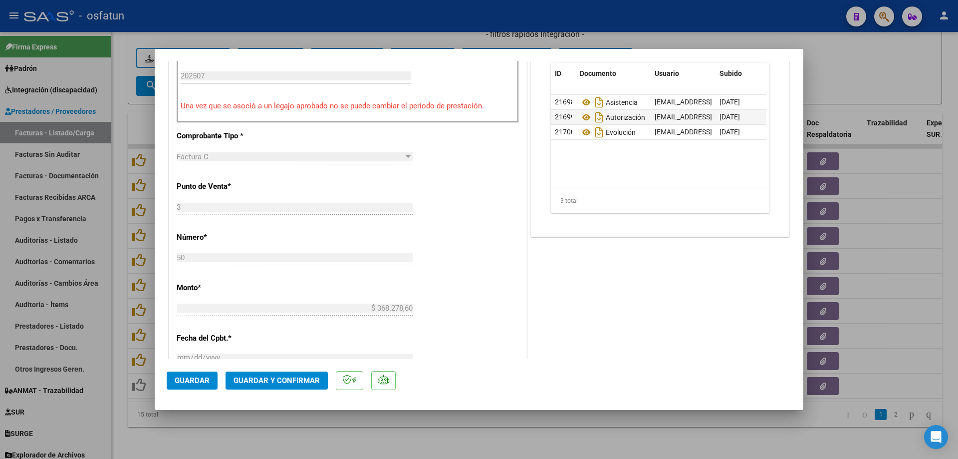
scroll to position [399, 0]
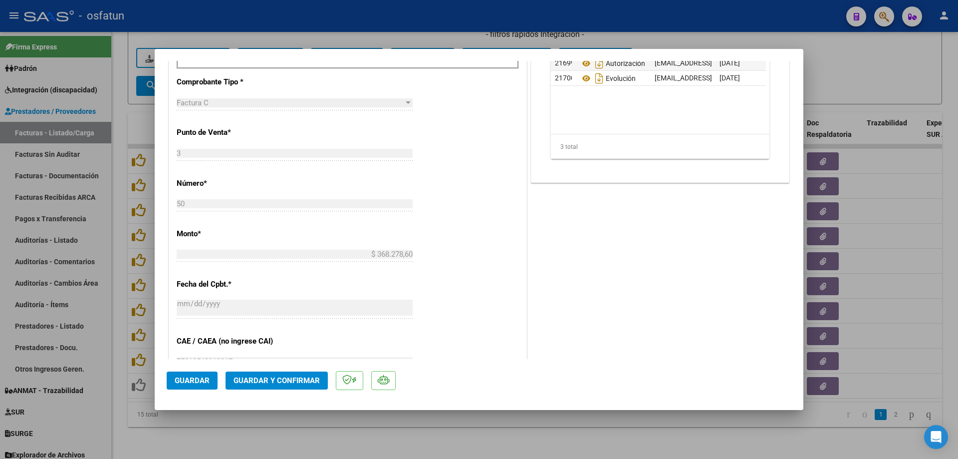
click at [273, 378] on span "Guardar y Confirmar" at bounding box center [277, 380] width 86 height 9
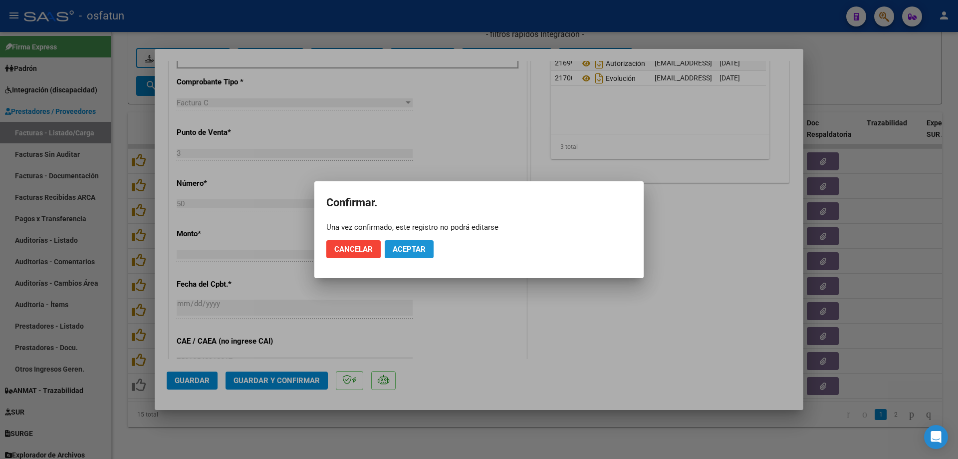
drag, startPoint x: 395, startPoint y: 250, endPoint x: 322, endPoint y: 3, distance: 257.5
click at [395, 243] on button "Aceptar" at bounding box center [409, 249] width 49 height 18
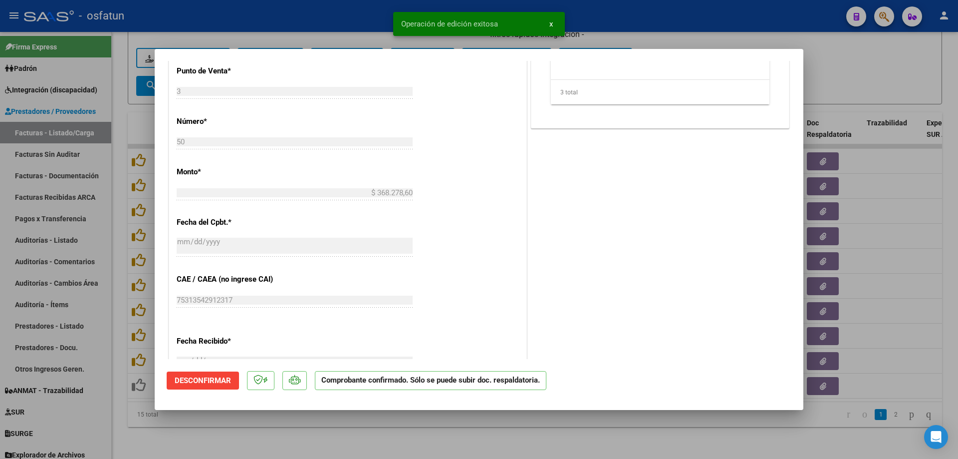
click at [373, 445] on div at bounding box center [479, 229] width 958 height 459
type input "$ 0,00"
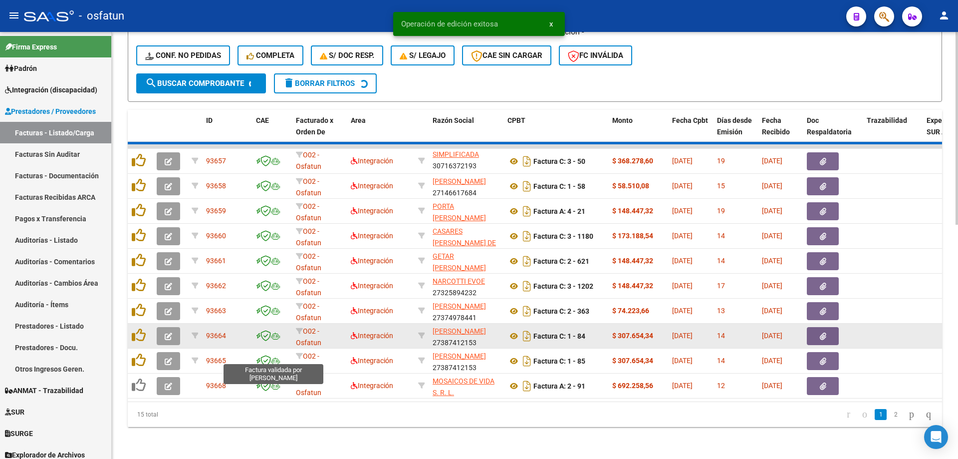
scroll to position [2, 0]
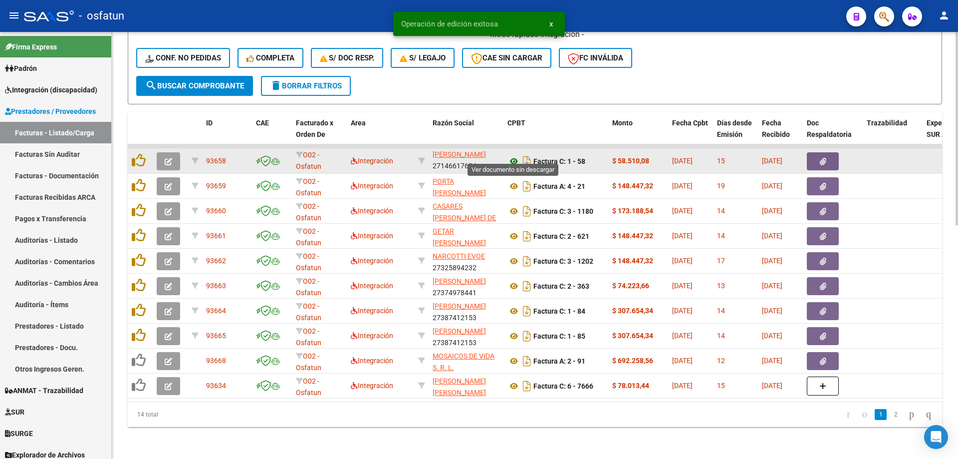
click at [512, 155] on icon at bounding box center [513, 161] width 13 height 12
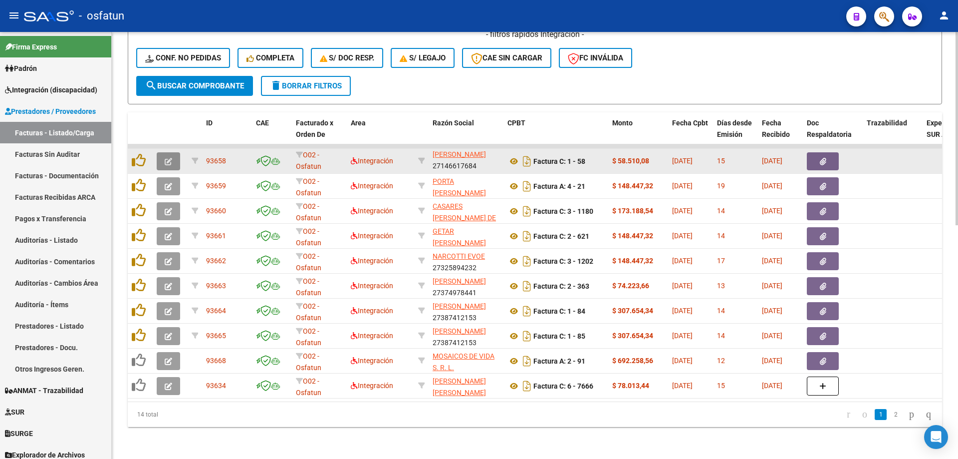
click at [176, 154] on button "button" at bounding box center [168, 161] width 23 height 18
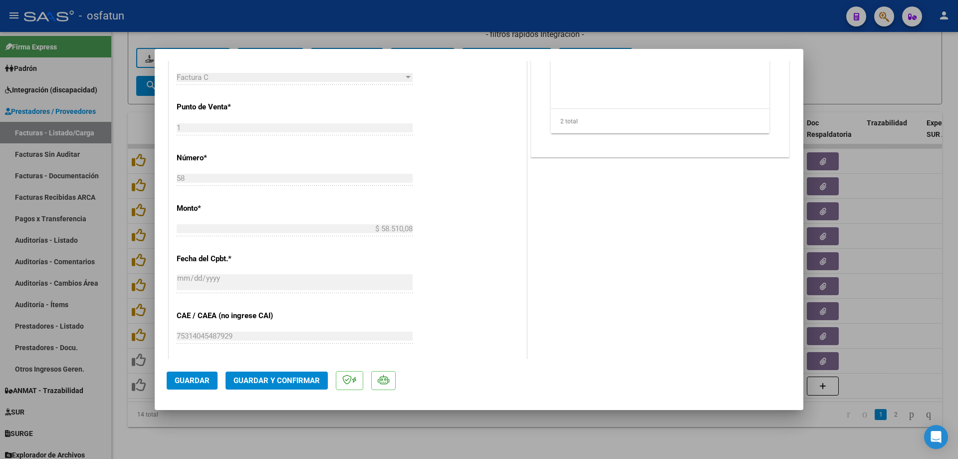
scroll to position [449, 0]
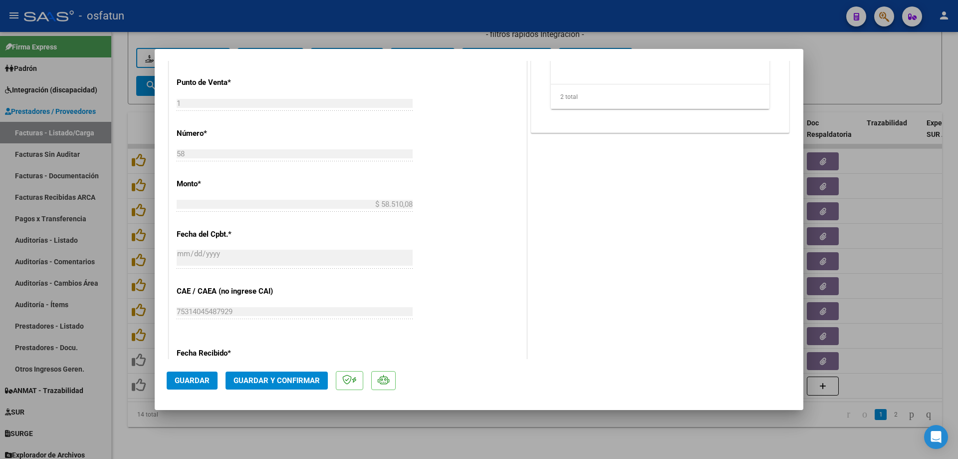
click at [274, 378] on span "Guardar y Confirmar" at bounding box center [277, 380] width 86 height 9
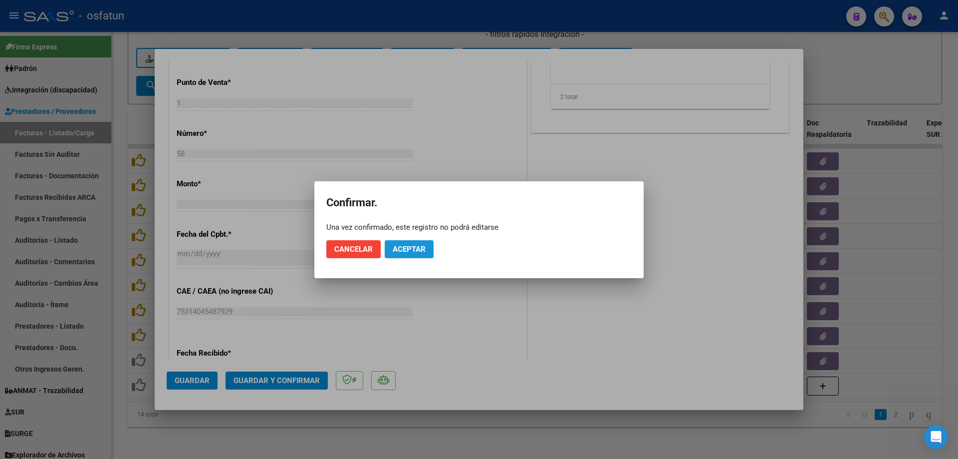
drag, startPoint x: 405, startPoint y: 244, endPoint x: 350, endPoint y: 14, distance: 236.1
click at [405, 238] on mat-dialog-actions "Cancelar Aceptar" at bounding box center [478, 249] width 305 height 34
click at [398, 240] on button "Aceptar" at bounding box center [409, 249] width 49 height 18
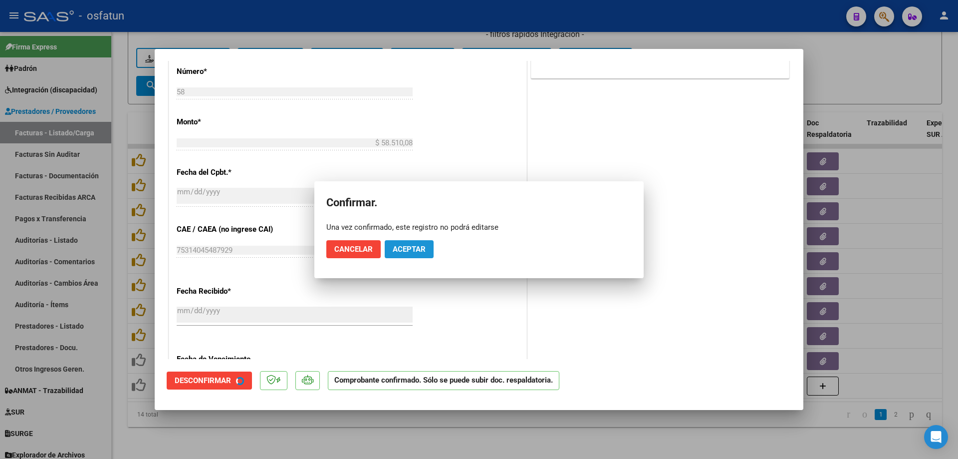
scroll to position [387, 0]
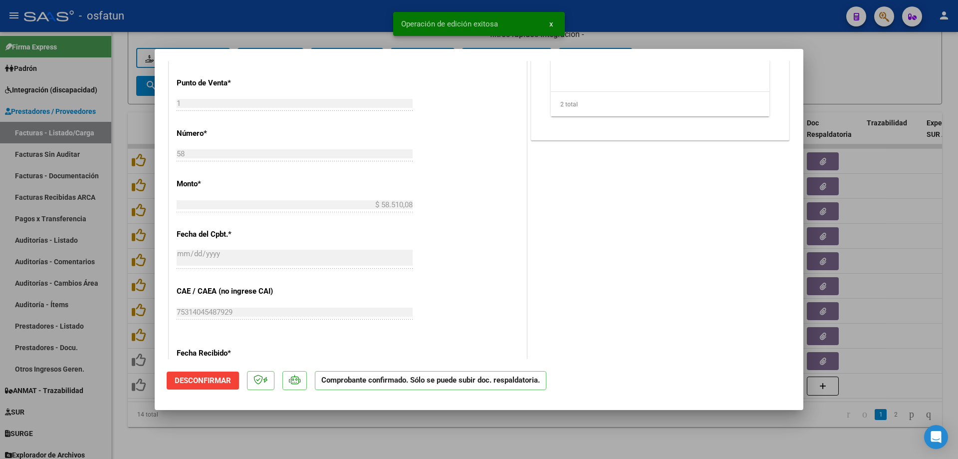
click at [430, 438] on div at bounding box center [479, 229] width 958 height 459
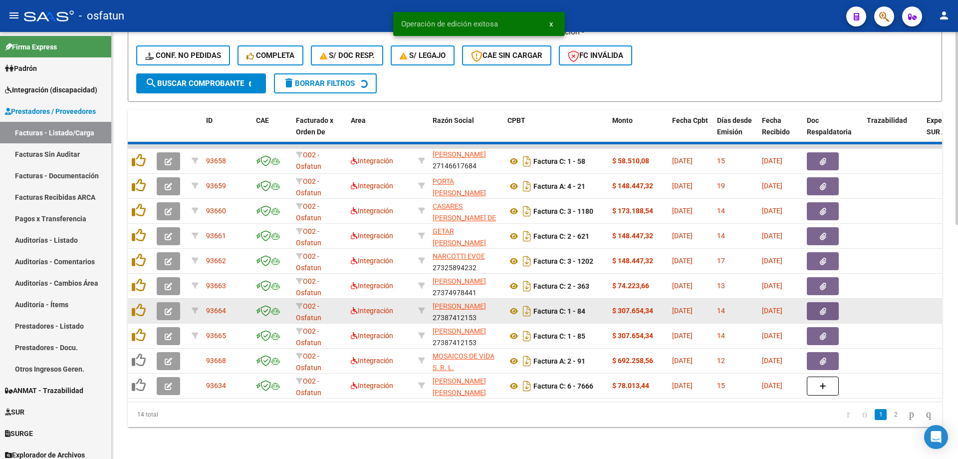
scroll to position [13, 0]
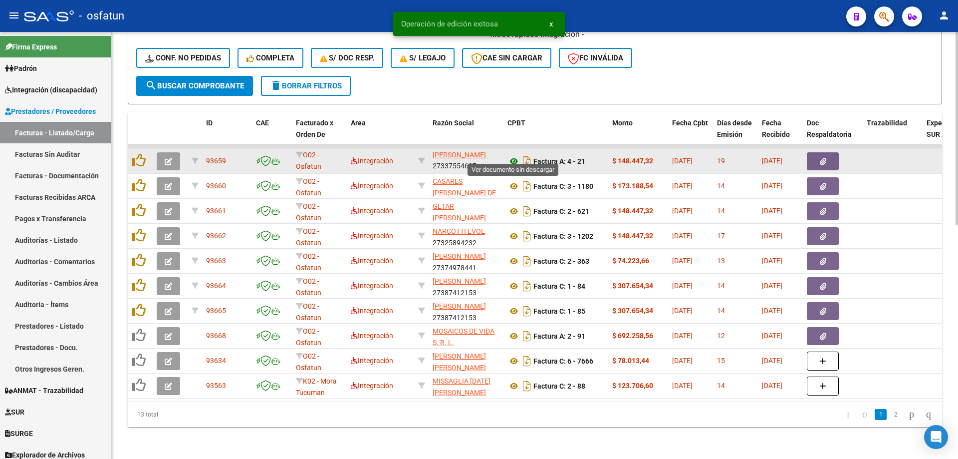
click at [510, 155] on icon at bounding box center [513, 161] width 13 height 12
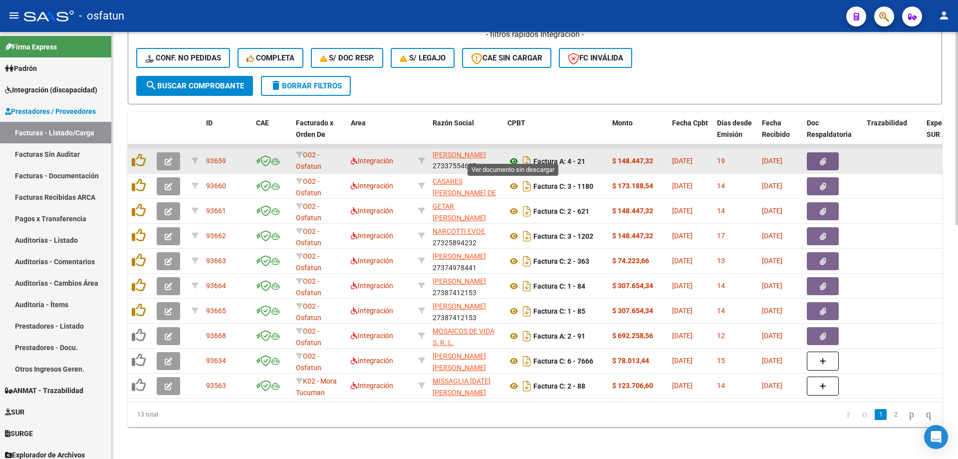
click at [511, 155] on icon at bounding box center [513, 161] width 13 height 12
click at [171, 160] on button "button" at bounding box center [168, 161] width 23 height 18
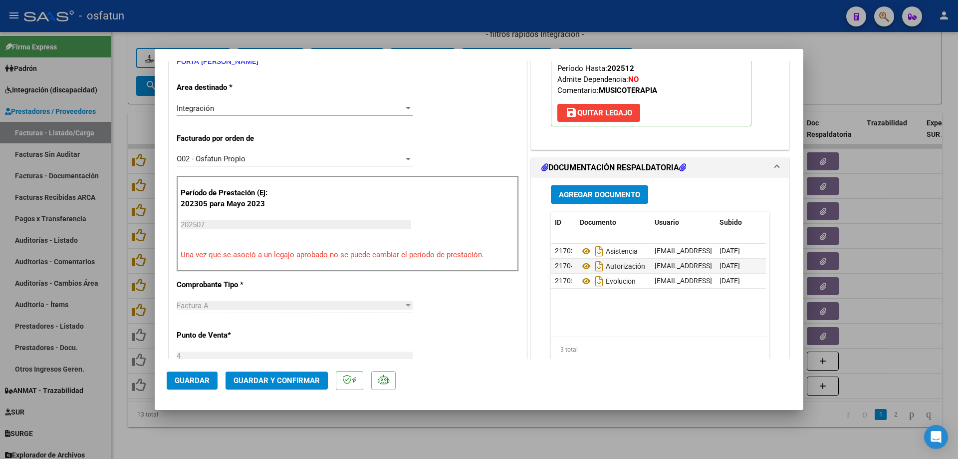
scroll to position [150, 0]
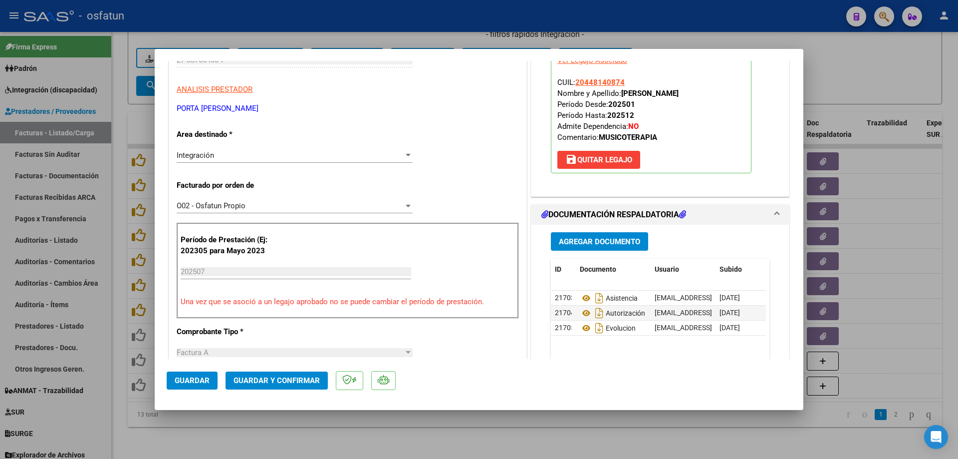
click at [273, 391] on mat-dialog-actions "Guardar Guardar y Confirmar" at bounding box center [479, 378] width 625 height 39
click at [279, 384] on button "Guardar y Confirmar" at bounding box center [277, 380] width 102 height 18
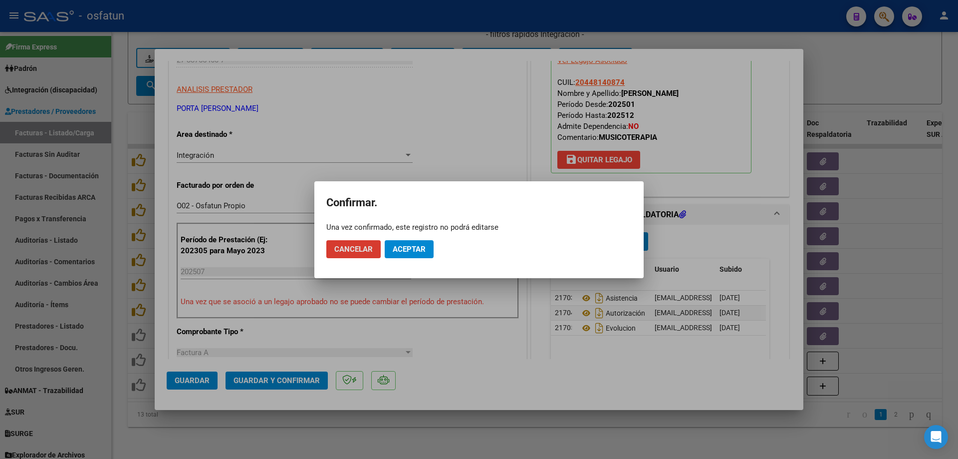
click at [415, 245] on span "Aceptar" at bounding box center [409, 249] width 33 height 9
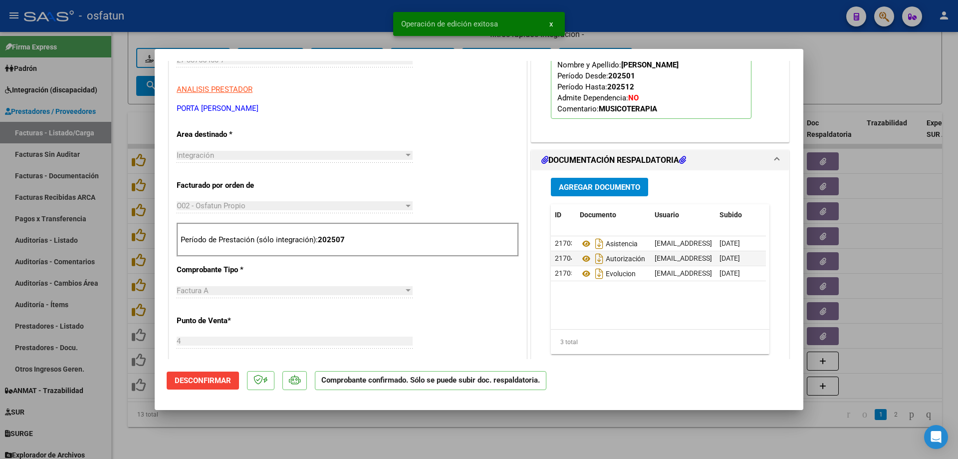
click at [460, 435] on div at bounding box center [479, 229] width 958 height 459
type input "$ 0,00"
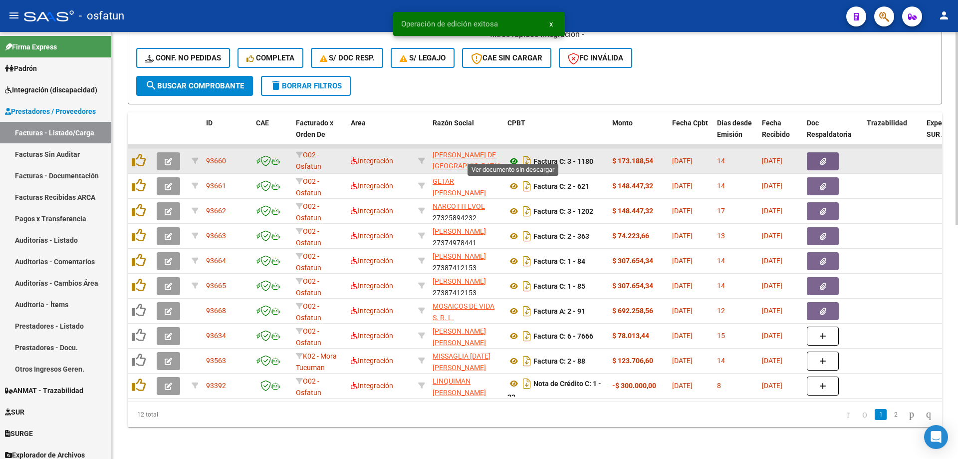
click at [514, 155] on icon at bounding box center [513, 161] width 13 height 12
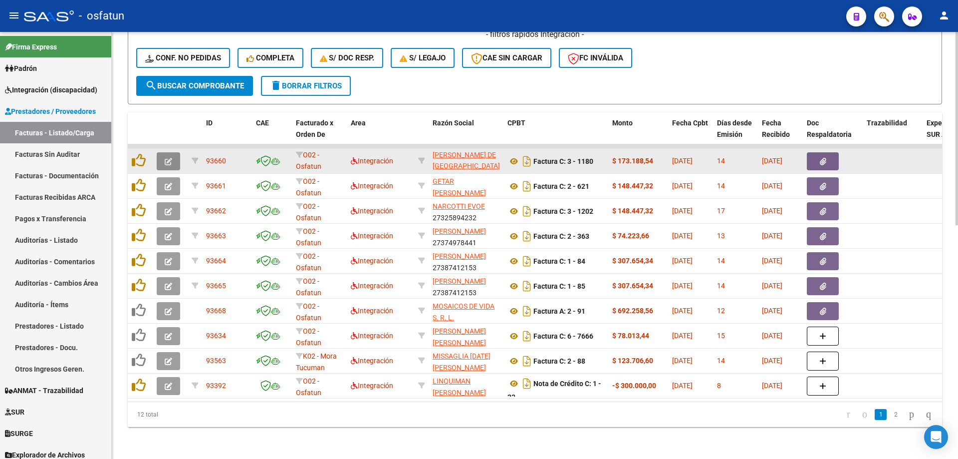
click at [168, 158] on icon "button" at bounding box center [168, 161] width 7 height 7
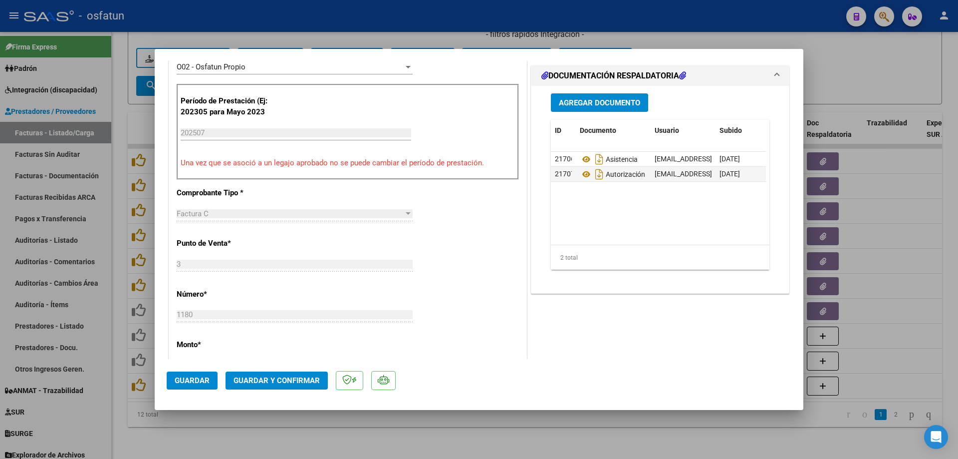
scroll to position [399, 0]
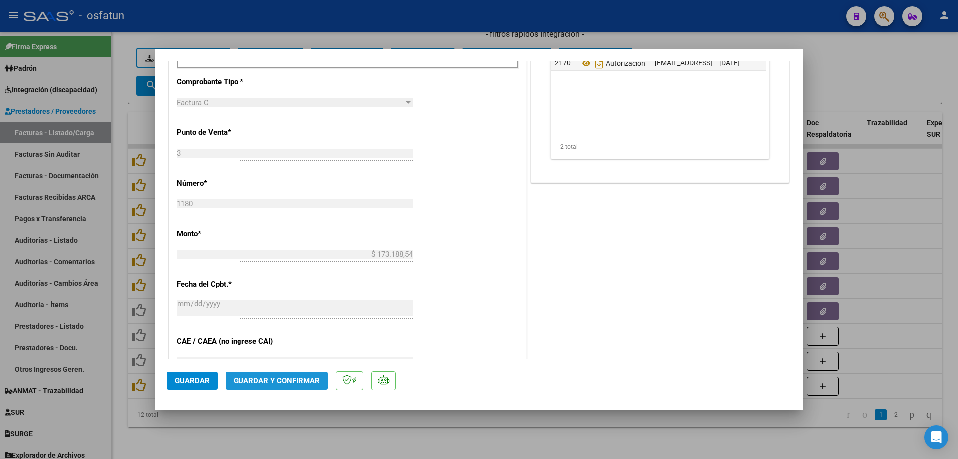
click at [269, 379] on span "Guardar y Confirmar" at bounding box center [277, 380] width 86 height 9
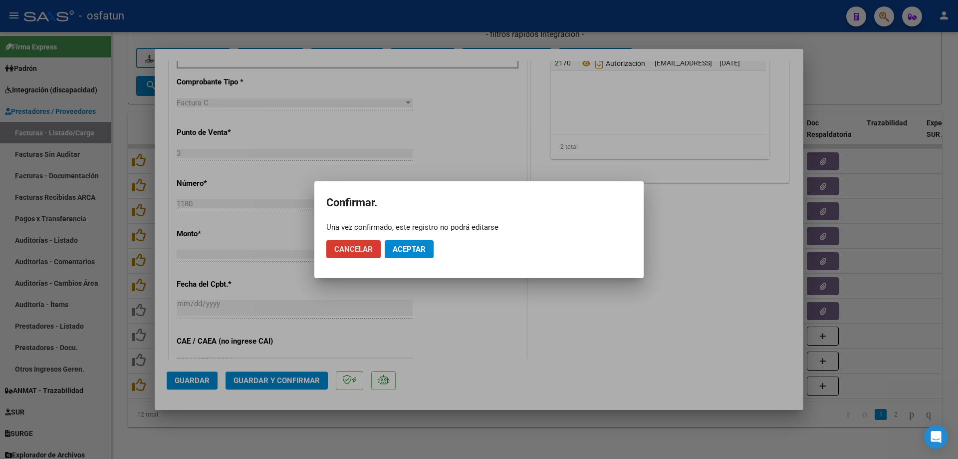
click at [422, 254] on button "Aceptar" at bounding box center [409, 249] width 49 height 18
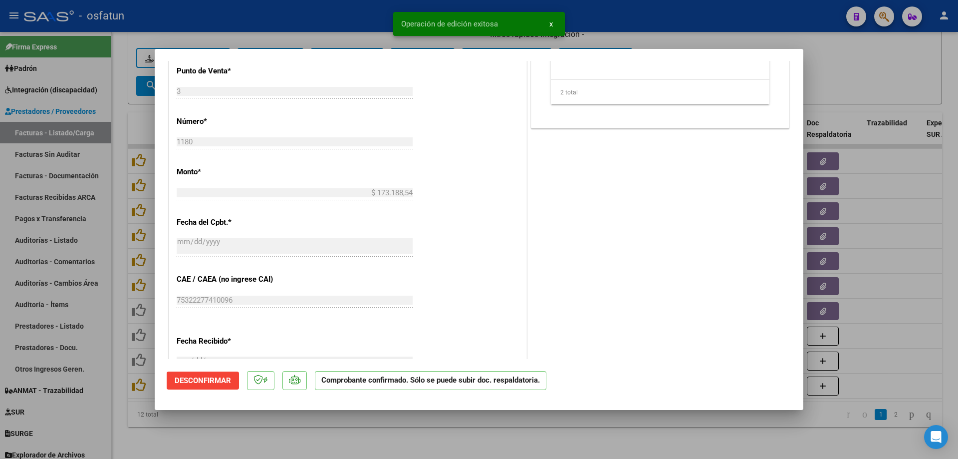
click at [348, 6] on div at bounding box center [479, 229] width 958 height 459
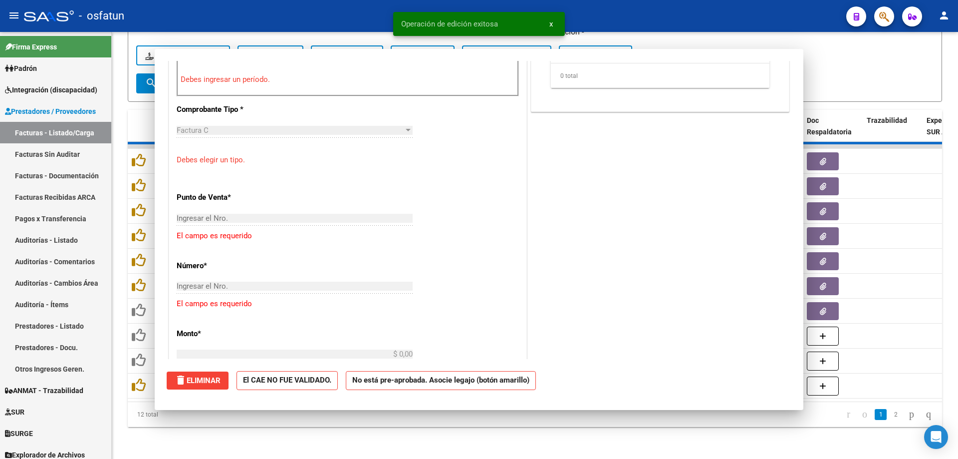
scroll to position [0, 0]
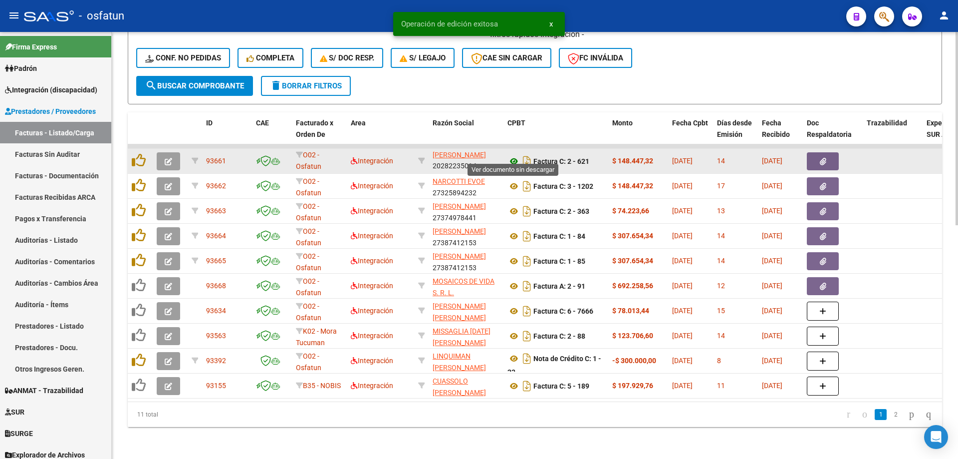
click at [511, 155] on icon at bounding box center [513, 161] width 13 height 12
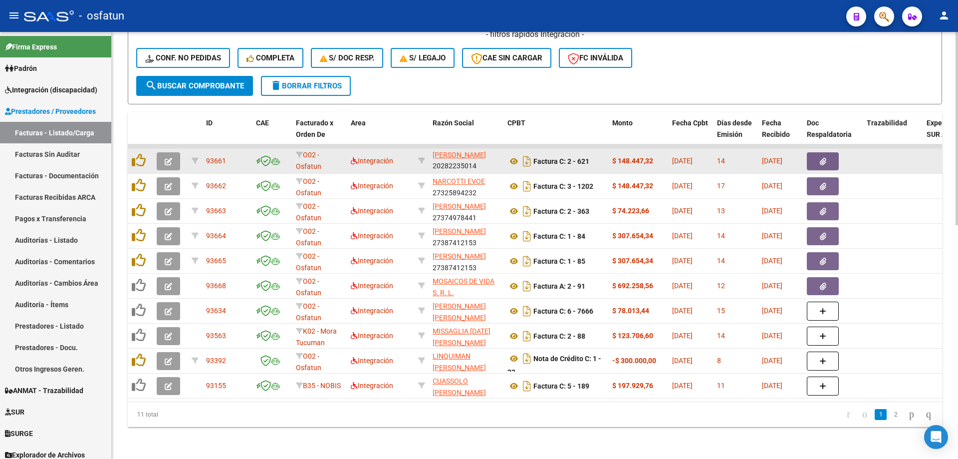
click at [168, 158] on icon "button" at bounding box center [168, 161] width 7 height 7
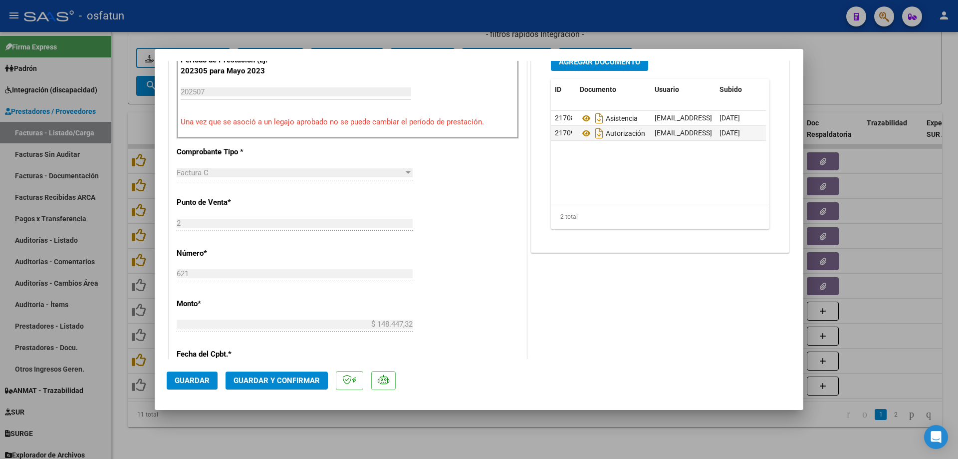
scroll to position [349, 0]
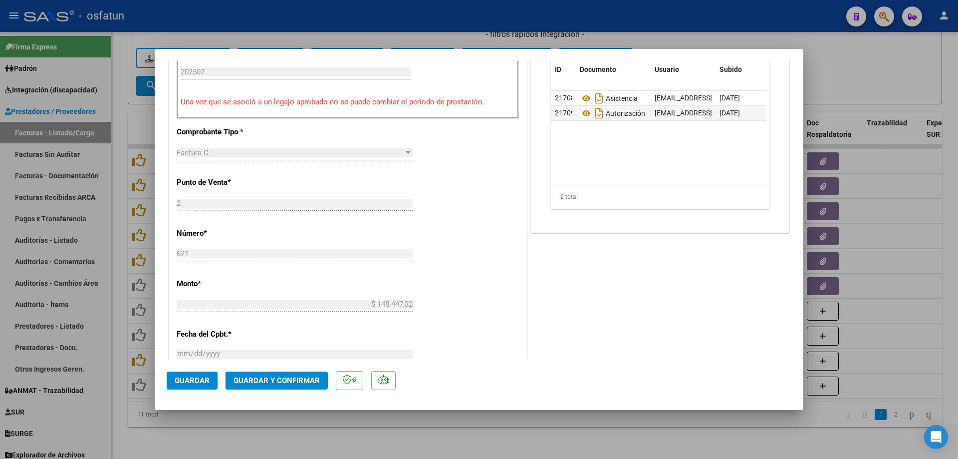
click at [294, 372] on button "Guardar y Confirmar" at bounding box center [277, 380] width 102 height 18
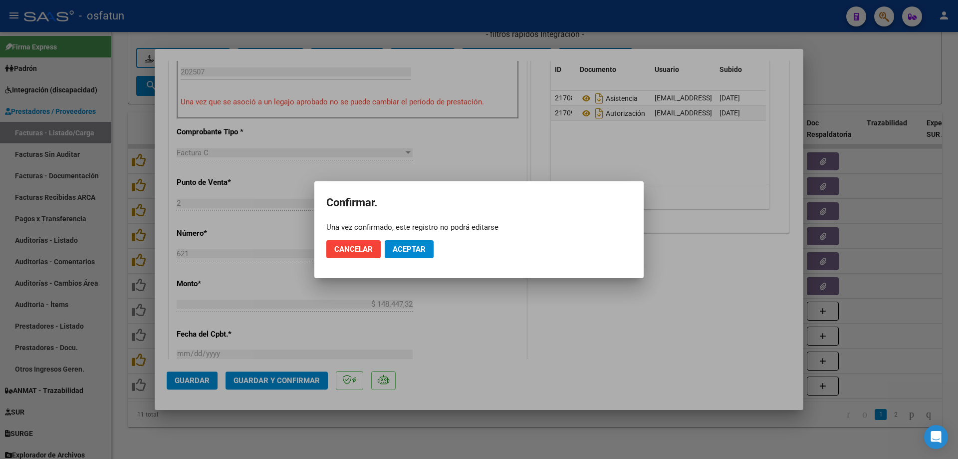
click at [407, 239] on mat-dialog-actions "Cancelar Aceptar" at bounding box center [478, 249] width 305 height 34
click at [407, 242] on button "Aceptar" at bounding box center [409, 249] width 49 height 18
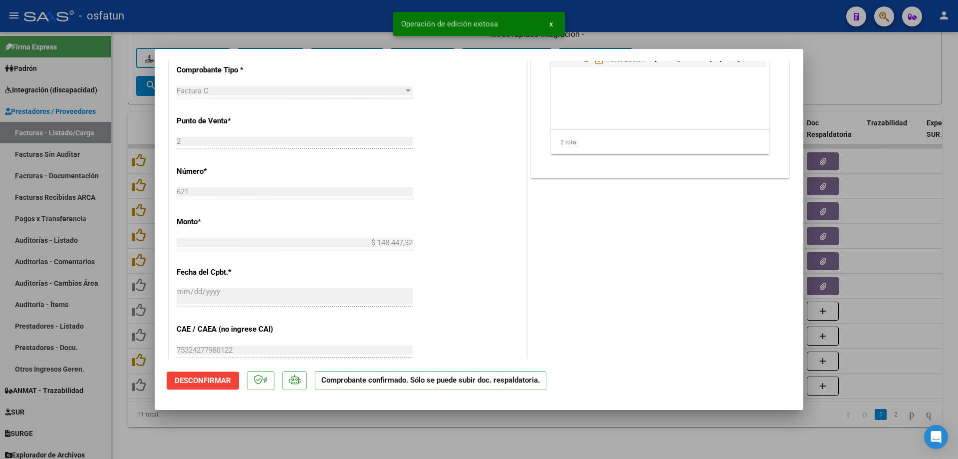
click at [306, 11] on div at bounding box center [479, 229] width 958 height 459
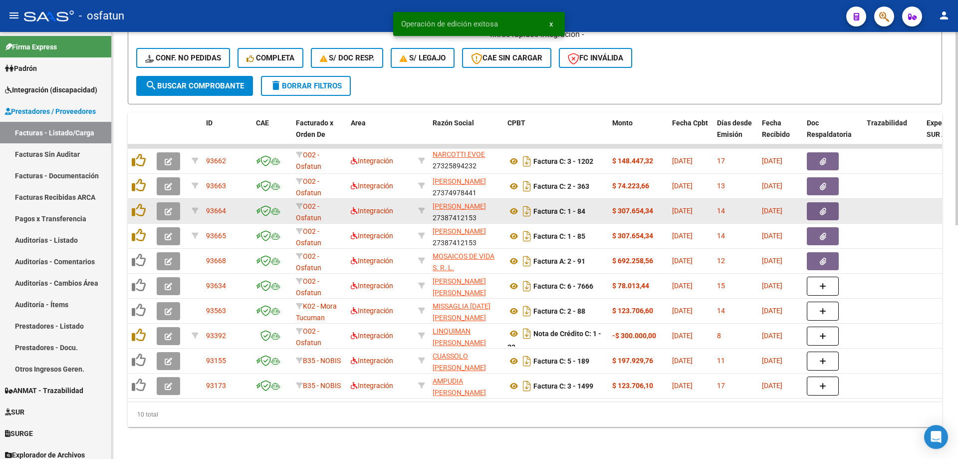
scroll to position [2, 0]
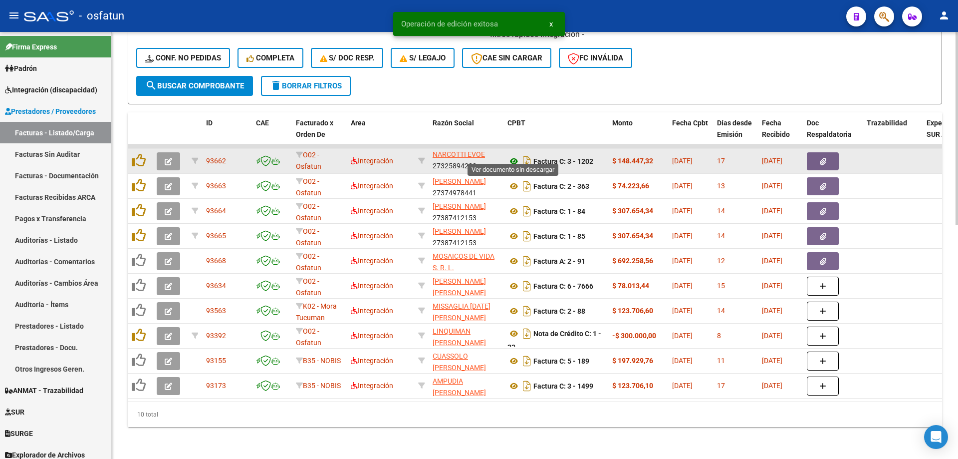
click at [514, 155] on icon at bounding box center [513, 161] width 13 height 12
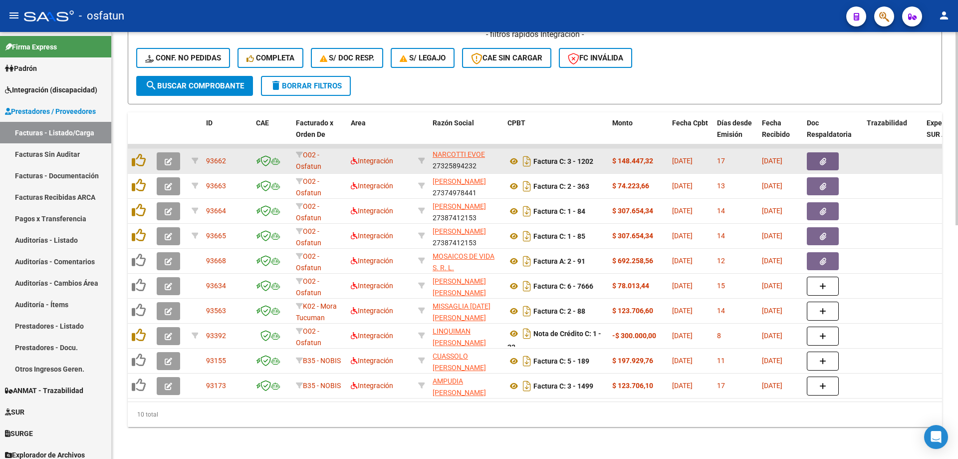
click at [169, 158] on icon "button" at bounding box center [168, 161] width 7 height 7
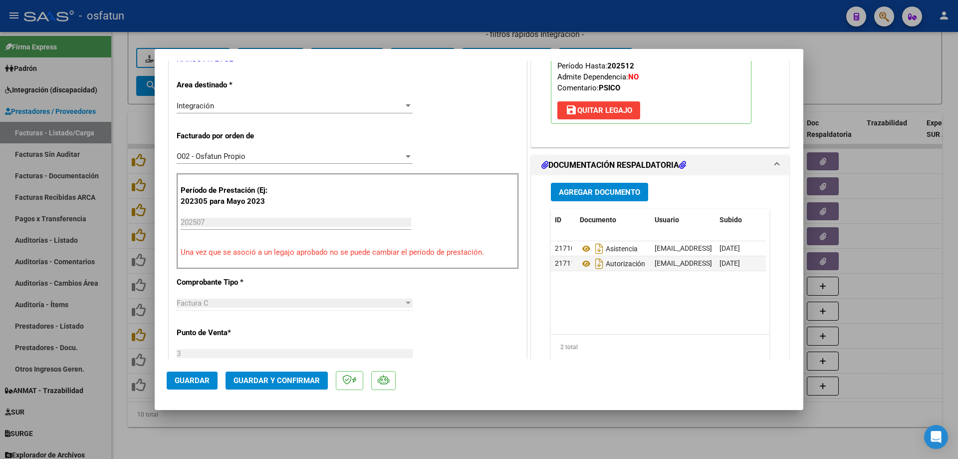
scroll to position [200, 0]
click at [291, 393] on mat-dialog-actions "Guardar Guardar y Confirmar" at bounding box center [479, 378] width 625 height 39
click at [290, 387] on button "Guardar y Confirmar" at bounding box center [277, 380] width 102 height 18
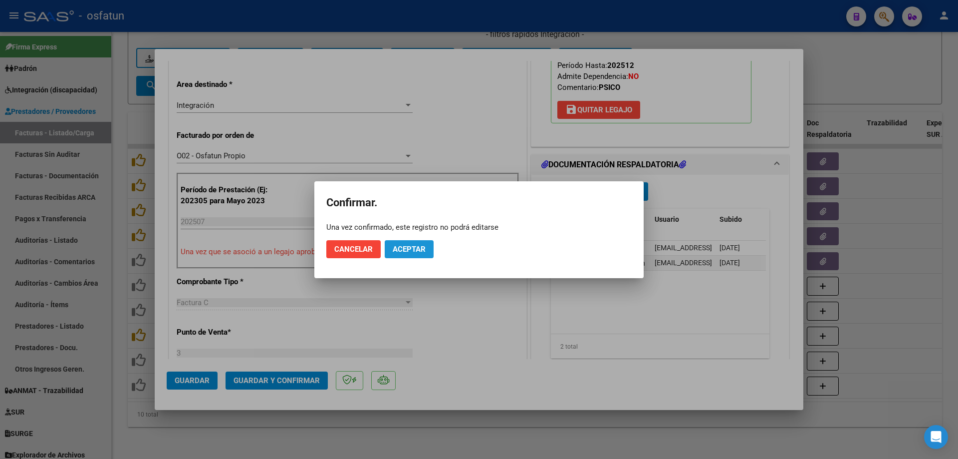
drag, startPoint x: 419, startPoint y: 250, endPoint x: 417, endPoint y: 181, distance: 69.4
click at [417, 250] on span "Aceptar" at bounding box center [409, 249] width 33 height 9
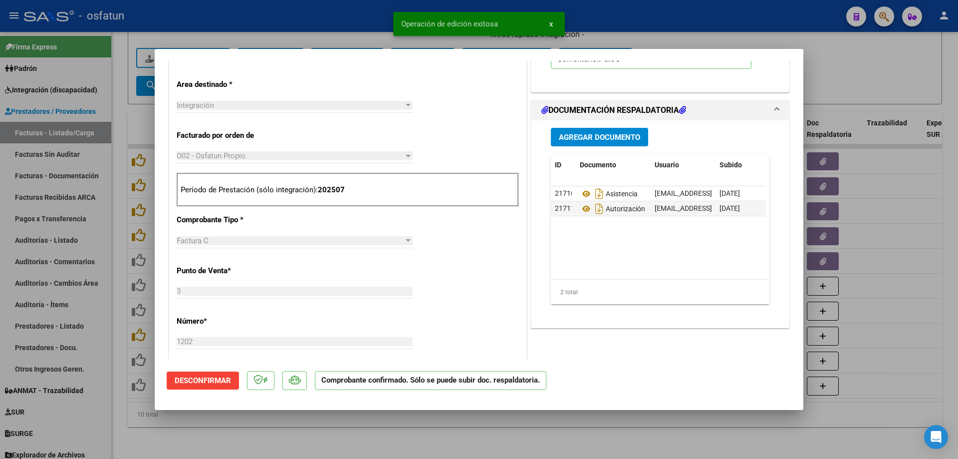
click at [362, 9] on div at bounding box center [479, 229] width 958 height 459
type input "$ 0,00"
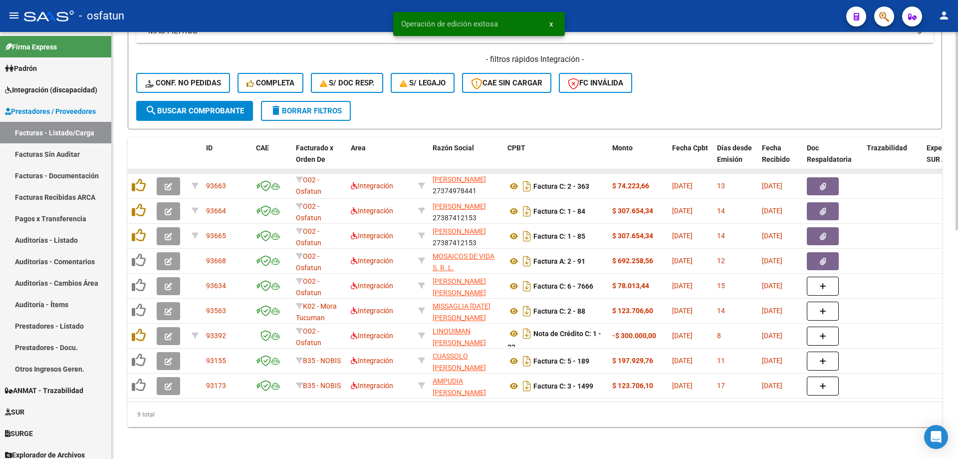
scroll to position [13, 0]
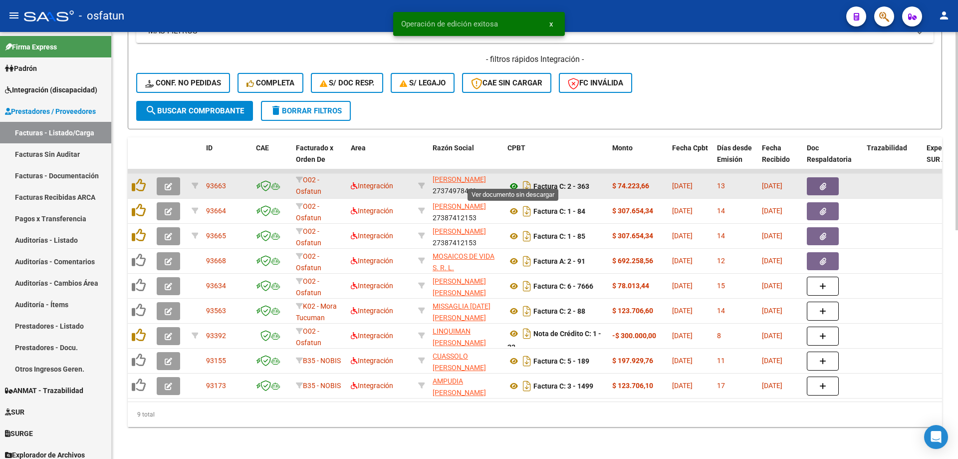
click at [513, 180] on icon at bounding box center [513, 186] width 13 height 12
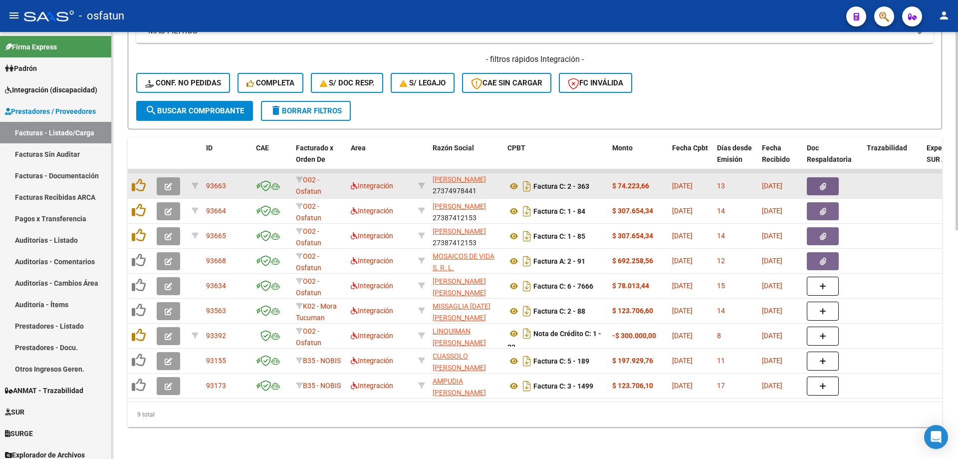
click at [172, 178] on button "button" at bounding box center [168, 186] width 23 height 18
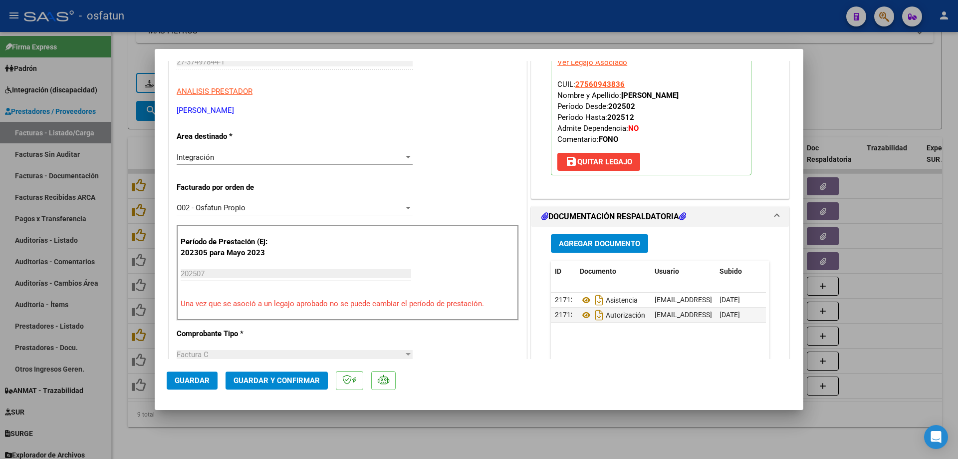
scroll to position [150, 0]
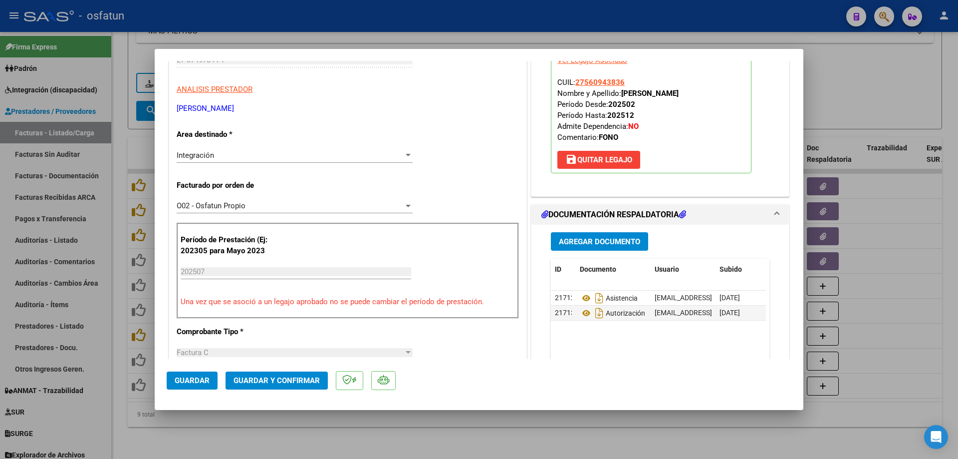
click at [276, 378] on span "Guardar y Confirmar" at bounding box center [277, 380] width 86 height 9
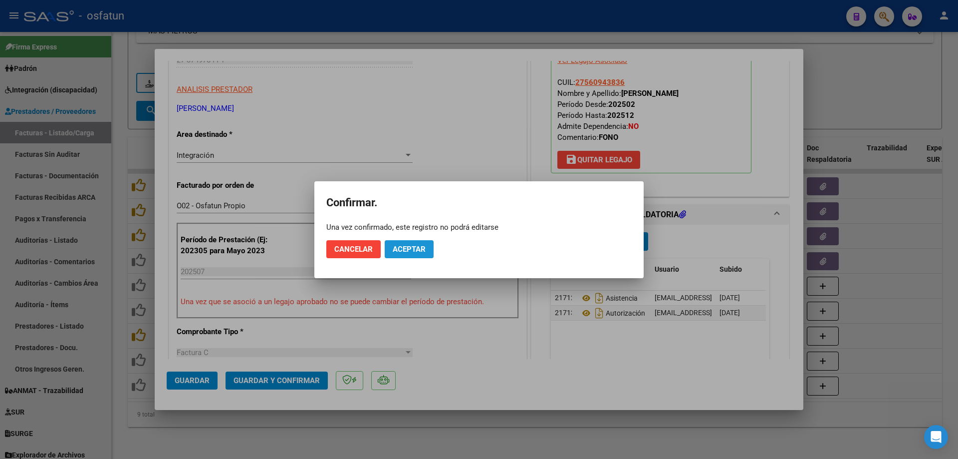
click at [426, 256] on button "Aceptar" at bounding box center [409, 249] width 49 height 18
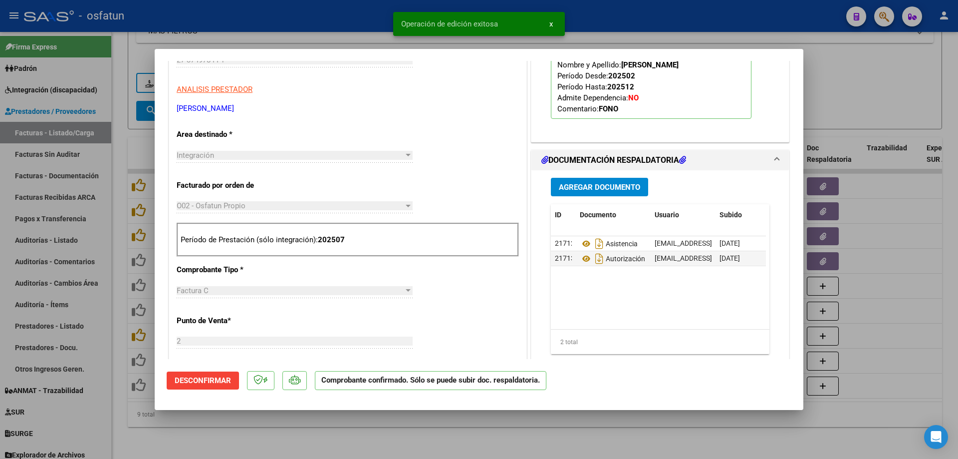
click at [297, 15] on div at bounding box center [479, 229] width 958 height 459
type input "$ 0,00"
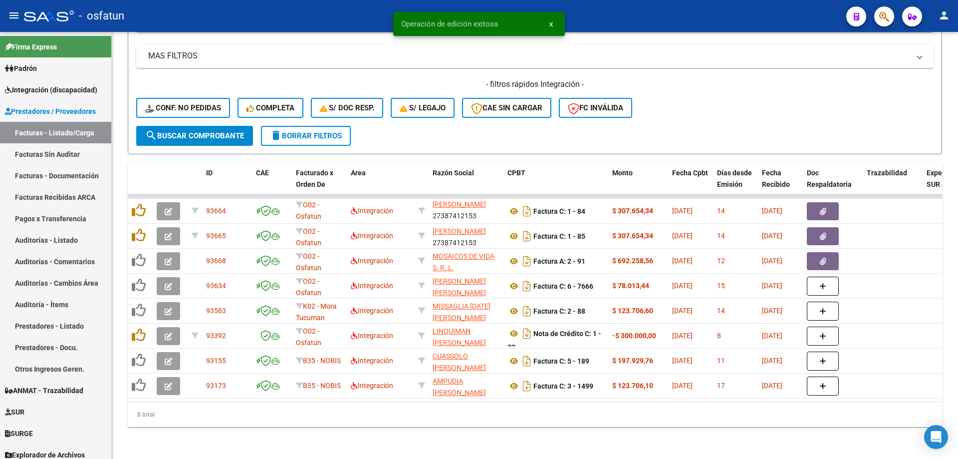
scroll to position [467, 0]
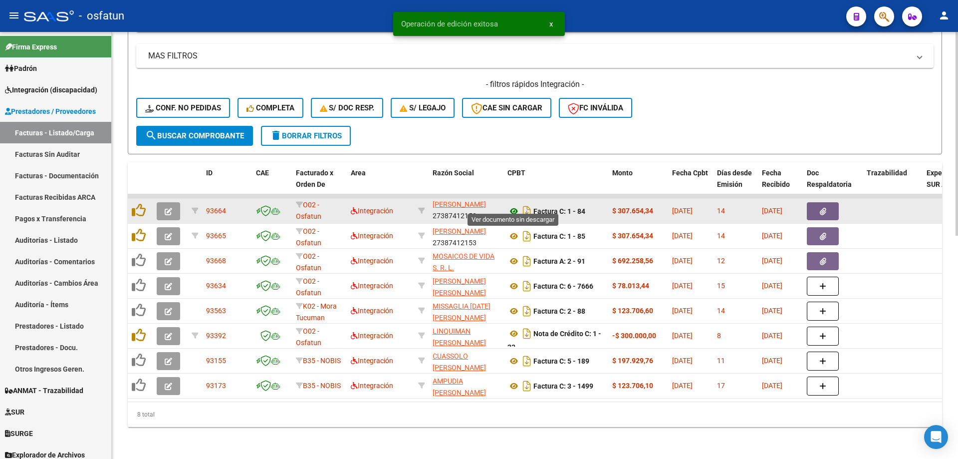
click at [509, 205] on icon at bounding box center [513, 211] width 13 height 12
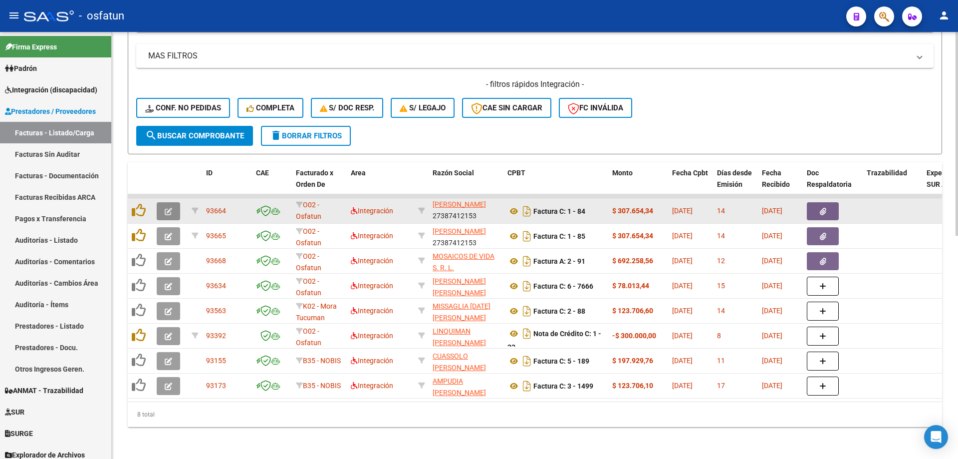
click at [170, 208] on icon "button" at bounding box center [168, 211] width 7 height 7
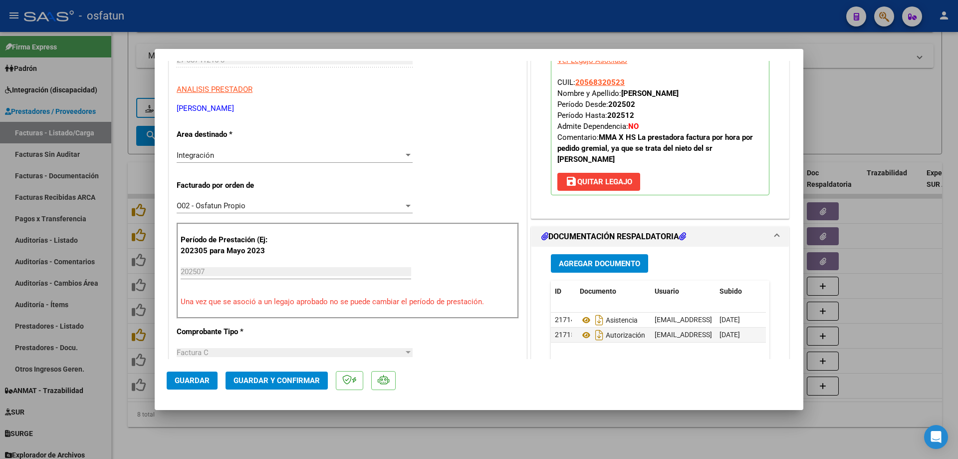
scroll to position [449, 0]
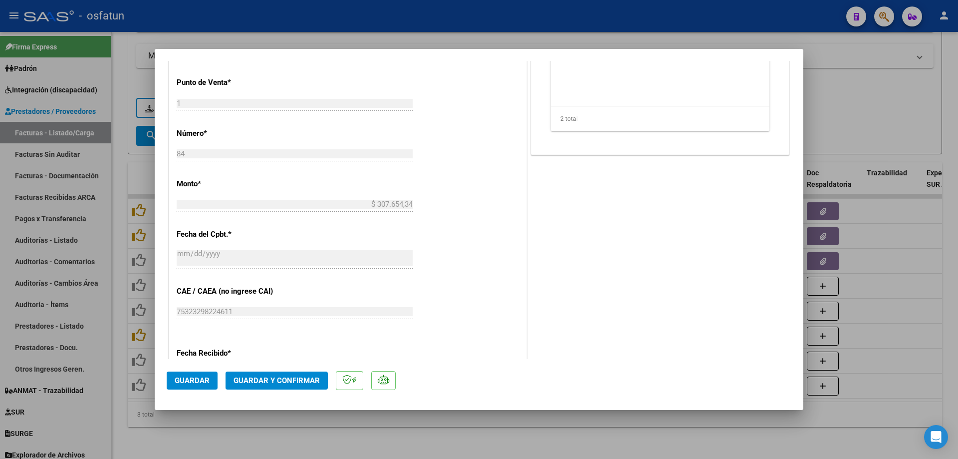
click at [294, 371] on mat-dialog-actions "Guardar Guardar y Confirmar" at bounding box center [479, 378] width 625 height 39
click at [293, 378] on span "Guardar y Confirmar" at bounding box center [277, 380] width 86 height 9
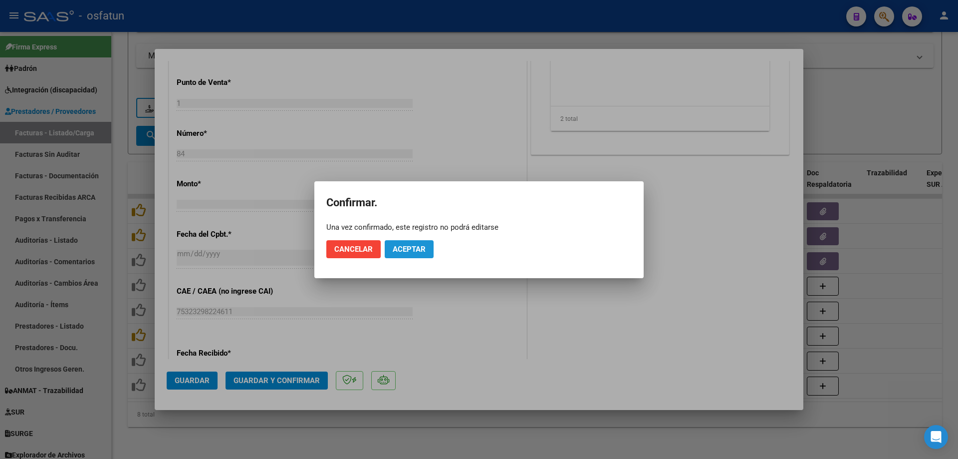
drag, startPoint x: 395, startPoint y: 250, endPoint x: 382, endPoint y: 12, distance: 237.9
click at [398, 248] on span "Aceptar" at bounding box center [409, 249] width 33 height 9
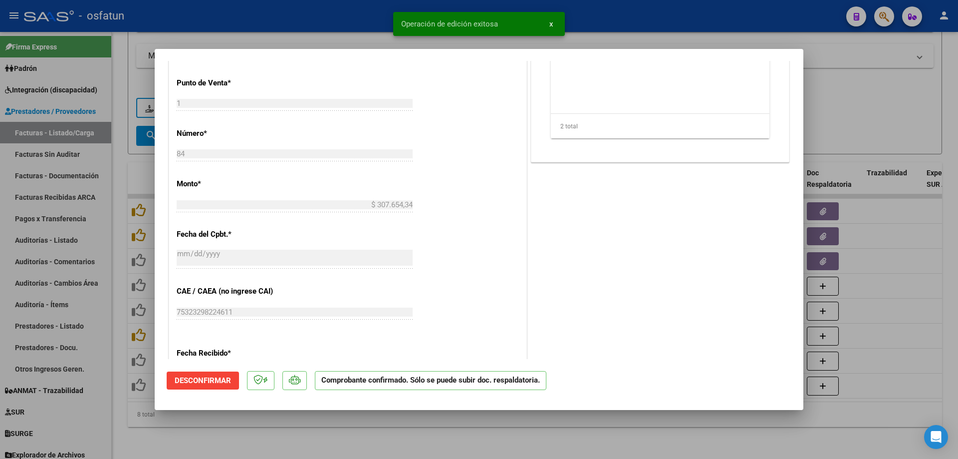
click at [385, 27] on div "Operación de edición exitosa x" at bounding box center [479, 24] width 196 height 48
click at [357, 33] on div at bounding box center [479, 229] width 958 height 459
type input "$ 0,00"
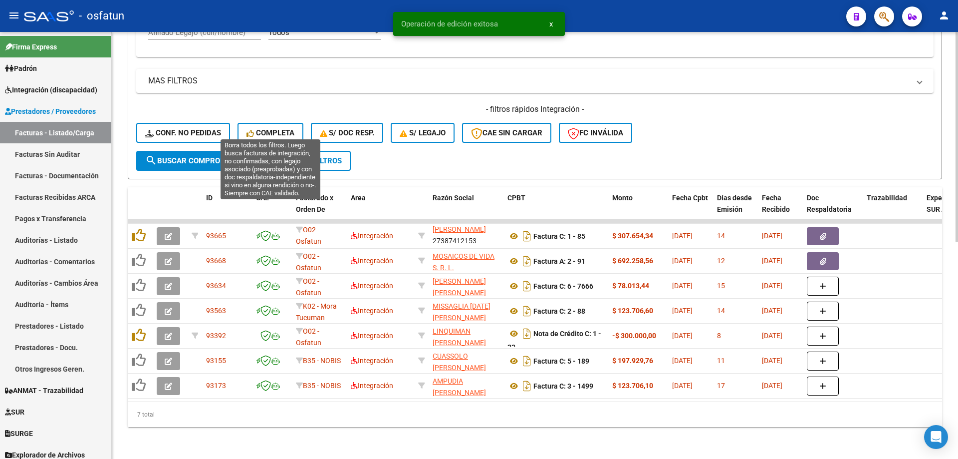
scroll to position [442, 0]
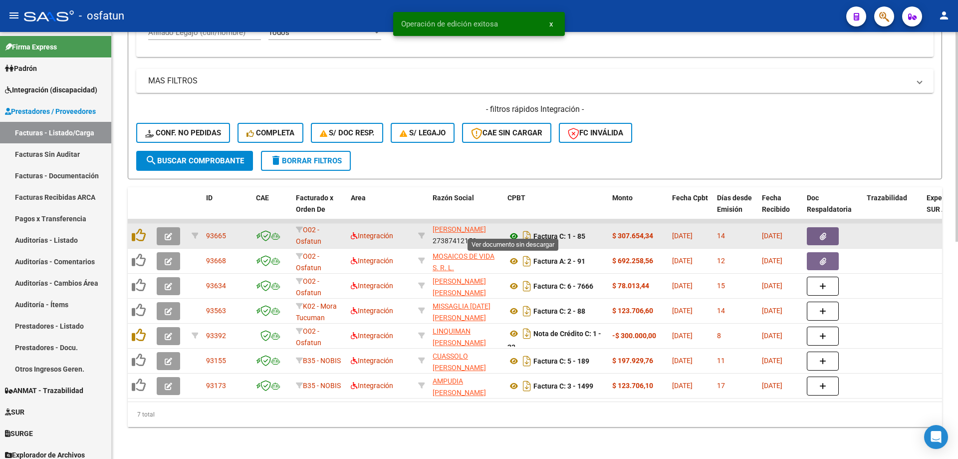
click at [510, 230] on icon at bounding box center [513, 236] width 13 height 12
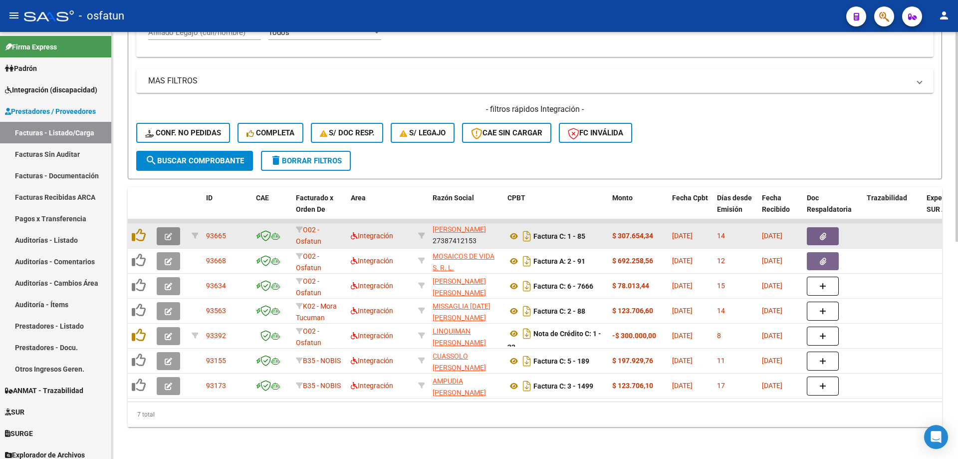
click at [171, 233] on icon "button" at bounding box center [168, 236] width 7 height 7
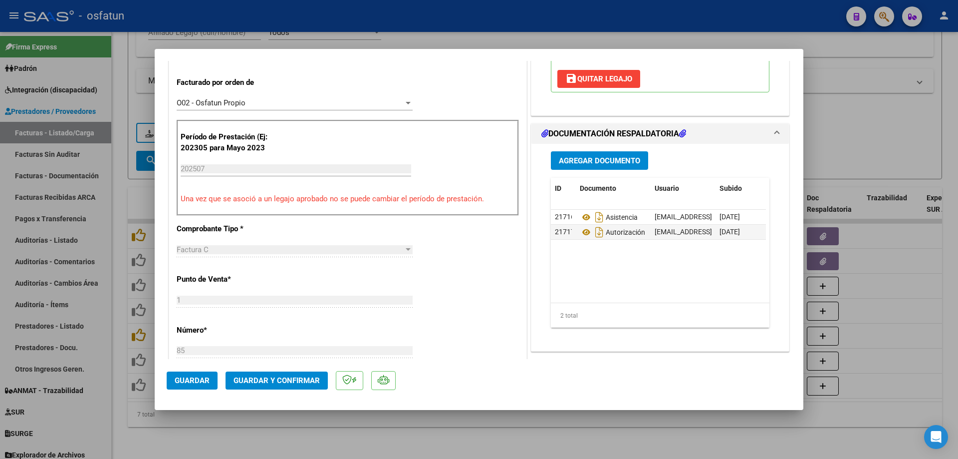
scroll to position [349, 0]
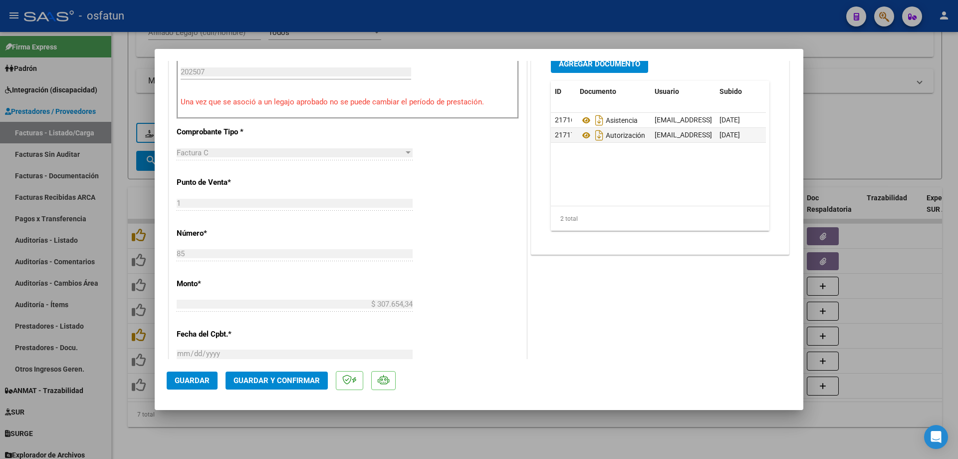
click at [302, 376] on span "Guardar y Confirmar" at bounding box center [277, 380] width 86 height 9
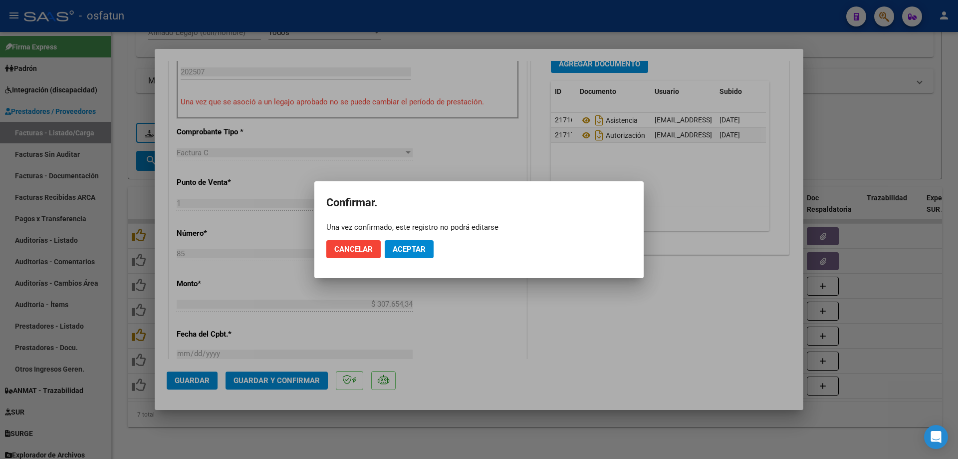
drag, startPoint x: 430, startPoint y: 238, endPoint x: 425, endPoint y: 241, distance: 5.6
click at [426, 240] on mat-dialog-actions "Cancelar Aceptar" at bounding box center [478, 249] width 305 height 34
click at [421, 243] on button "Aceptar" at bounding box center [409, 249] width 49 height 18
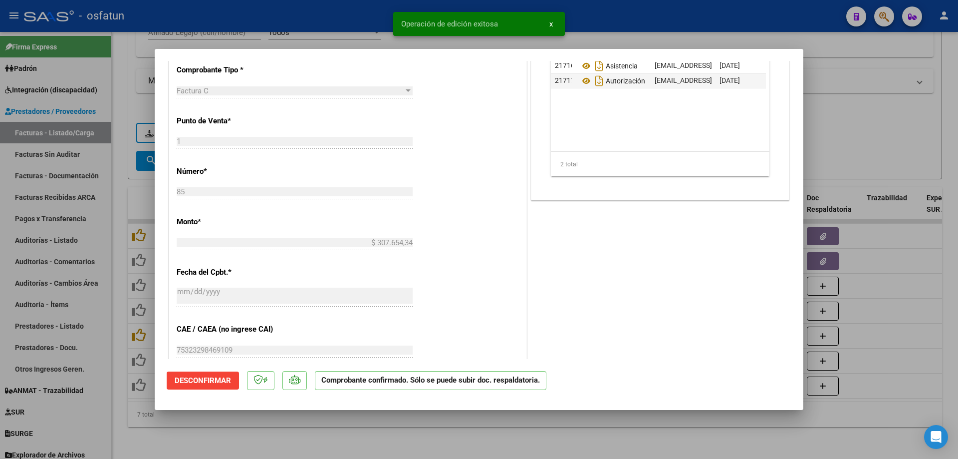
click at [340, 7] on div at bounding box center [479, 229] width 958 height 459
type input "$ 0,00"
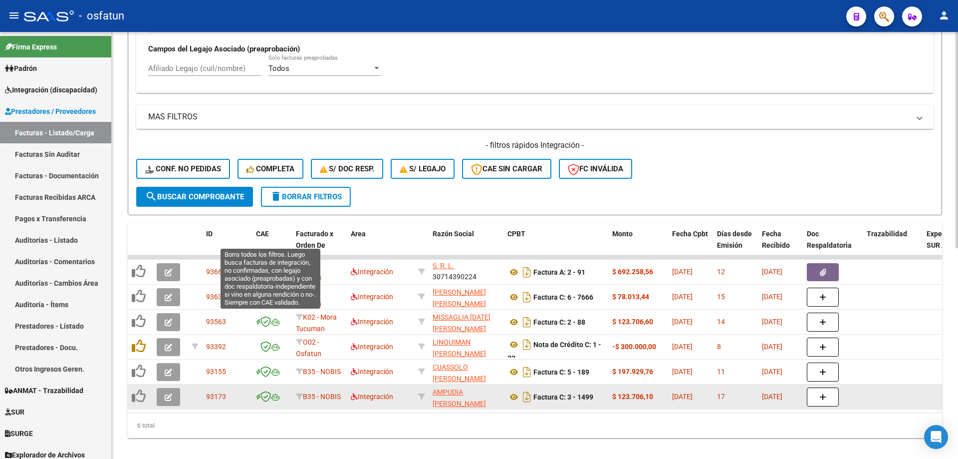
scroll to position [417, 0]
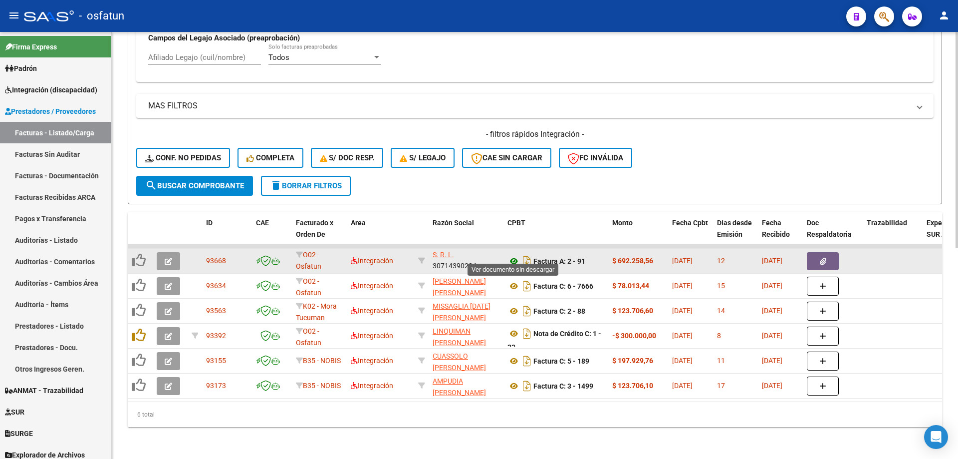
click at [513, 255] on icon at bounding box center [513, 261] width 13 height 12
click at [170, 257] on icon "button" at bounding box center [168, 260] width 7 height 7
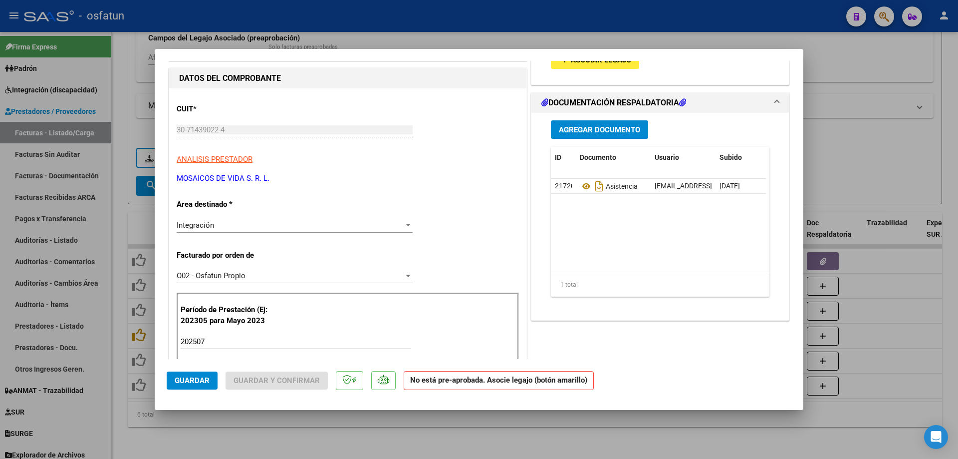
scroll to position [0, 0]
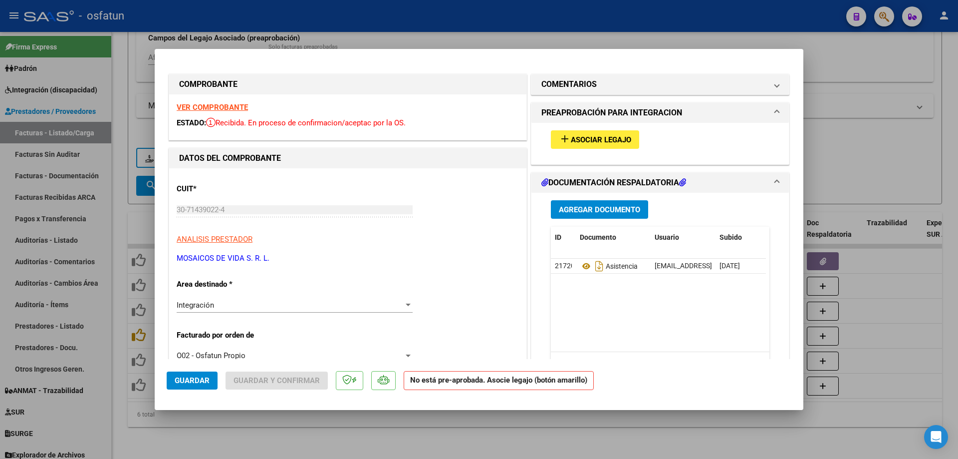
click at [611, 142] on span "Asociar Legajo" at bounding box center [601, 139] width 60 height 9
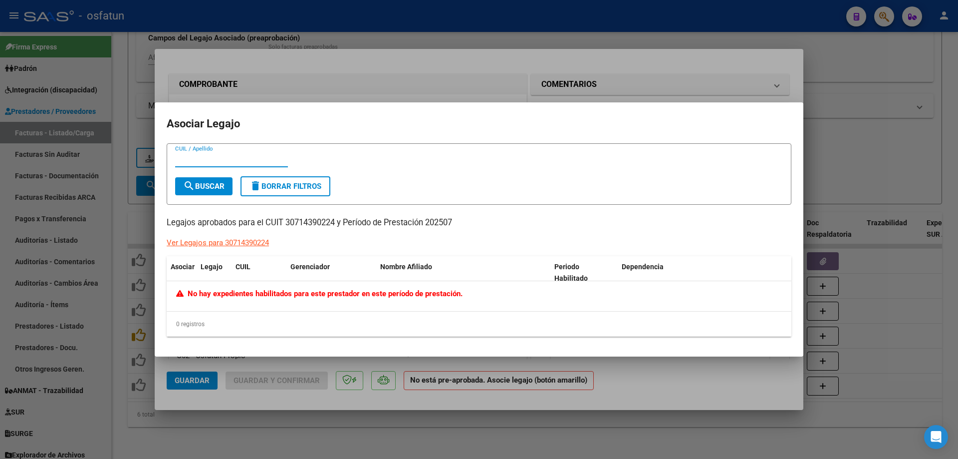
click at [325, 30] on div at bounding box center [479, 229] width 958 height 459
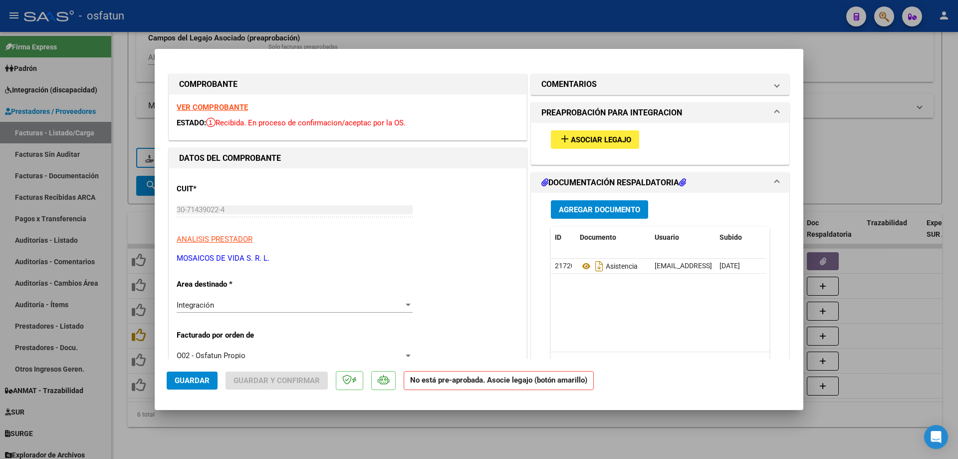
click at [260, 38] on div at bounding box center [479, 229] width 958 height 459
type input "$ 0,00"
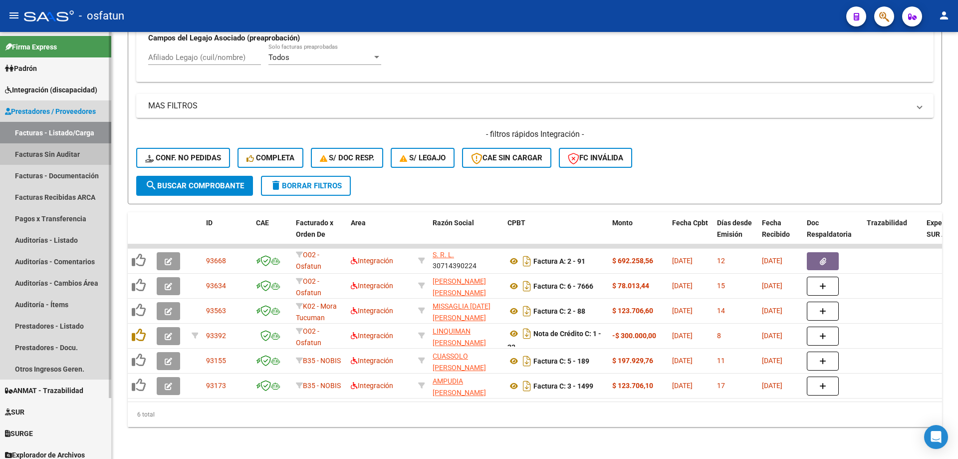
click at [53, 155] on link "Facturas Sin Auditar" at bounding box center [55, 153] width 111 height 21
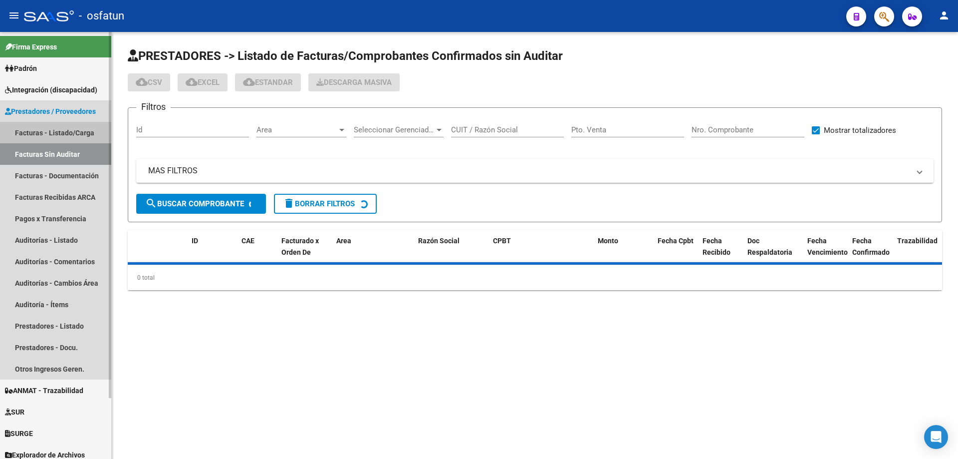
click at [65, 132] on link "Facturas - Listado/Carga" at bounding box center [55, 132] width 111 height 21
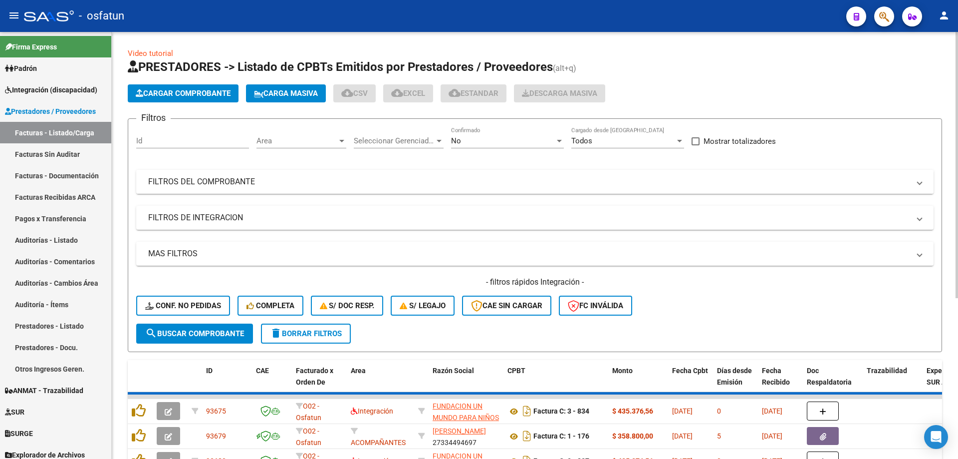
click at [202, 183] on mat-panel-title "FILTROS DEL COMPROBANTE" at bounding box center [528, 181] width 761 height 11
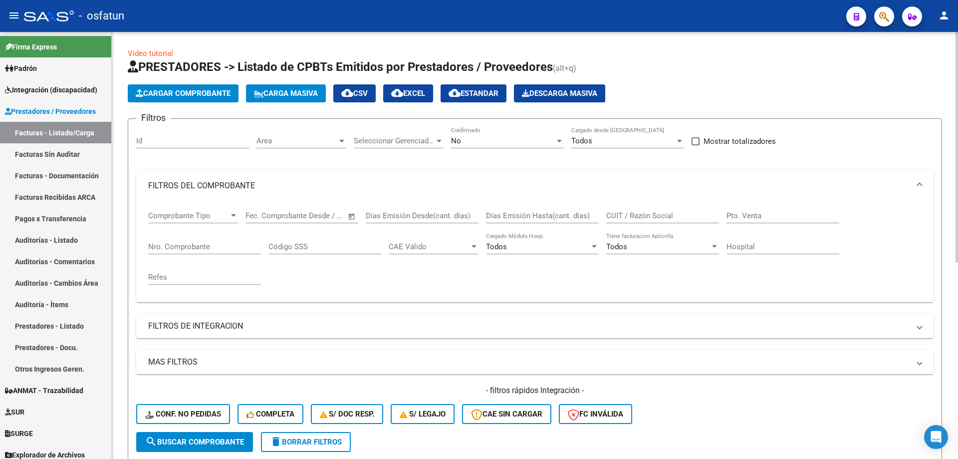
click at [624, 218] on input "CUIT / Razón Social" at bounding box center [662, 215] width 113 height 9
paste input "27251389336"
type input "27251389336"
click at [634, 211] on input "27251389336" at bounding box center [662, 215] width 113 height 9
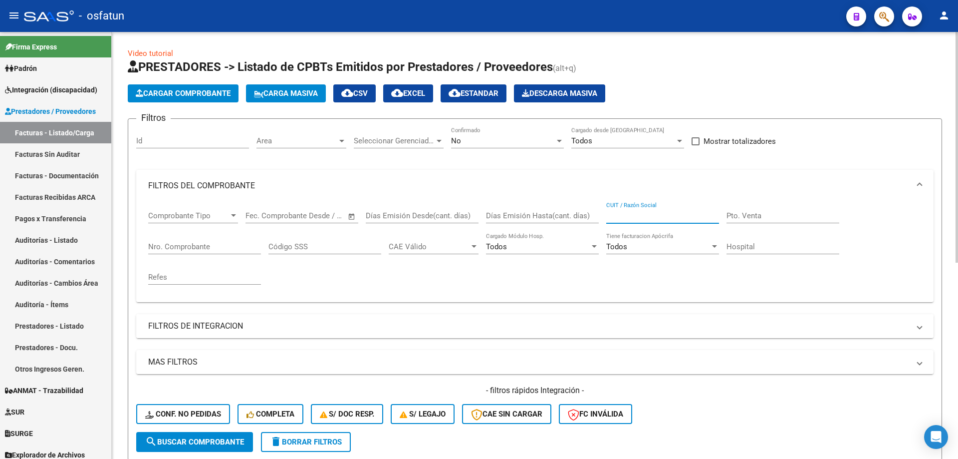
click at [202, 328] on mat-panel-title "FILTROS DE INTEGRACION" at bounding box center [528, 325] width 761 height 11
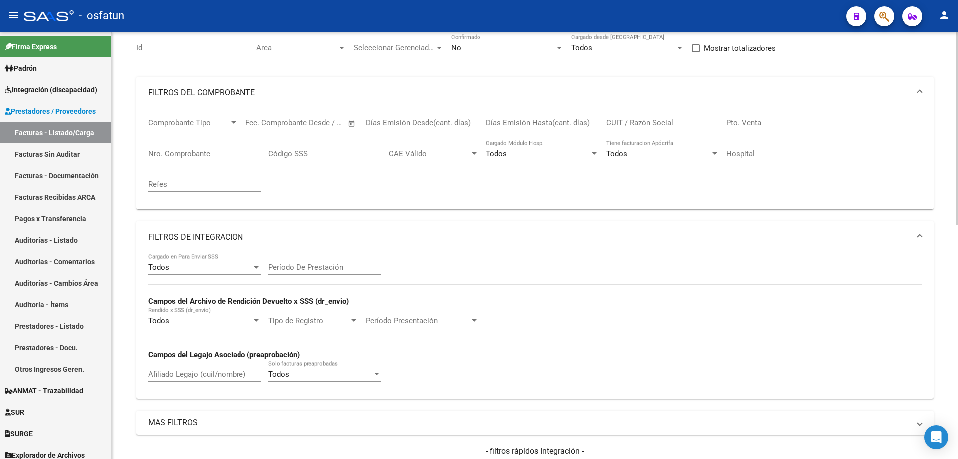
scroll to position [100, 0]
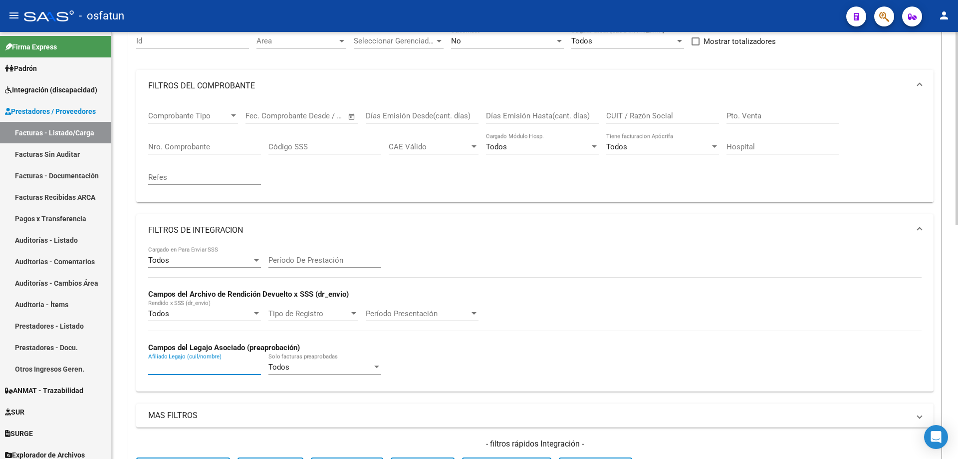
click at [195, 364] on input "Afiliado Legajo (cuil/nombre)" at bounding box center [204, 366] width 113 height 9
paste input "27251389336"
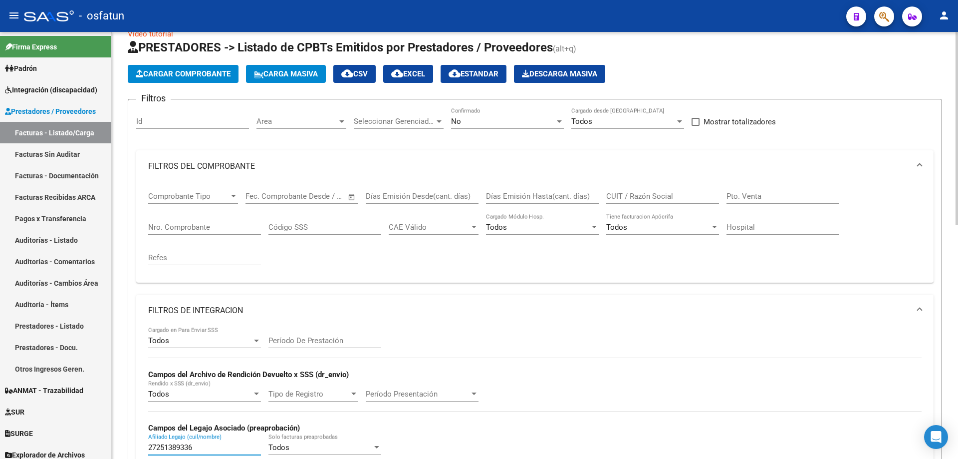
scroll to position [0, 0]
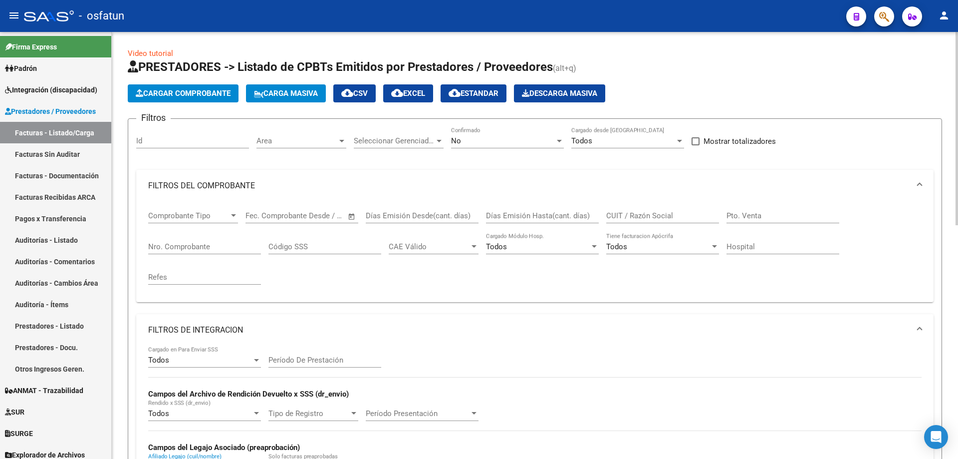
type input "27251389336"
click at [484, 141] on div "No" at bounding box center [503, 140] width 104 height 9
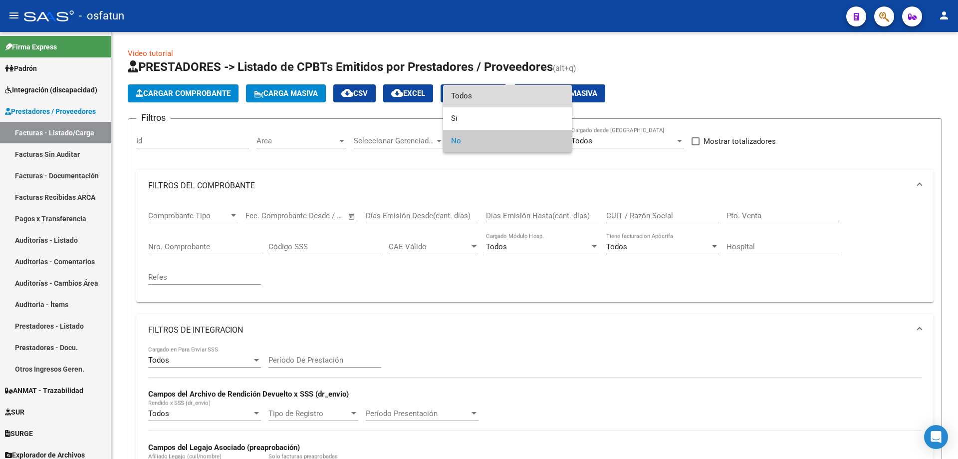
click at [473, 100] on span "Todos" at bounding box center [507, 96] width 113 height 22
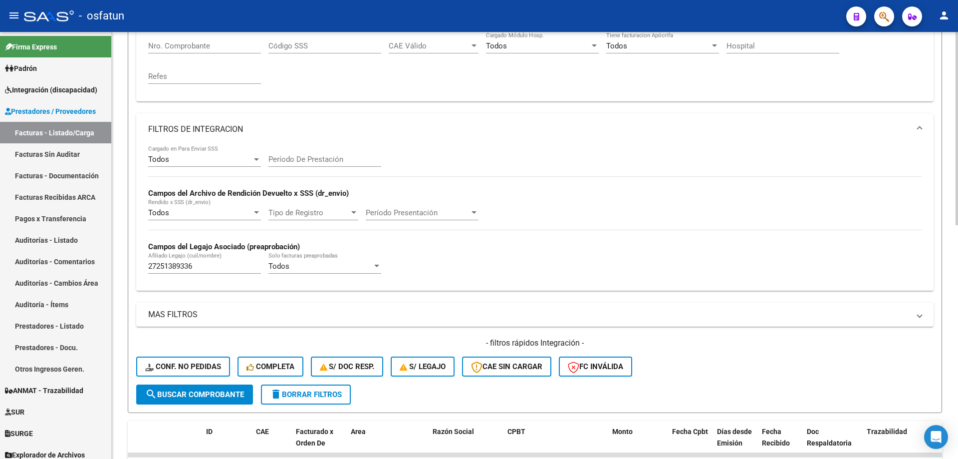
scroll to position [249, 0]
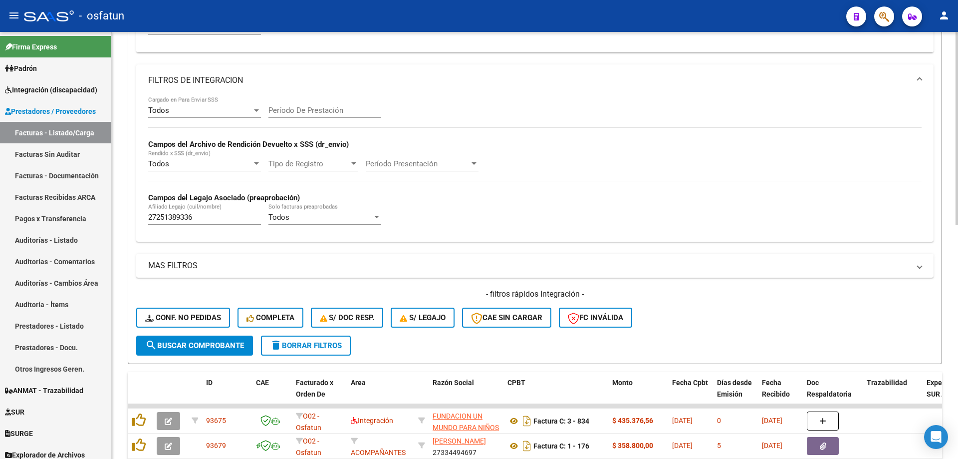
click at [221, 335] on button "search Buscar Comprobante" at bounding box center [194, 345] width 117 height 20
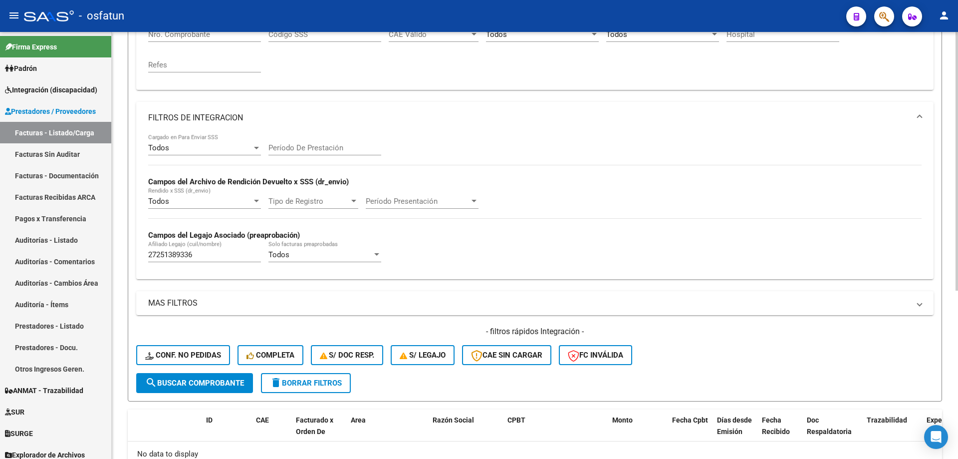
scroll to position [77, 0]
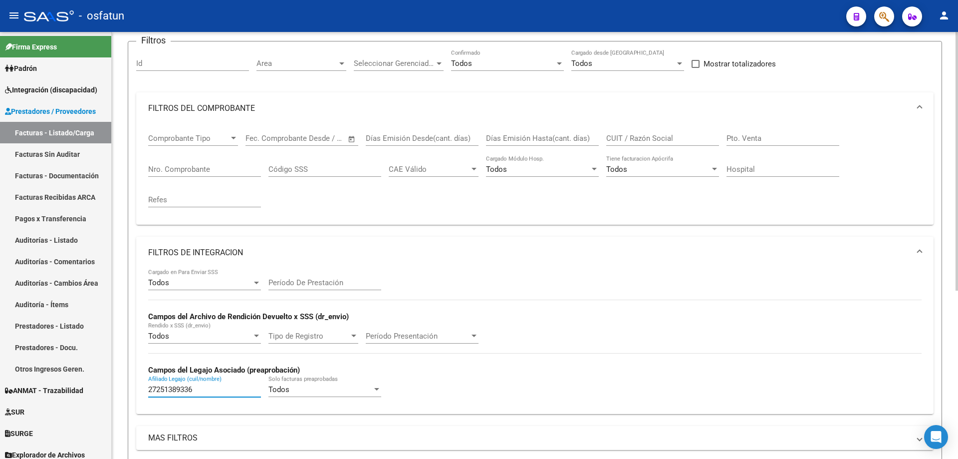
click at [221, 390] on input "27251389336" at bounding box center [204, 389] width 113 height 9
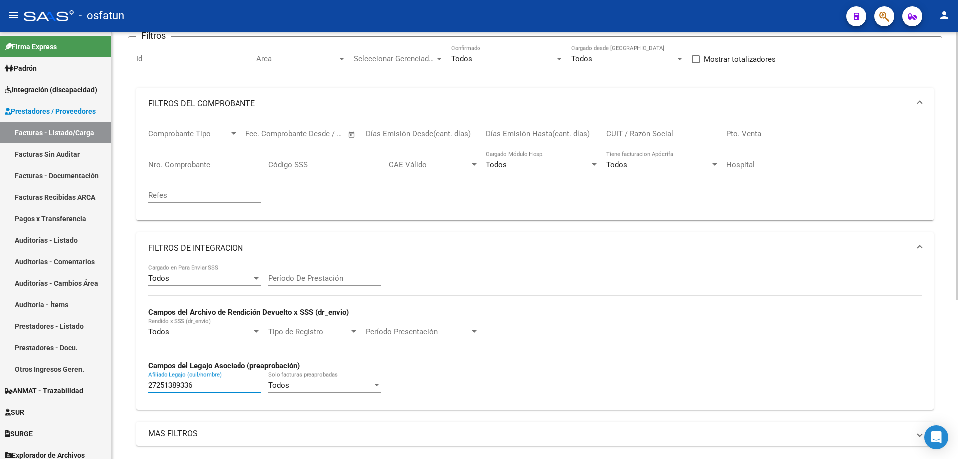
scroll to position [249, 0]
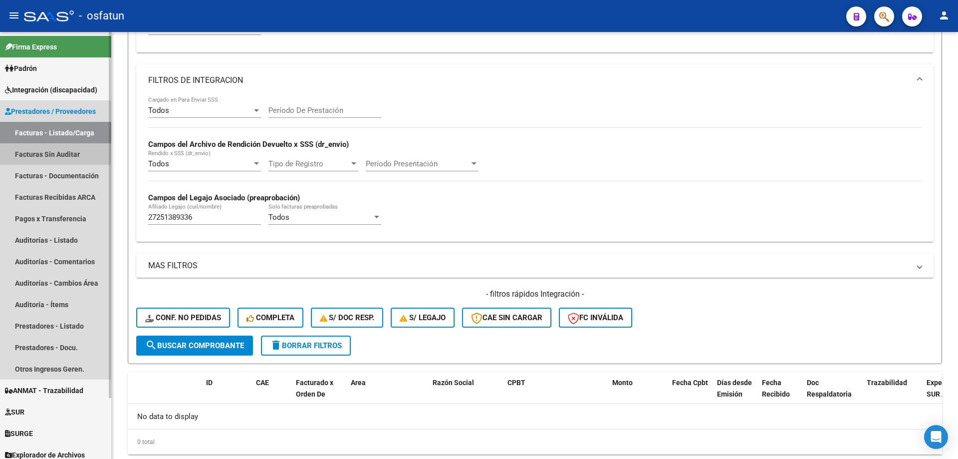
click at [28, 146] on link "Facturas Sin Auditar" at bounding box center [55, 153] width 111 height 21
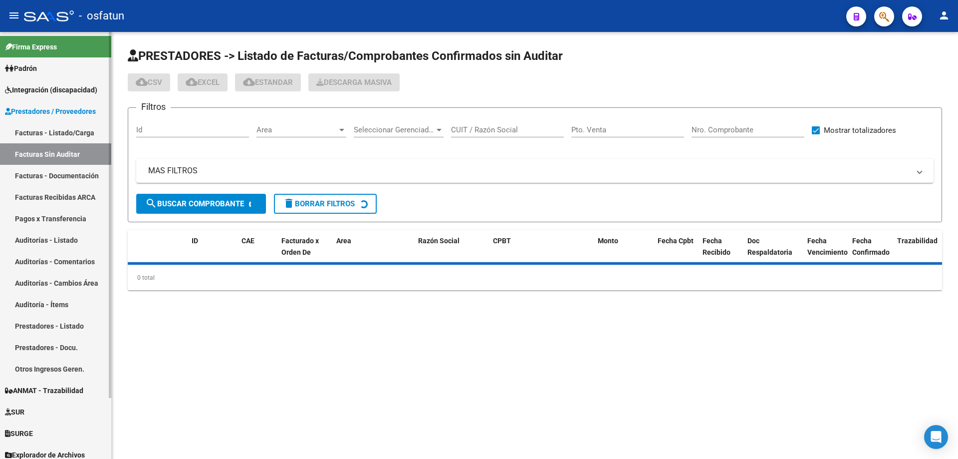
click at [42, 135] on link "Facturas - Listado/Carga" at bounding box center [55, 132] width 111 height 21
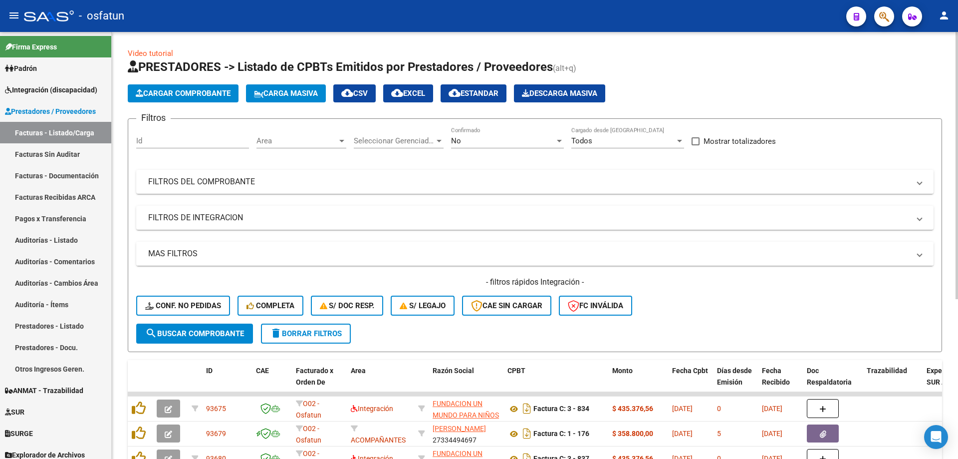
click at [183, 249] on mat-panel-title "MAS FILTROS" at bounding box center [528, 253] width 761 height 11
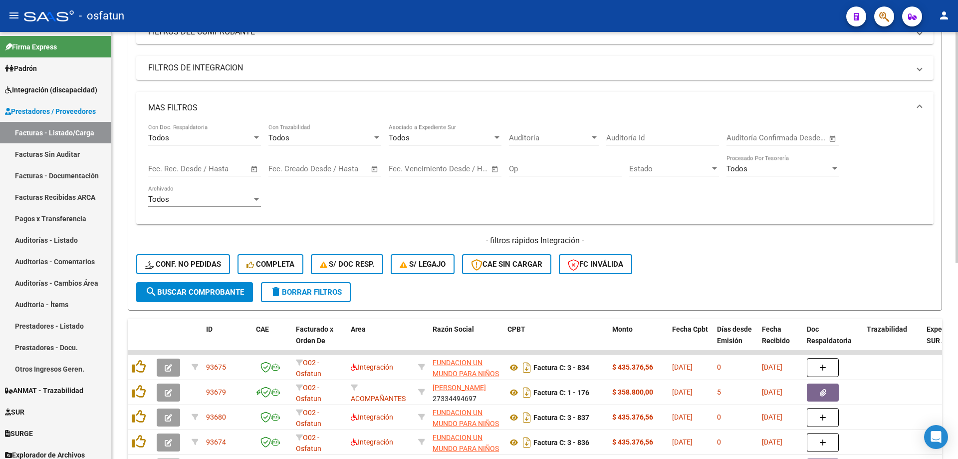
scroll to position [50, 0]
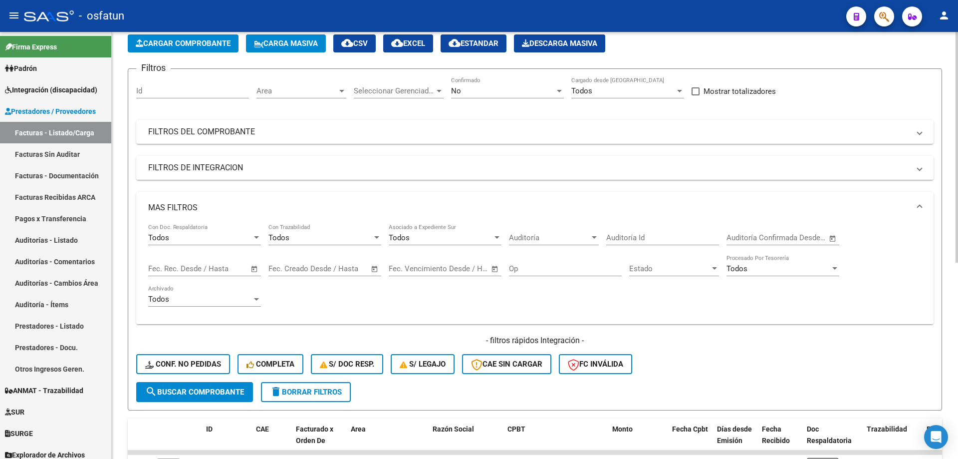
click at [168, 166] on mat-panel-title "FILTROS DE INTEGRACION" at bounding box center [528, 167] width 761 height 11
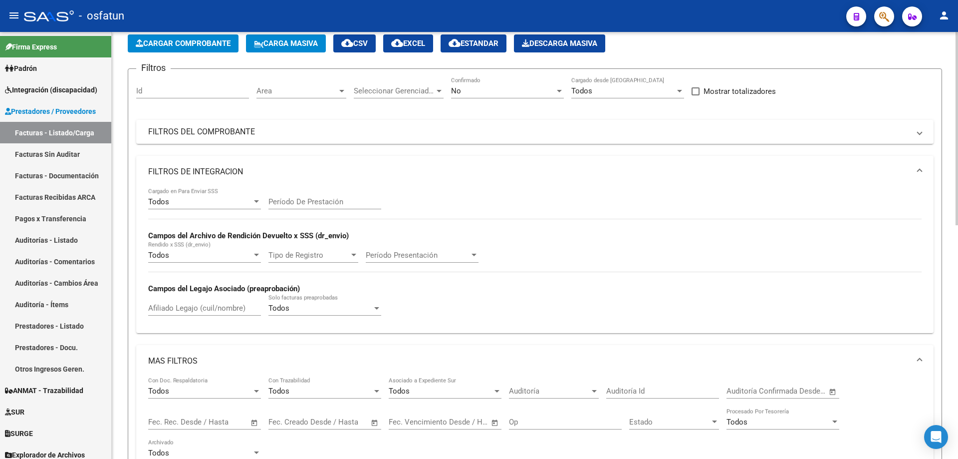
click at [186, 309] on input "Afiliado Legajo (cuil/nombre)" at bounding box center [204, 307] width 113 height 9
paste input "56423658"
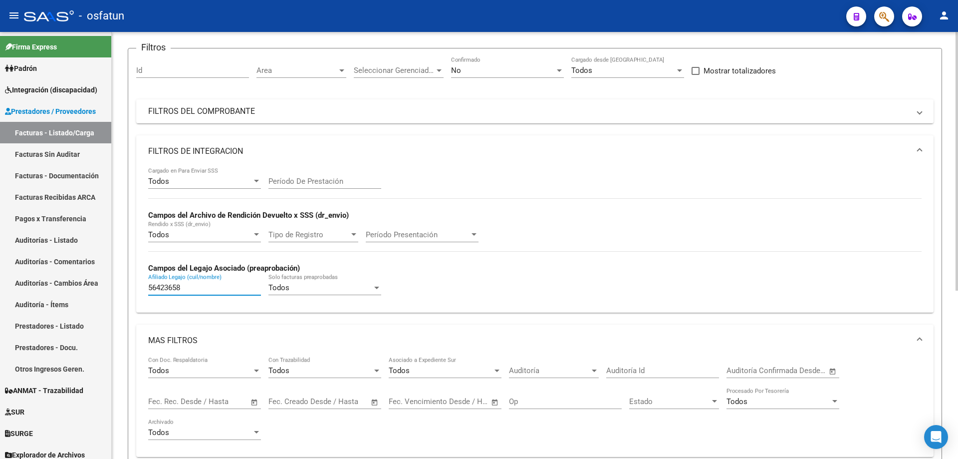
scroll to position [0, 0]
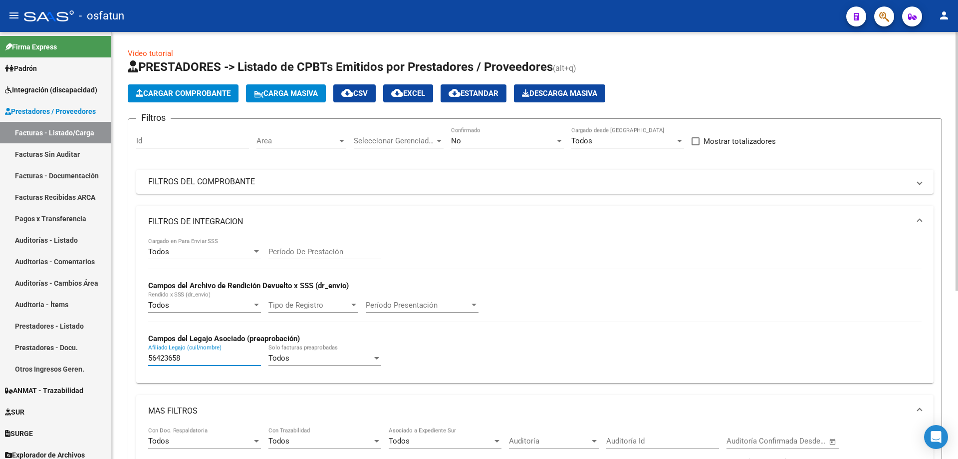
type input "56423658"
click at [501, 138] on div "No" at bounding box center [503, 140] width 104 height 9
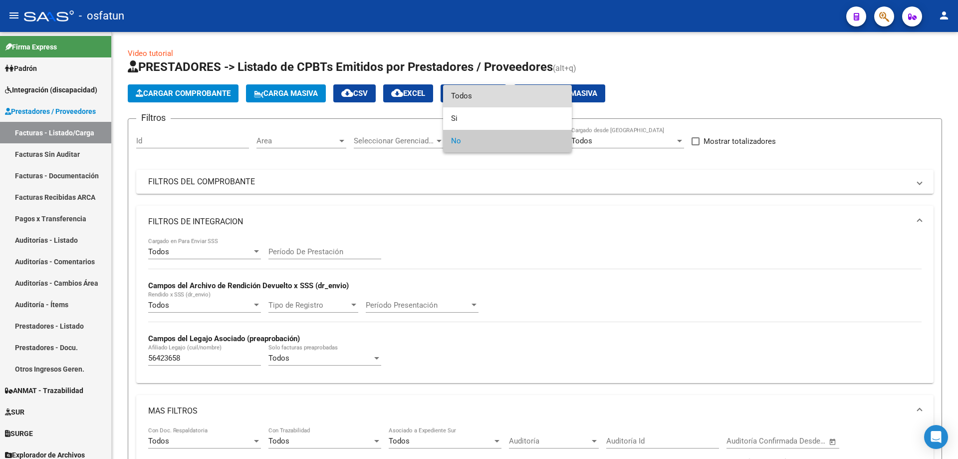
click at [455, 95] on span "Todos" at bounding box center [507, 96] width 113 height 22
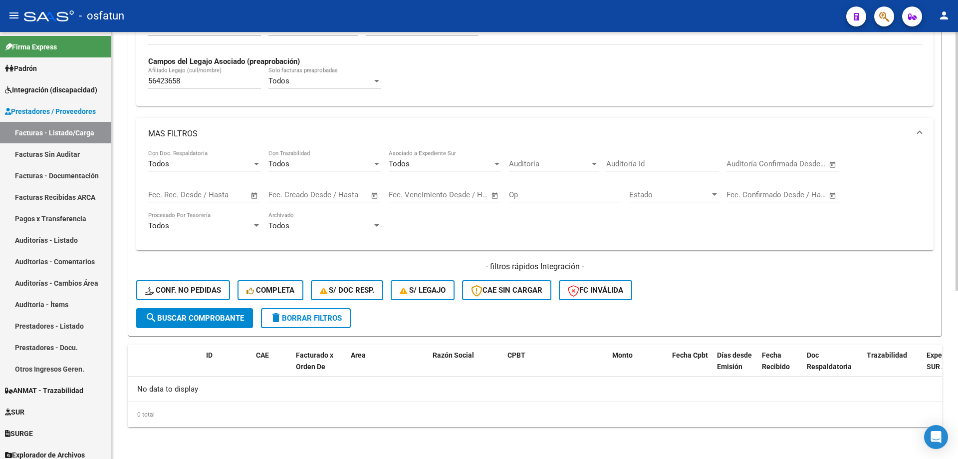
click at [226, 323] on button "search Buscar Comprobante" at bounding box center [194, 318] width 117 height 20
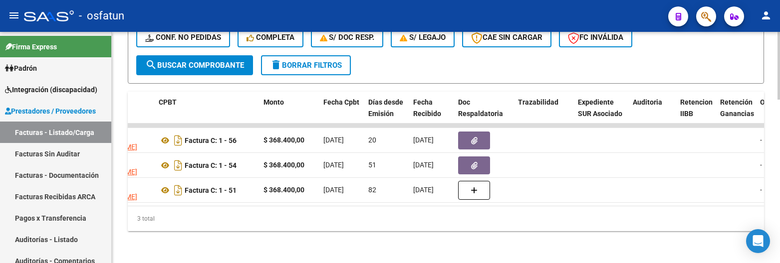
scroll to position [0, 299]
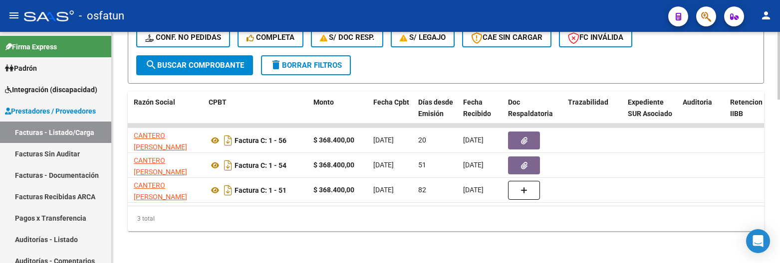
drag, startPoint x: 347, startPoint y: 206, endPoint x: 482, endPoint y: 210, distance: 134.8
click at [485, 210] on div "ID CAE Facturado x Orden De Area Razón Social CPBT Monto Fecha Cpbt Días desde …" at bounding box center [446, 162] width 636 height 140
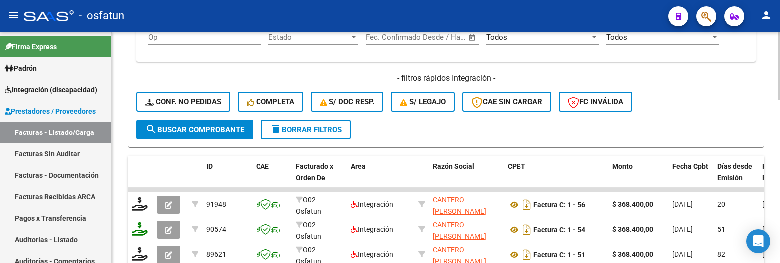
scroll to position [557, 0]
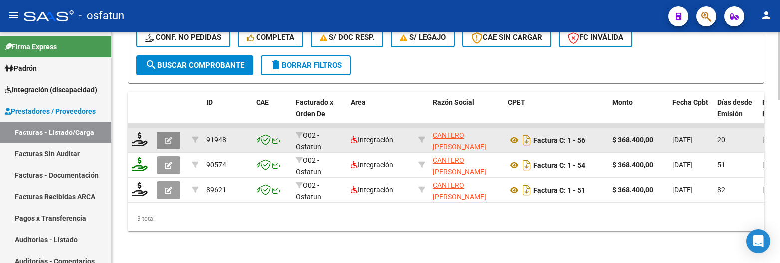
click at [167, 137] on icon "button" at bounding box center [168, 140] width 7 height 7
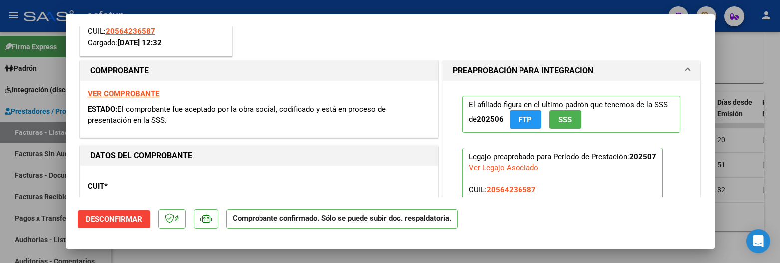
scroll to position [200, 0]
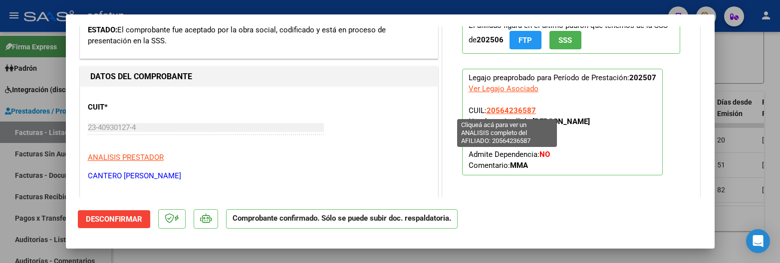
drag, startPoint x: 537, startPoint y: 109, endPoint x: 485, endPoint y: 112, distance: 52.0
click at [485, 112] on p "Legajo preaprobado para Período de Prestación: 202507 Ver Legajo Asociado CUIL:…" at bounding box center [562, 122] width 201 height 107
copy span "20564236587"
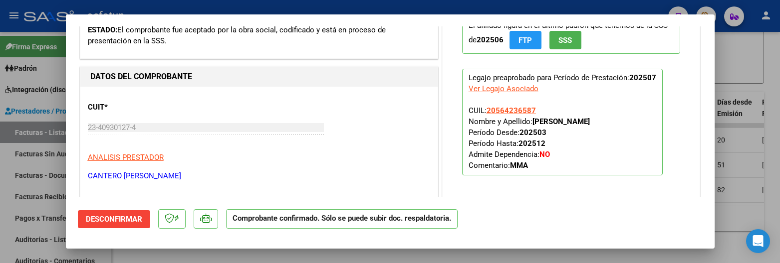
click at [732, 154] on div at bounding box center [390, 131] width 780 height 263
type input "$ 0,00"
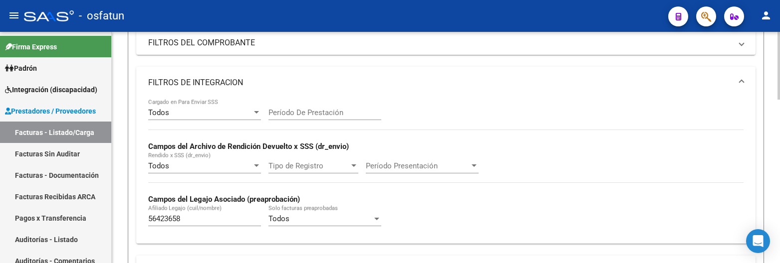
scroll to position [8, 0]
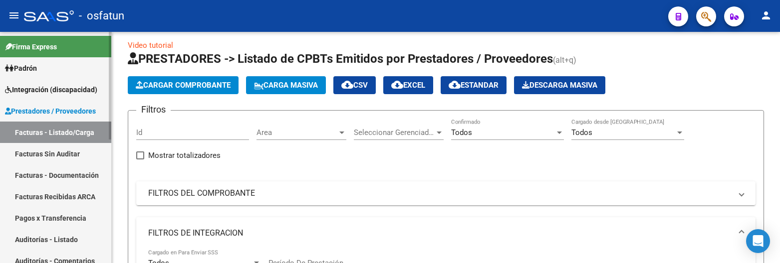
click at [78, 160] on link "Facturas Sin Auditar" at bounding box center [55, 153] width 111 height 21
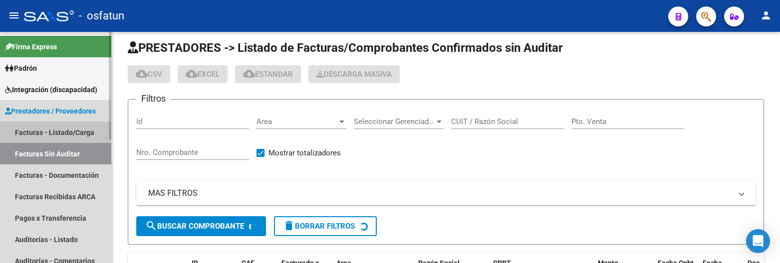
click at [60, 134] on link "Facturas - Listado/Carga" at bounding box center [55, 132] width 111 height 21
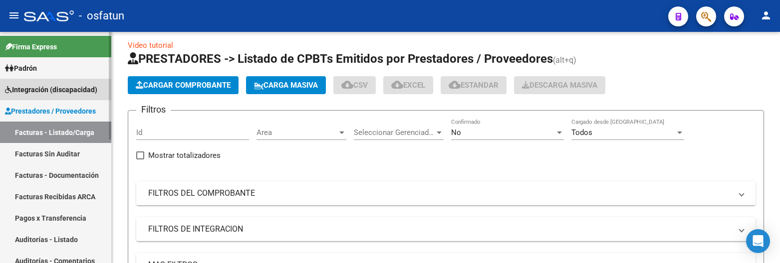
click at [36, 93] on span "Integración (discapacidad)" at bounding box center [51, 89] width 92 height 11
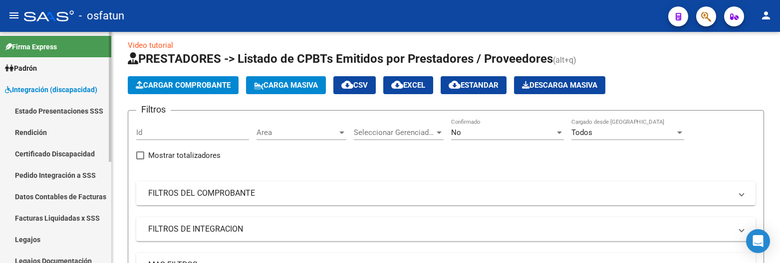
click at [50, 251] on link "Legajos Documentación" at bounding box center [55, 260] width 111 height 21
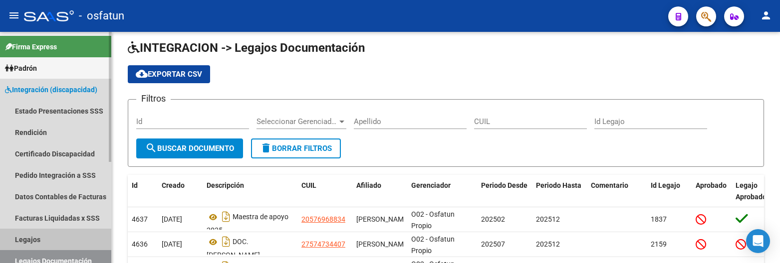
click at [45, 243] on link "Legajos" at bounding box center [55, 239] width 111 height 21
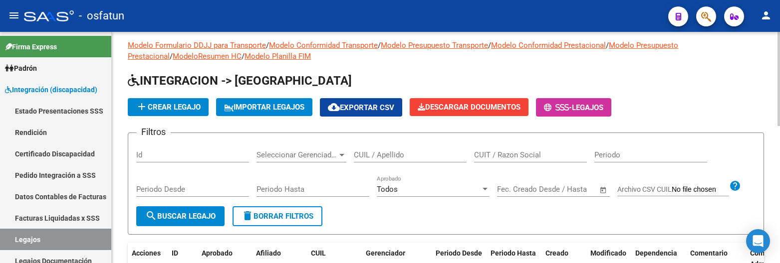
drag, startPoint x: 439, startPoint y: 154, endPoint x: 444, endPoint y: 127, distance: 27.8
click at [439, 150] on div "CUIL / Apellido" at bounding box center [410, 151] width 113 height 21
paste input "20564236587"
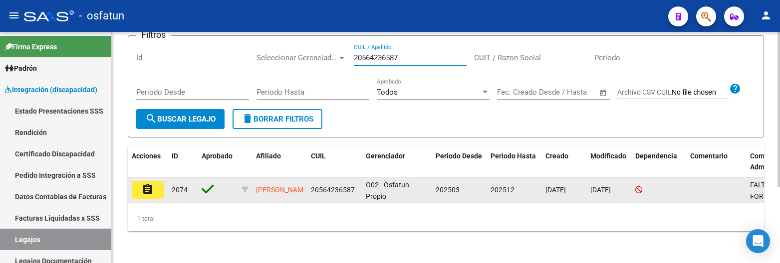
type input "20564236587"
click at [144, 188] on mat-icon "assignment" at bounding box center [148, 190] width 12 height 12
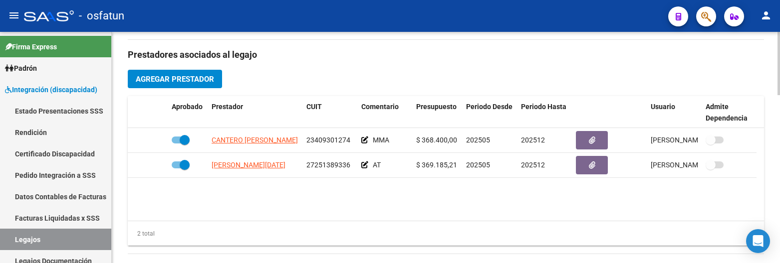
scroll to position [349, 0]
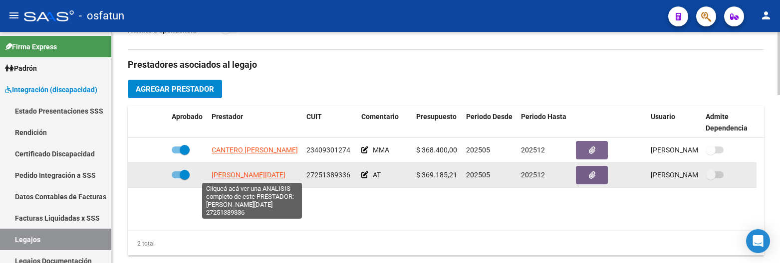
click at [260, 176] on span "SARASUA LUCIA NATALIA" at bounding box center [249, 175] width 74 height 8
type textarea "27251389336"
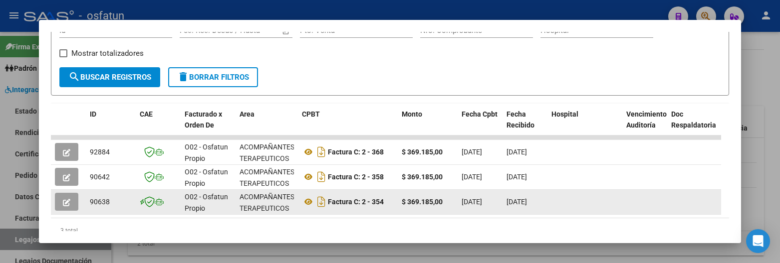
scroll to position [166, 0]
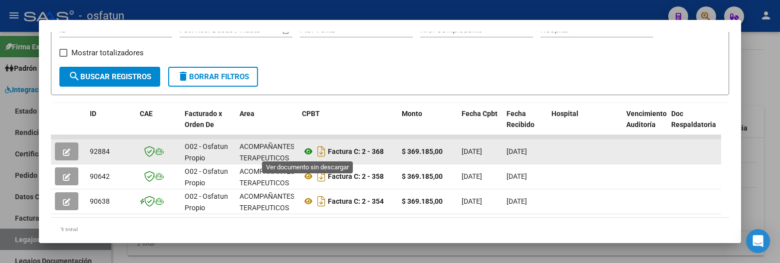
click at [304, 156] on icon at bounding box center [308, 152] width 13 height 12
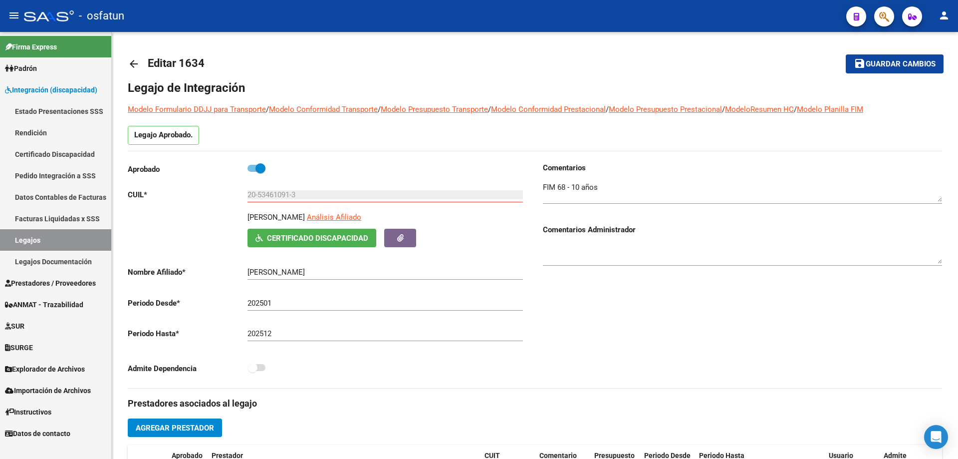
scroll to position [85, 0]
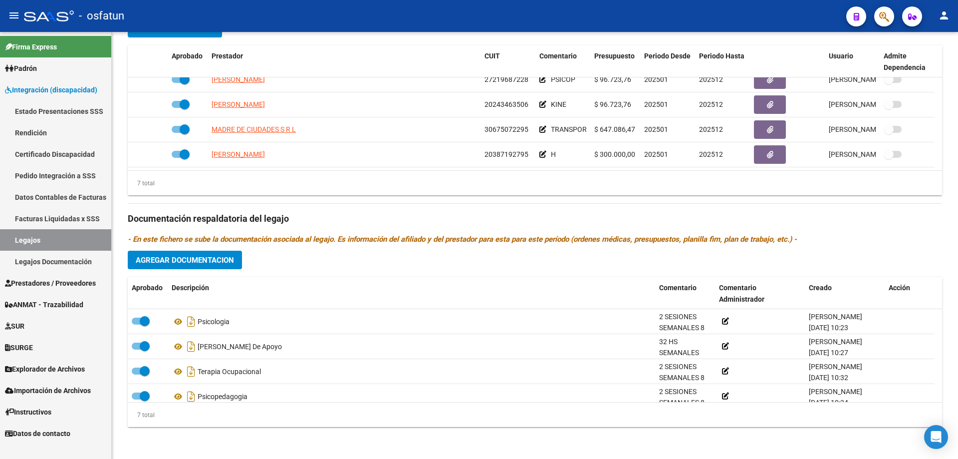
click at [36, 280] on span "Prestadores / Proveedores" at bounding box center [50, 282] width 91 height 11
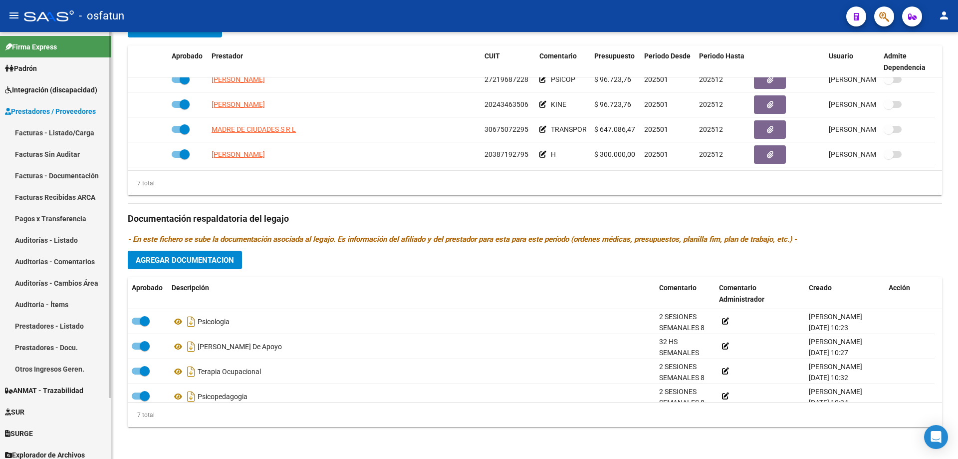
click at [56, 135] on link "Facturas - Listado/Carga" at bounding box center [55, 132] width 111 height 21
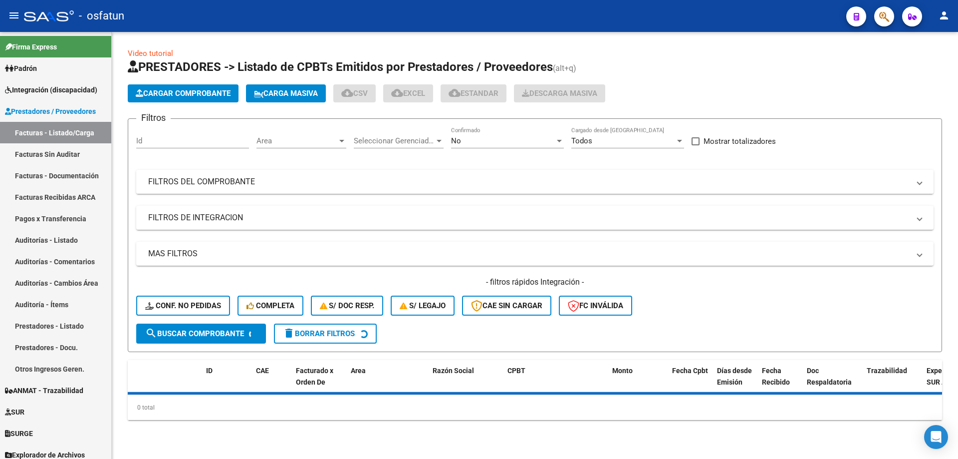
click at [259, 185] on mat-panel-title "FILTROS DEL COMPROBANTE" at bounding box center [528, 181] width 761 height 11
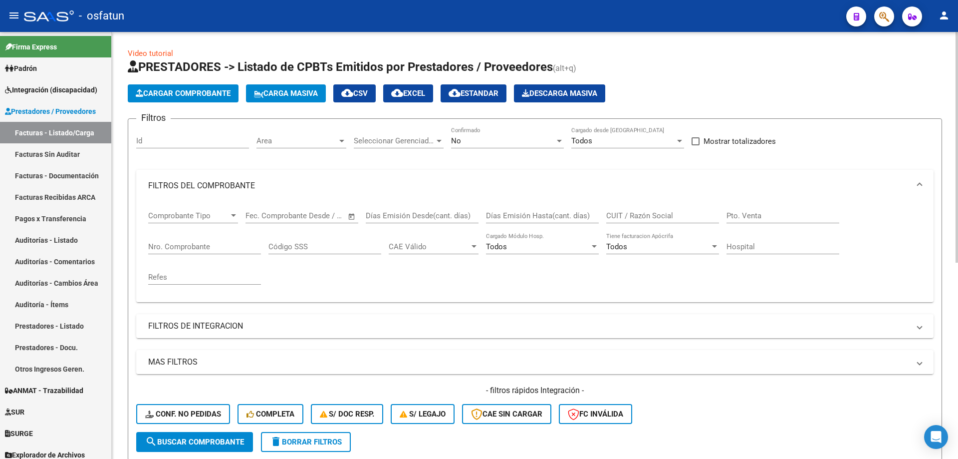
click at [617, 214] on input "CUIT / Razón Social" at bounding box center [662, 215] width 113 height 9
paste input "Orazzi"
click at [482, 146] on div "No Confirmado" at bounding box center [507, 137] width 113 height 21
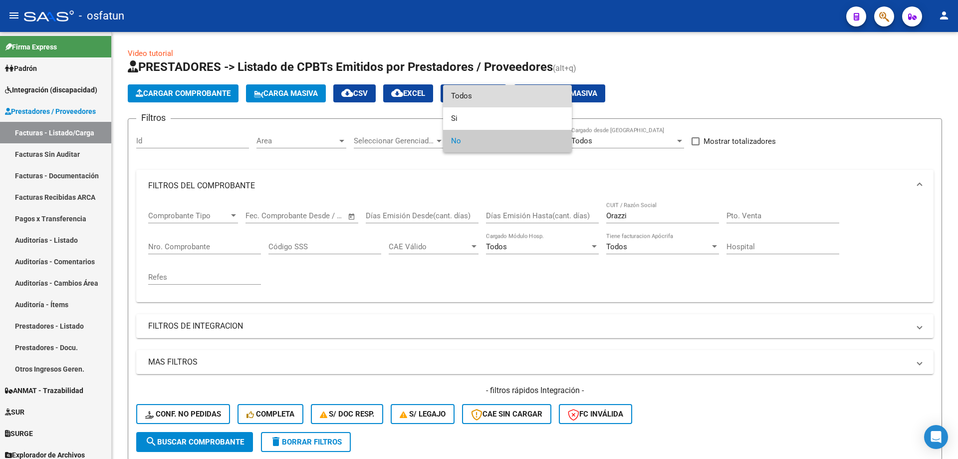
click at [487, 93] on span "Todos" at bounding box center [507, 96] width 113 height 22
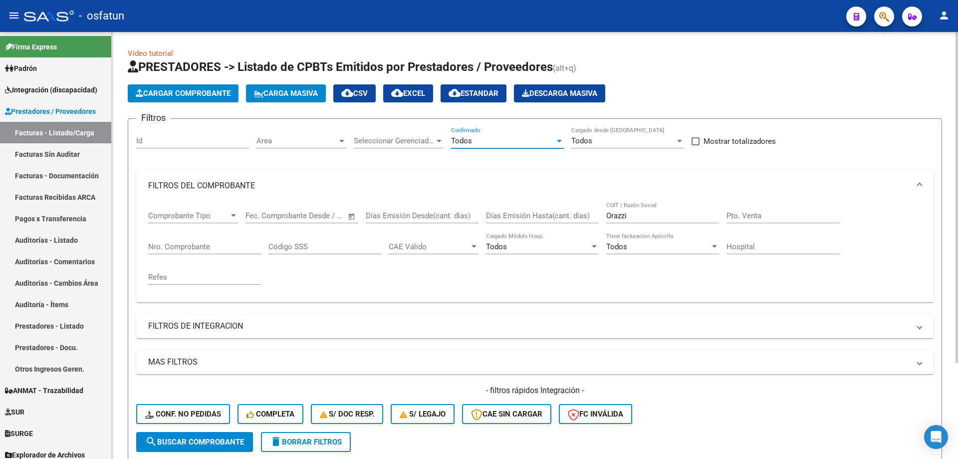
click at [224, 445] on span "search Buscar Comprobante" at bounding box center [194, 441] width 99 height 9
click at [614, 215] on input "Orazzi" at bounding box center [662, 215] width 113 height 9
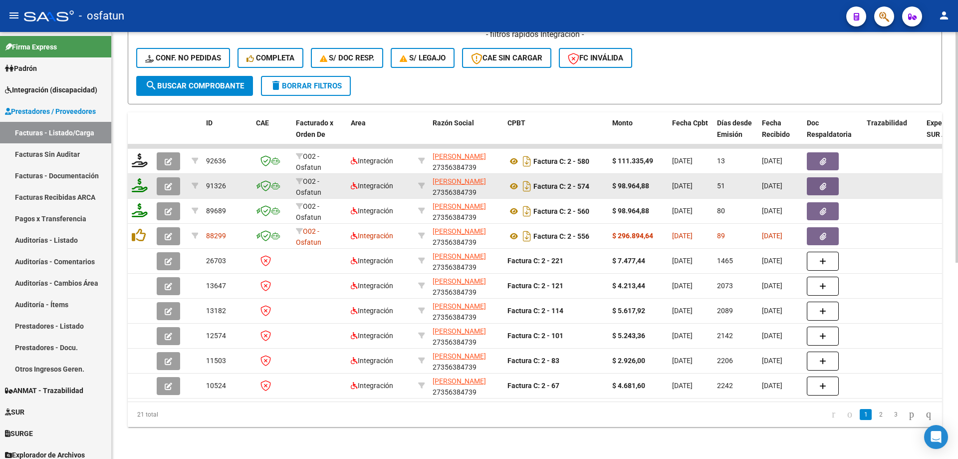
scroll to position [363, 0]
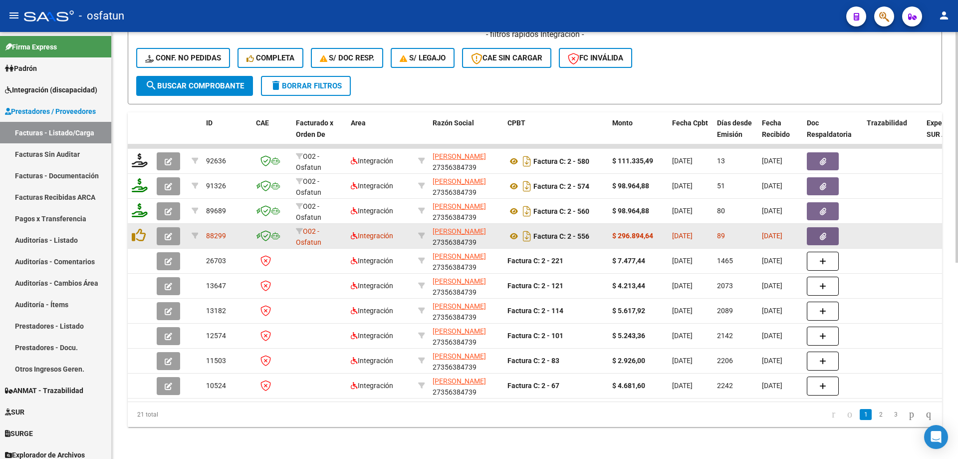
type input "[PERSON_NAME]"
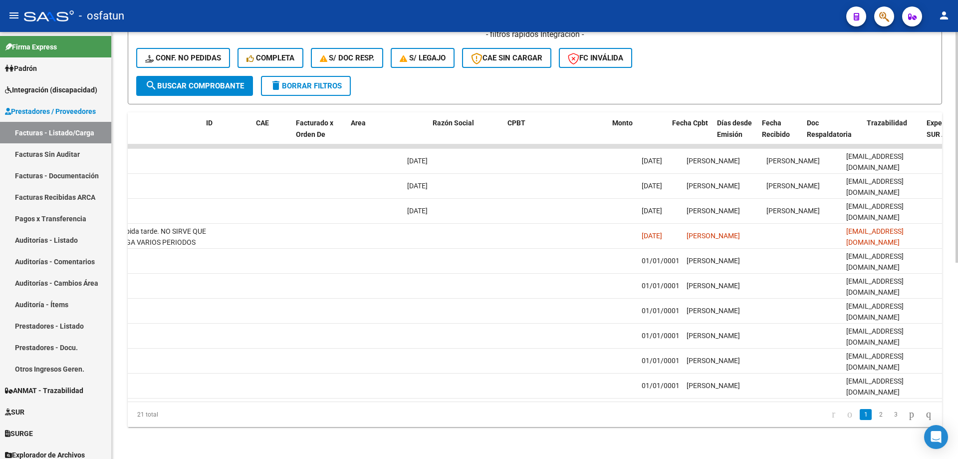
scroll to position [0, 0]
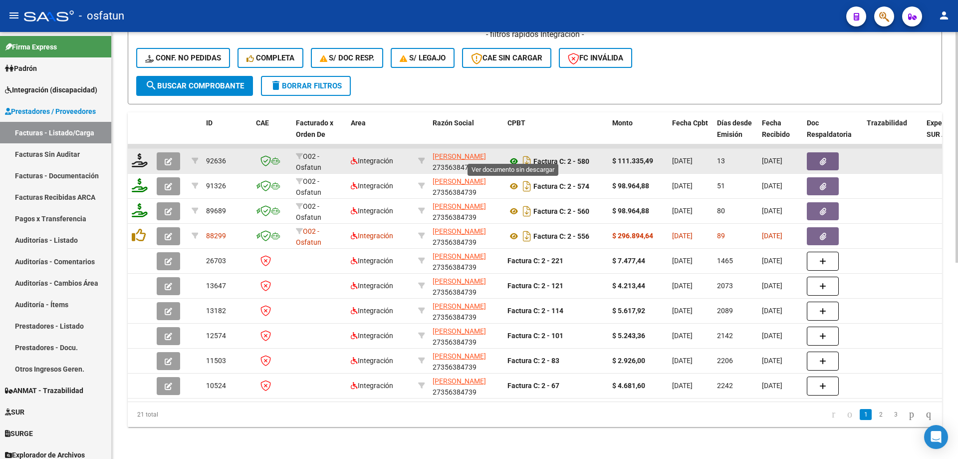
click at [511, 155] on icon at bounding box center [513, 161] width 13 height 12
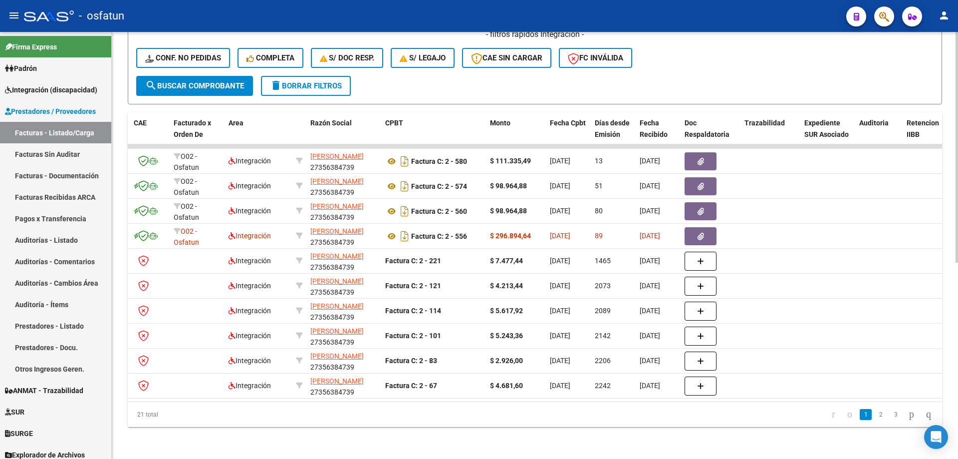
scroll to position [0, 158]
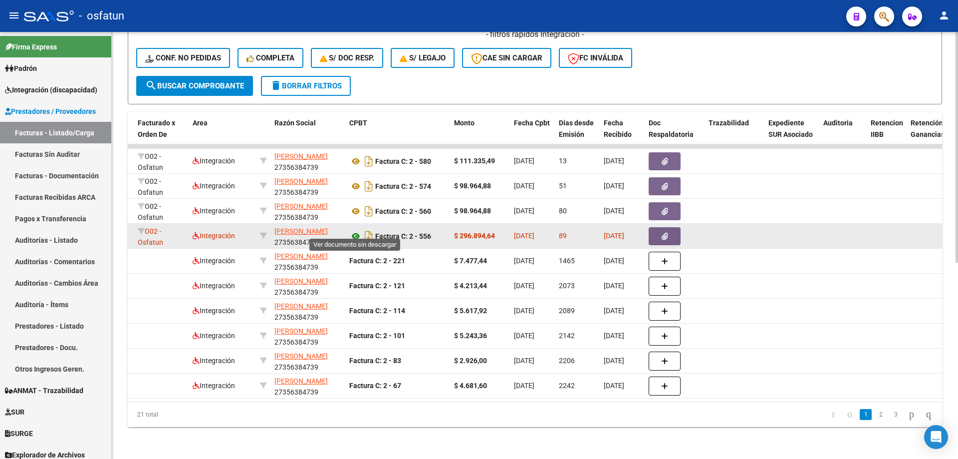
click at [356, 230] on icon at bounding box center [355, 236] width 13 height 12
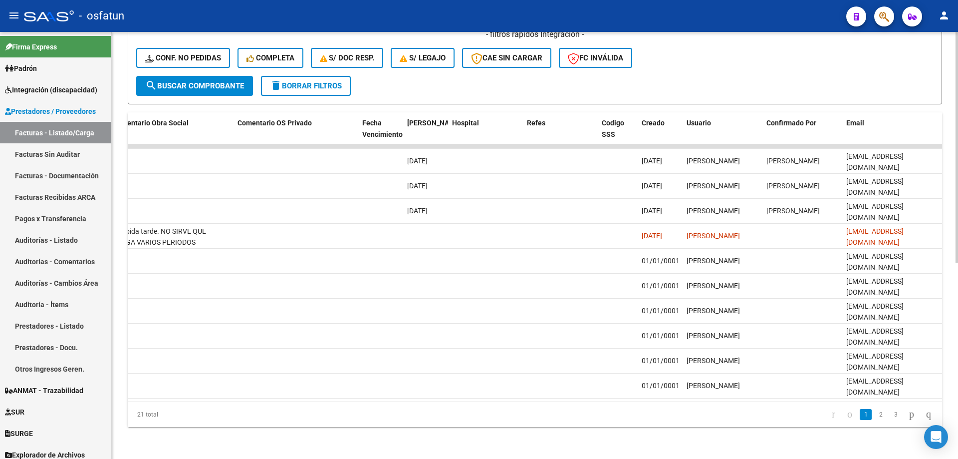
scroll to position [0, 0]
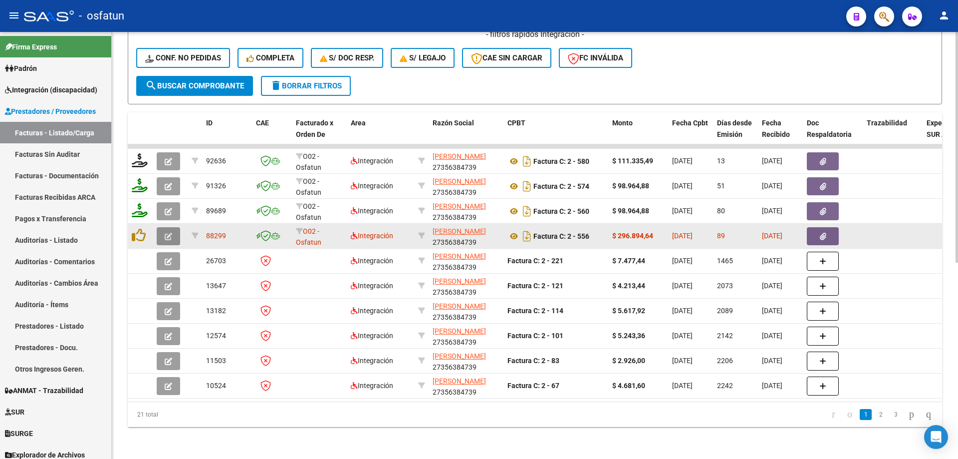
click at [166, 233] on icon "button" at bounding box center [168, 236] width 7 height 7
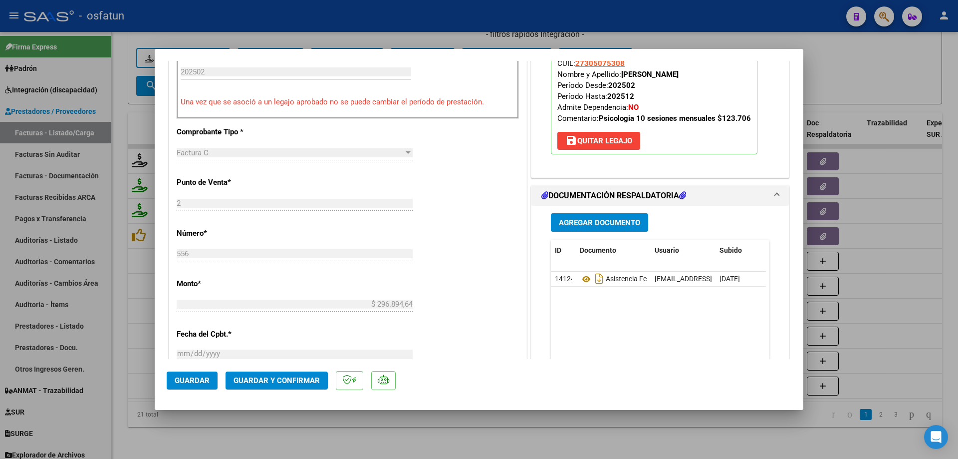
click at [393, 442] on div at bounding box center [479, 229] width 958 height 459
type input "$ 0,00"
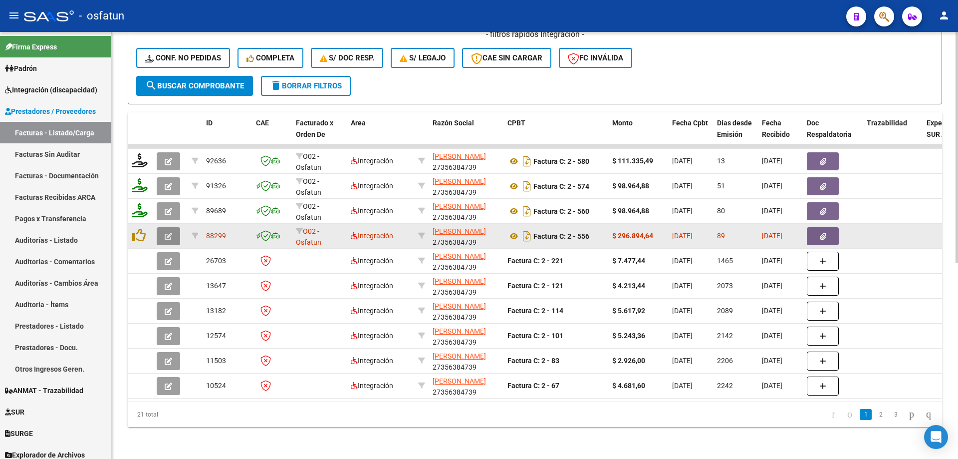
click at [164, 229] on button "button" at bounding box center [168, 236] width 23 height 18
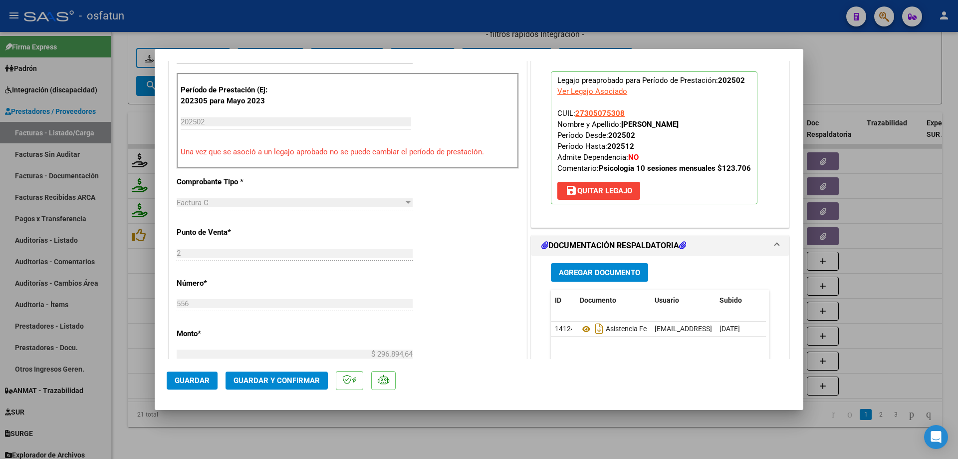
scroll to position [0, 0]
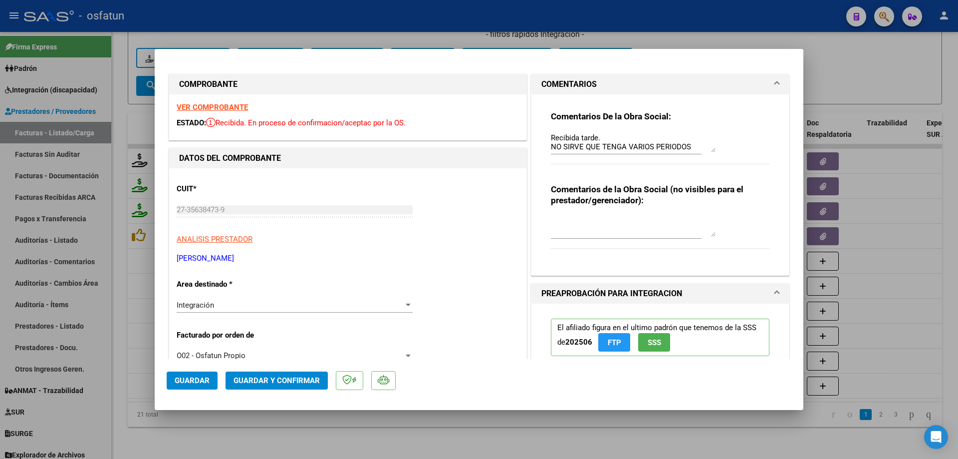
click at [225, 107] on strong "VER COMPROBANTE" at bounding box center [212, 107] width 71 height 9
click at [357, 443] on div at bounding box center [479, 229] width 958 height 459
type input "$ 0,00"
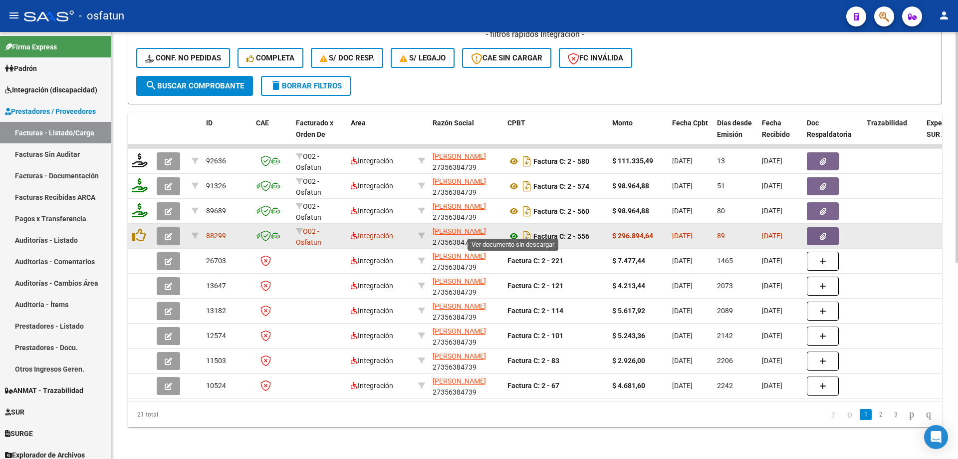
click at [515, 230] on icon at bounding box center [513, 236] width 13 height 12
